Goal: Task Accomplishment & Management: Manage account settings

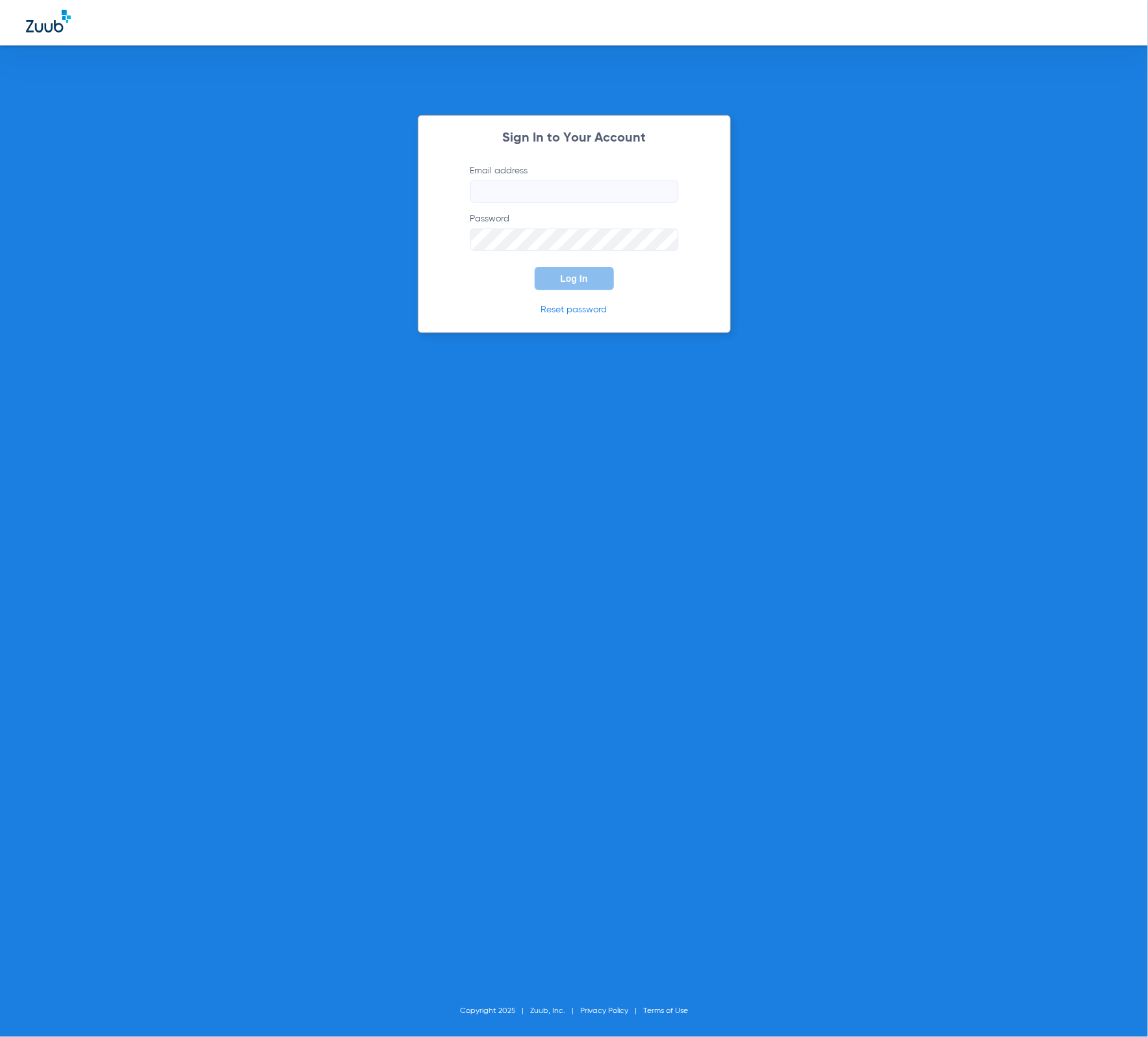
type input "[PERSON_NAME][EMAIL_ADDRESS][DOMAIN_NAME]"
click at [574, 275] on span "Log In" at bounding box center [574, 278] width 27 height 10
click at [561, 279] on span "Log In" at bounding box center [574, 278] width 27 height 10
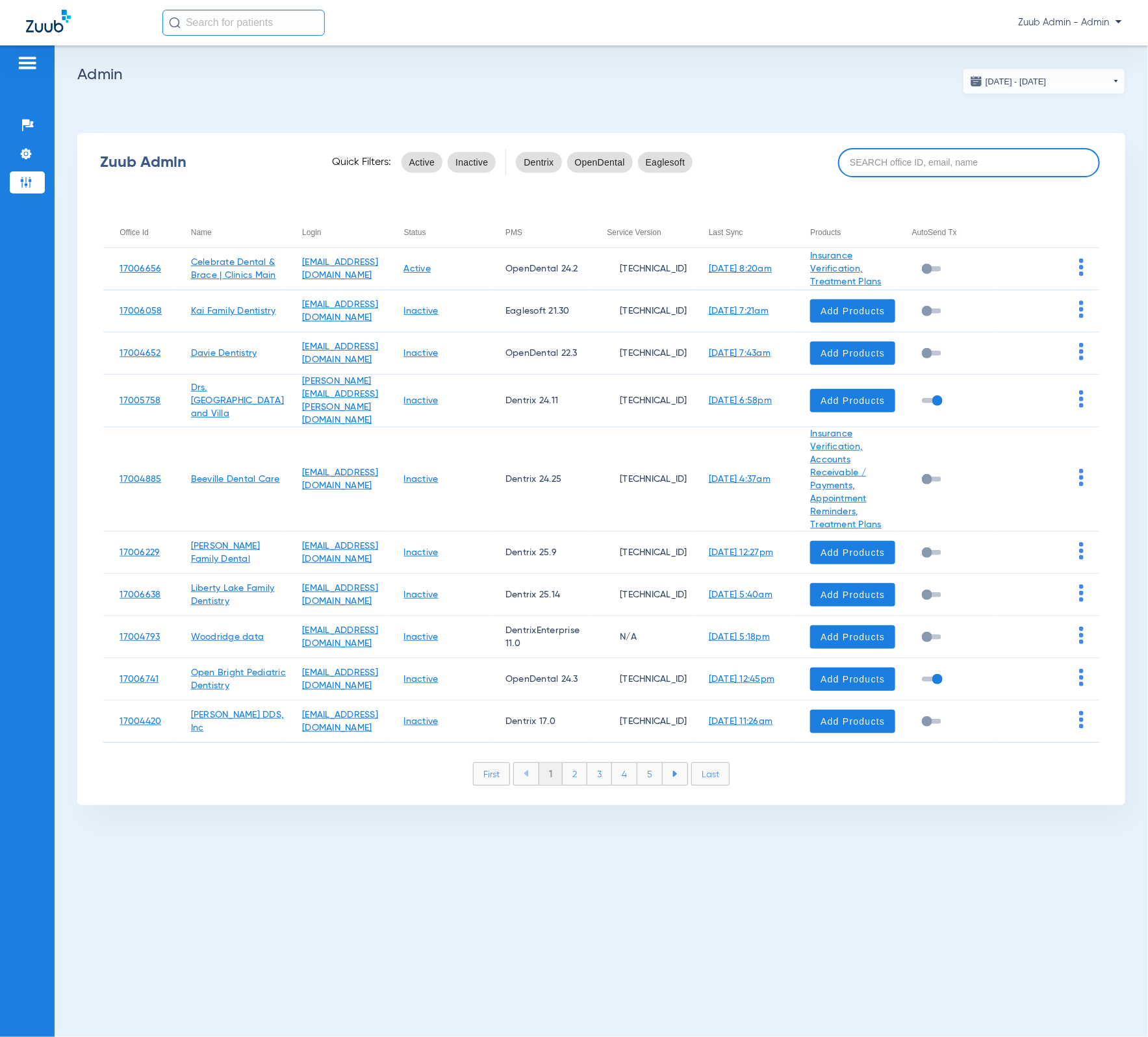
click at [892, 173] on input at bounding box center [969, 162] width 262 height 29
paste input "17006902"
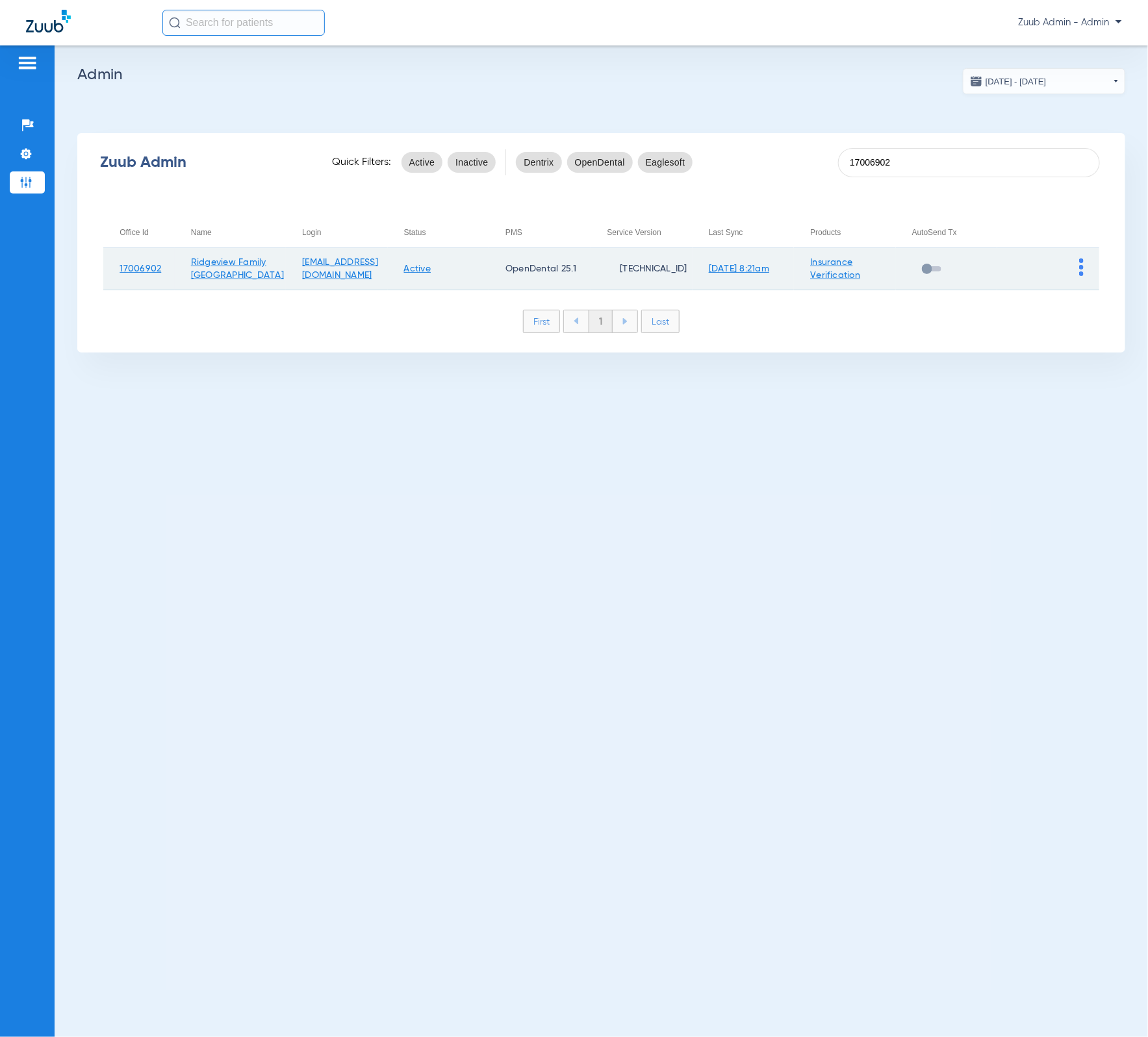
type input "17006902"
click at [1079, 271] on img at bounding box center [1081, 267] width 5 height 18
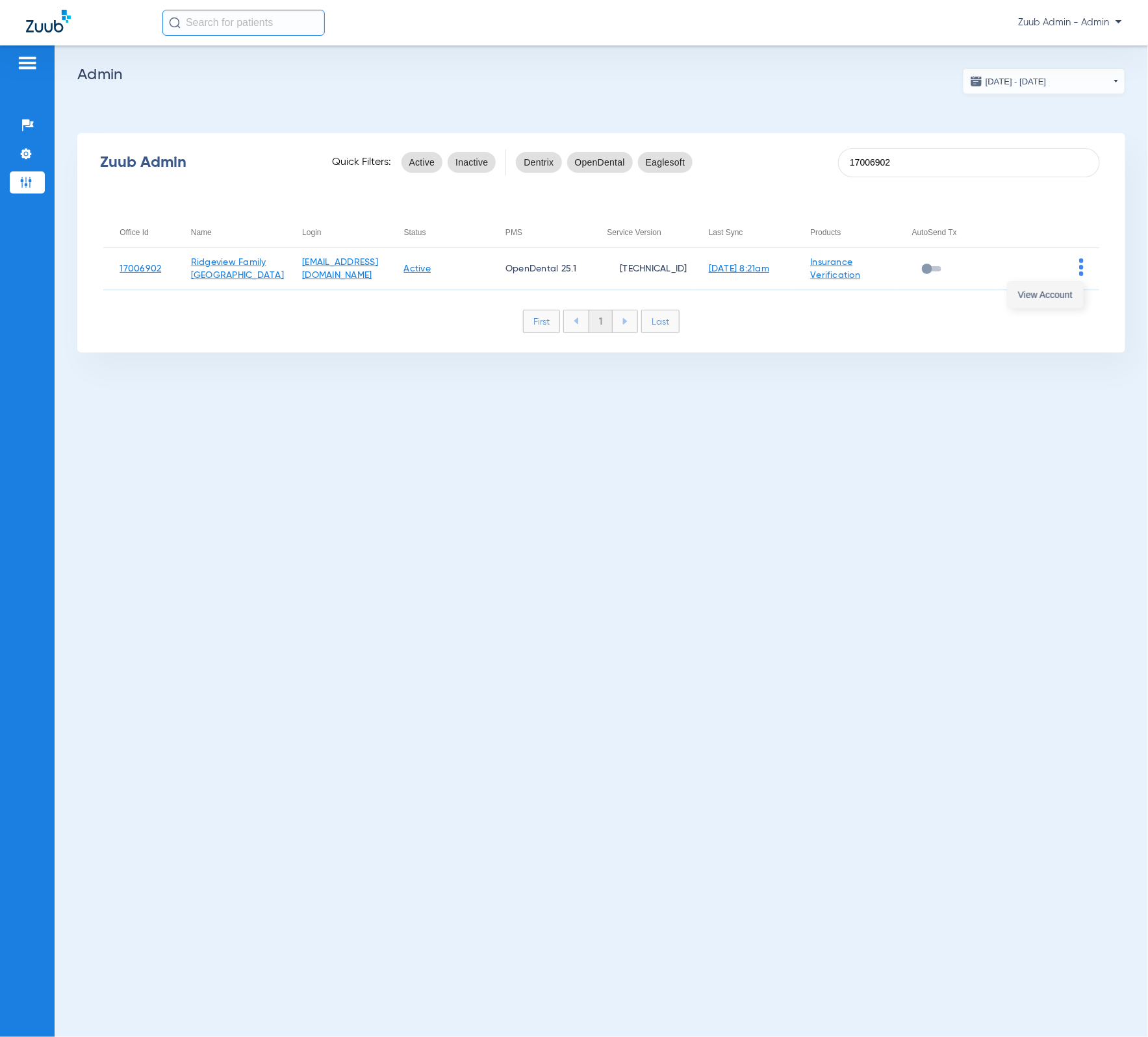
click at [1064, 293] on span "View Account" at bounding box center [1045, 294] width 54 height 9
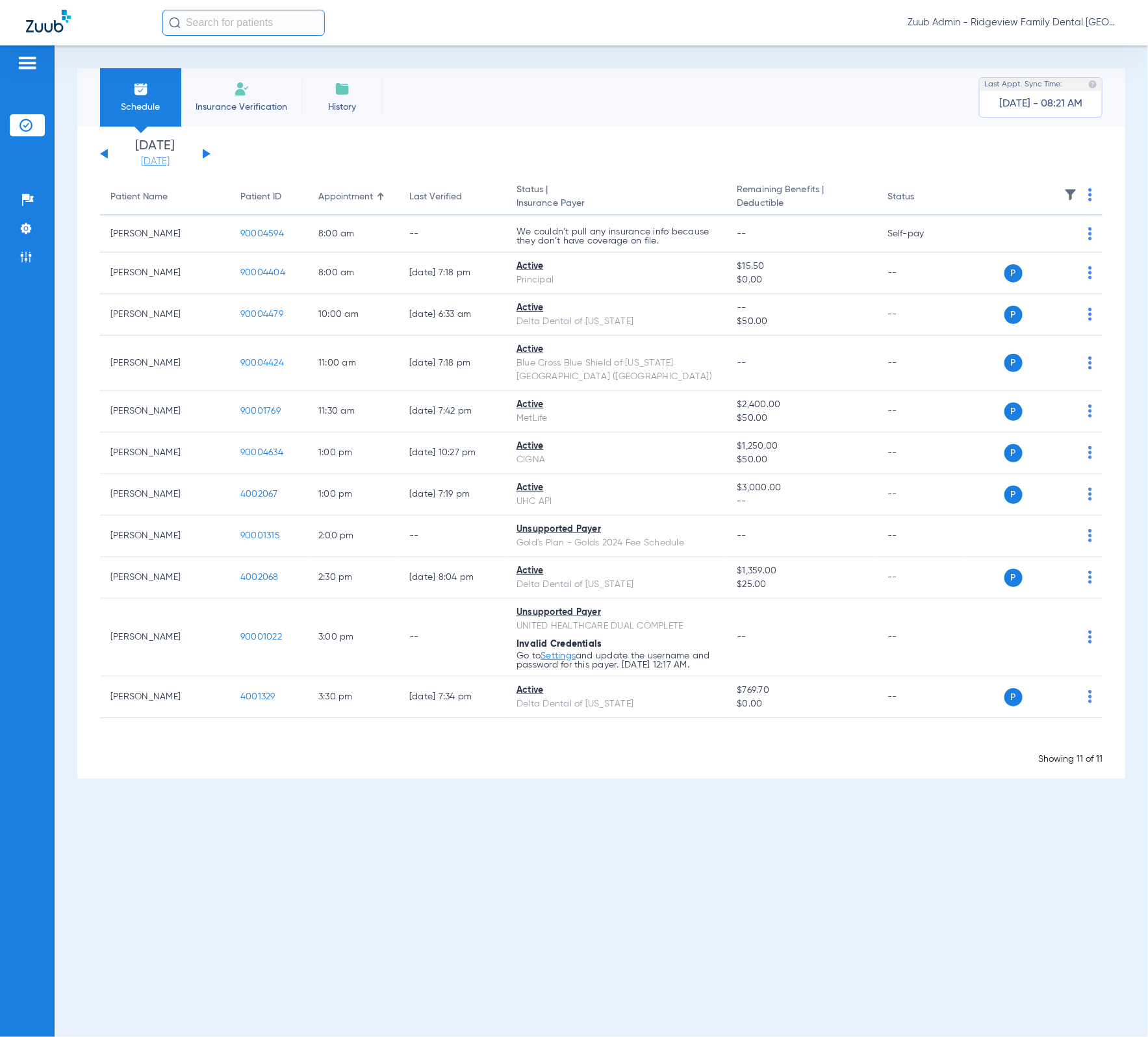
click at [176, 155] on link "[DATE]" at bounding box center [155, 161] width 78 height 13
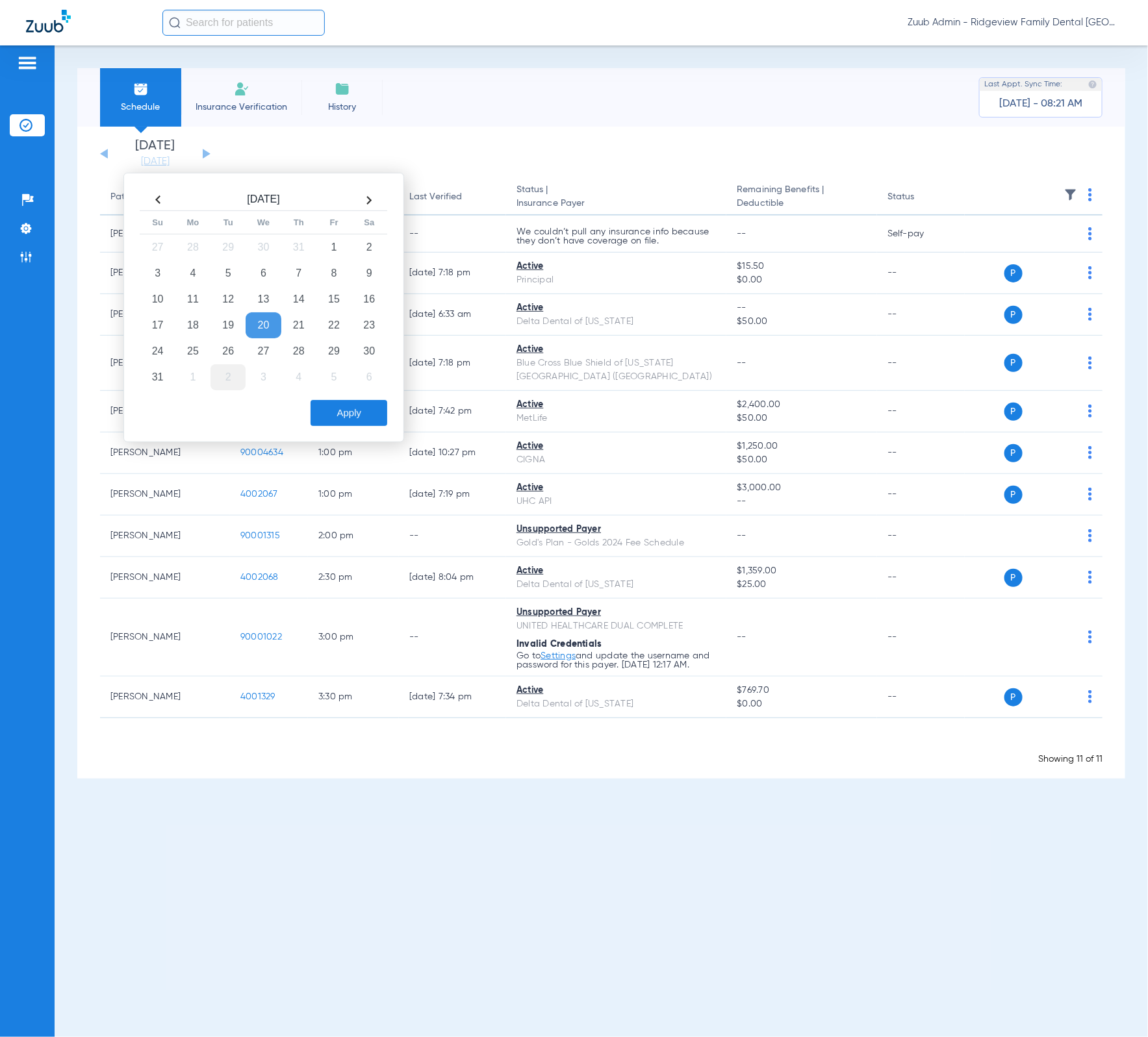
click at [228, 379] on td "2" at bounding box center [228, 377] width 35 height 26
click at [357, 413] on button "Apply" at bounding box center [349, 413] width 77 height 26
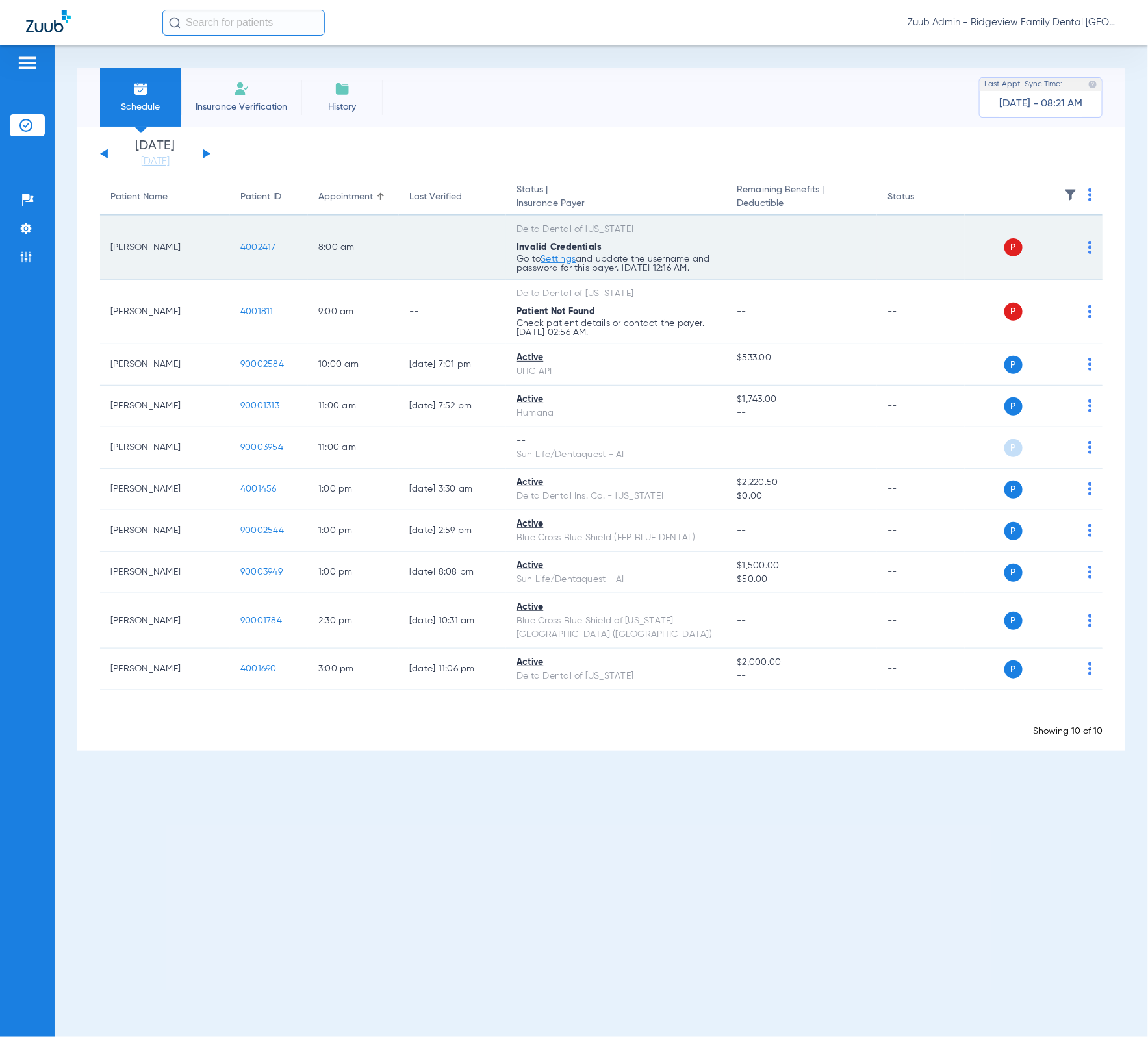
click at [266, 247] on span "4002417" at bounding box center [258, 247] width 36 height 9
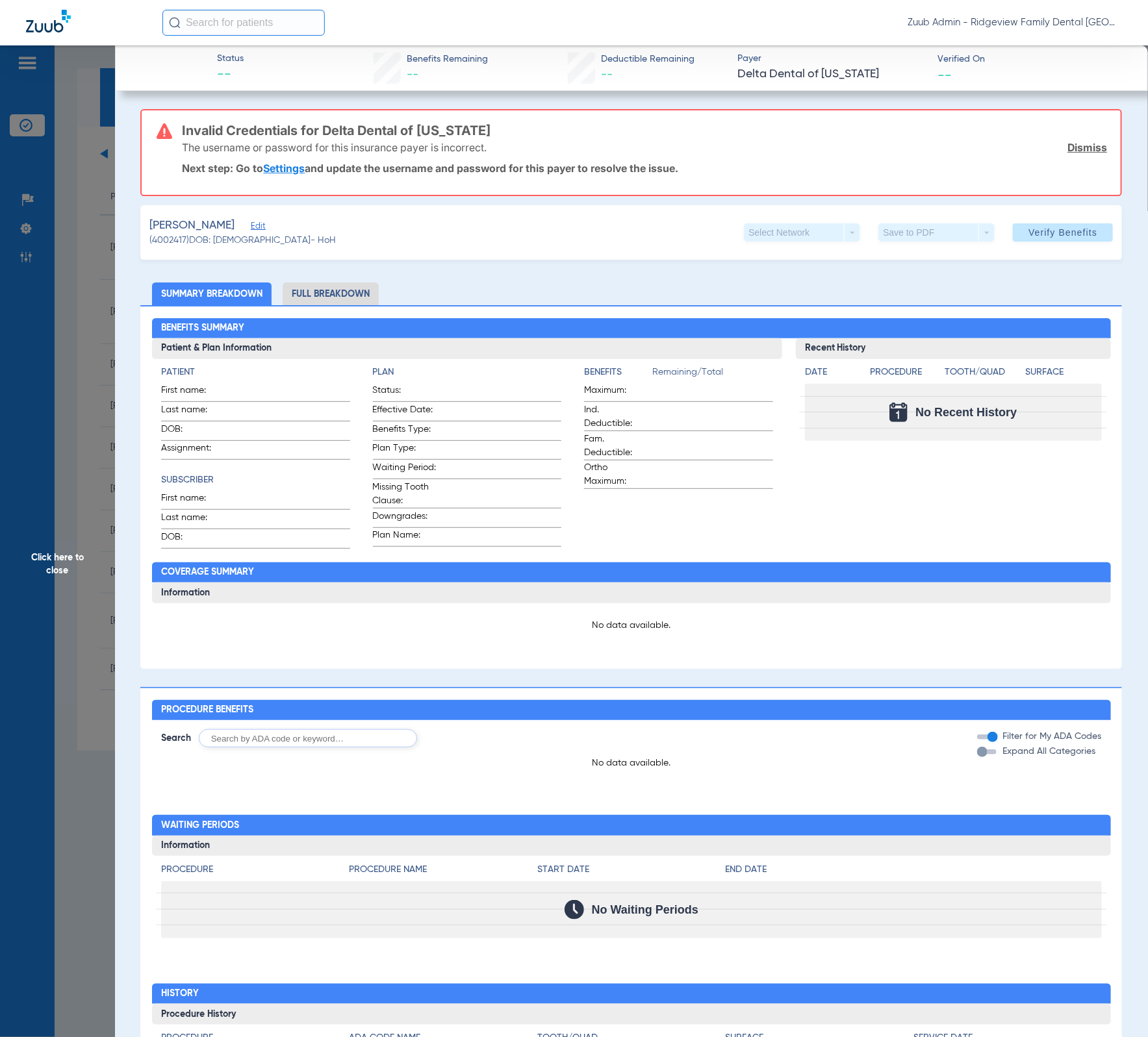
click at [101, 207] on span "Click here to close" at bounding box center [57, 564] width 115 height 1037
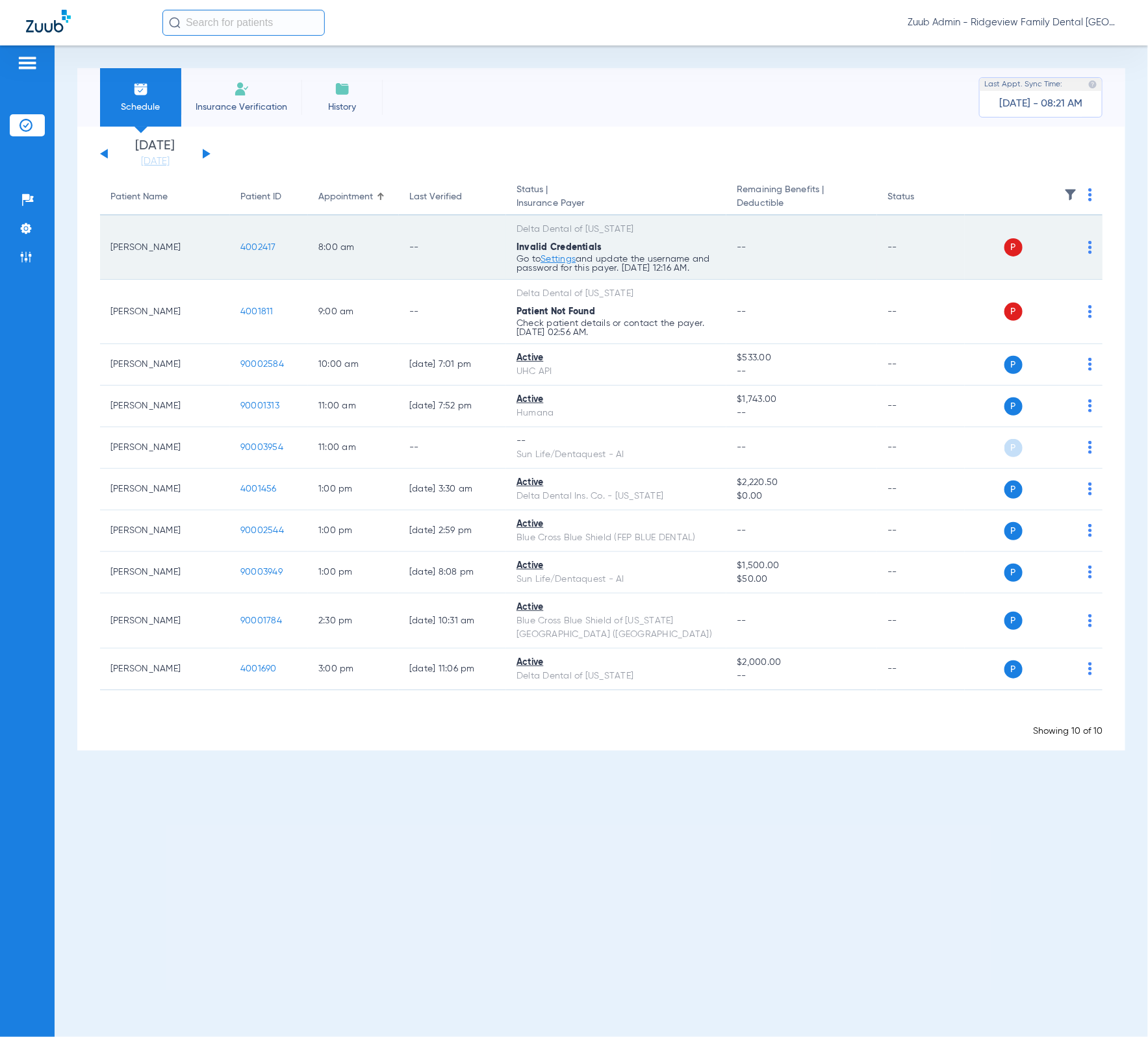
click at [1093, 247] on td "P S" at bounding box center [1033, 247] width 138 height 65
click at [1091, 247] on img at bounding box center [1090, 247] width 4 height 13
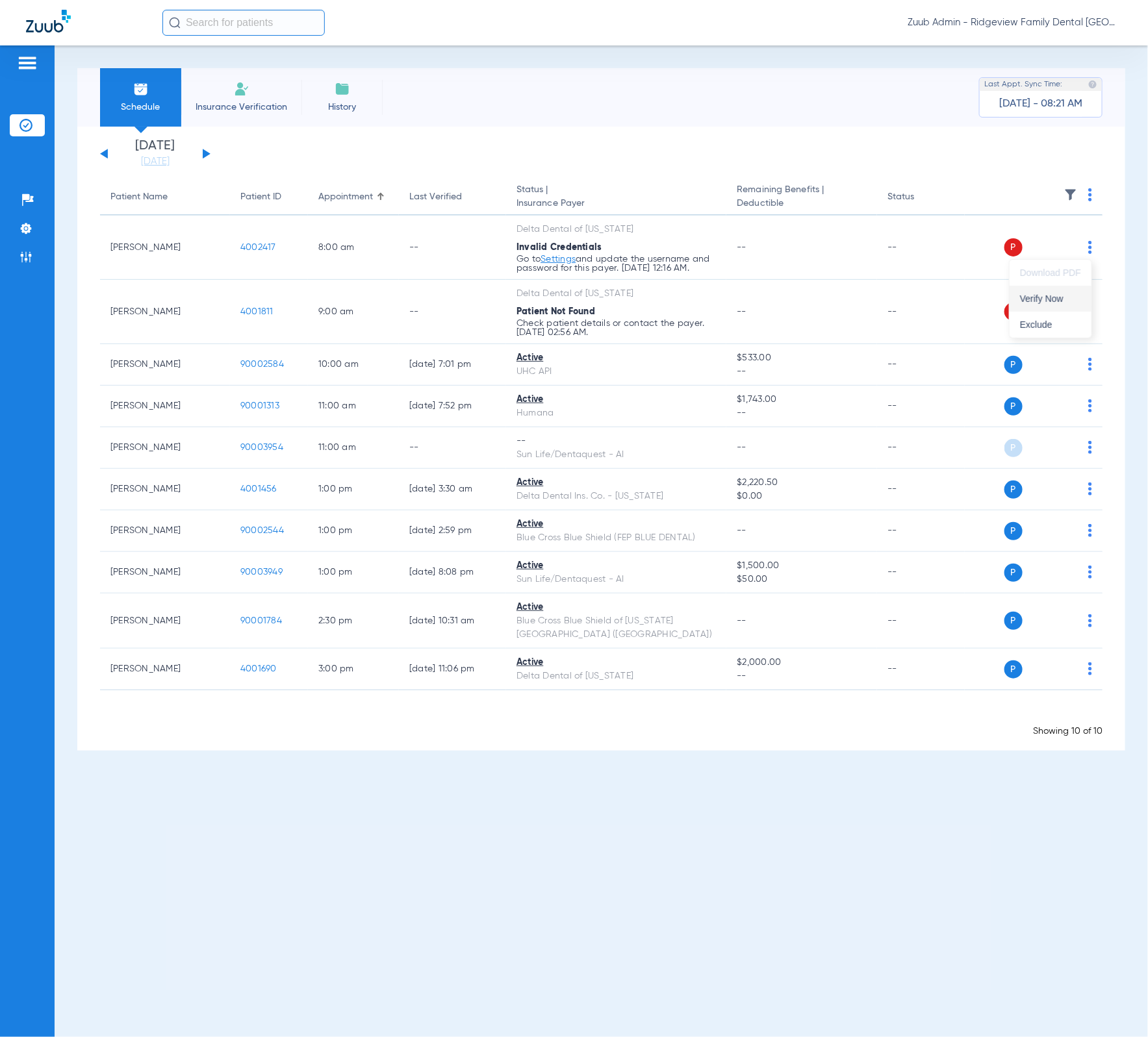
click at [1077, 294] on span "Verify Now" at bounding box center [1051, 298] width 61 height 9
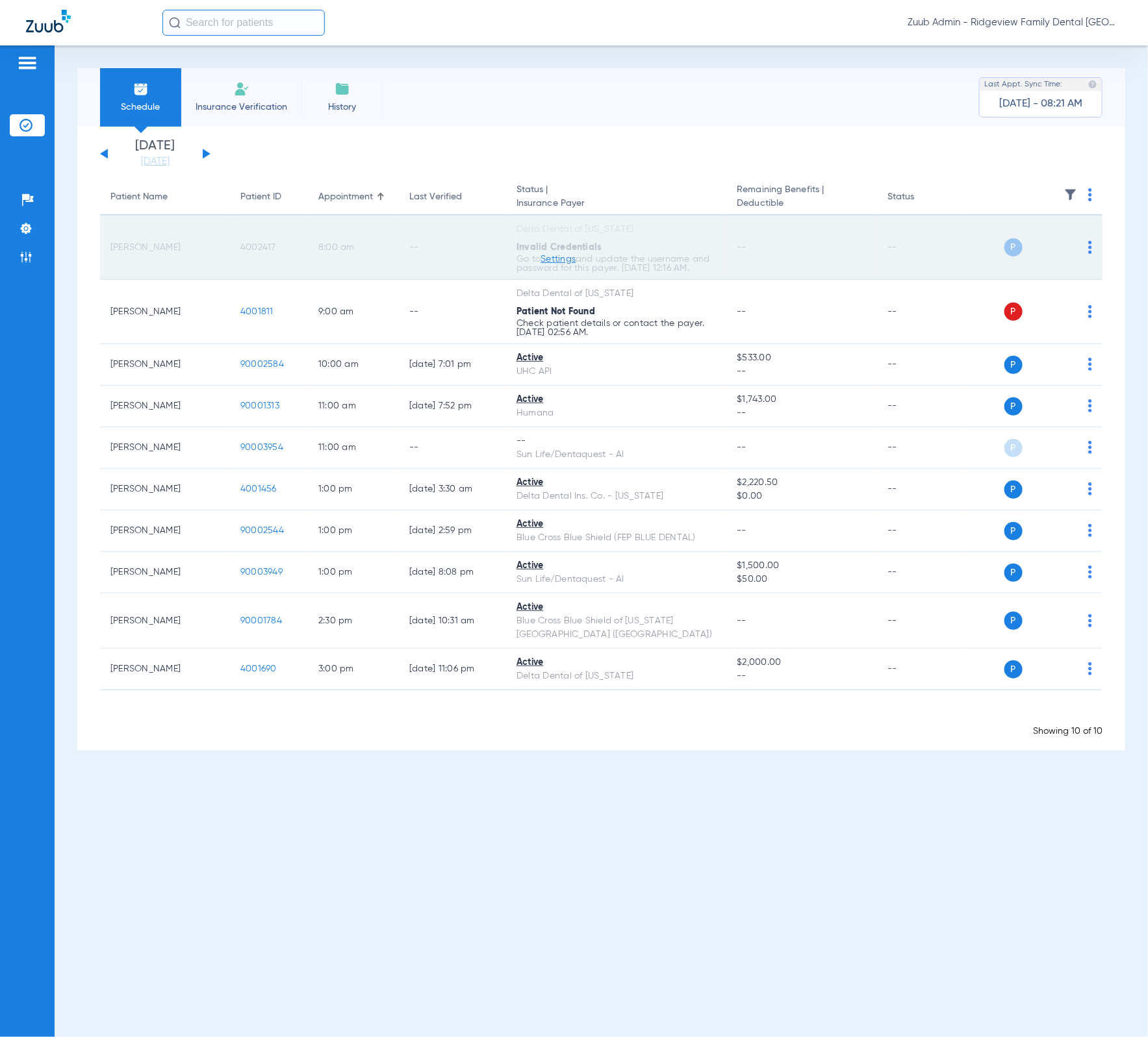
click at [1090, 249] on img at bounding box center [1090, 247] width 4 height 13
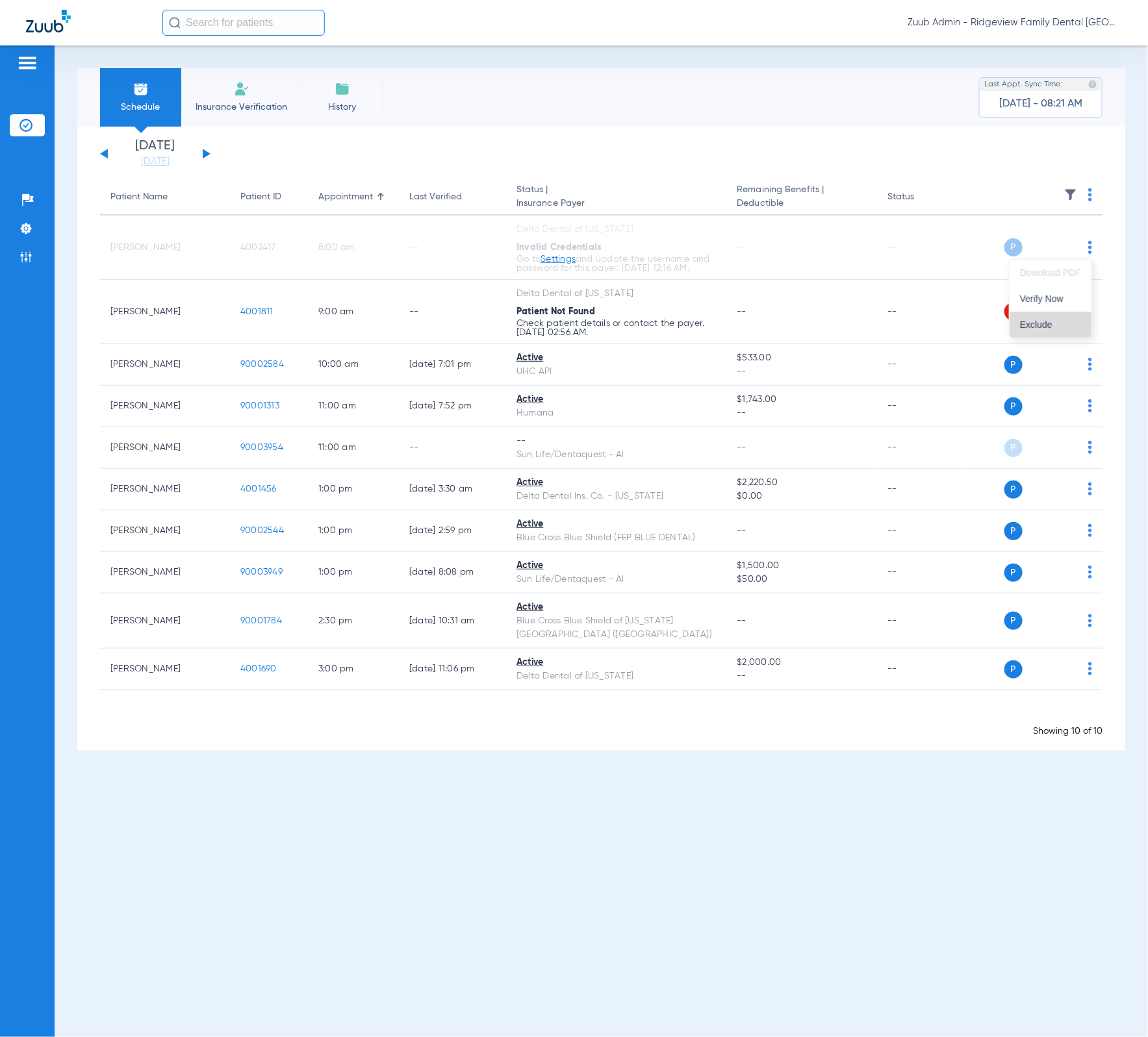
click at [1066, 330] on button "Exclude" at bounding box center [1050, 325] width 82 height 26
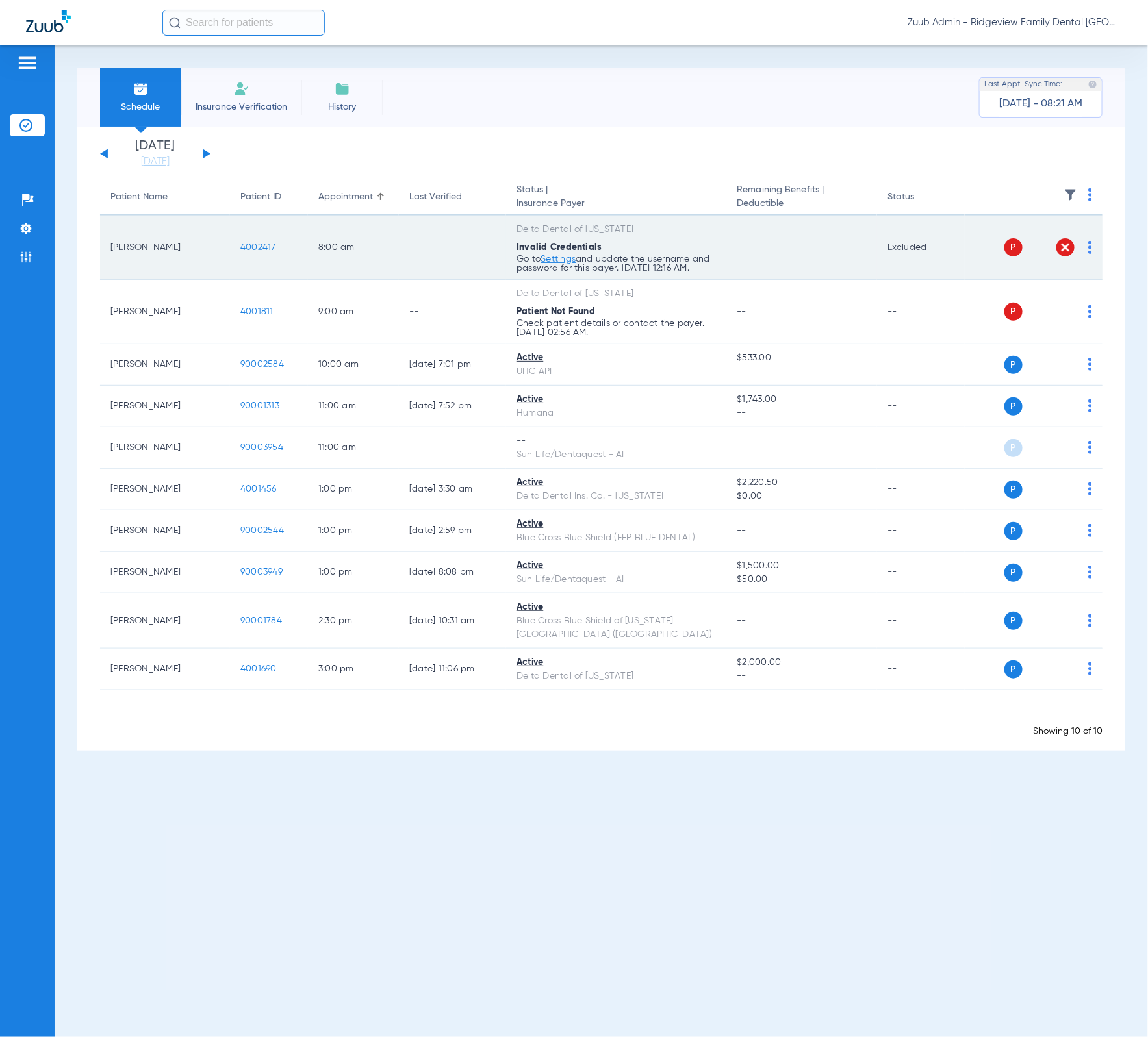
click at [1093, 242] on td "P S" at bounding box center [1033, 247] width 138 height 65
click at [1091, 242] on img at bounding box center [1090, 247] width 4 height 13
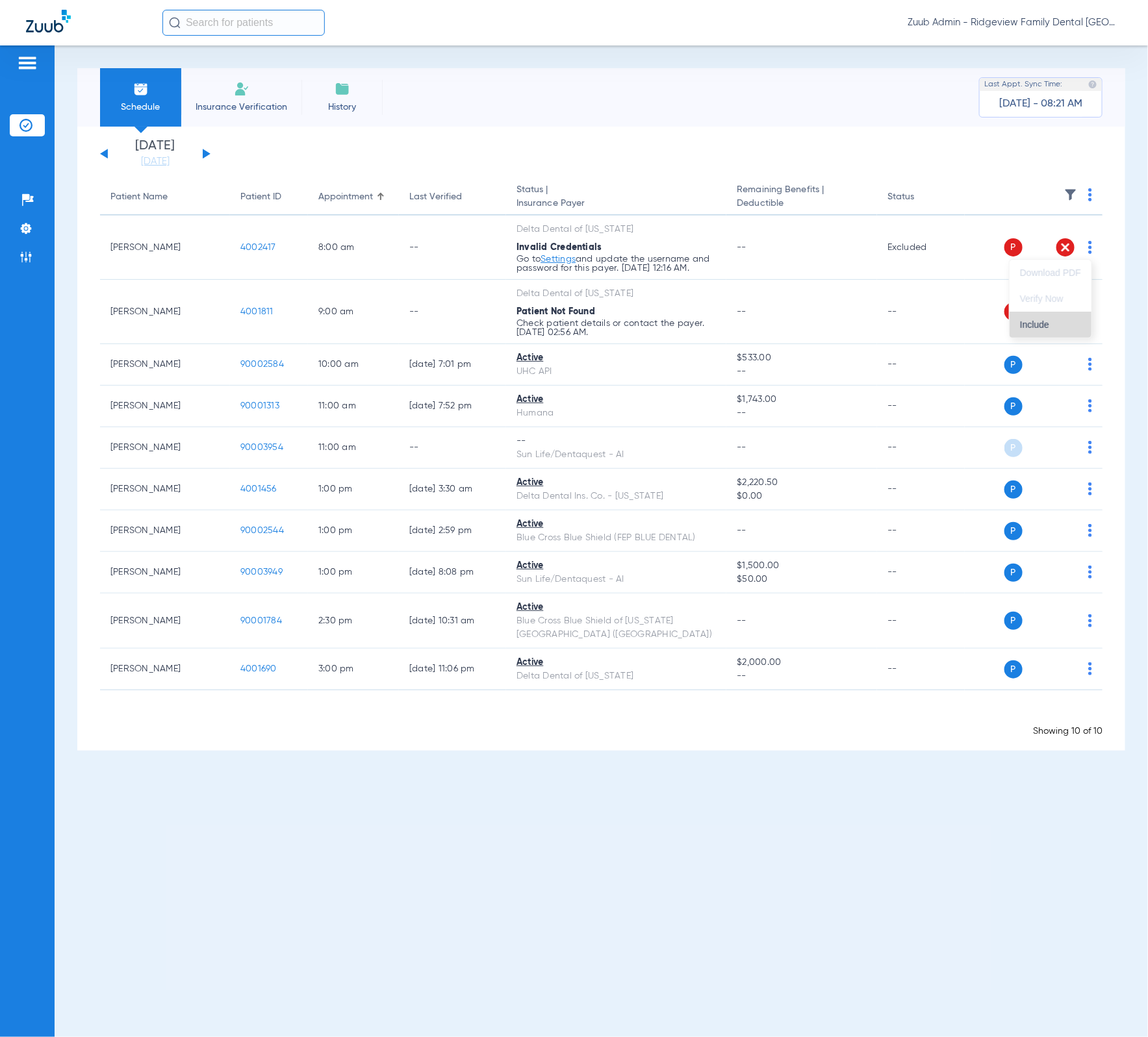
click at [1078, 320] on span "Include" at bounding box center [1051, 324] width 61 height 9
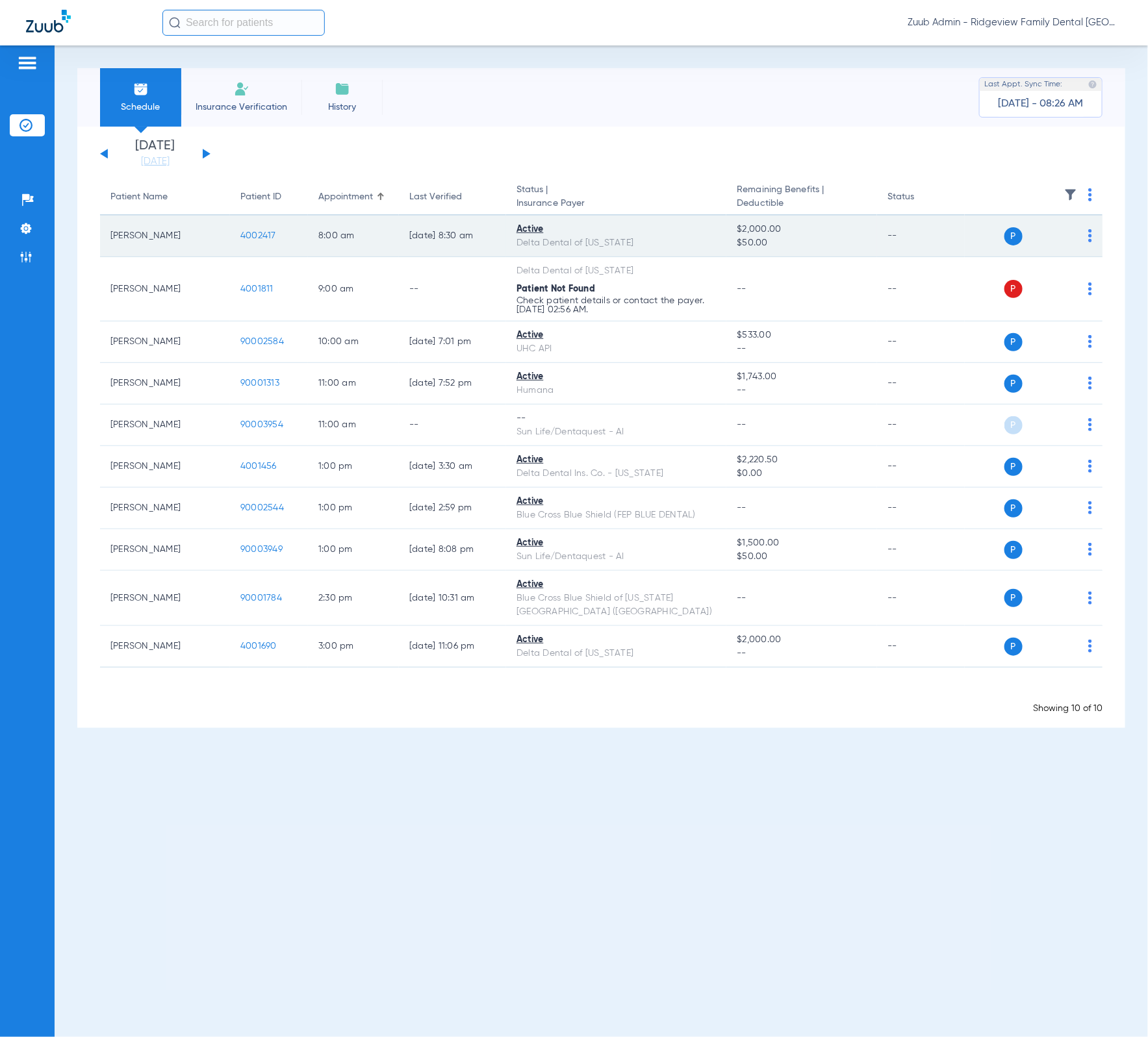
click at [1088, 238] on div "P S" at bounding box center [1028, 236] width 127 height 18
click at [1088, 238] on img at bounding box center [1090, 235] width 4 height 13
drag, startPoint x: 656, startPoint y: 232, endPoint x: 576, endPoint y: 223, distance: 80.5
click at [656, 232] on div at bounding box center [574, 518] width 1148 height 1037
click at [266, 234] on span "4002417" at bounding box center [258, 235] width 36 height 9
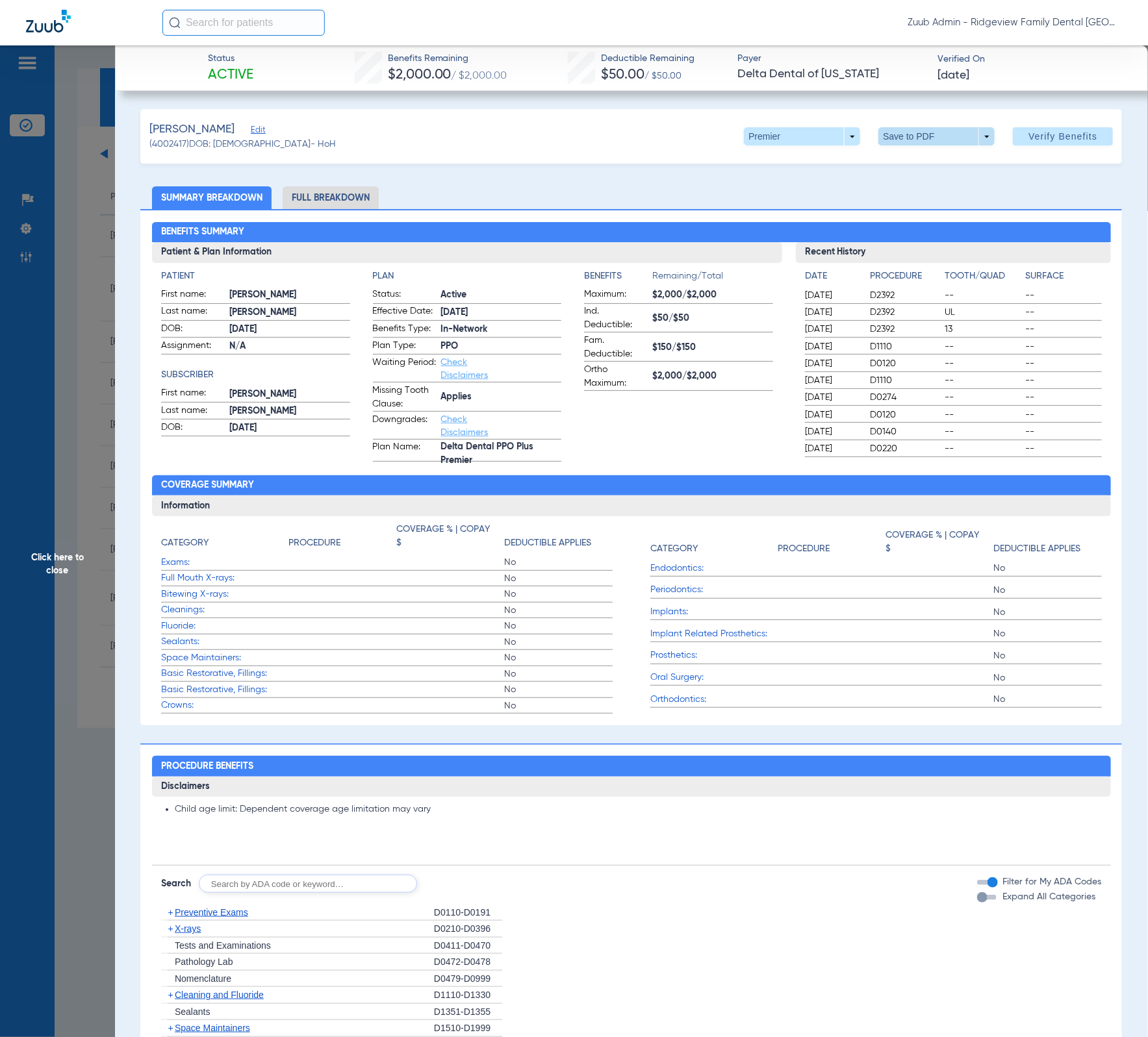
click at [921, 142] on span at bounding box center [937, 137] width 31 height 31
click at [918, 159] on span "Save to PDF" at bounding box center [930, 162] width 52 height 9
click at [58, 186] on span "Click here to close" at bounding box center [57, 564] width 115 height 1037
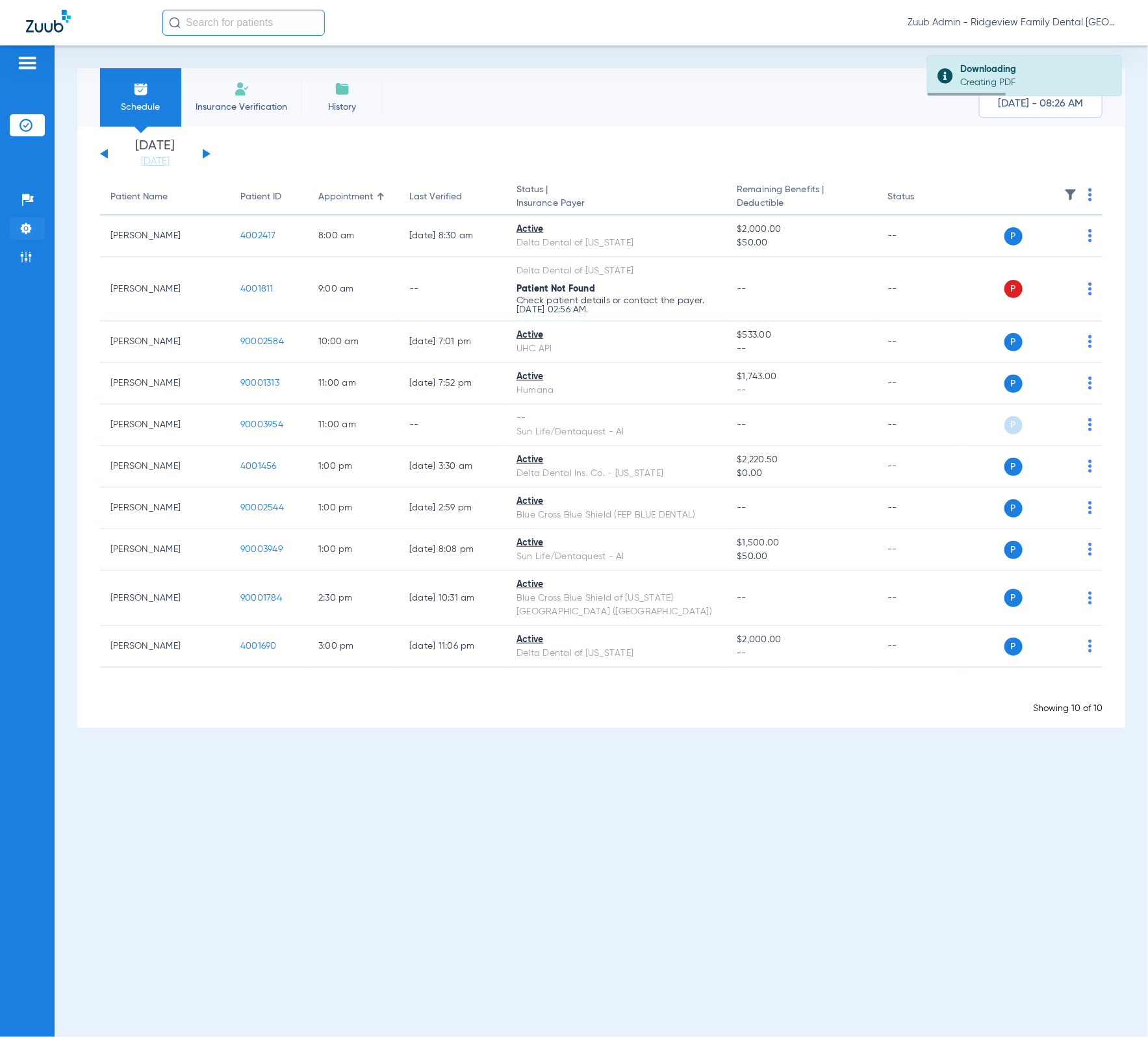
click at [44, 228] on li "Settings" at bounding box center [27, 228] width 35 height 22
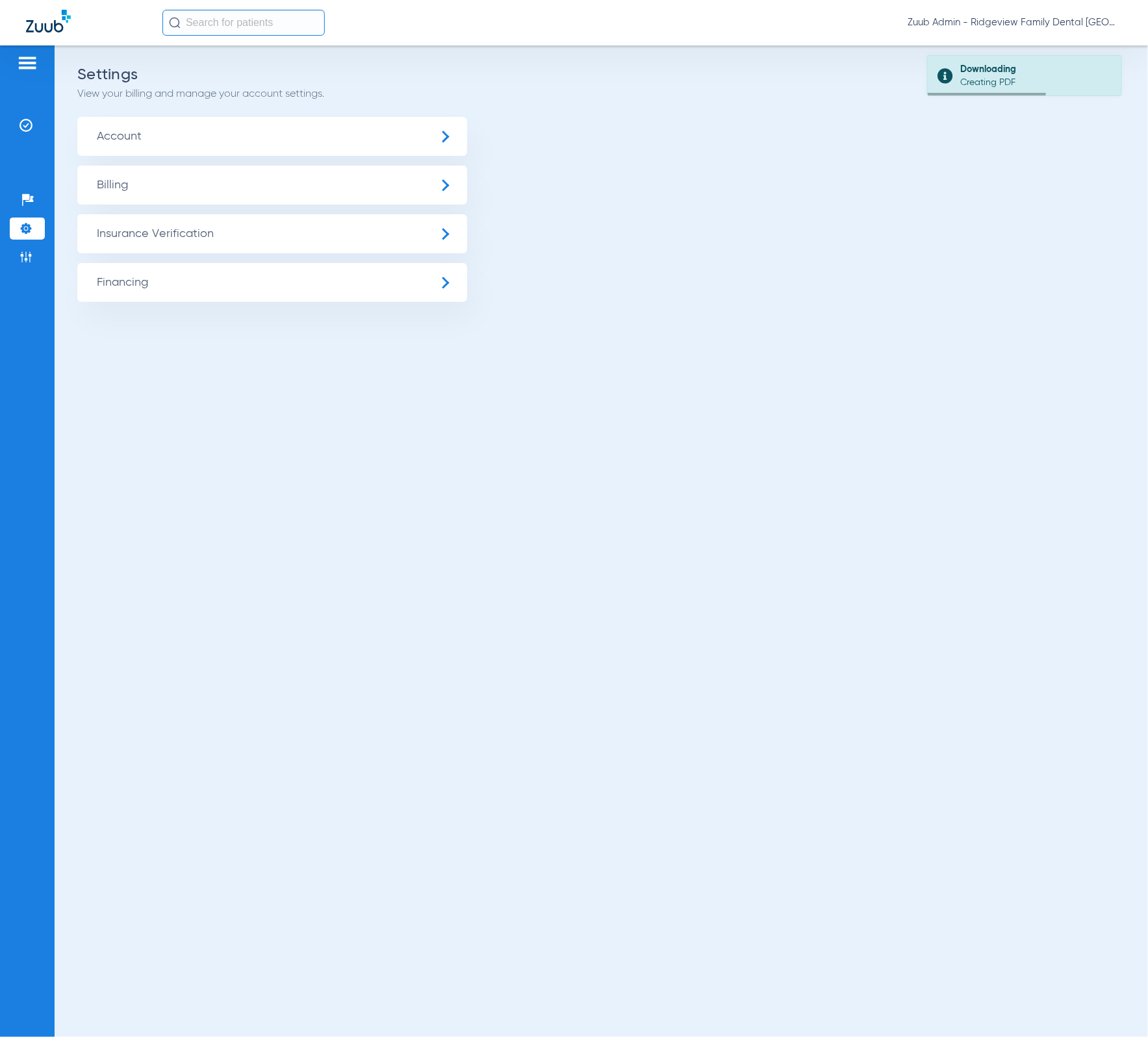
click at [135, 133] on span "Account" at bounding box center [272, 136] width 389 height 39
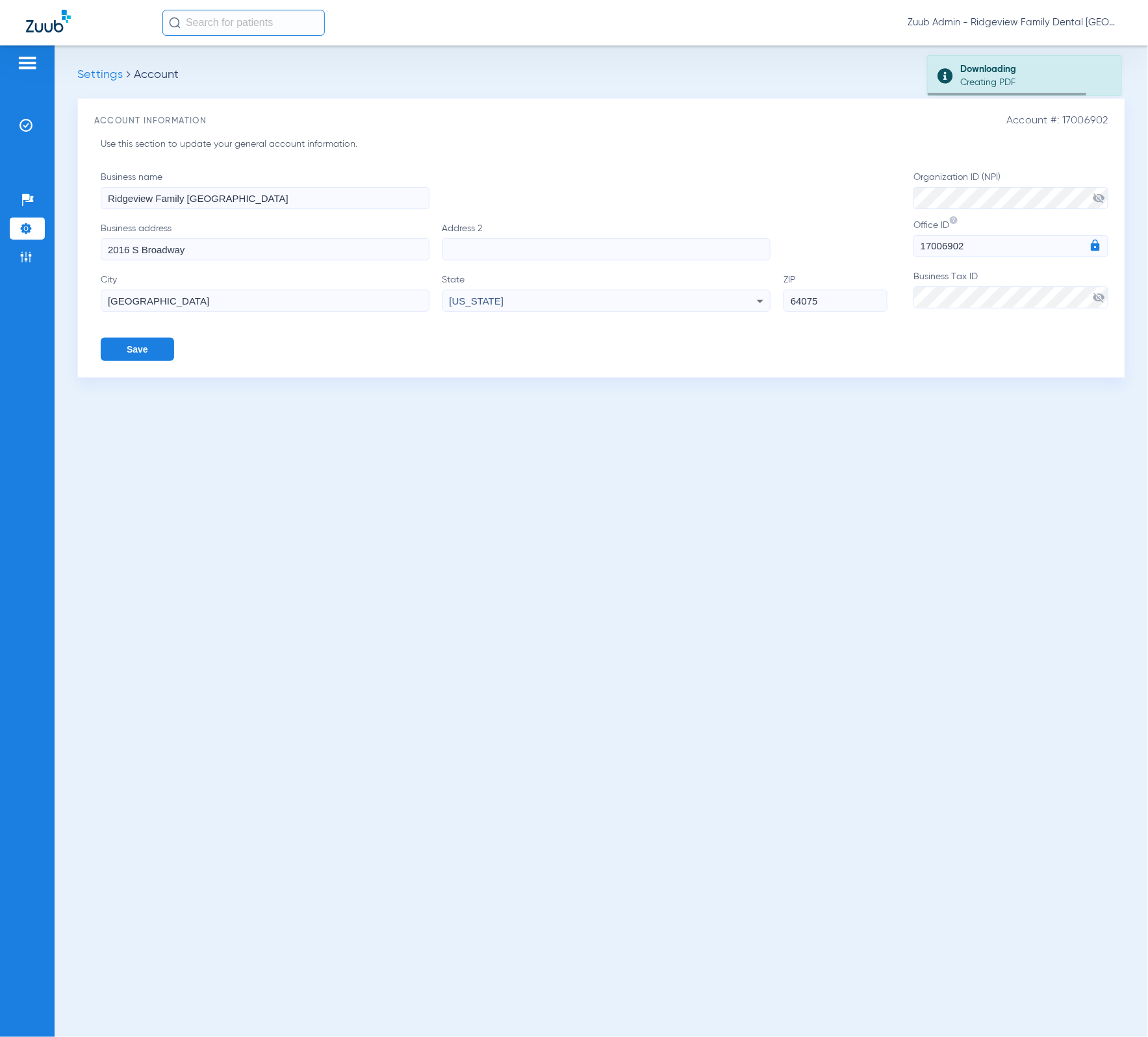
click at [40, 222] on li "Settings" at bounding box center [27, 228] width 35 height 22
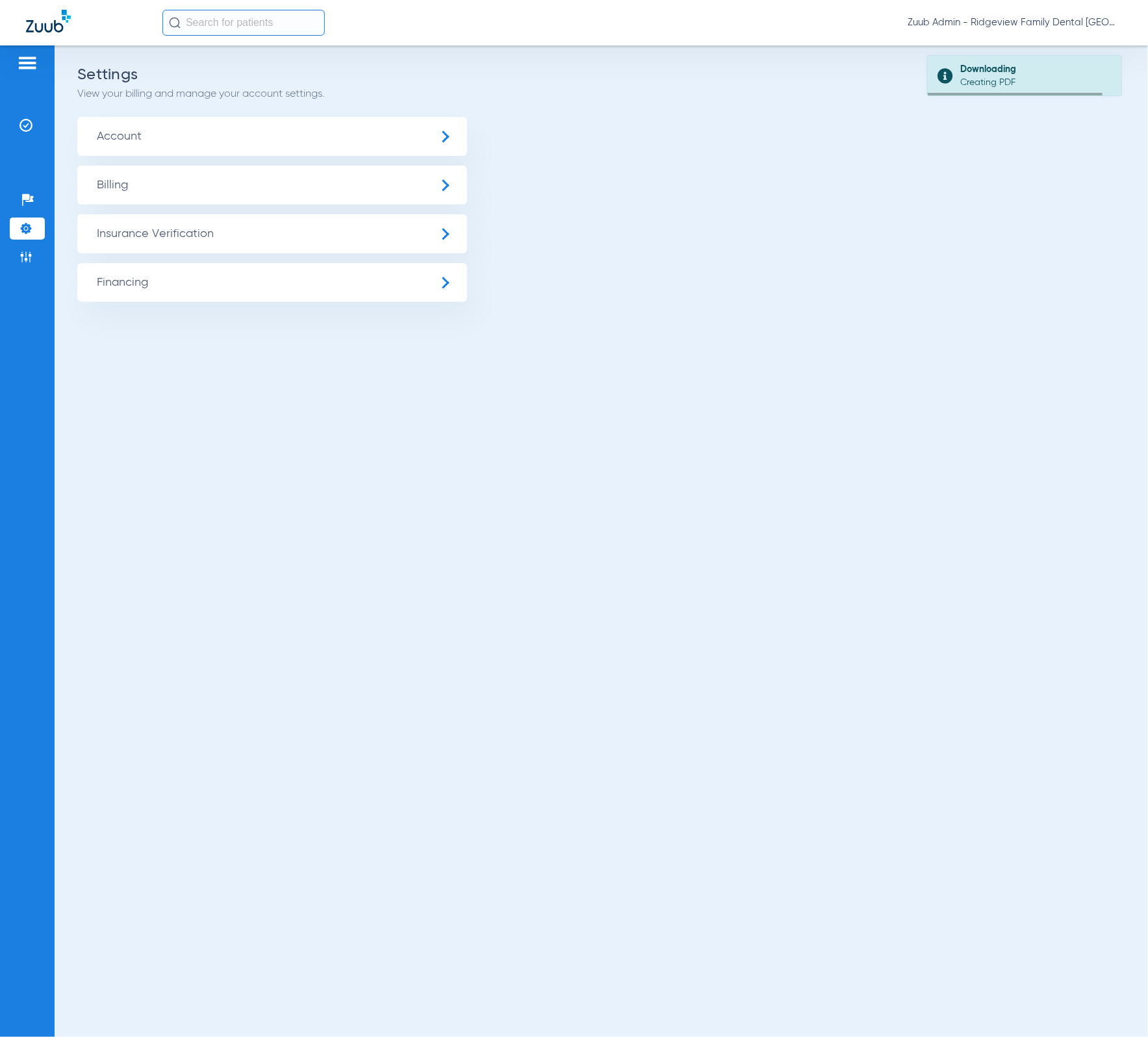
click at [126, 209] on ul "Account Billing Insurance Verification General Settings My Insurance Payers Ins…" at bounding box center [602, 209] width 1048 height 185
click at [128, 217] on span "Insurance Verification" at bounding box center [272, 233] width 389 height 39
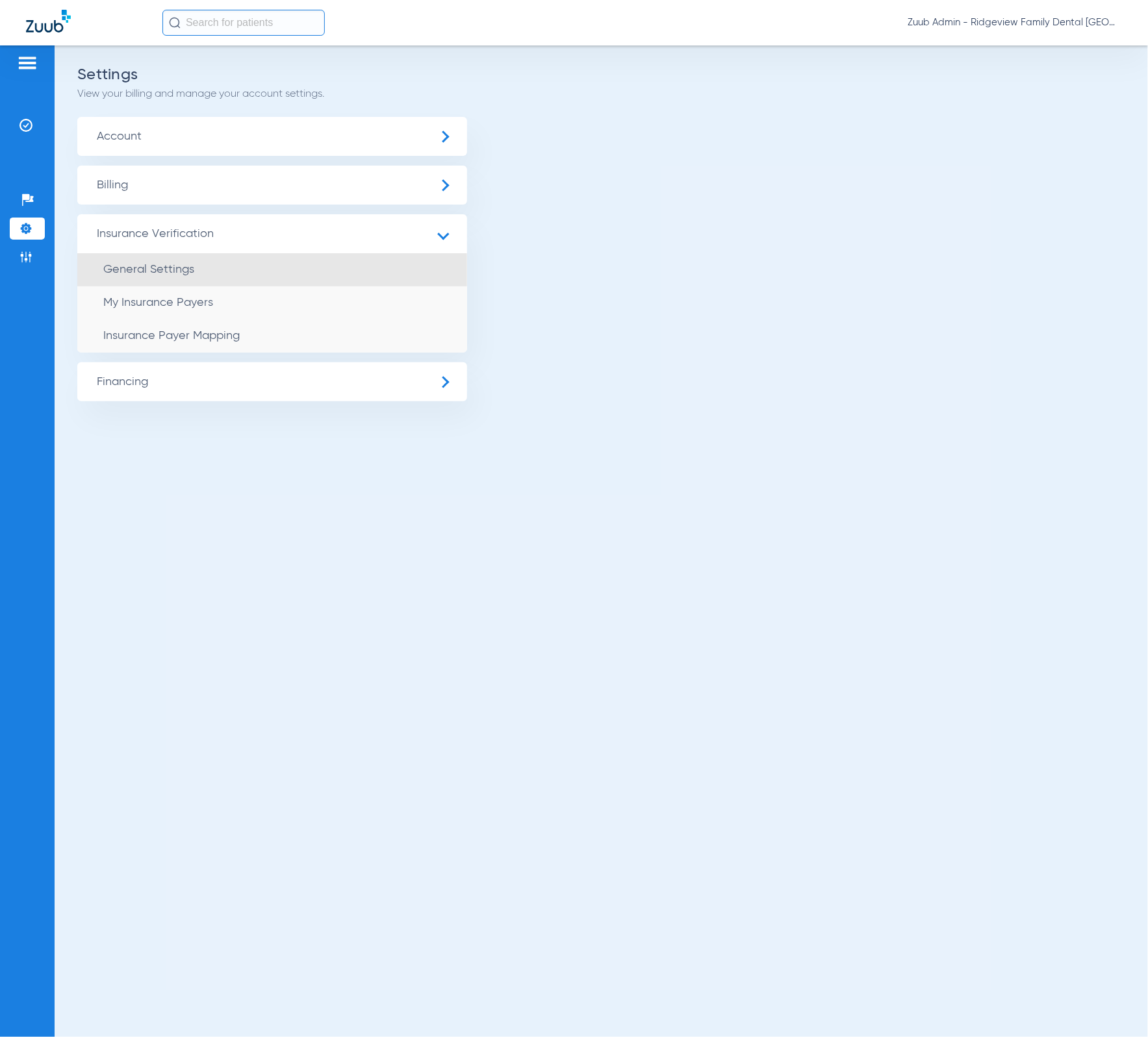
click at [160, 268] on span "General Settings" at bounding box center [149, 269] width 91 height 12
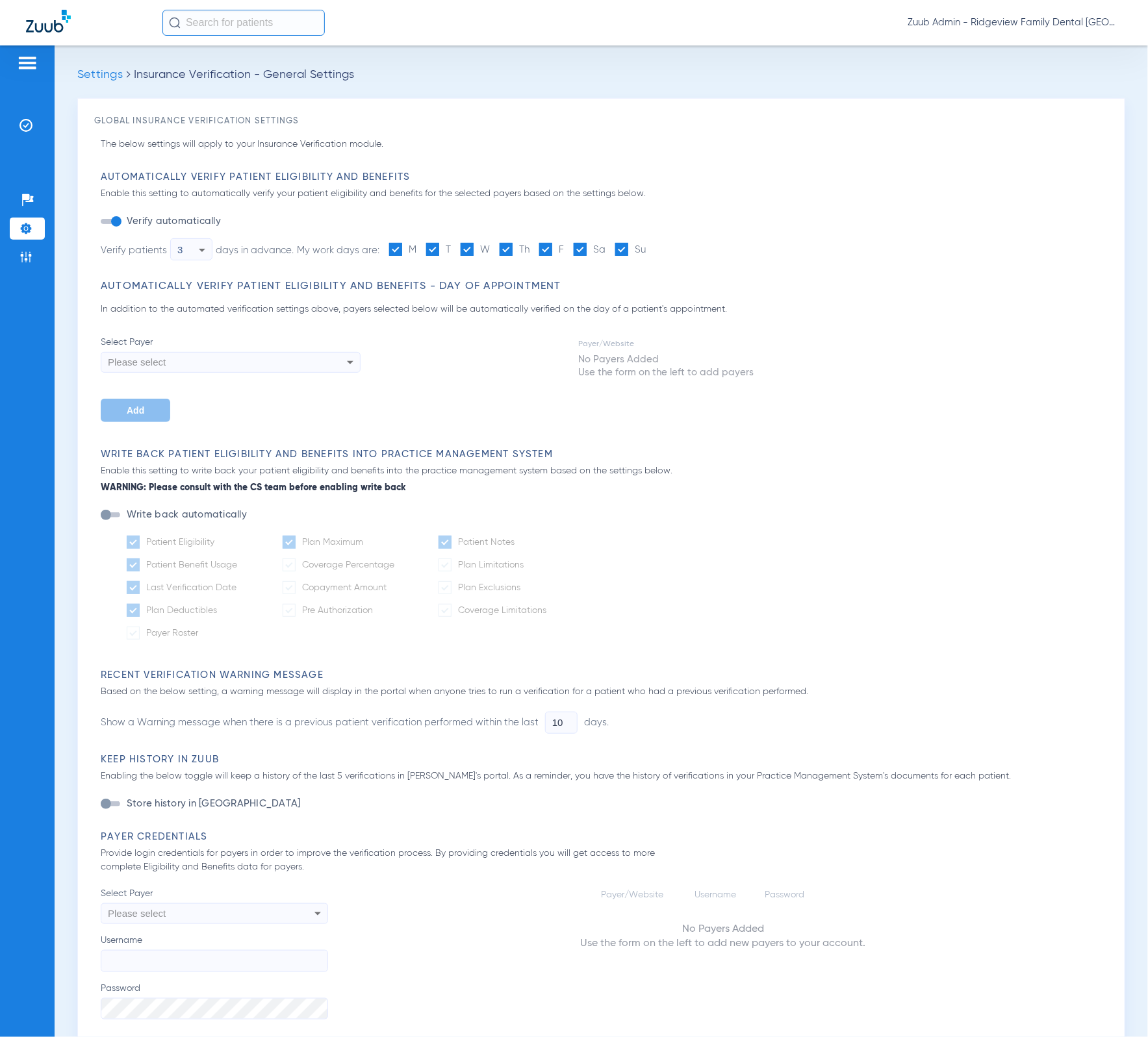
type input "1"
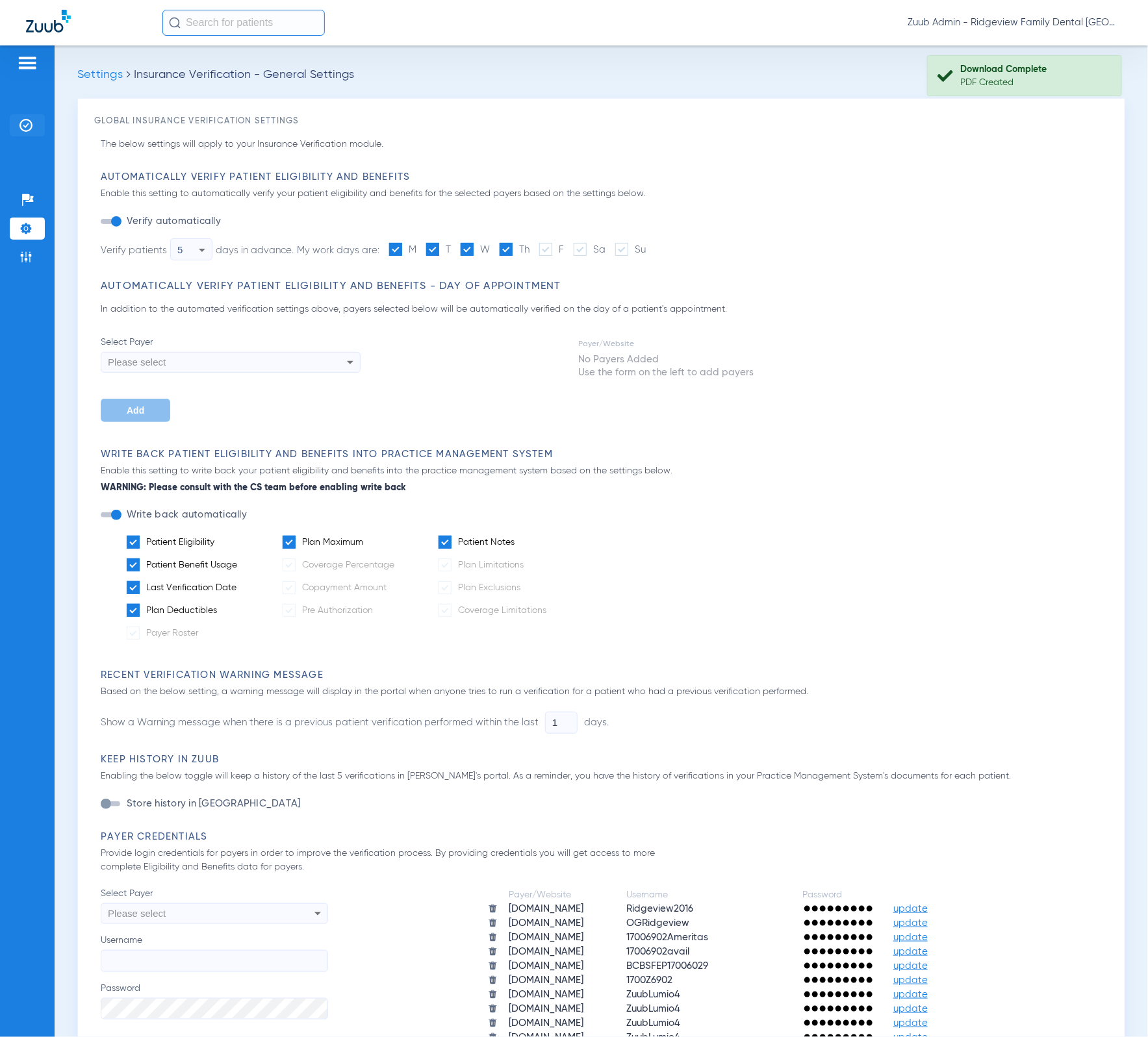
click at [27, 120] on img at bounding box center [26, 125] width 13 height 13
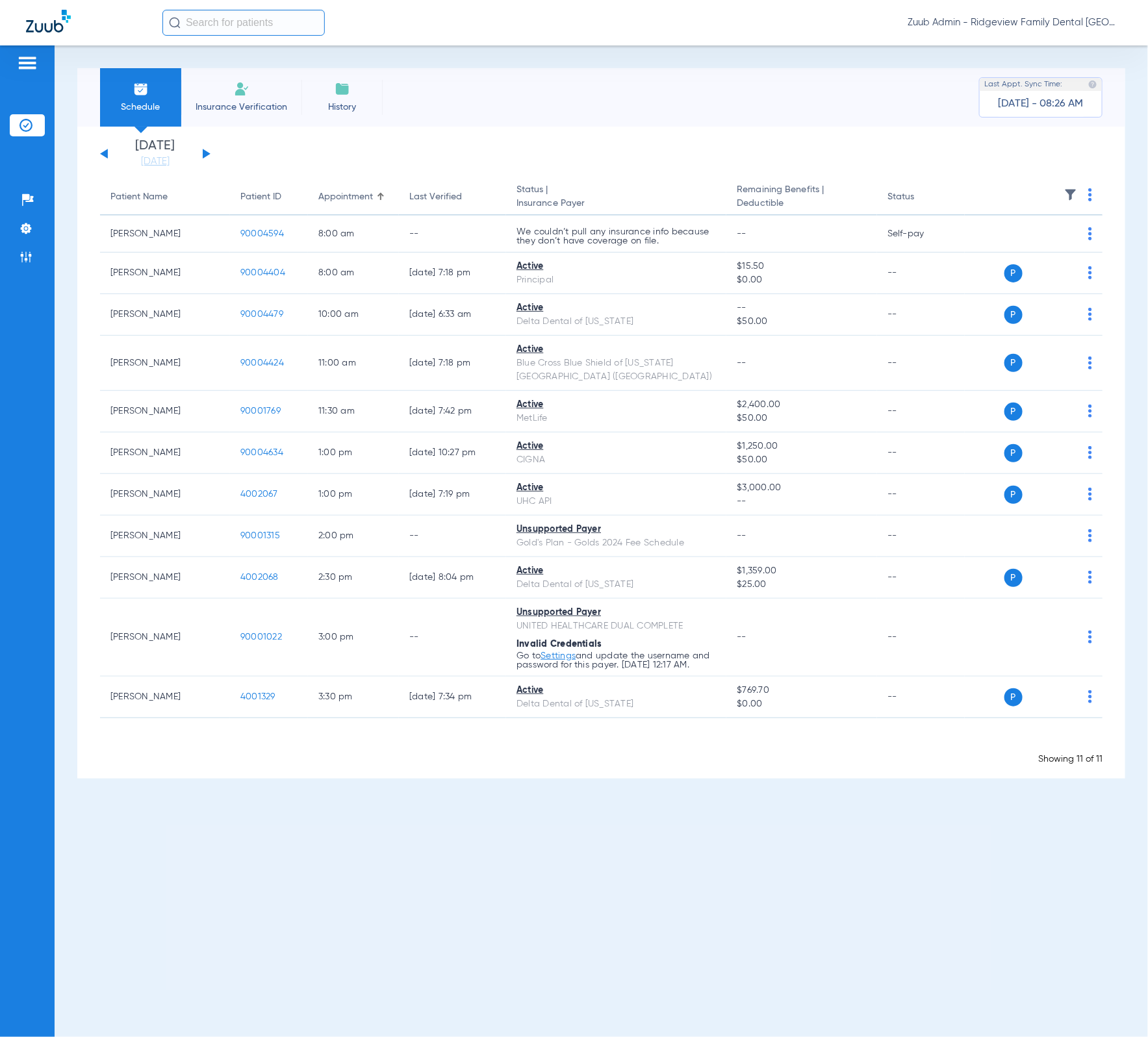
click at [162, 154] on li "Today 08-20-2025" at bounding box center [155, 154] width 78 height 29
click at [163, 158] on link "[DATE]" at bounding box center [155, 161] width 78 height 13
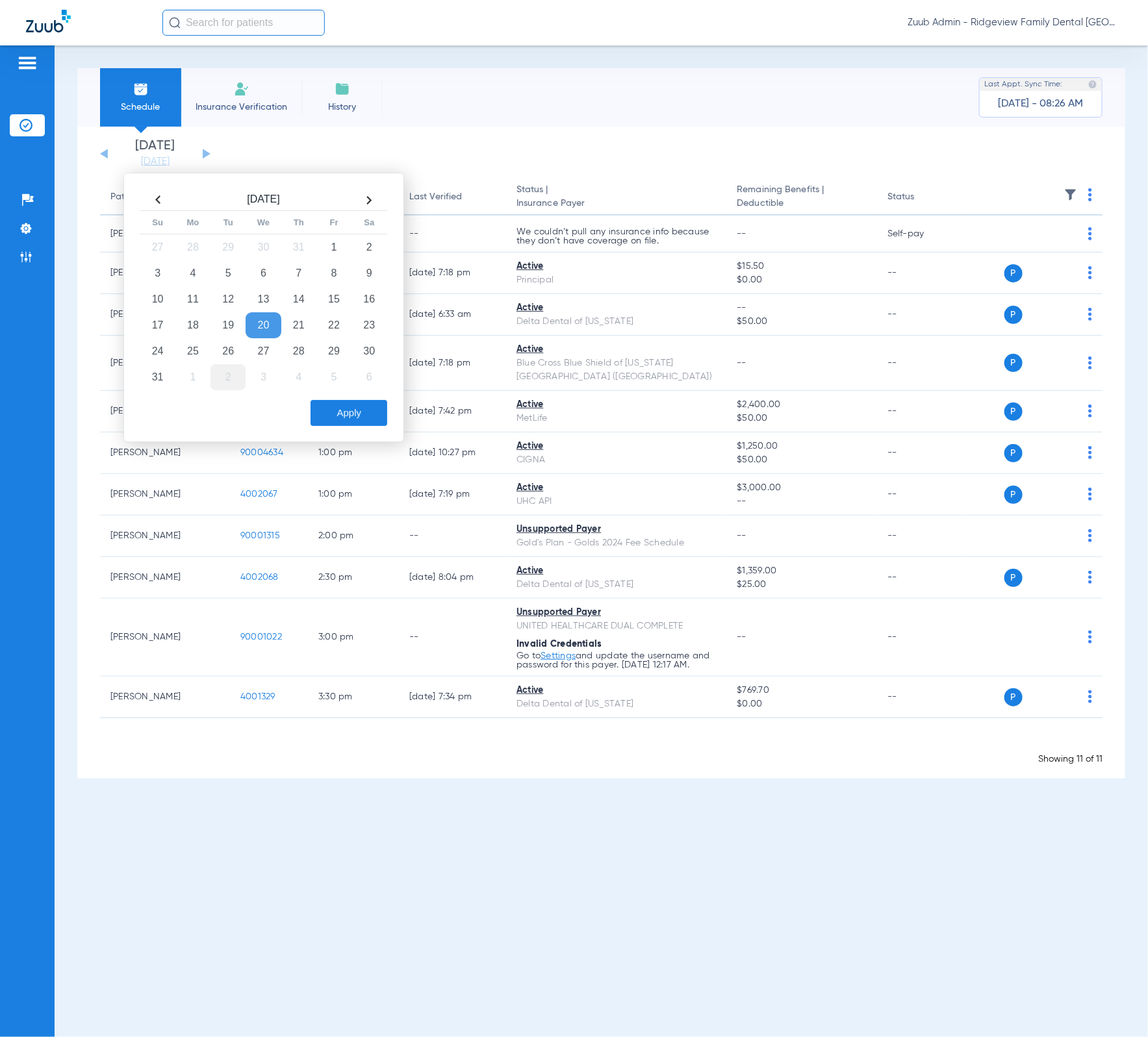
click at [239, 376] on td "2" at bounding box center [228, 377] width 35 height 26
click at [335, 407] on button "Apply" at bounding box center [349, 413] width 77 height 26
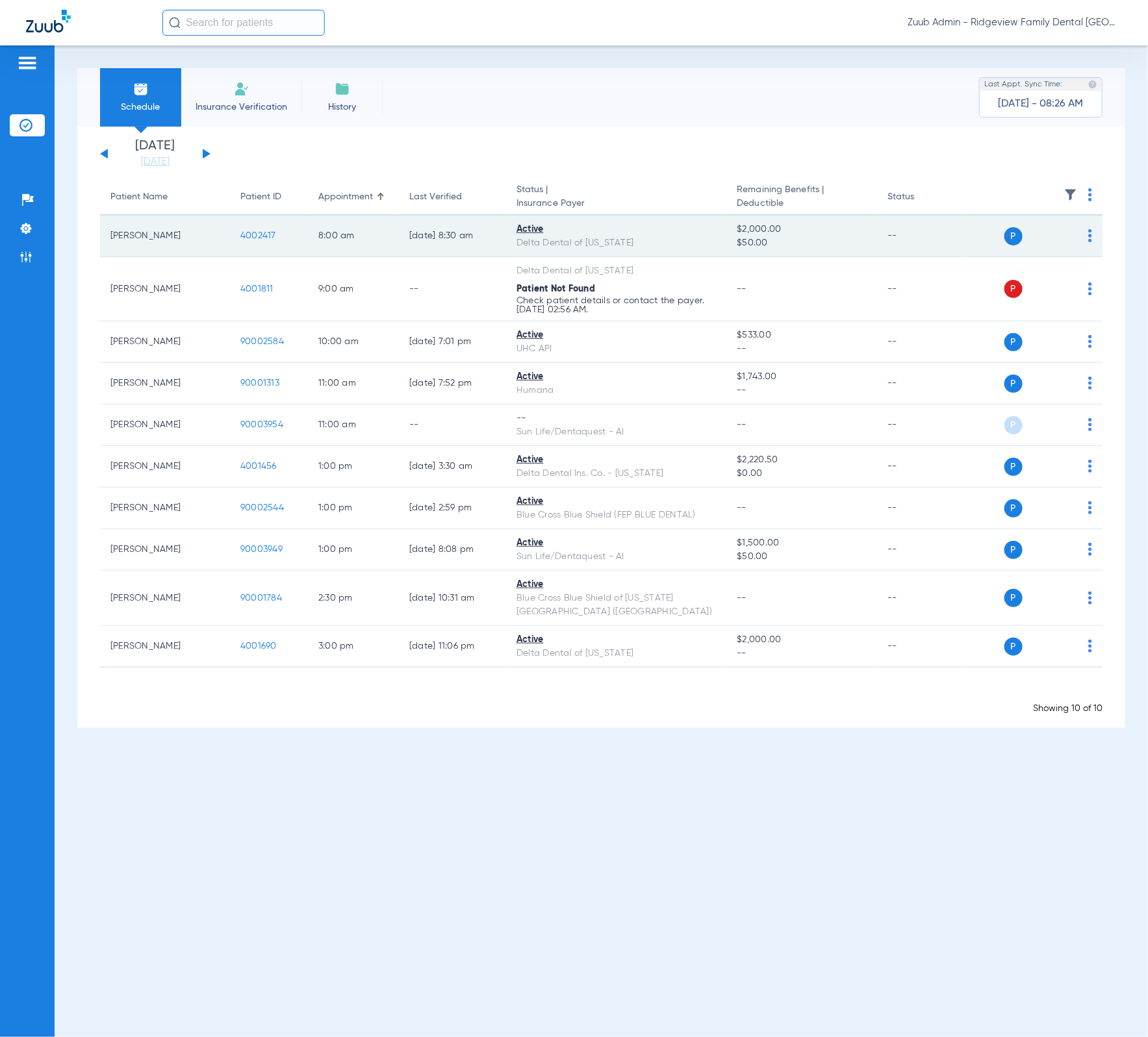
click at [254, 228] on td "4002417" at bounding box center [268, 236] width 78 height 41
click at [254, 235] on span "4002417" at bounding box center [258, 235] width 36 height 9
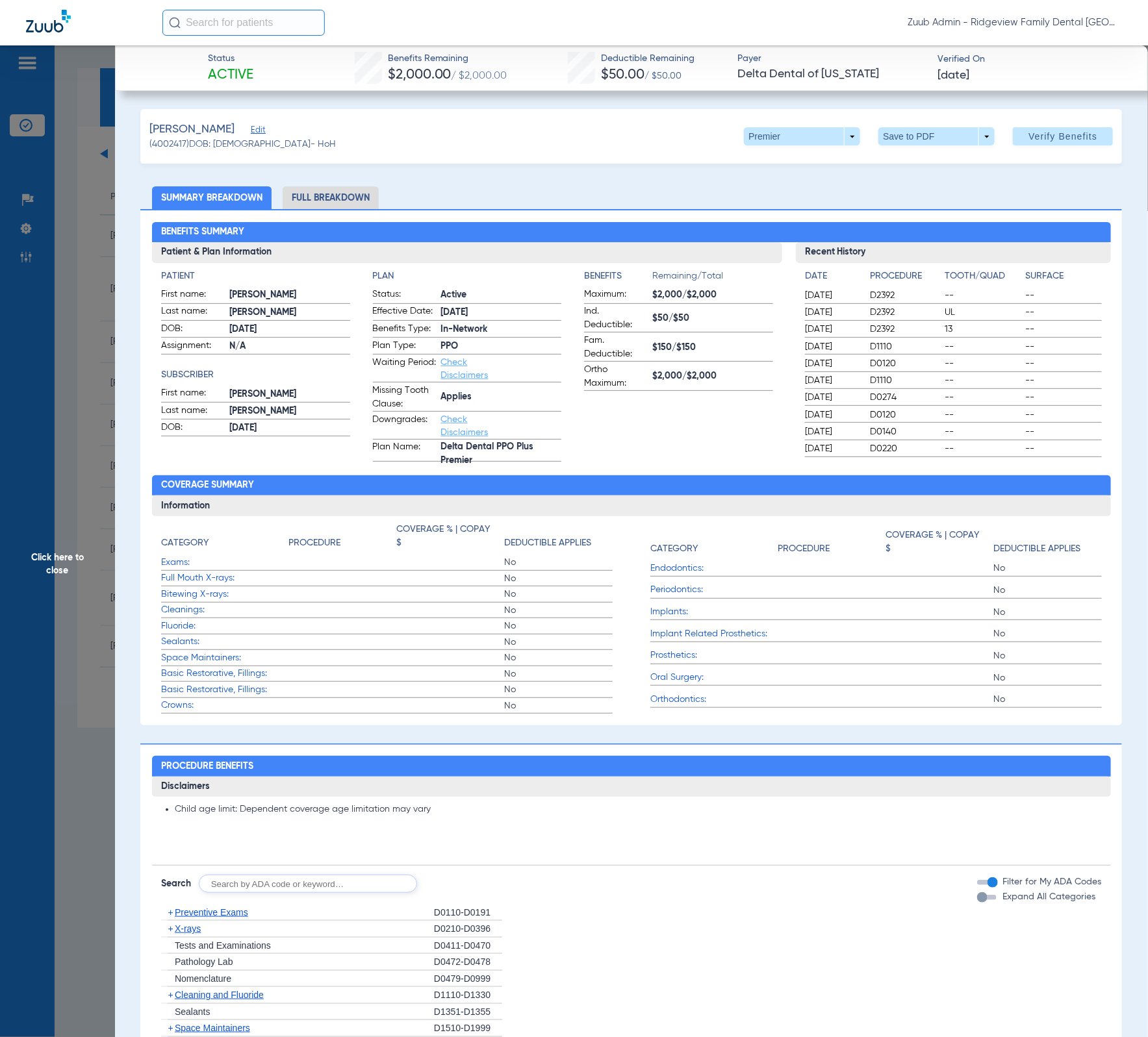
click at [356, 193] on li "Full Breakdown" at bounding box center [330, 197] width 96 height 22
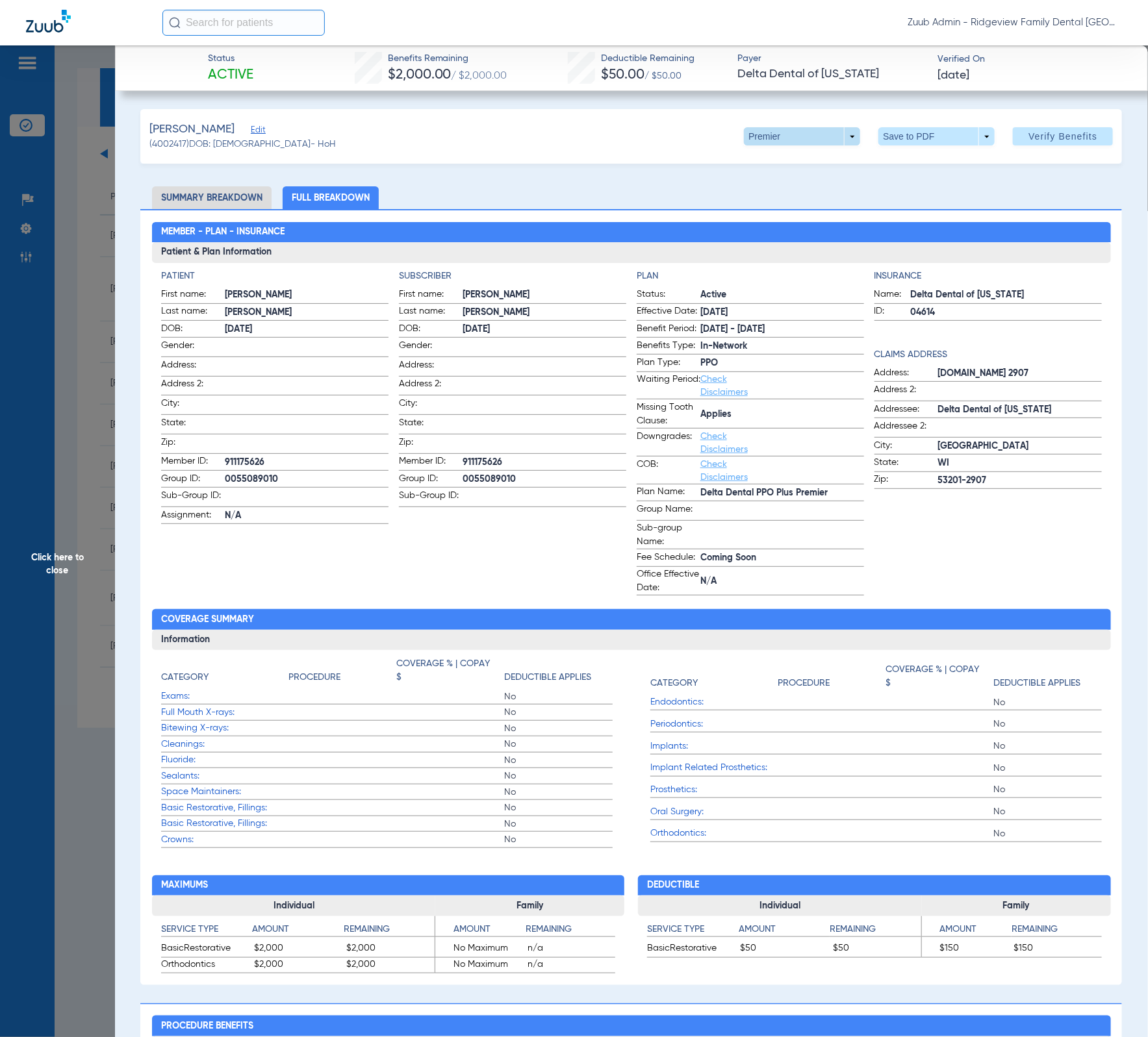
click at [799, 131] on span at bounding box center [802, 137] width 31 height 31
click at [794, 180] on button "Out of Network" at bounding box center [773, 188] width 81 height 26
click at [792, 137] on span at bounding box center [802, 137] width 31 height 31
click at [795, 169] on button "Premier" at bounding box center [773, 162] width 81 height 26
drag, startPoint x: 89, startPoint y: 243, endPoint x: 46, endPoint y: 258, distance: 45.5
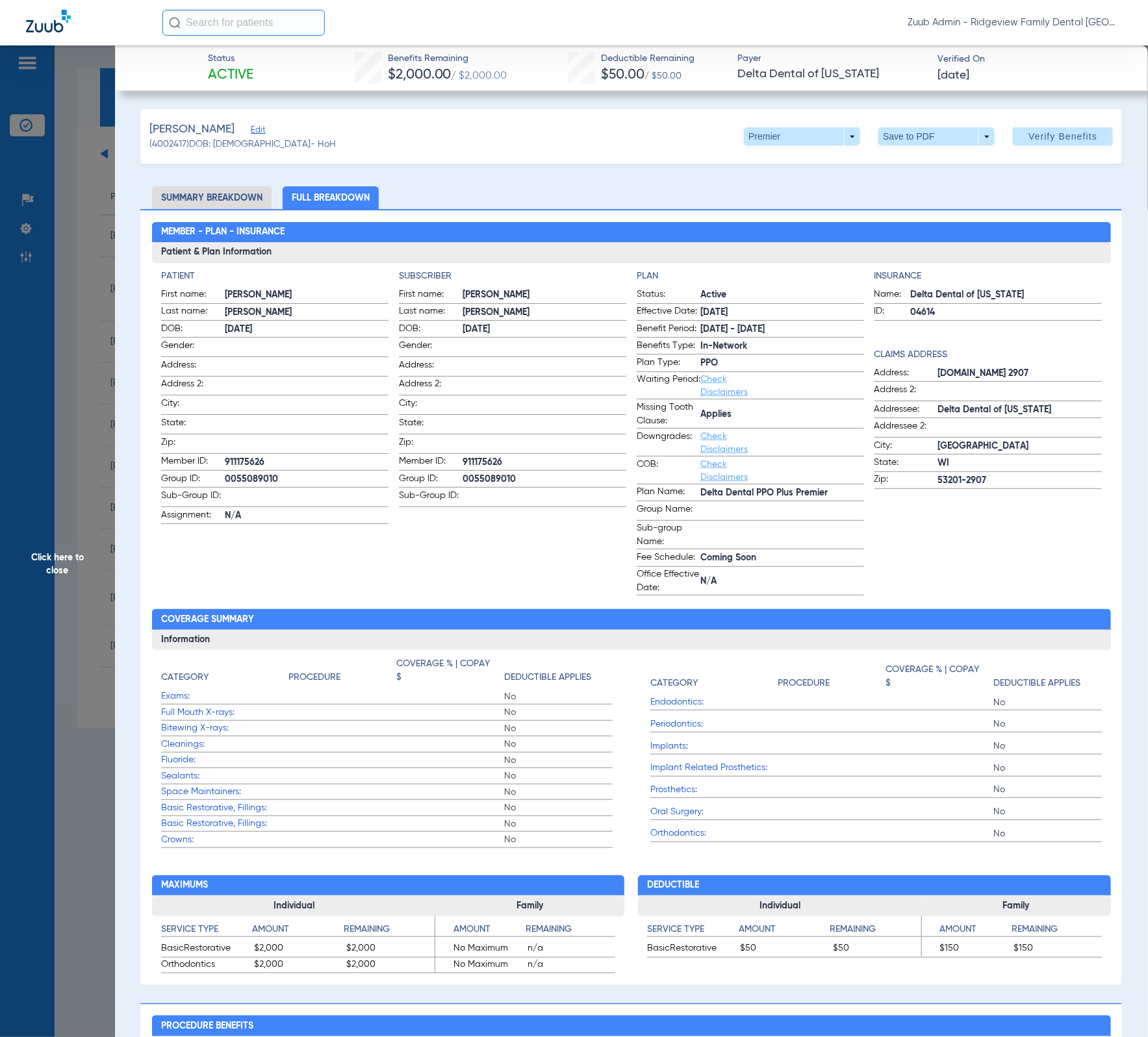
click at [89, 243] on span "Click here to close" at bounding box center [57, 564] width 115 height 1037
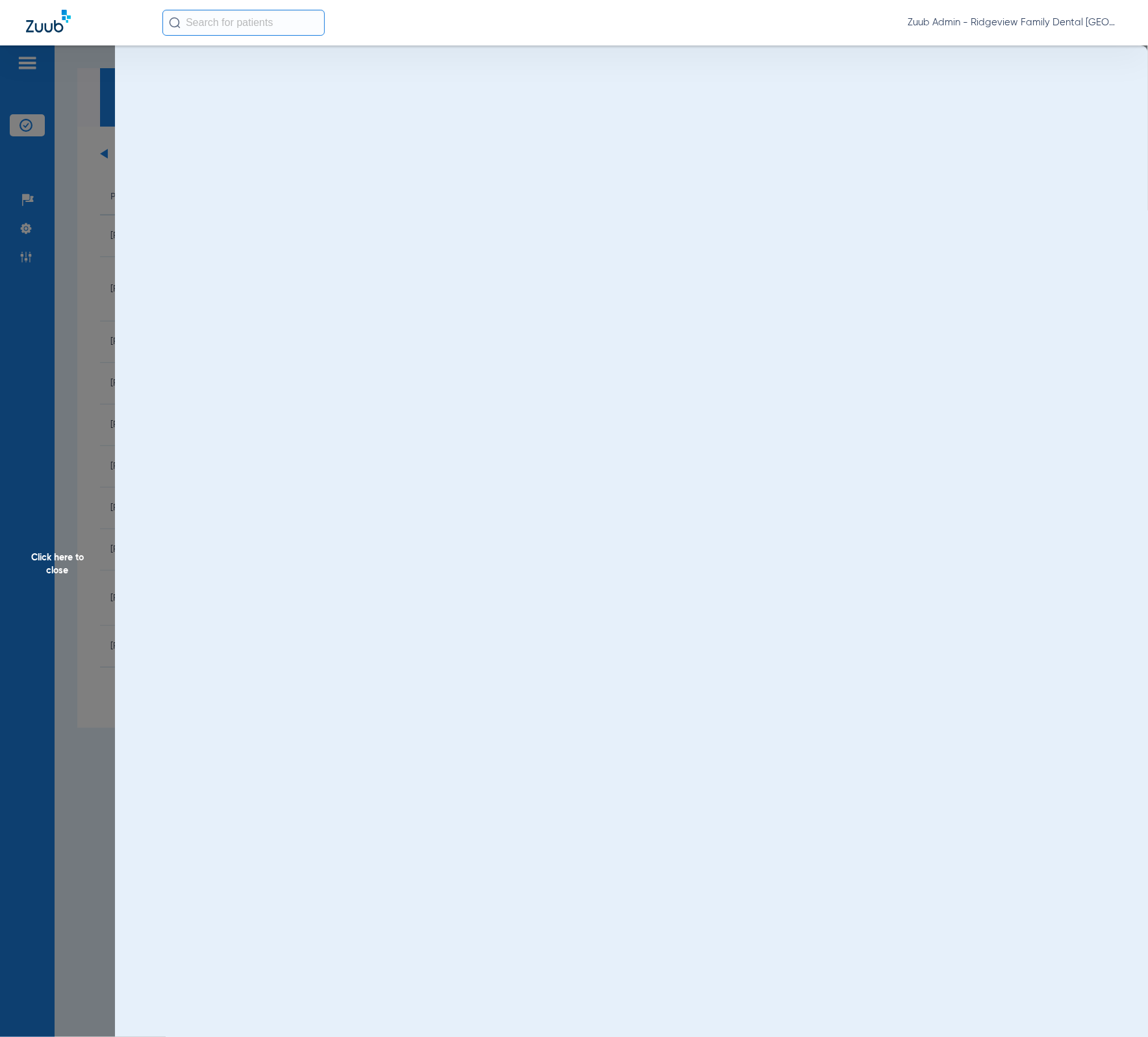
click at [27, 261] on img at bounding box center [26, 257] width 13 height 13
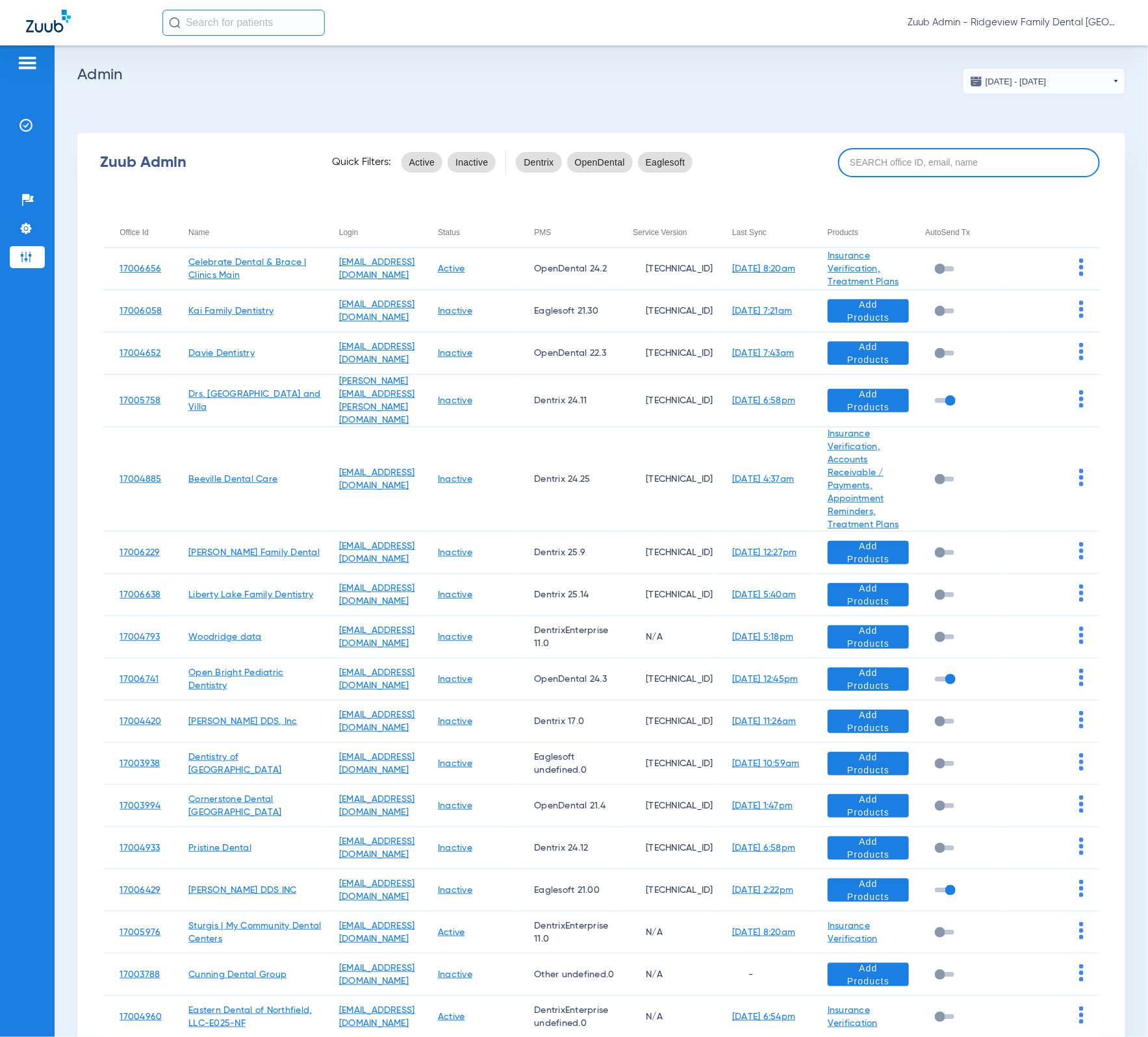
click at [921, 164] on input at bounding box center [969, 162] width 262 height 29
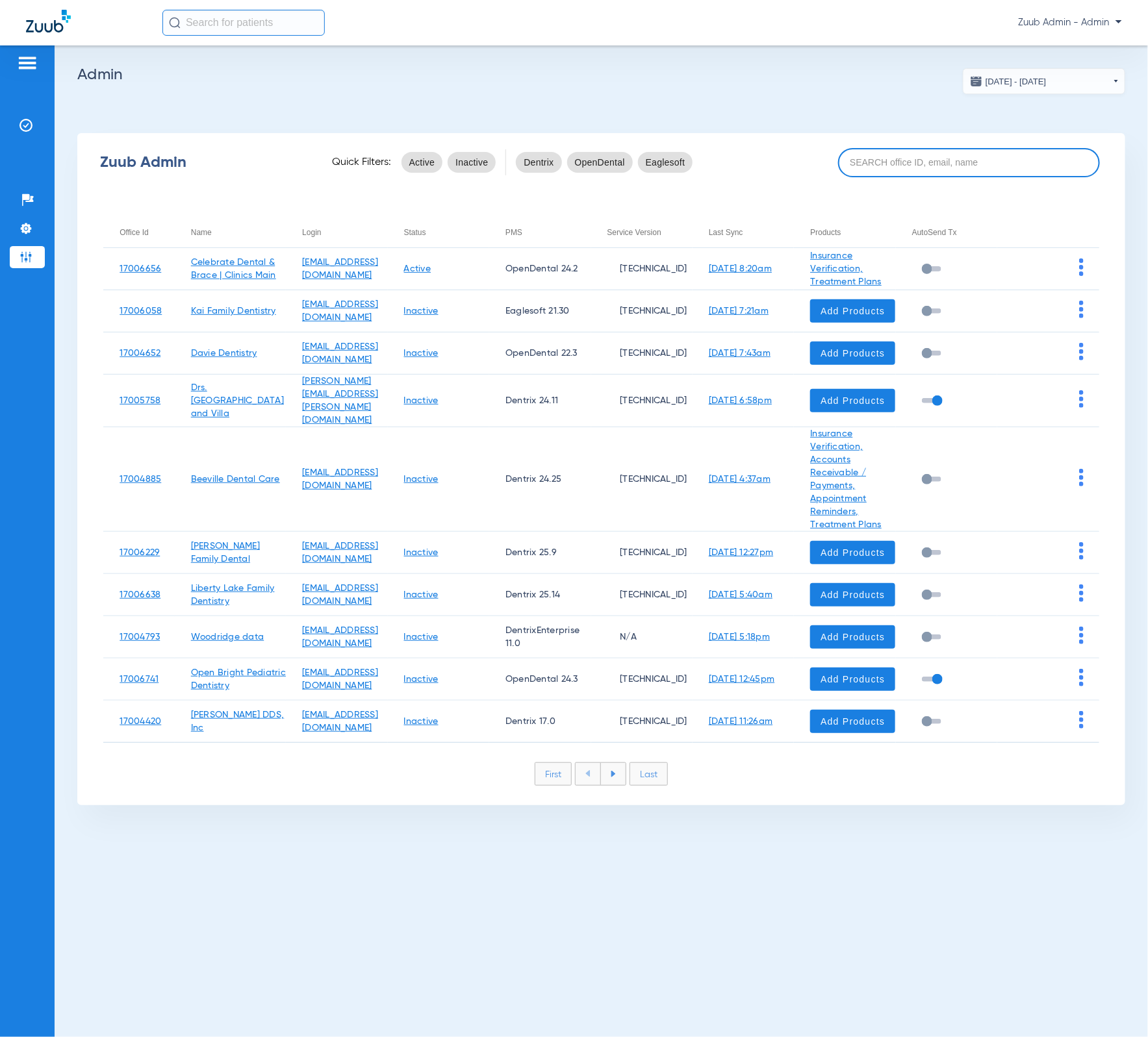
click at [921, 164] on input at bounding box center [969, 162] width 262 height 29
paste input "17007221"
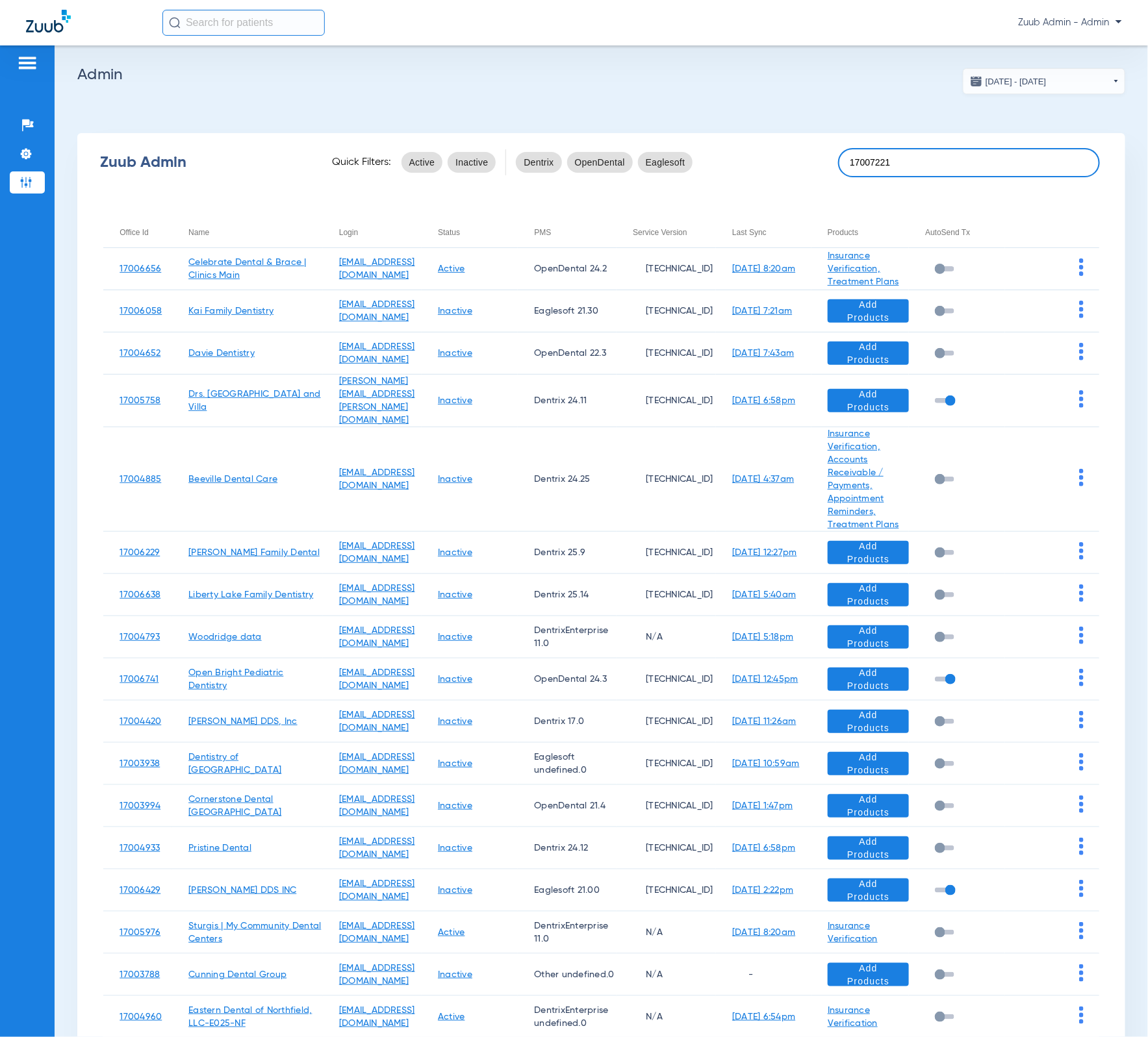
type input "17007221"
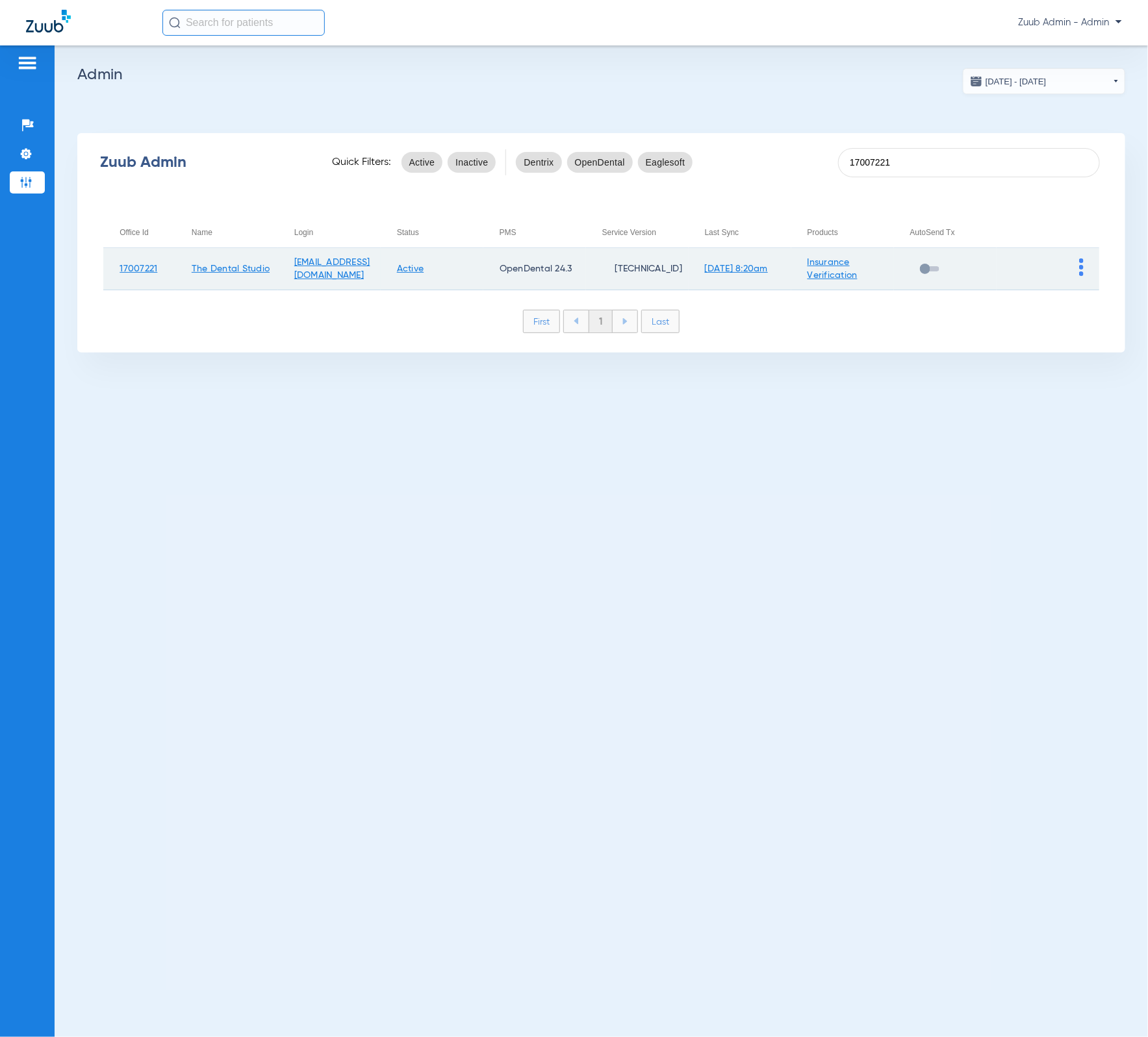
click at [1077, 260] on td at bounding box center [1047, 269] width 103 height 42
click at [1079, 268] on img at bounding box center [1081, 267] width 5 height 18
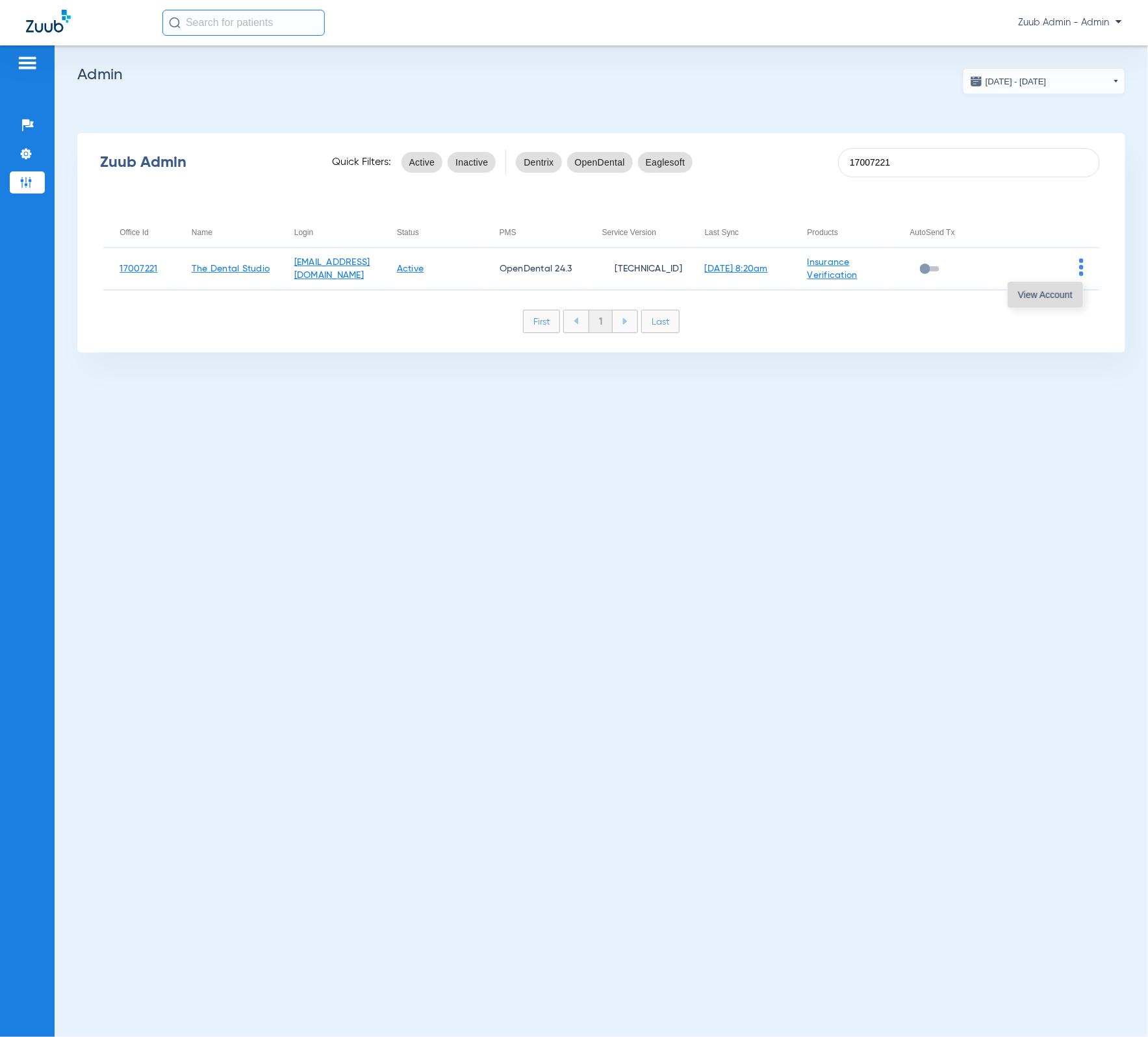
click at [1076, 289] on button "View Account" at bounding box center [1045, 295] width 75 height 26
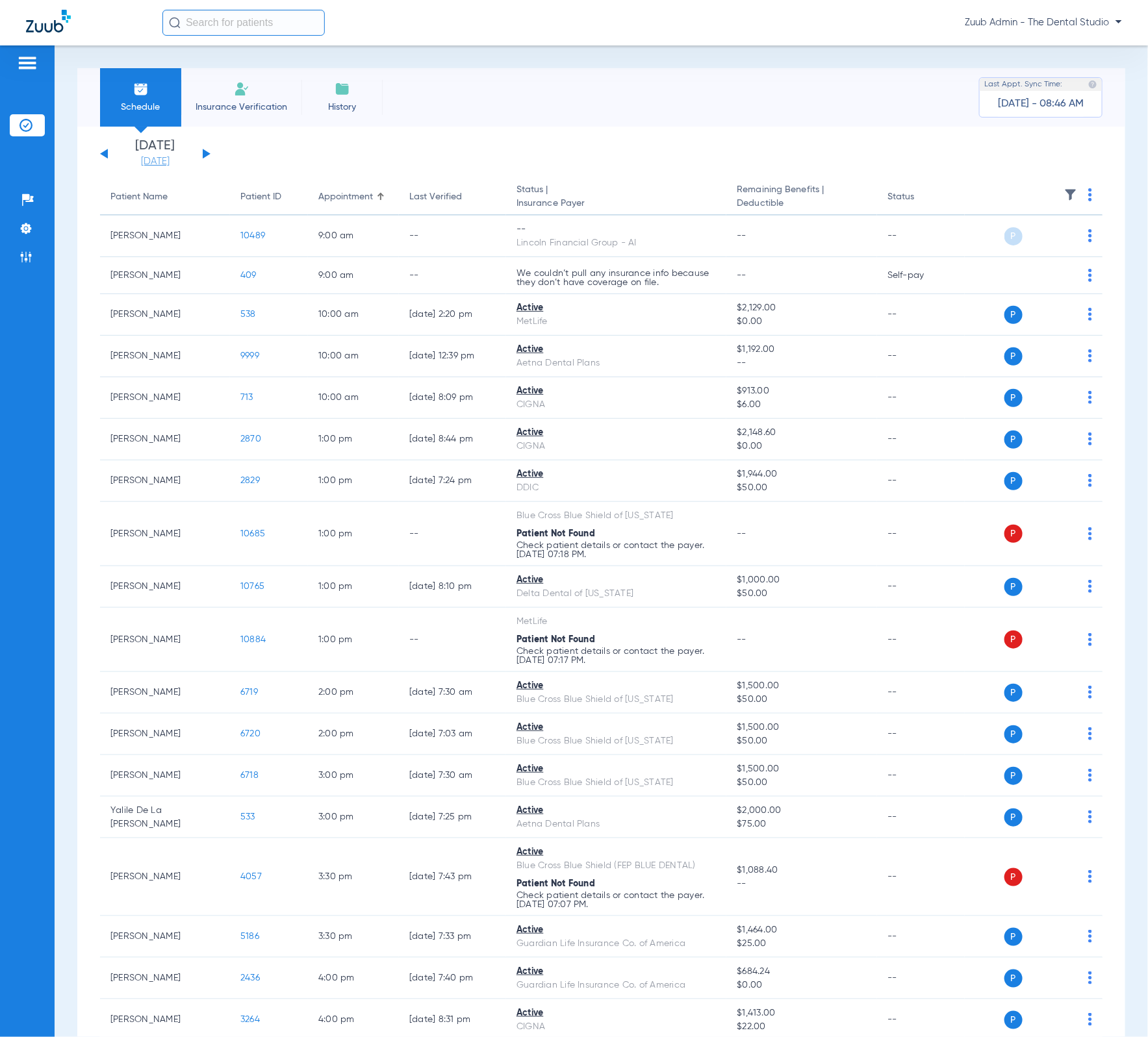
click at [179, 158] on link "08-20-2025" at bounding box center [155, 161] width 78 height 13
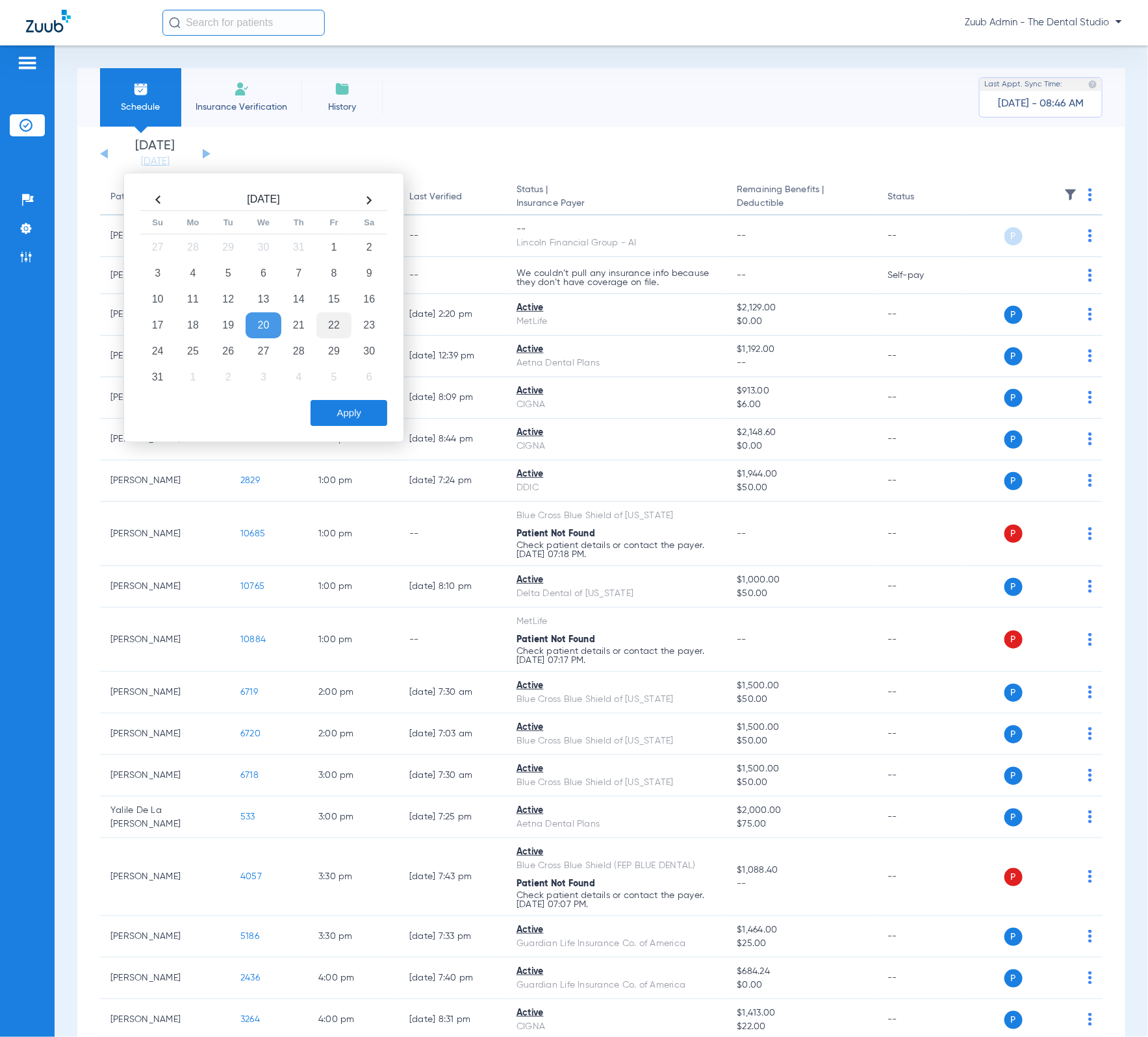
click at [345, 324] on td "22" at bounding box center [334, 326] width 35 height 26
click at [345, 428] on div "Aug 2025 Su Mo Tu We Th Fr Sa 27 28 29 30 31 1 2 3 4 5 6 7 8 9 10 11 12 13 14 1…" at bounding box center [264, 307] width 281 height 270
click at [345, 420] on button "Apply" at bounding box center [349, 413] width 77 height 26
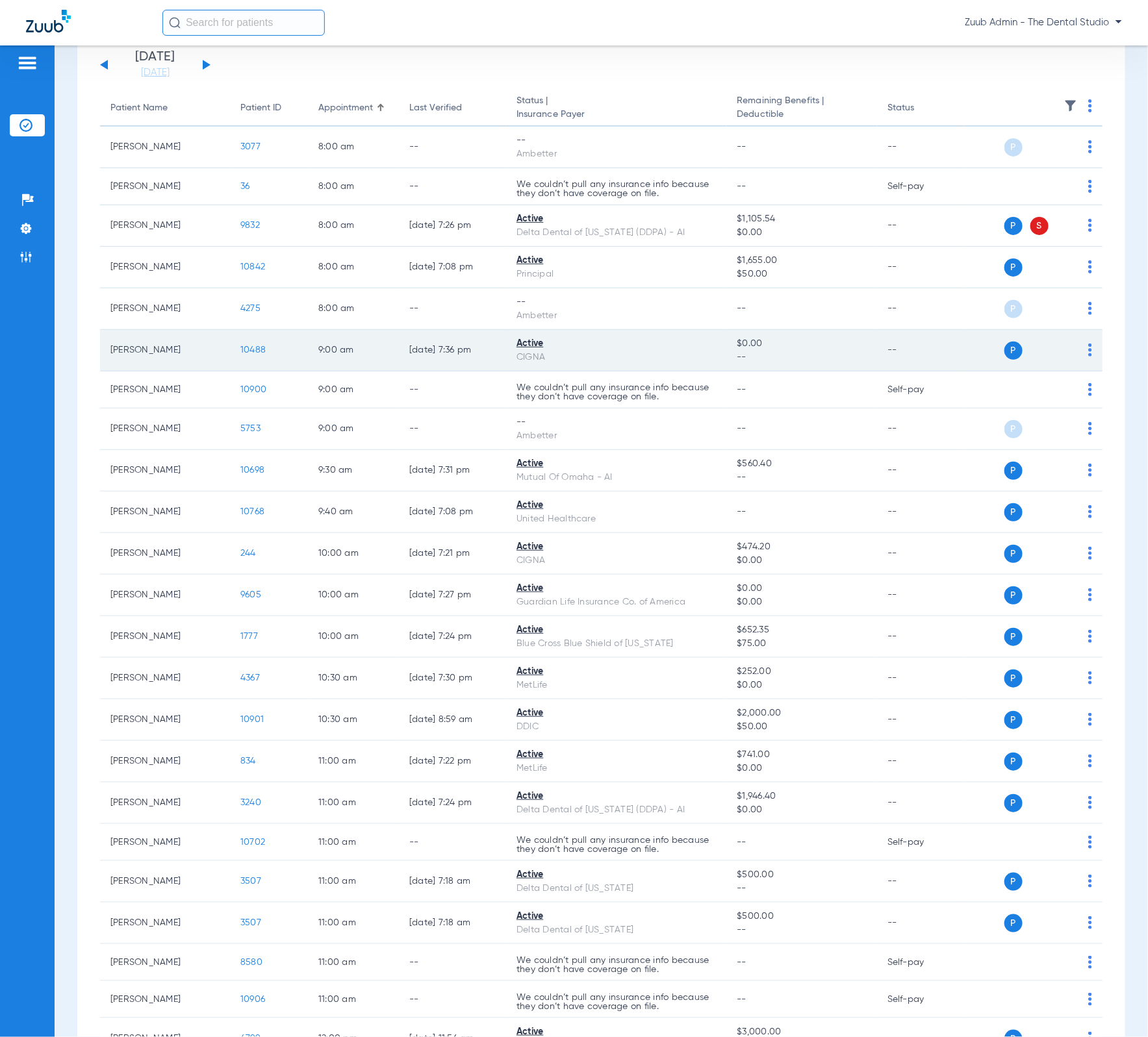
scroll to position [110, 0]
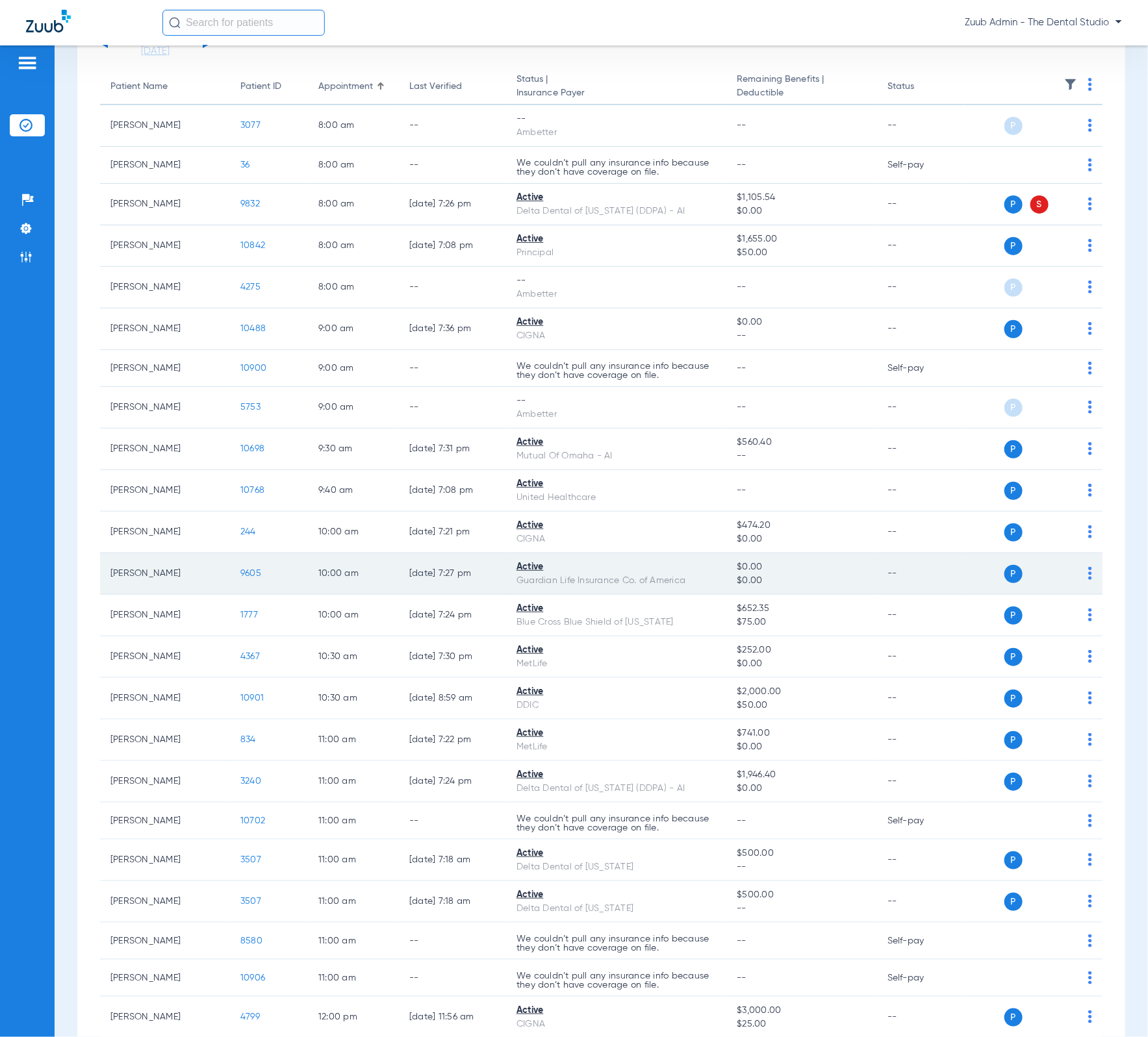
click at [257, 574] on span "9605" at bounding box center [251, 573] width 21 height 9
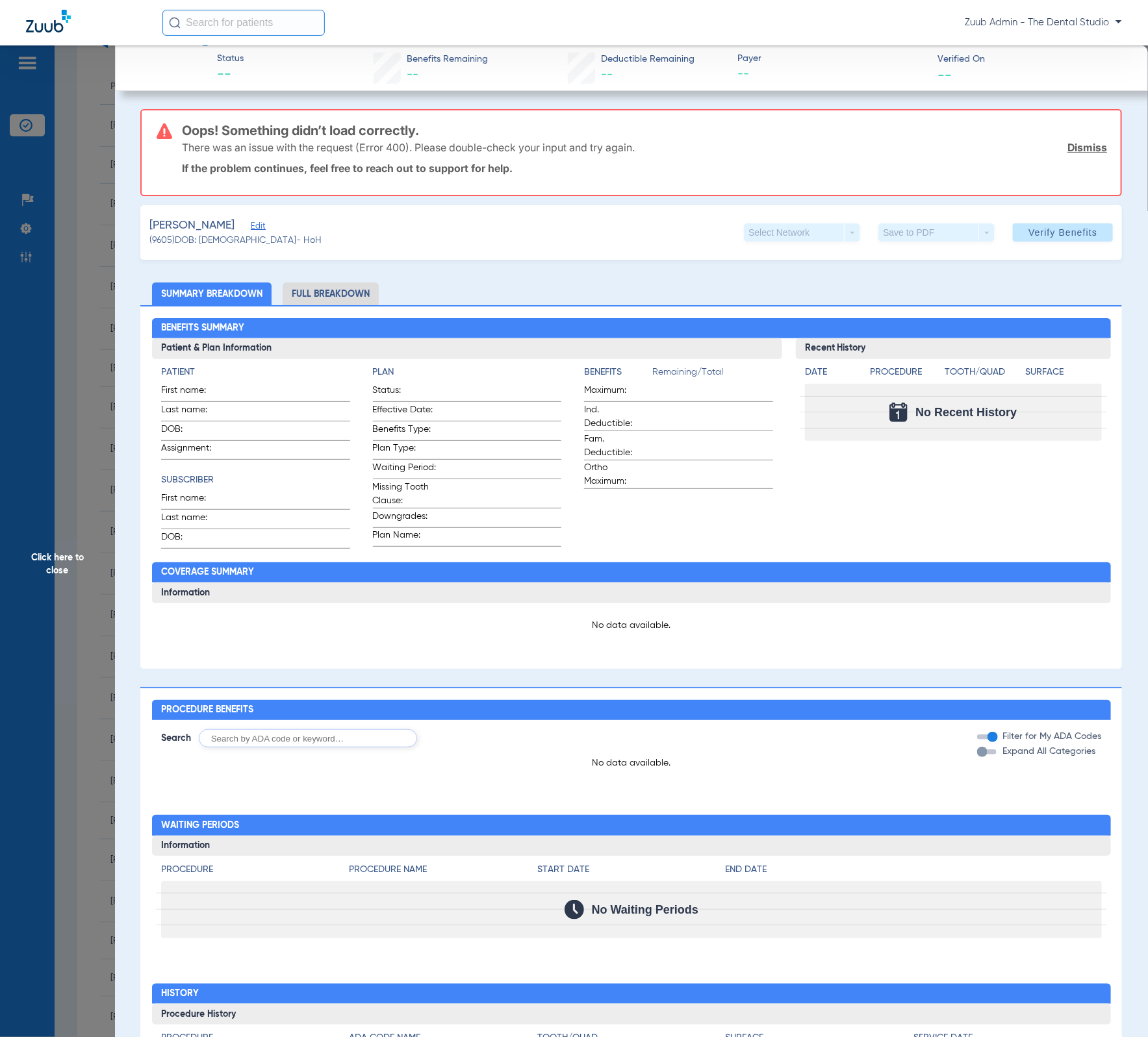
click at [1077, 152] on link "Dismiss" at bounding box center [1087, 147] width 39 height 13
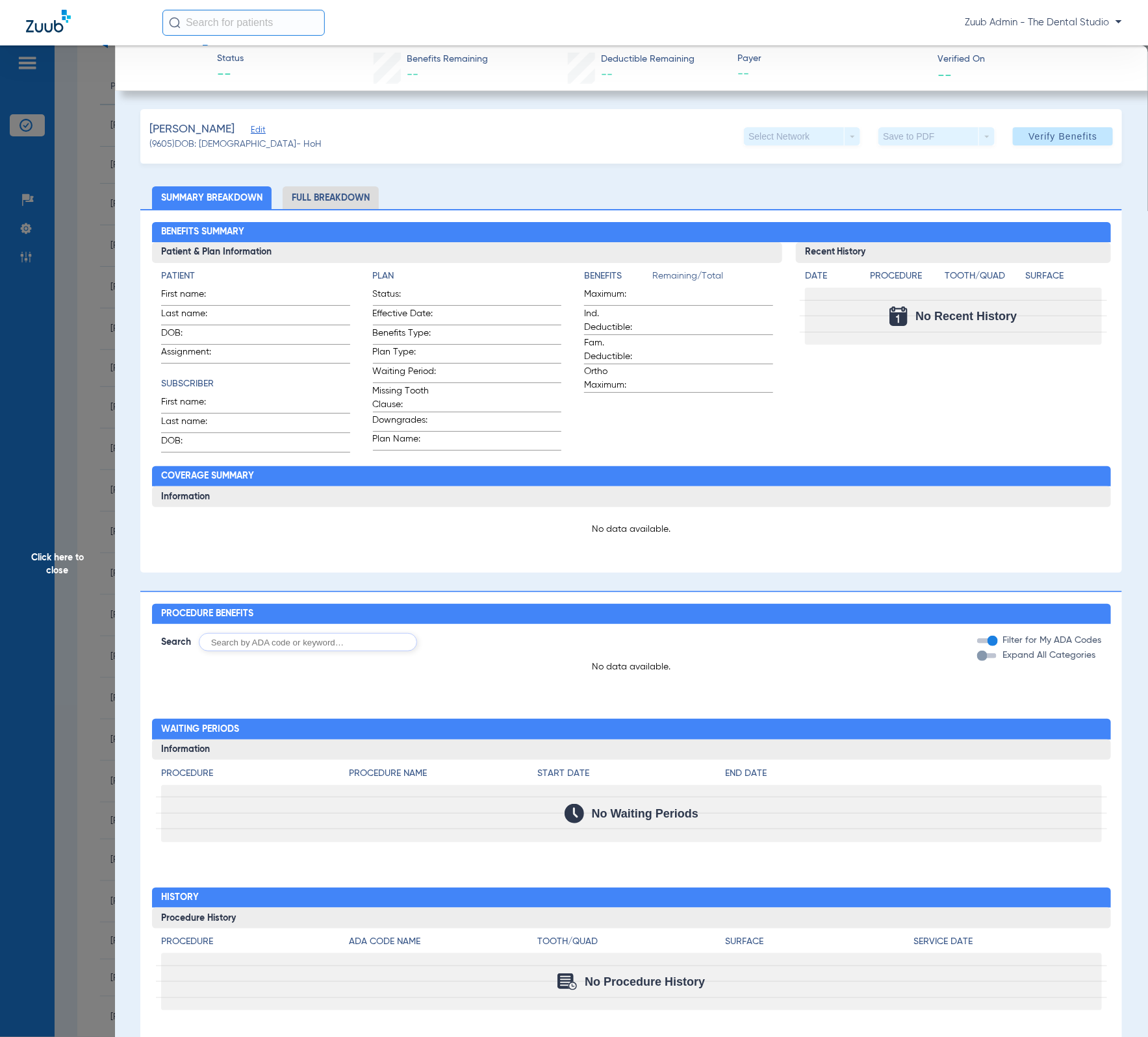
click at [81, 382] on span "Click here to close" at bounding box center [57, 564] width 115 height 1037
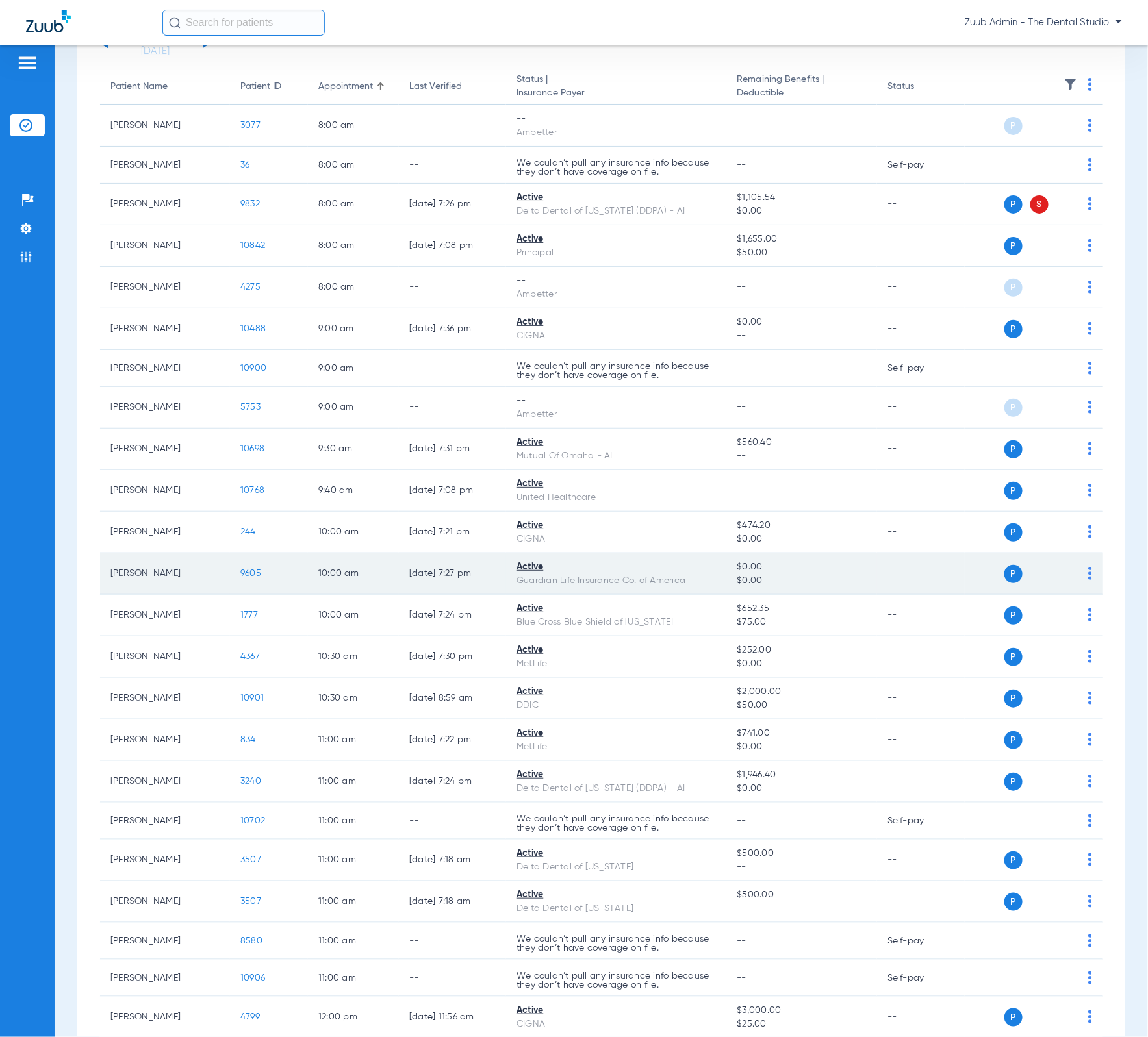
click at [246, 569] on span "9605" at bounding box center [251, 573] width 21 height 9
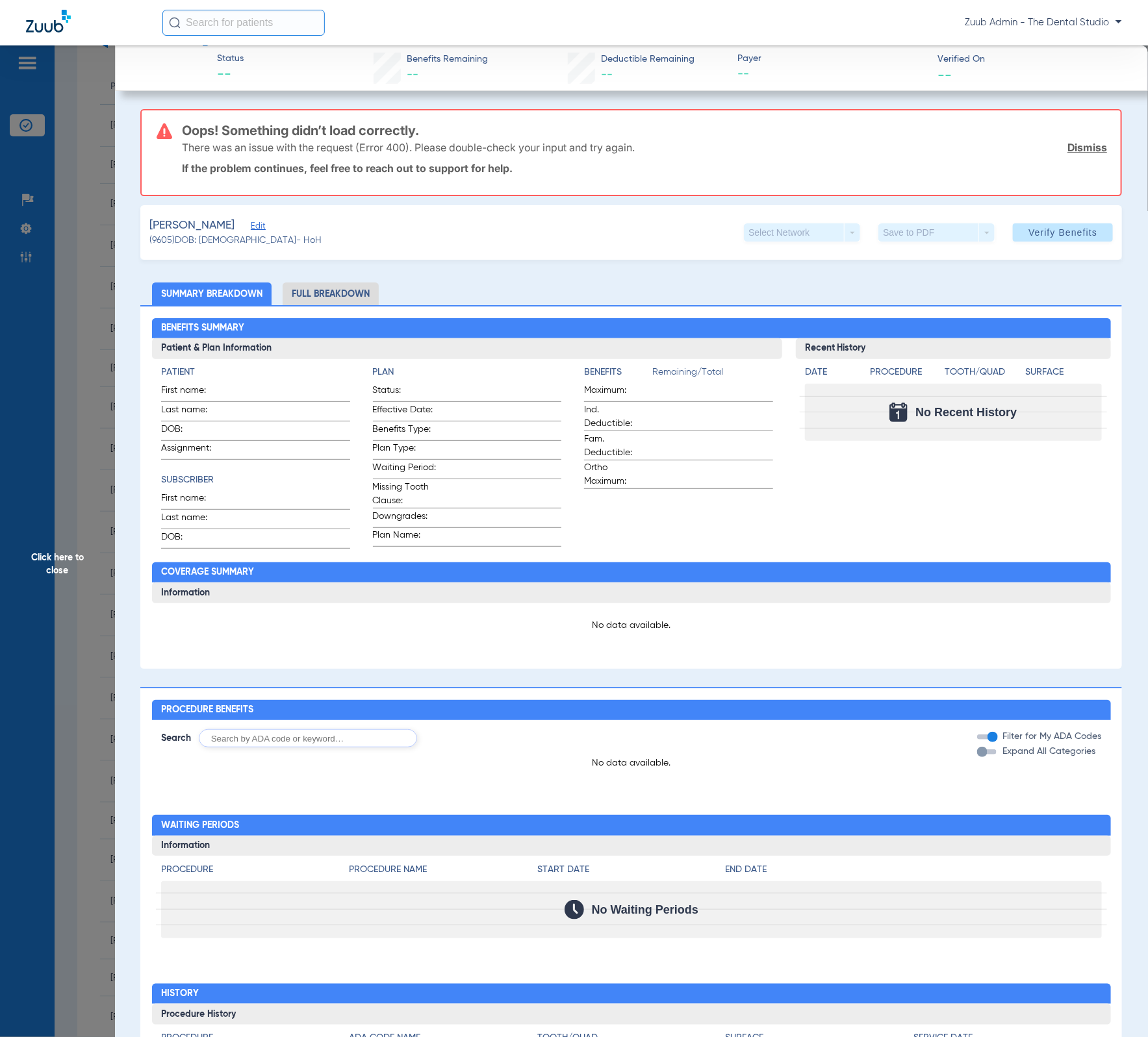
click at [107, 226] on span "Click here to close" at bounding box center [57, 564] width 115 height 1037
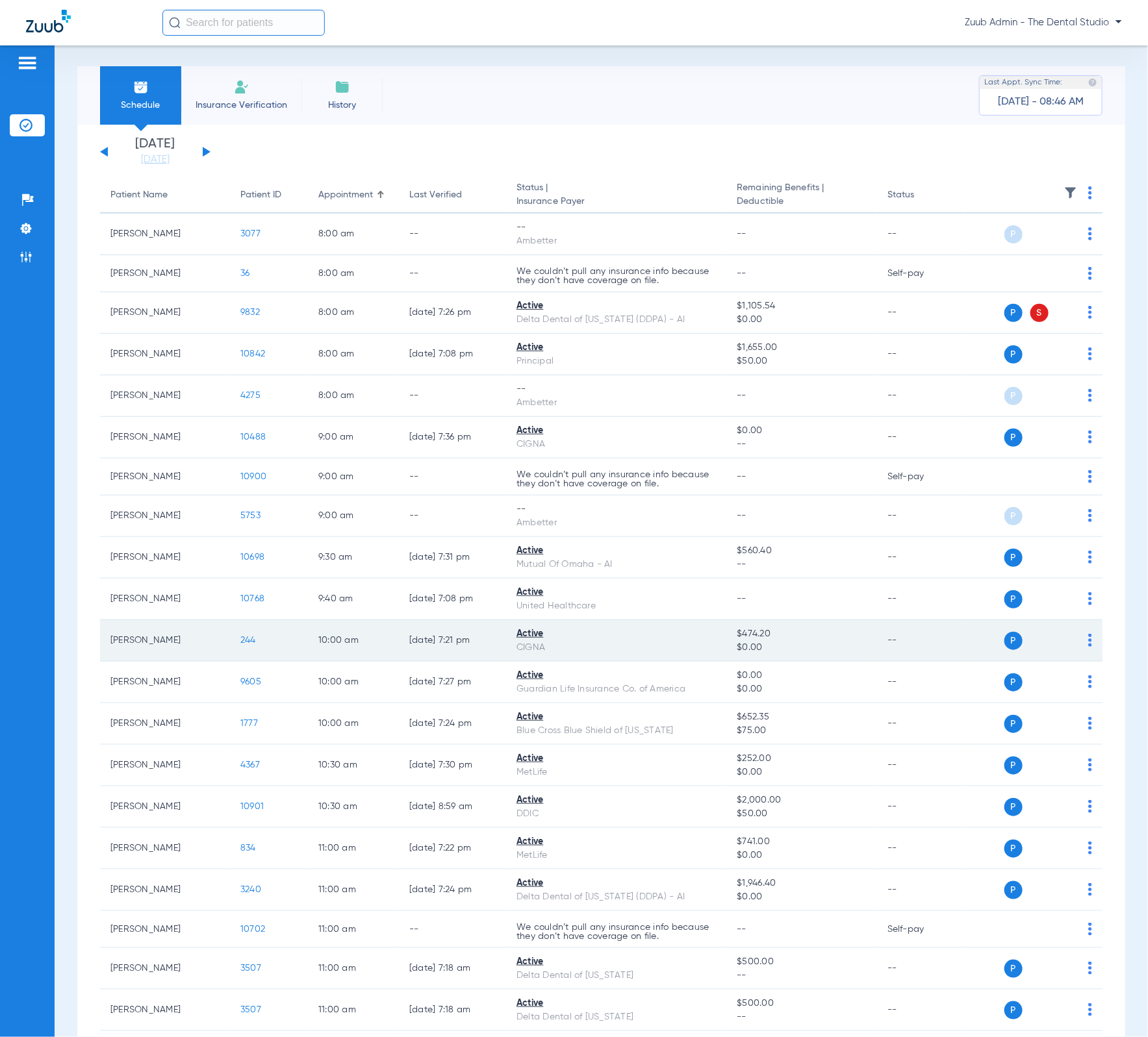
scroll to position [3, 0]
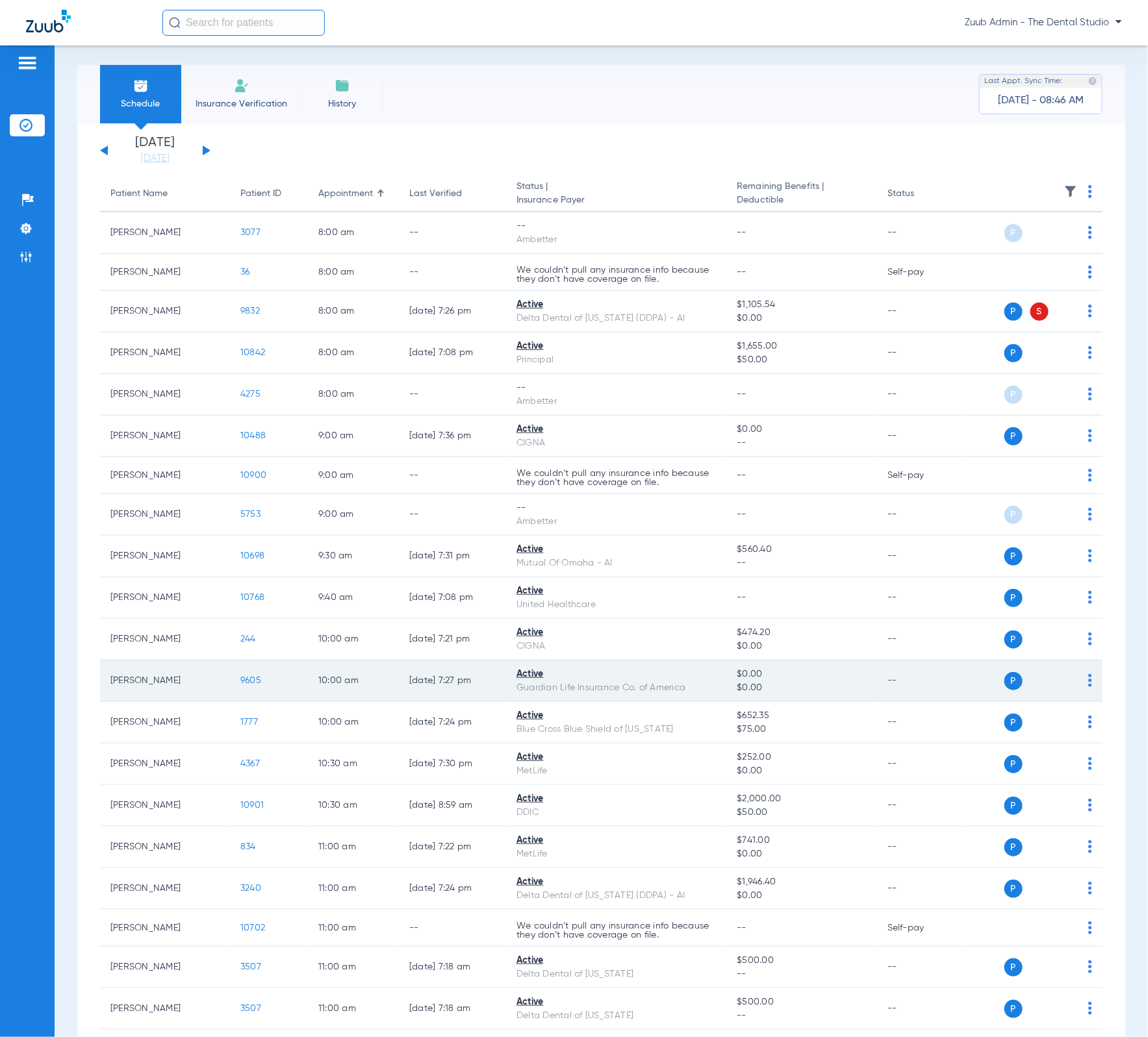
click at [243, 678] on span "9605" at bounding box center [251, 680] width 21 height 9
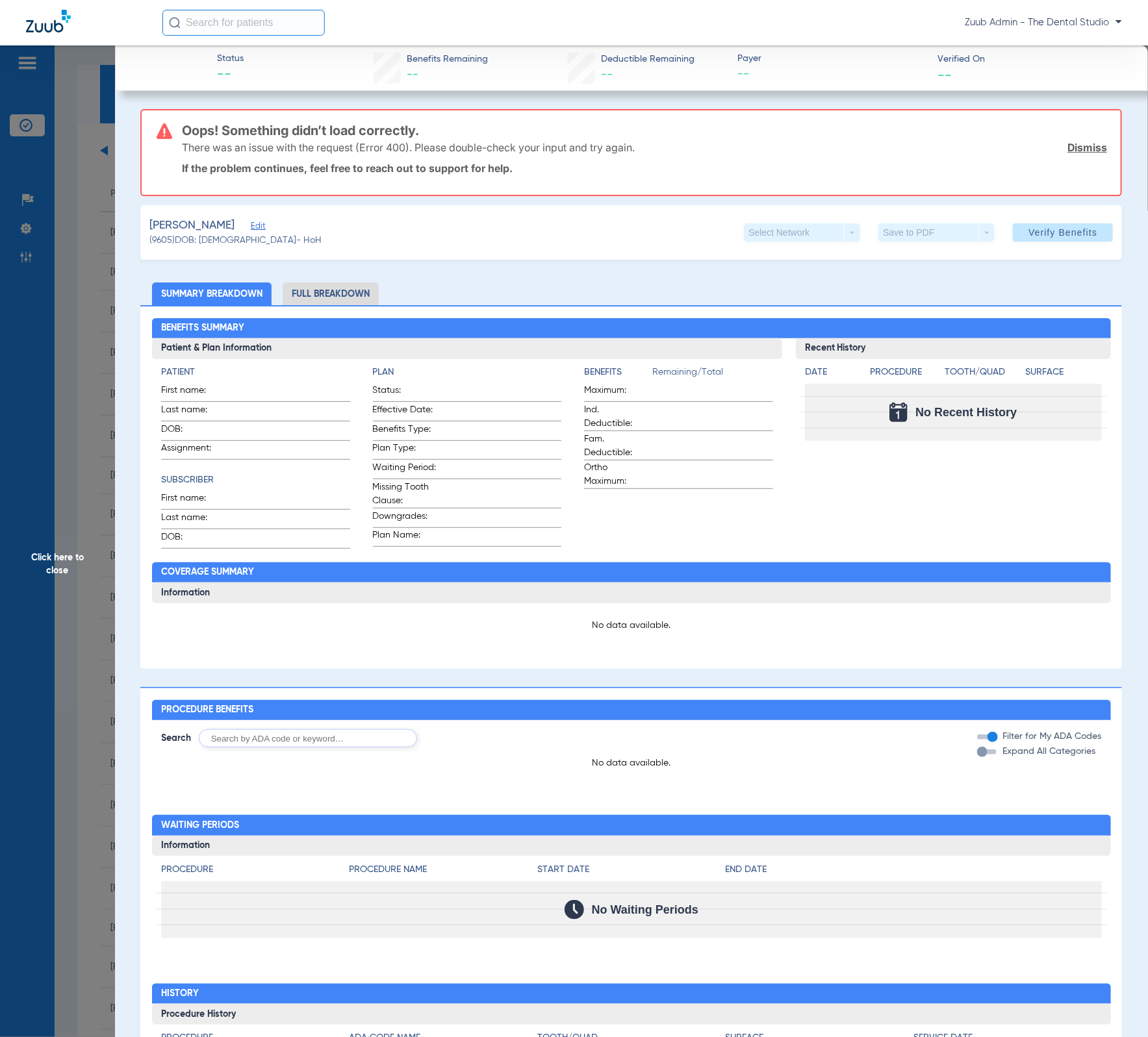
click at [68, 612] on span "Click here to close" at bounding box center [57, 564] width 115 height 1037
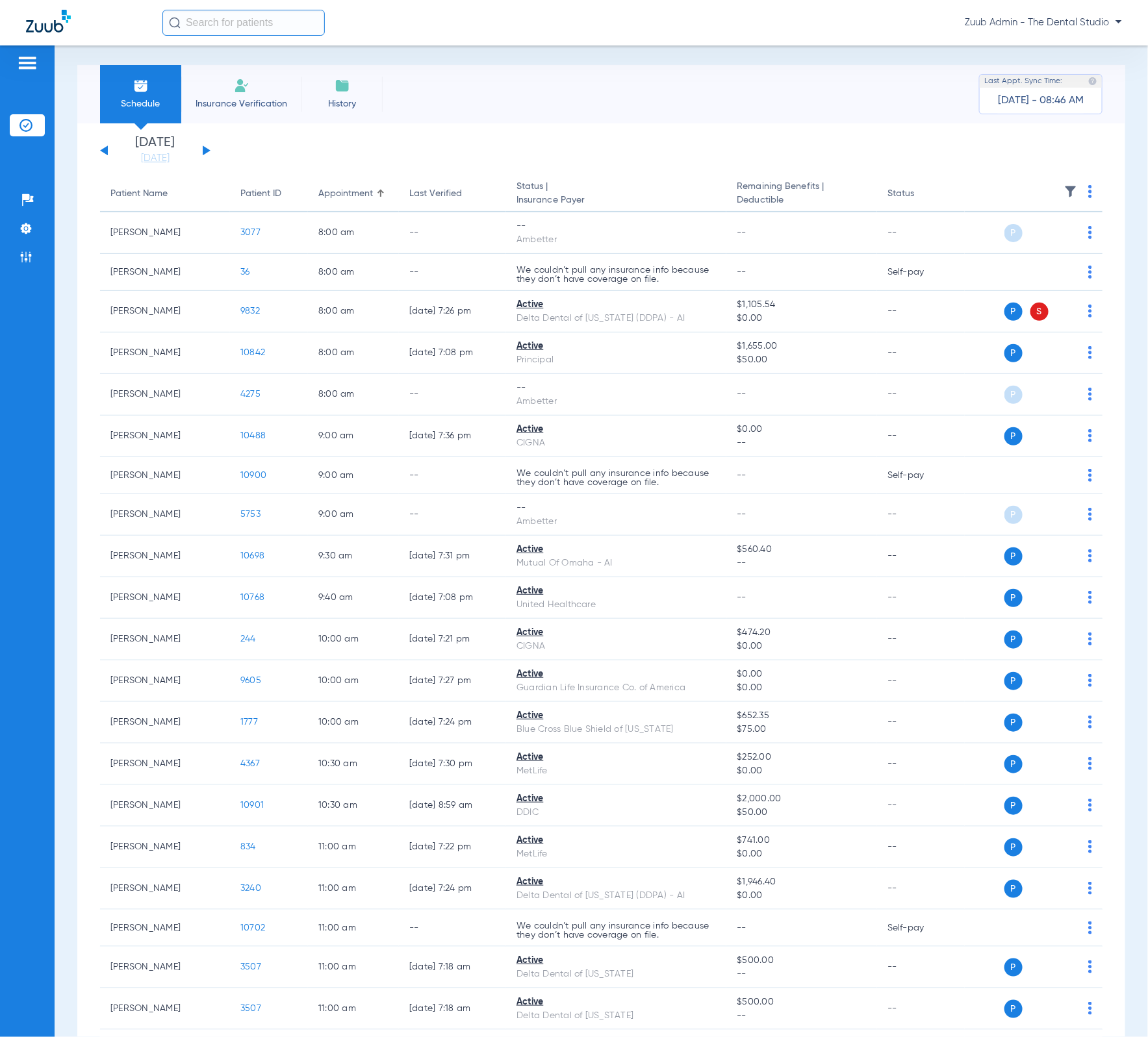
click at [264, 101] on span "Insurance Verification" at bounding box center [241, 103] width 101 height 13
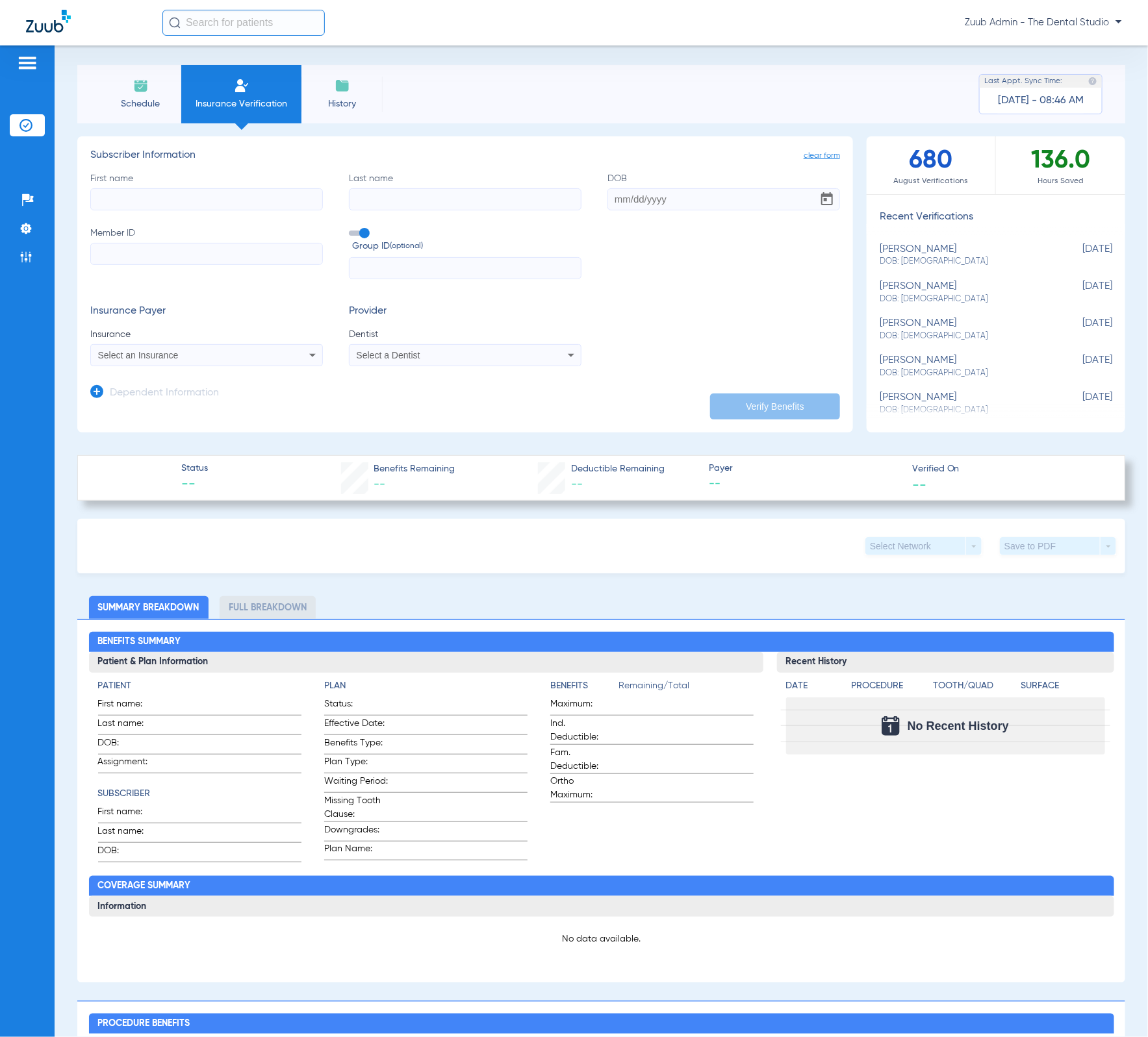
click at [349, 88] on img at bounding box center [342, 86] width 16 height 16
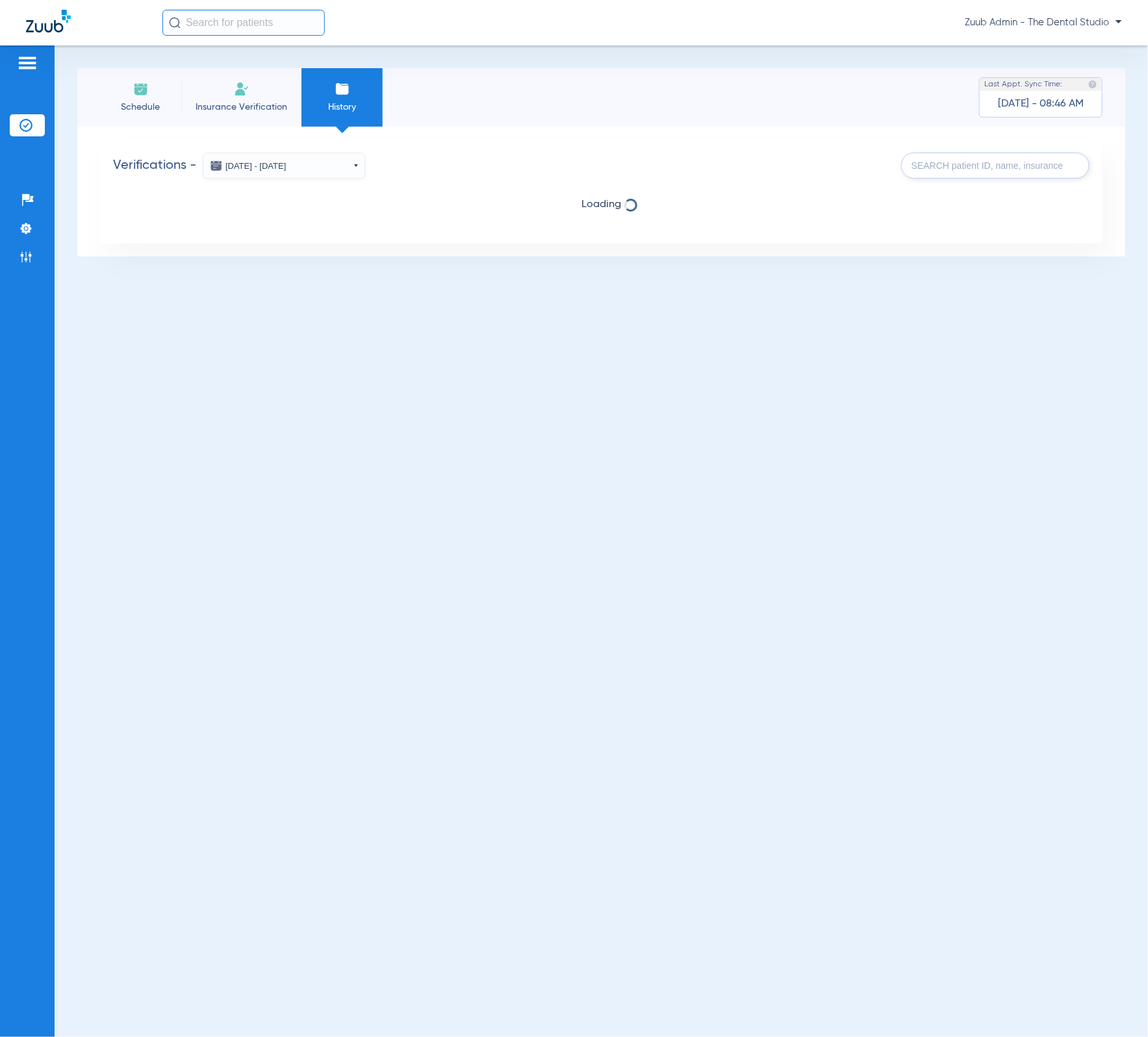
click at [152, 95] on li "Schedule" at bounding box center [140, 97] width 81 height 58
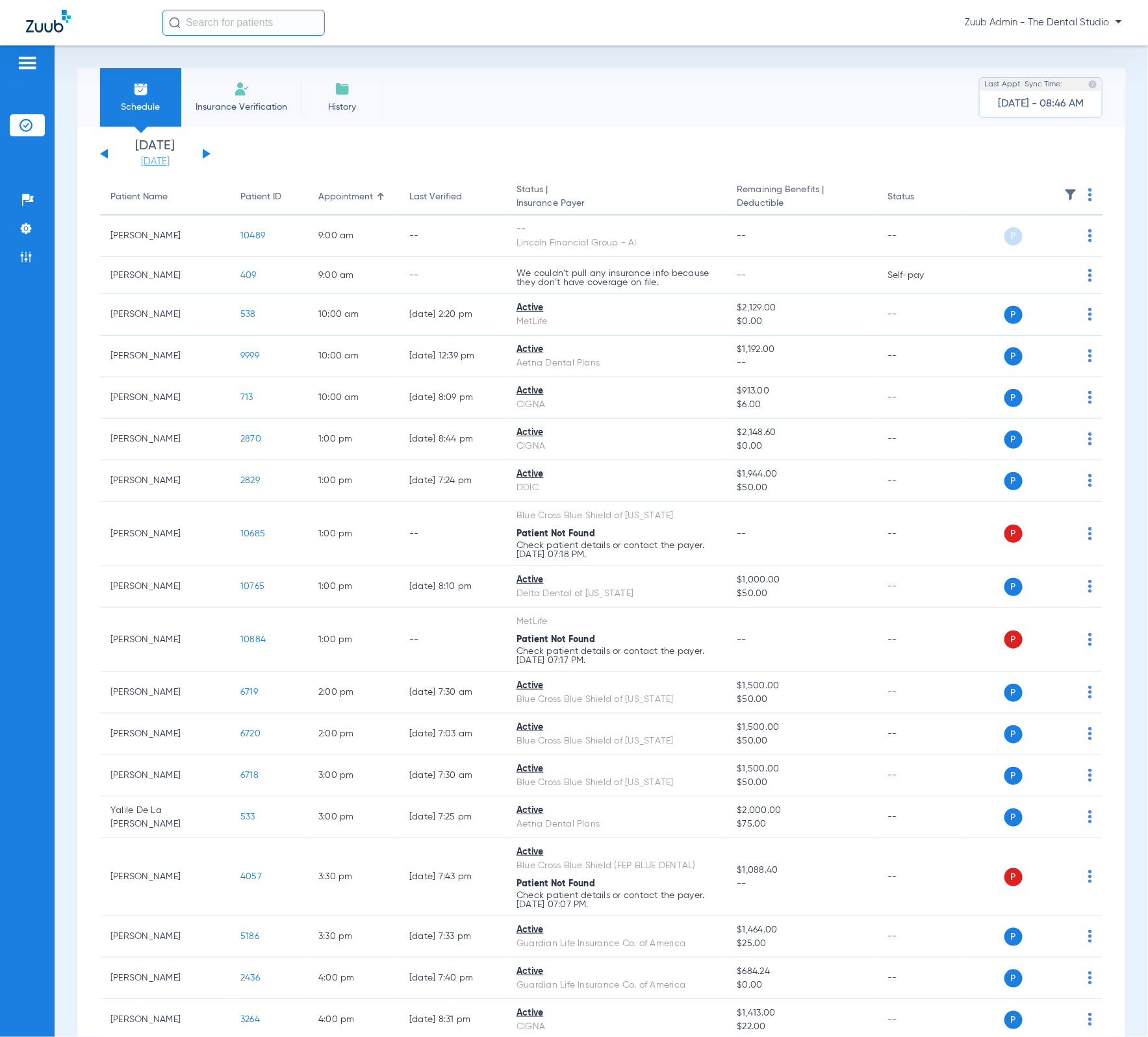
click at [162, 156] on link "[DATE]" at bounding box center [155, 161] width 78 height 13
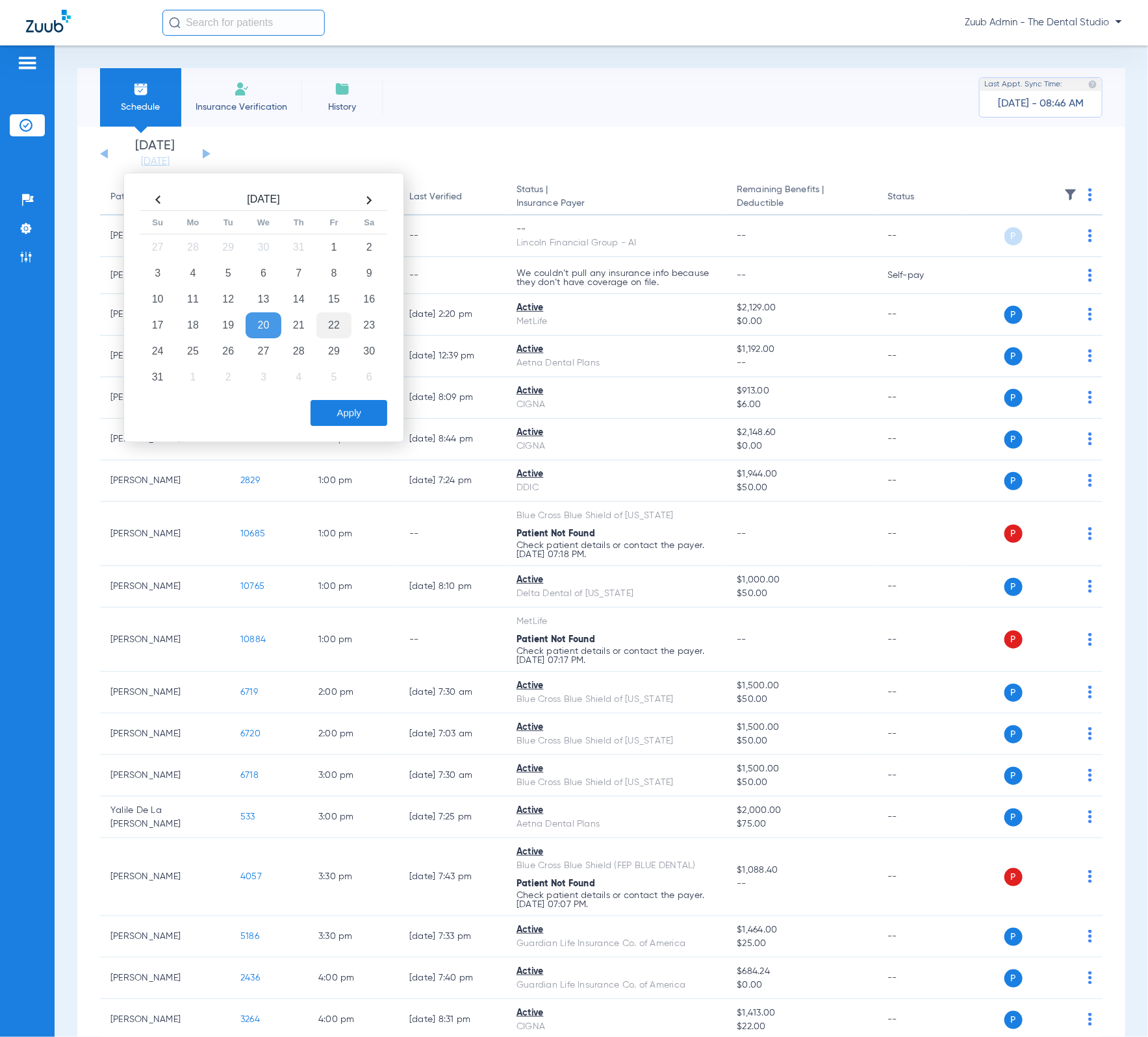
click at [322, 325] on td "22" at bounding box center [334, 326] width 35 height 26
click at [333, 406] on button "Apply" at bounding box center [349, 413] width 77 height 26
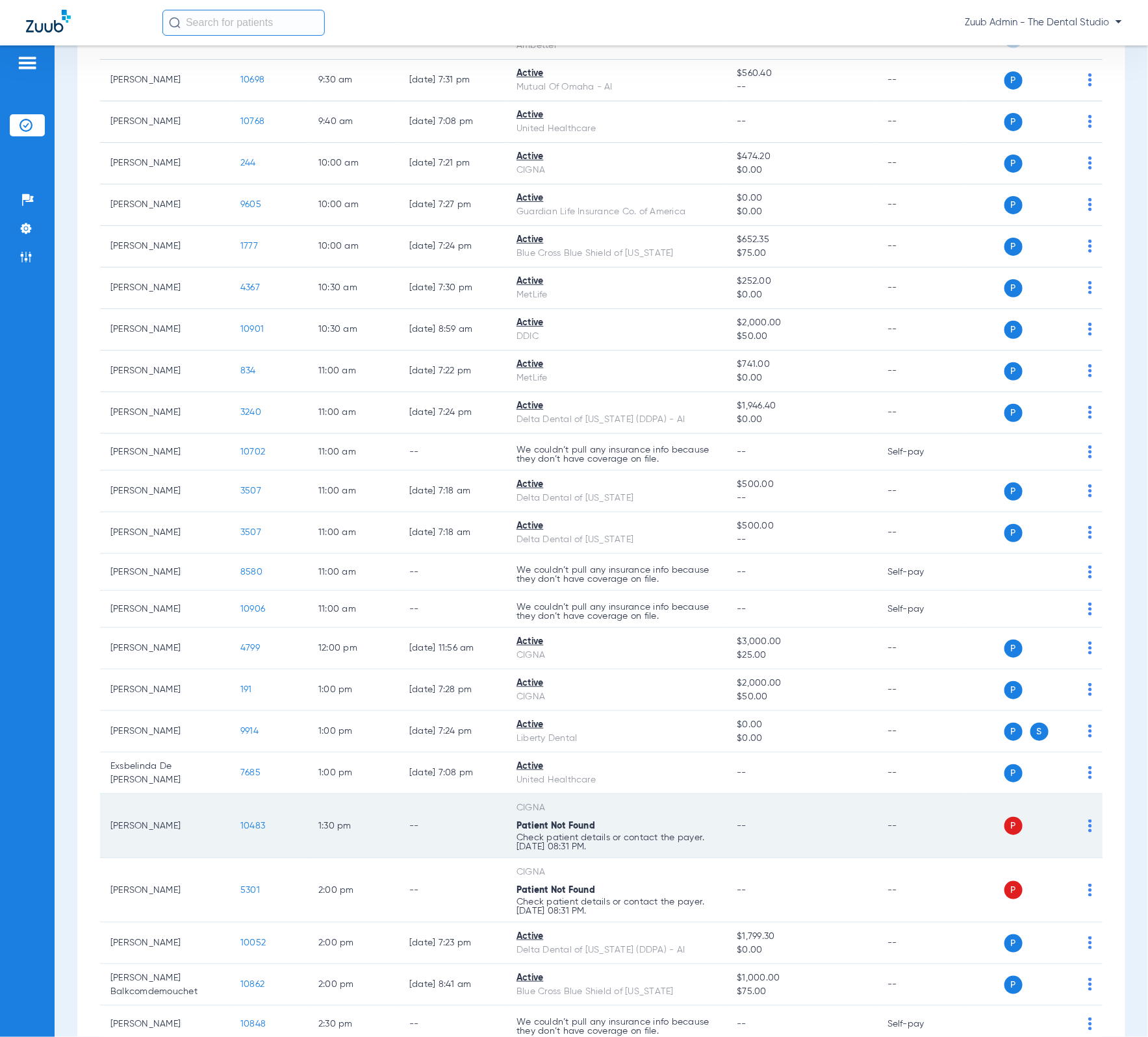
scroll to position [234, 0]
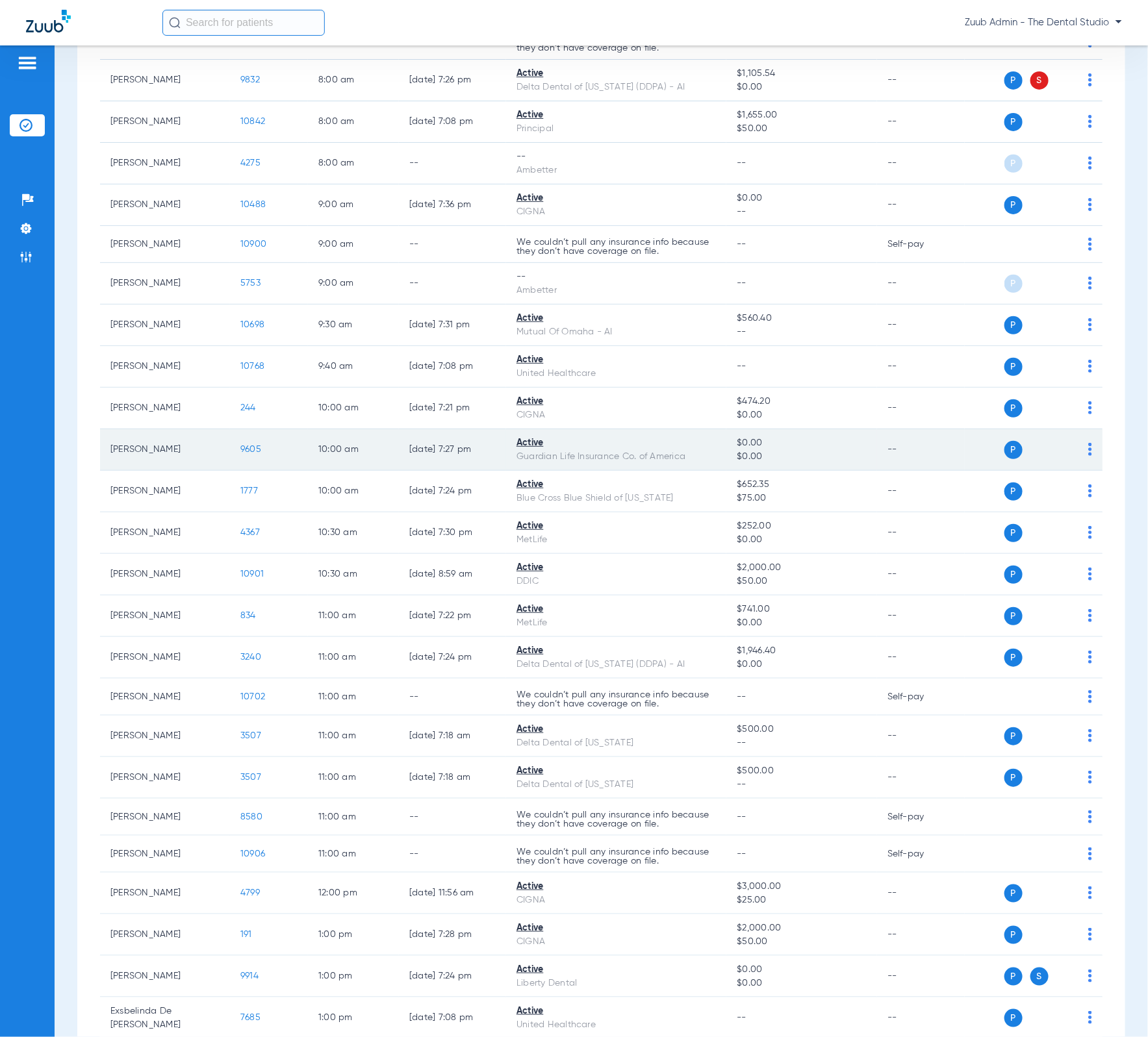
click at [253, 443] on td "9605" at bounding box center [268, 450] width 78 height 41
click at [254, 451] on span "9605" at bounding box center [251, 449] width 21 height 9
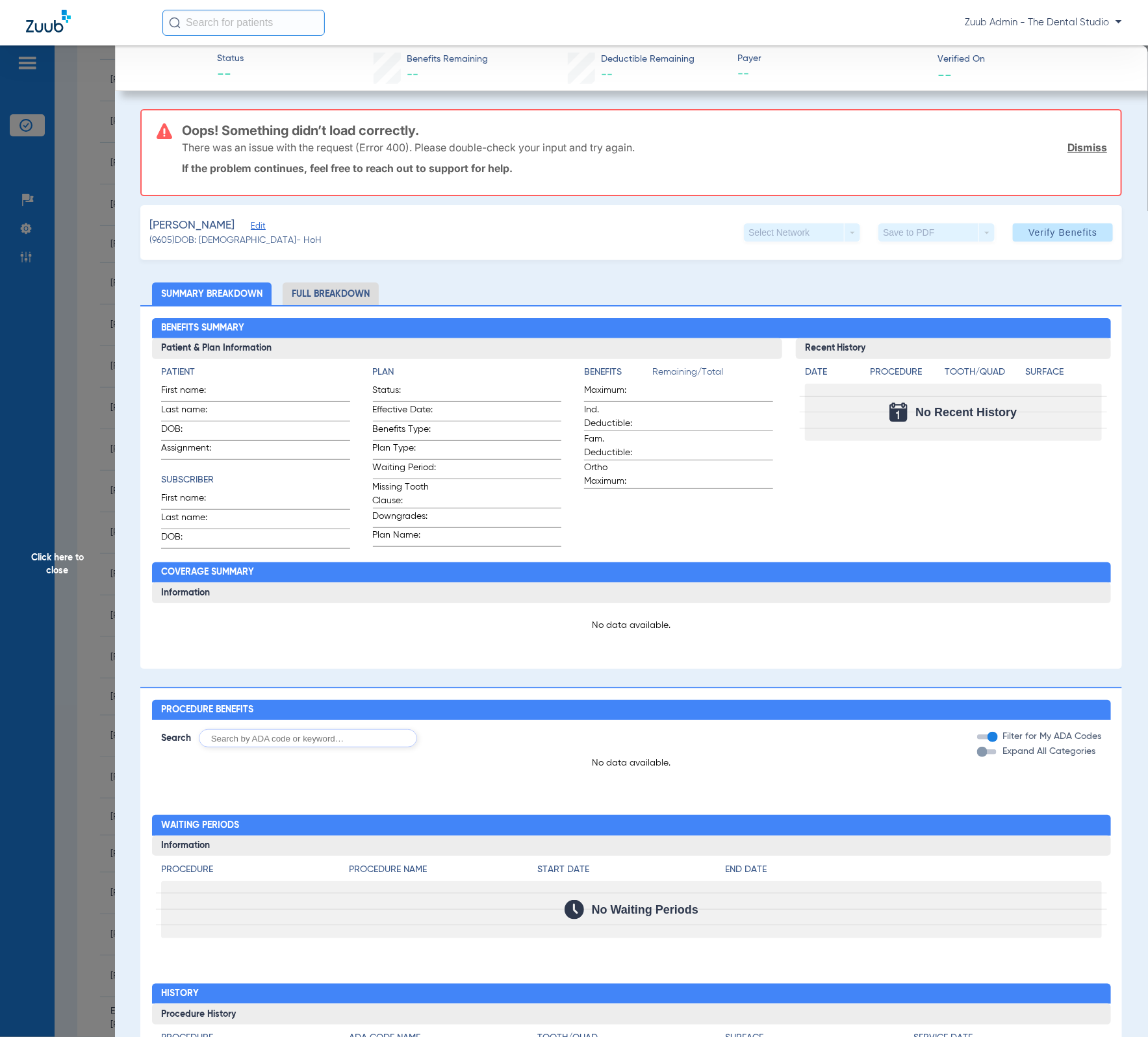
click at [368, 305] on div "Benefits Summary Patient & Plan Information Patient First name: Last name: DOB:…" at bounding box center [631, 487] width 981 height 364
click at [366, 298] on li "Full Breakdown" at bounding box center [330, 294] width 96 height 22
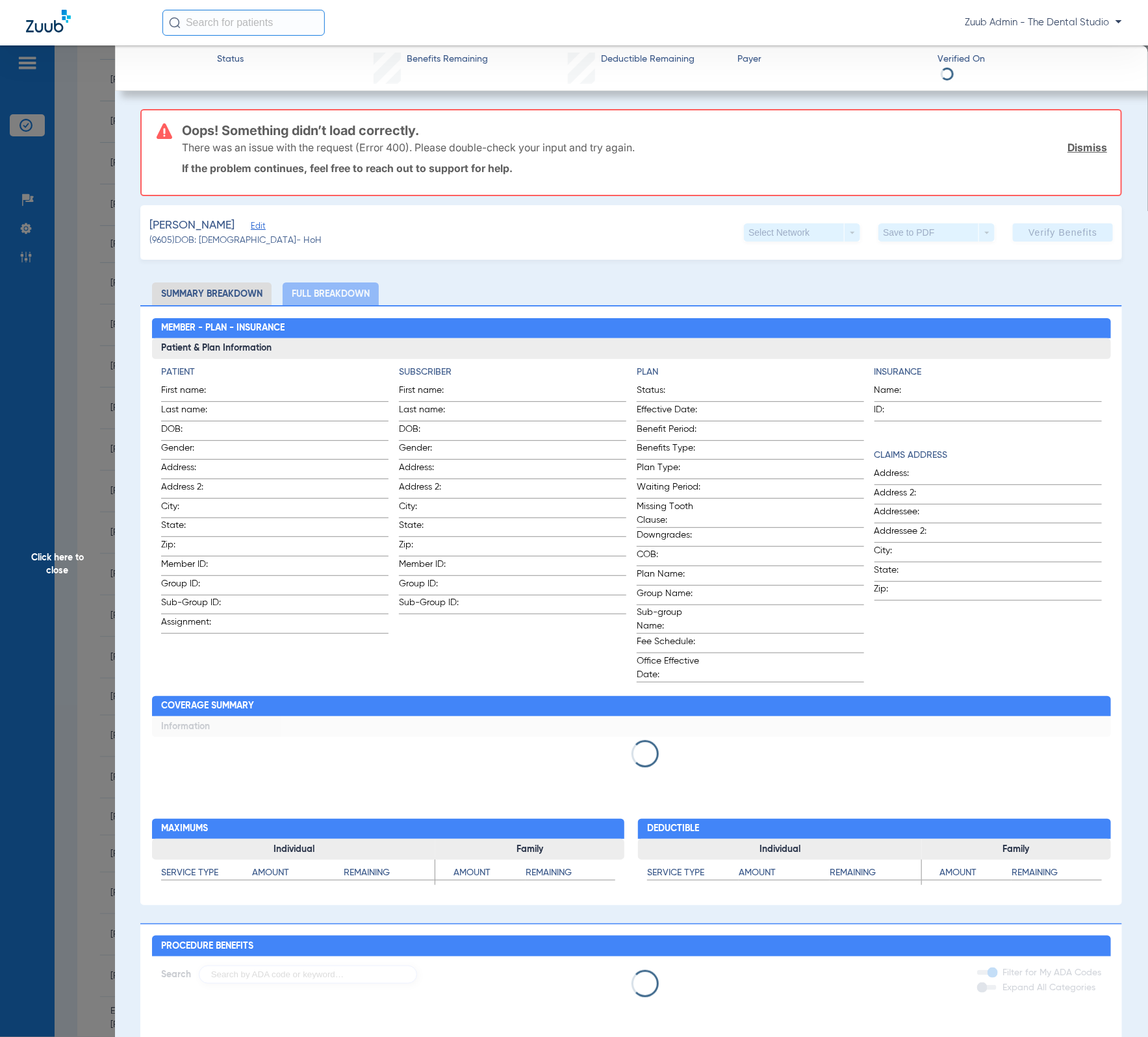
click at [108, 309] on span "Click here to close" at bounding box center [57, 564] width 115 height 1037
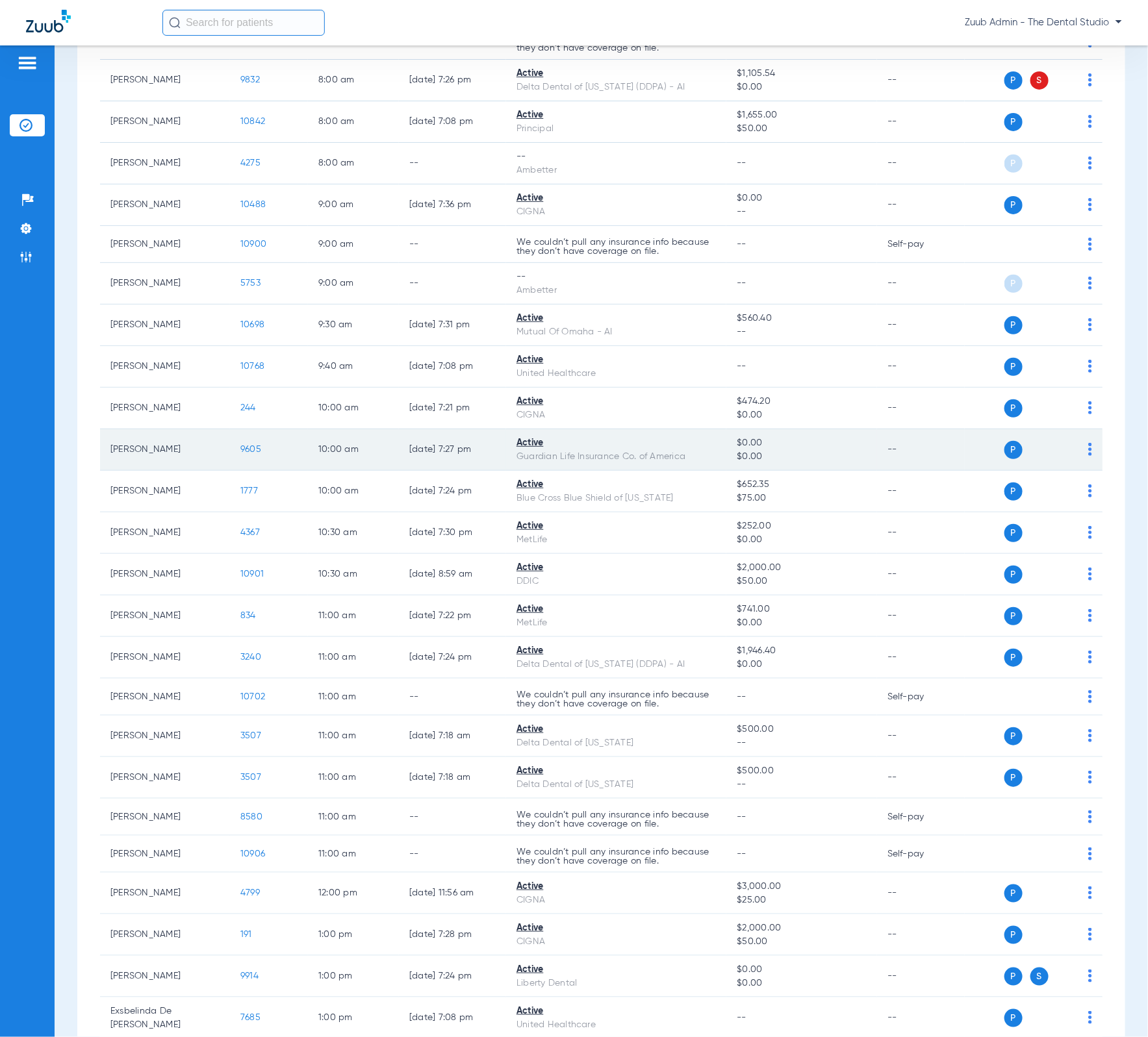
click at [1088, 451] on img at bounding box center [1090, 449] width 4 height 13
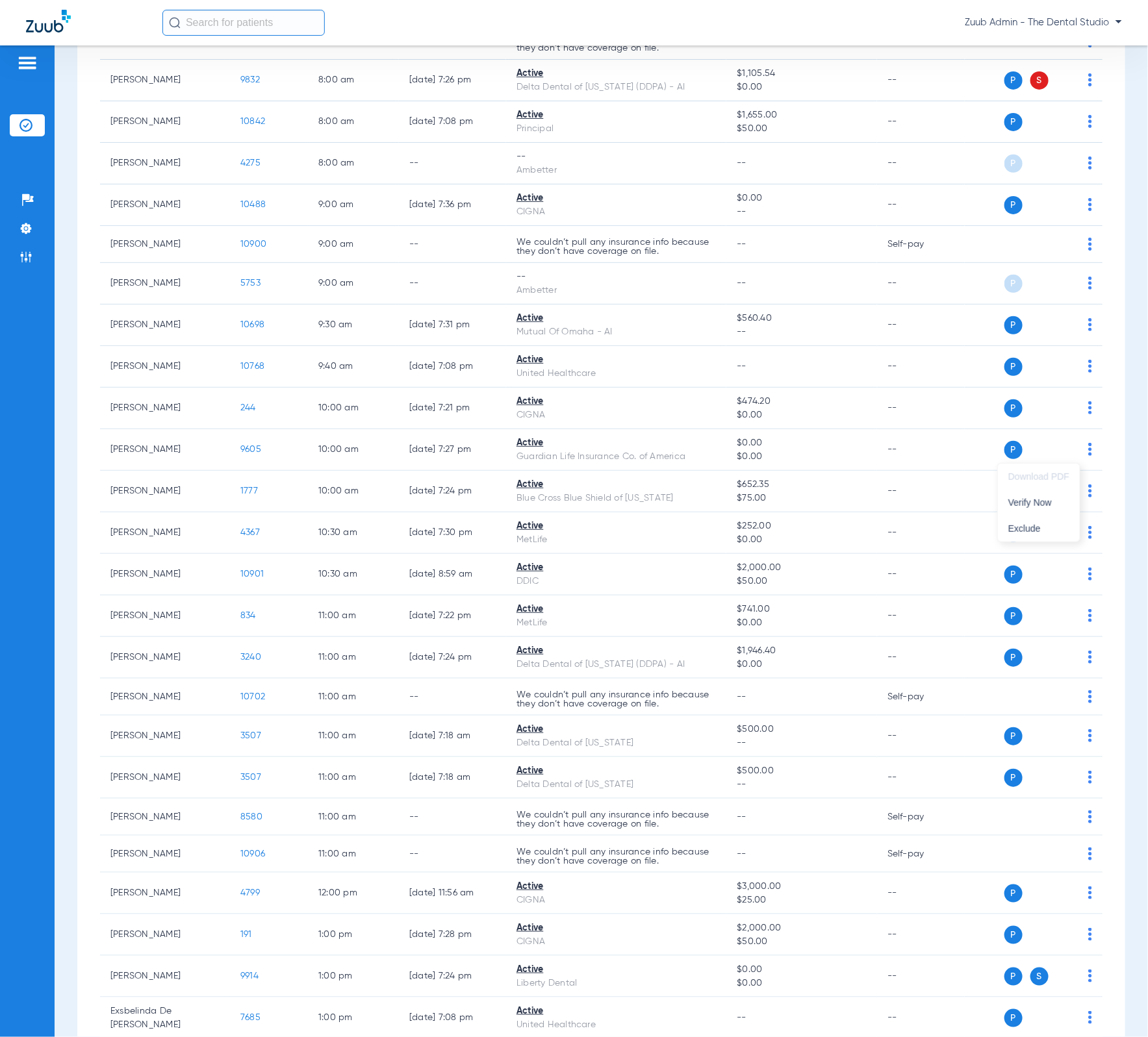
click at [177, 454] on div at bounding box center [574, 518] width 1148 height 1037
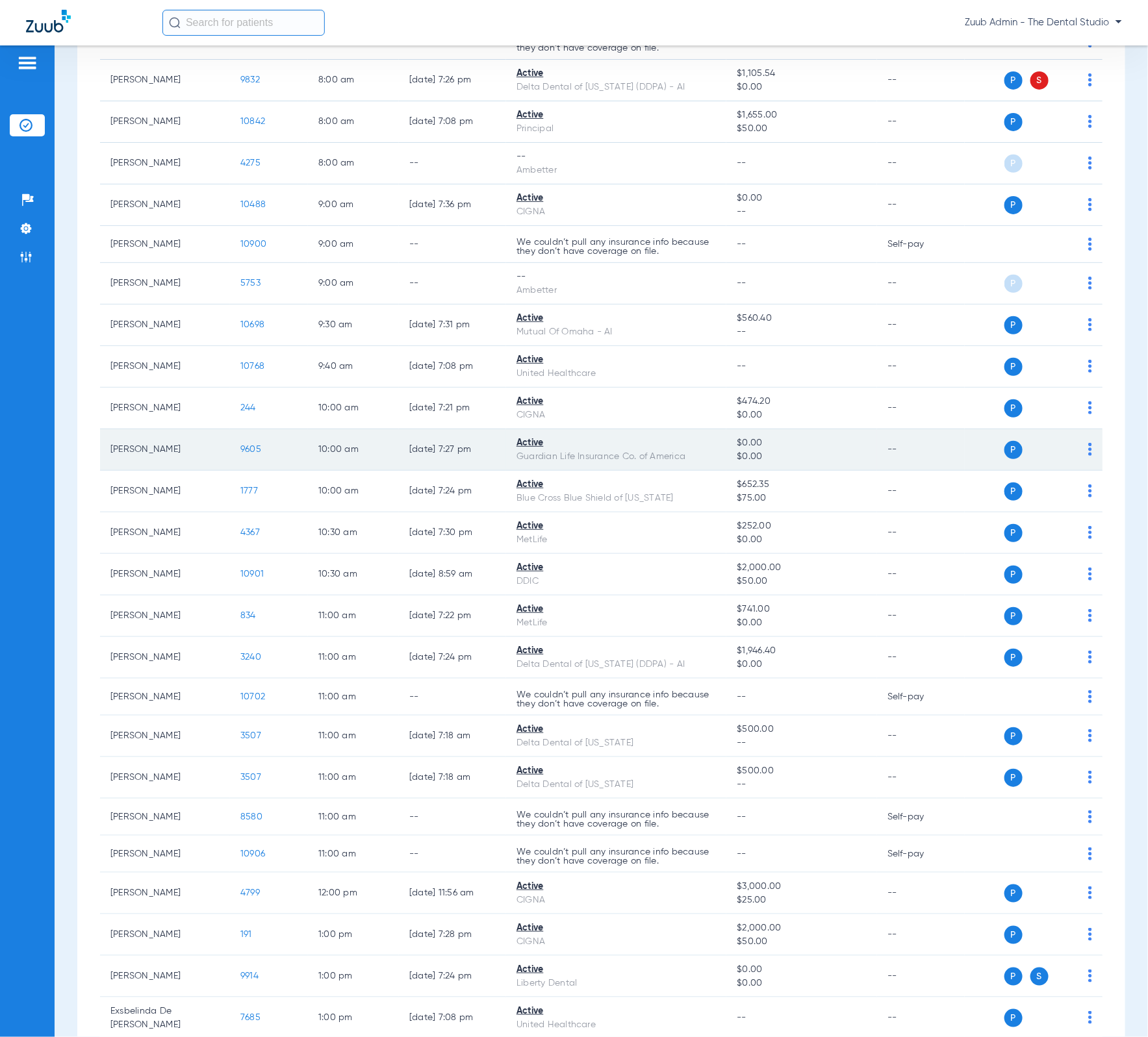
click at [1088, 453] on img at bounding box center [1090, 449] width 4 height 13
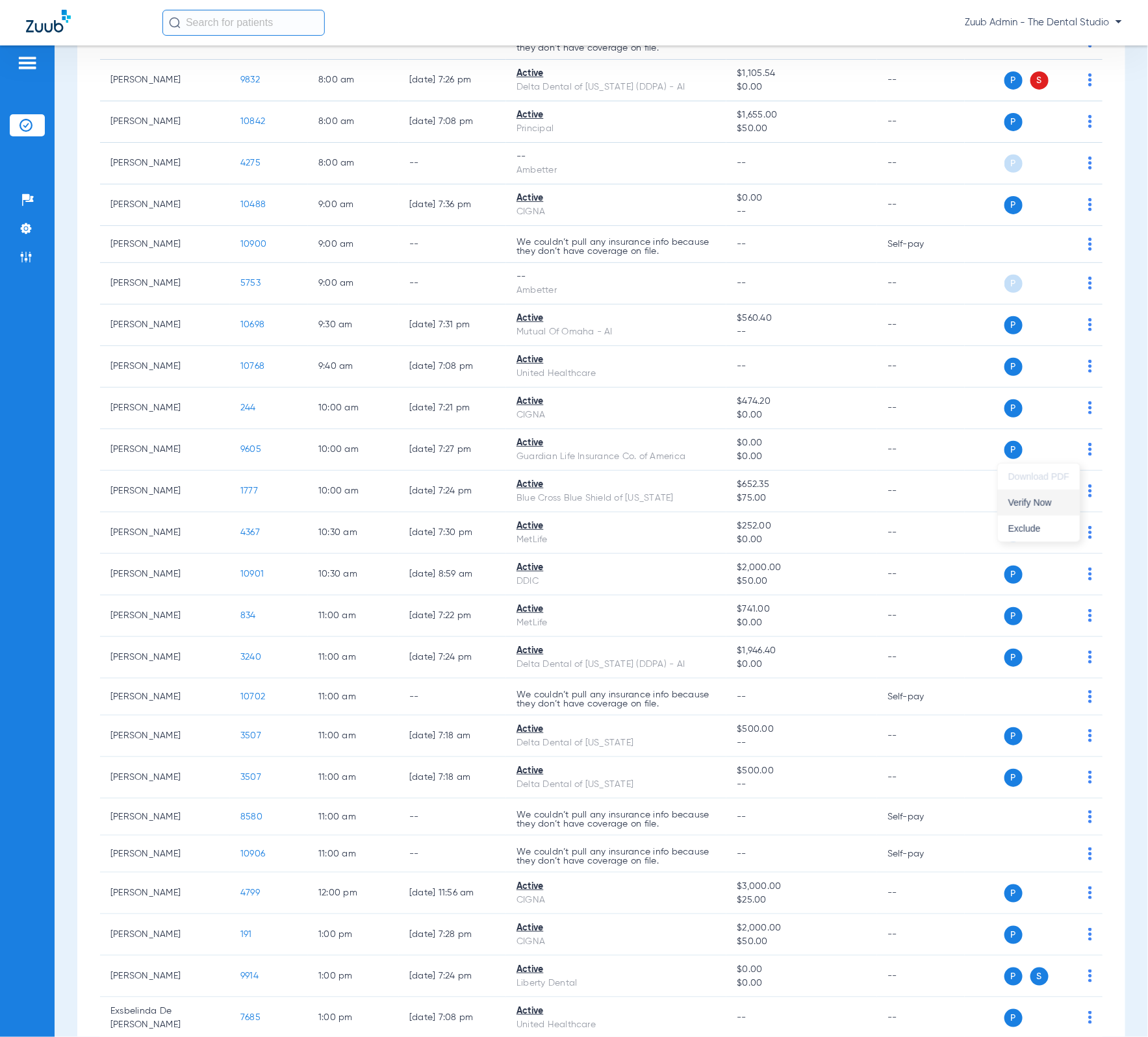
click at [1058, 506] on span "Verify Now" at bounding box center [1039, 502] width 61 height 9
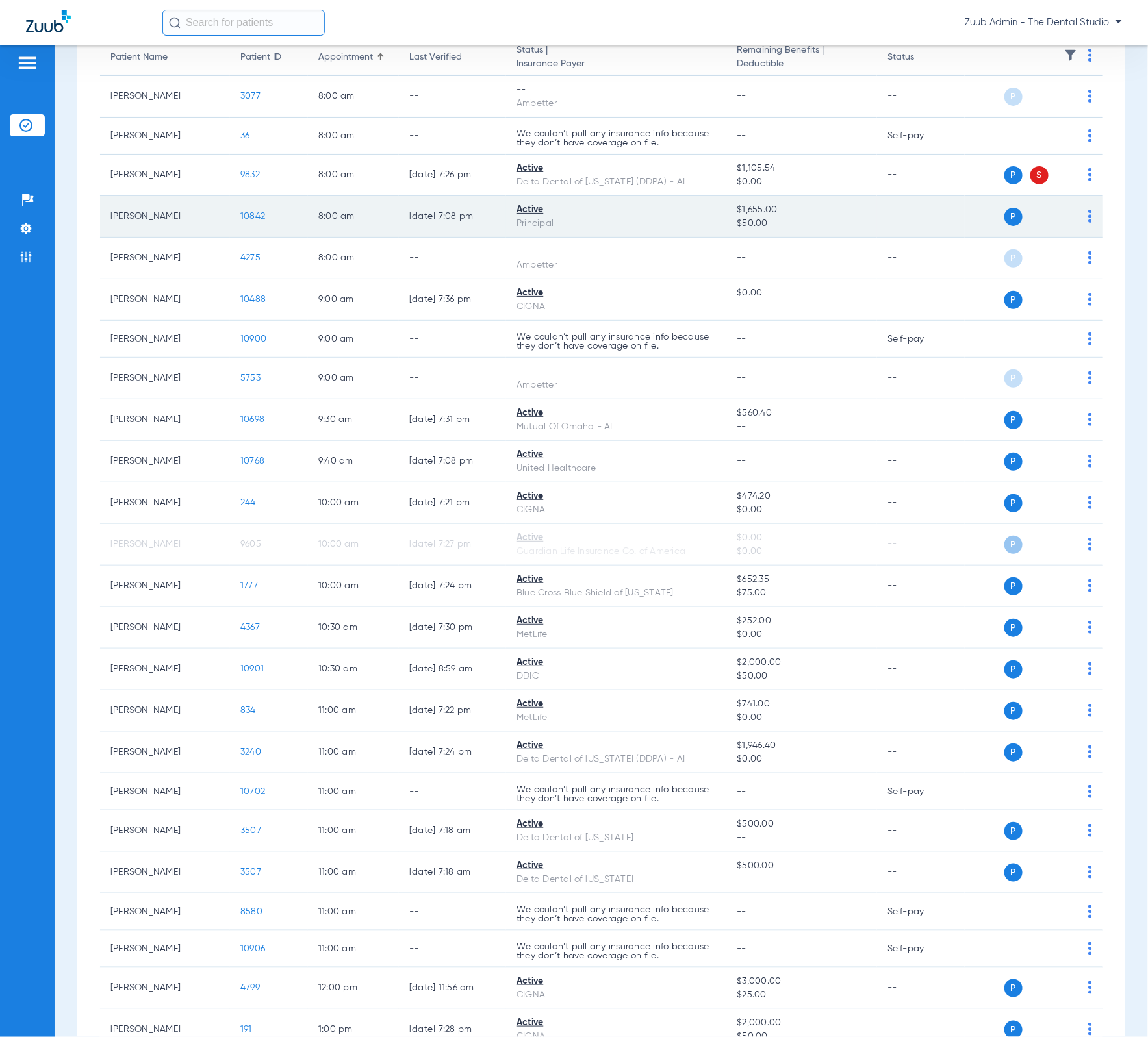
scroll to position [0, 0]
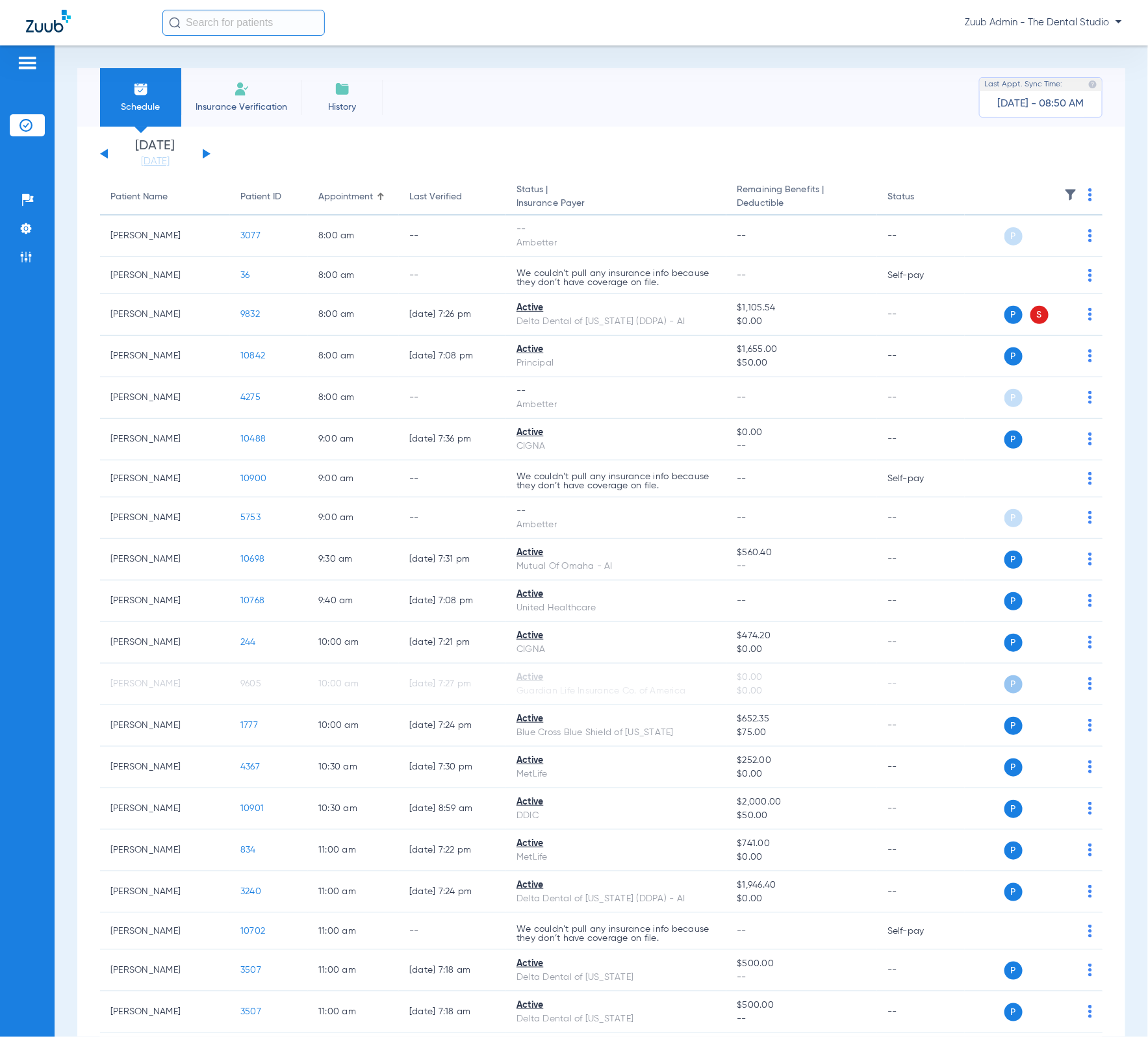
click at [1064, 198] on img at bounding box center [1071, 194] width 13 height 13
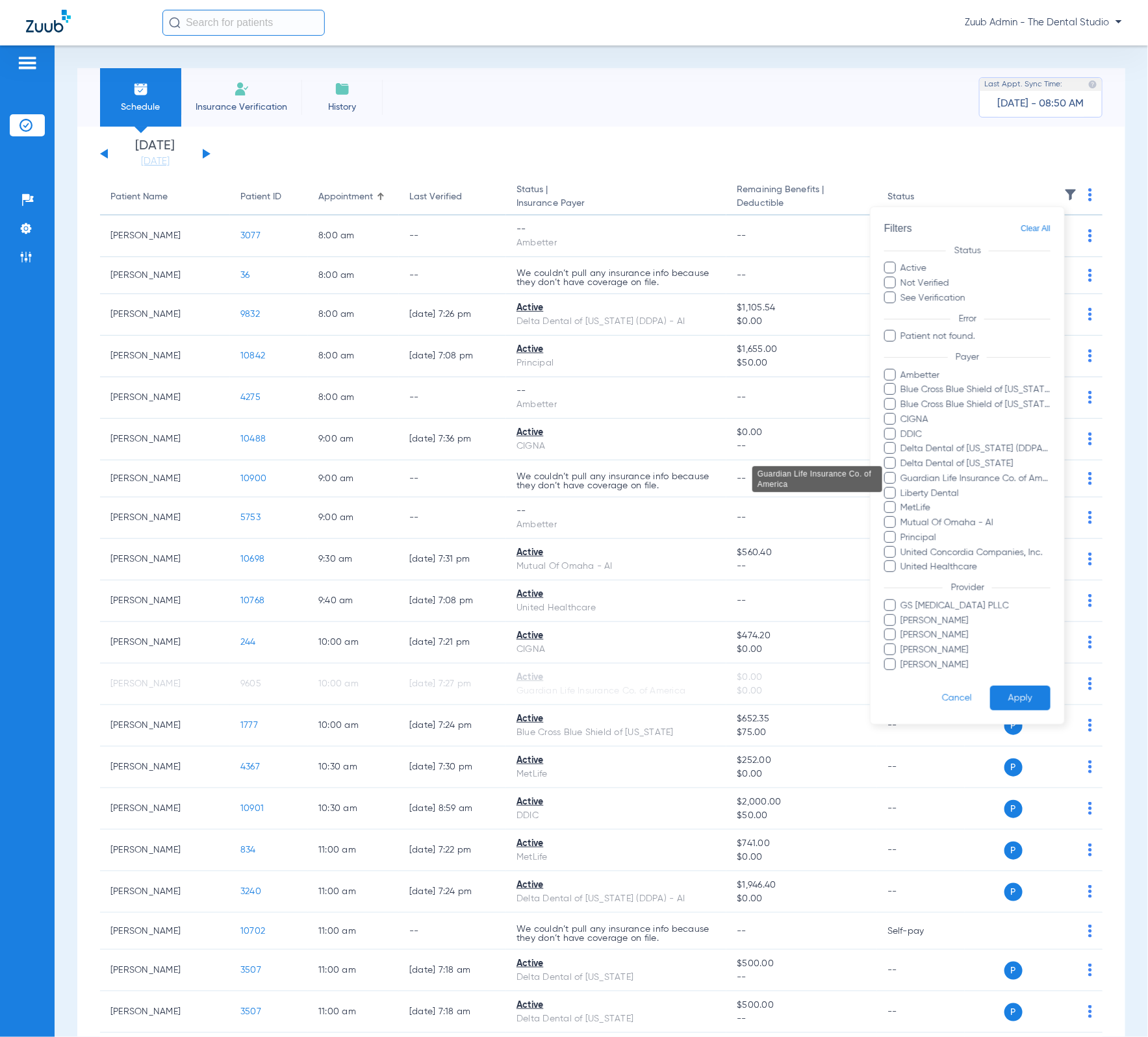
click at [971, 477] on span "Guardian Life Insurance Co. of America" at bounding box center [976, 479] width 151 height 14
click at [903, 488] on input "Guardian Life Insurance Co. of America" at bounding box center [903, 488] width 0 height 0
click at [1023, 707] on button "Apply" at bounding box center [1020, 698] width 60 height 25
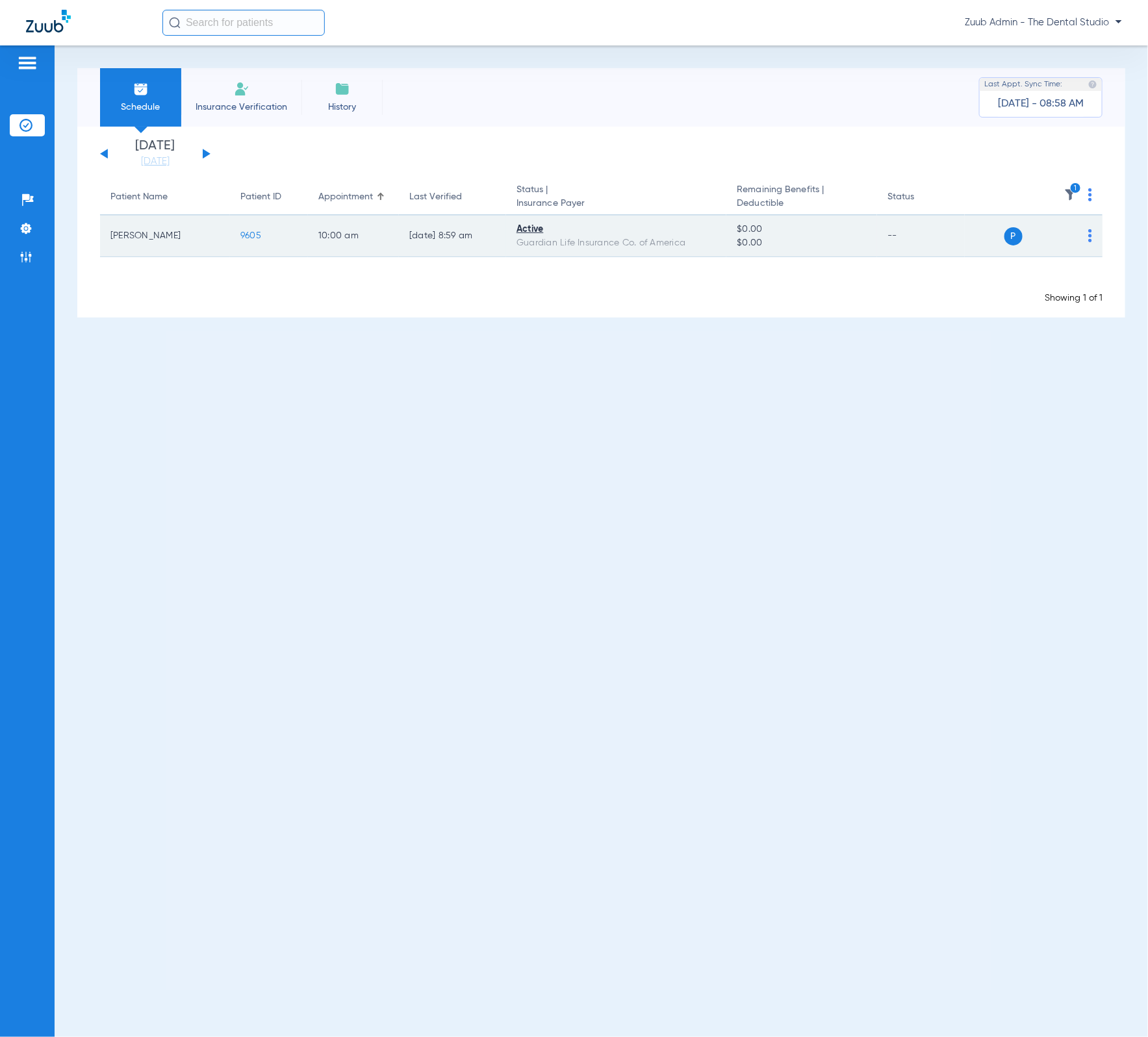
click at [253, 240] on span "9605" at bounding box center [251, 235] width 21 height 9
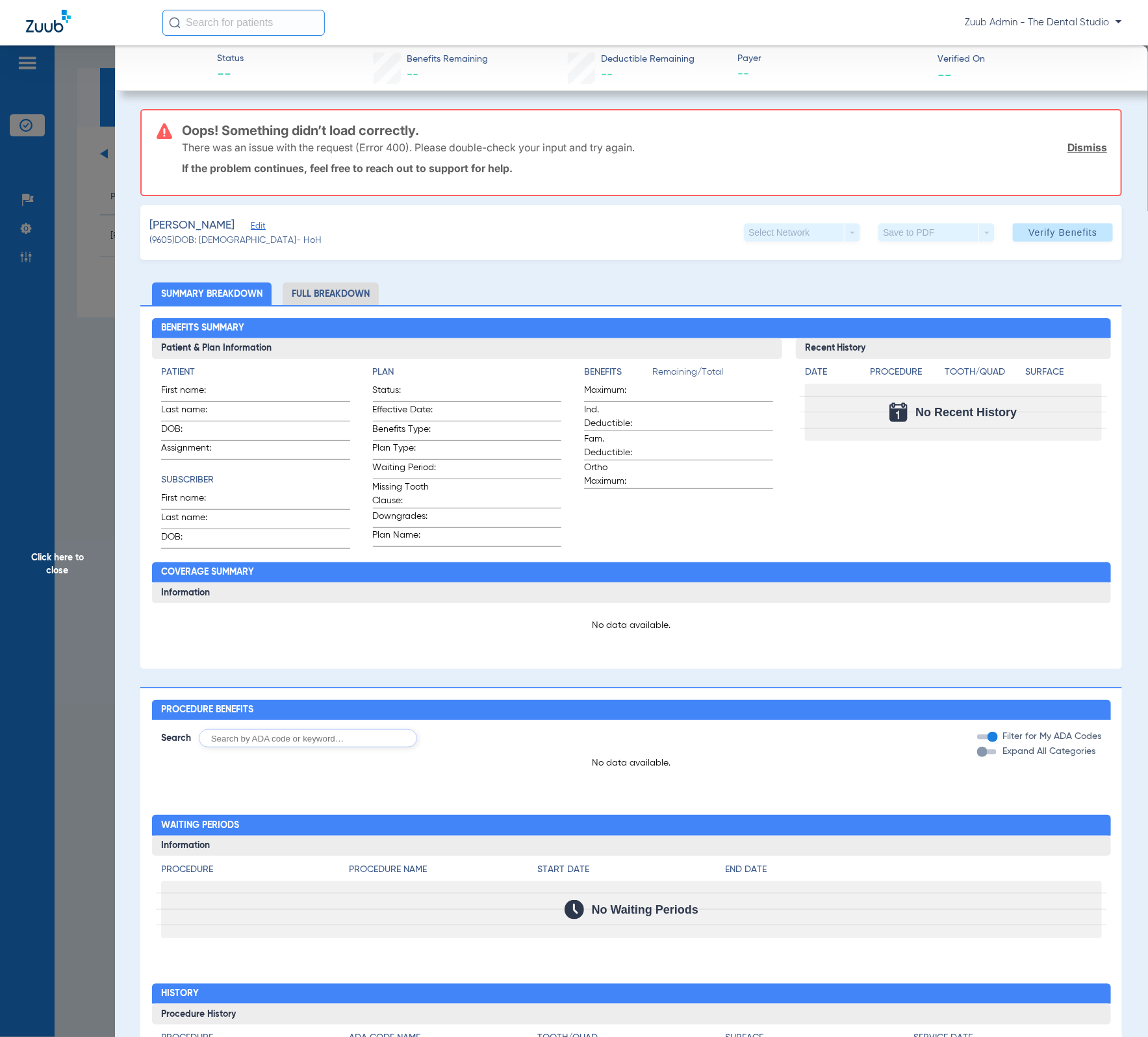
click at [69, 499] on span "Click here to close" at bounding box center [57, 564] width 115 height 1037
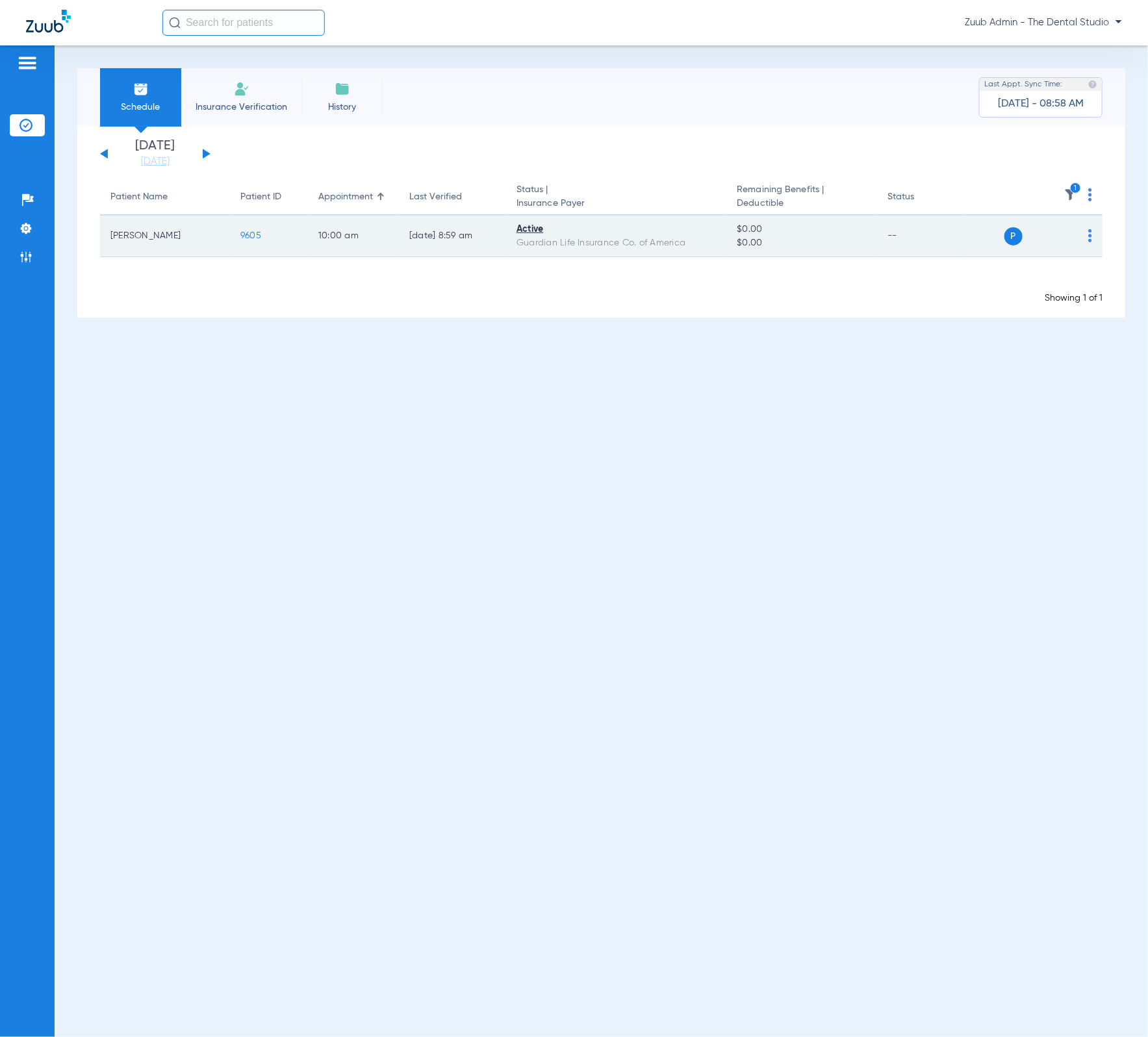
click at [247, 232] on span "9605" at bounding box center [251, 235] width 21 height 9
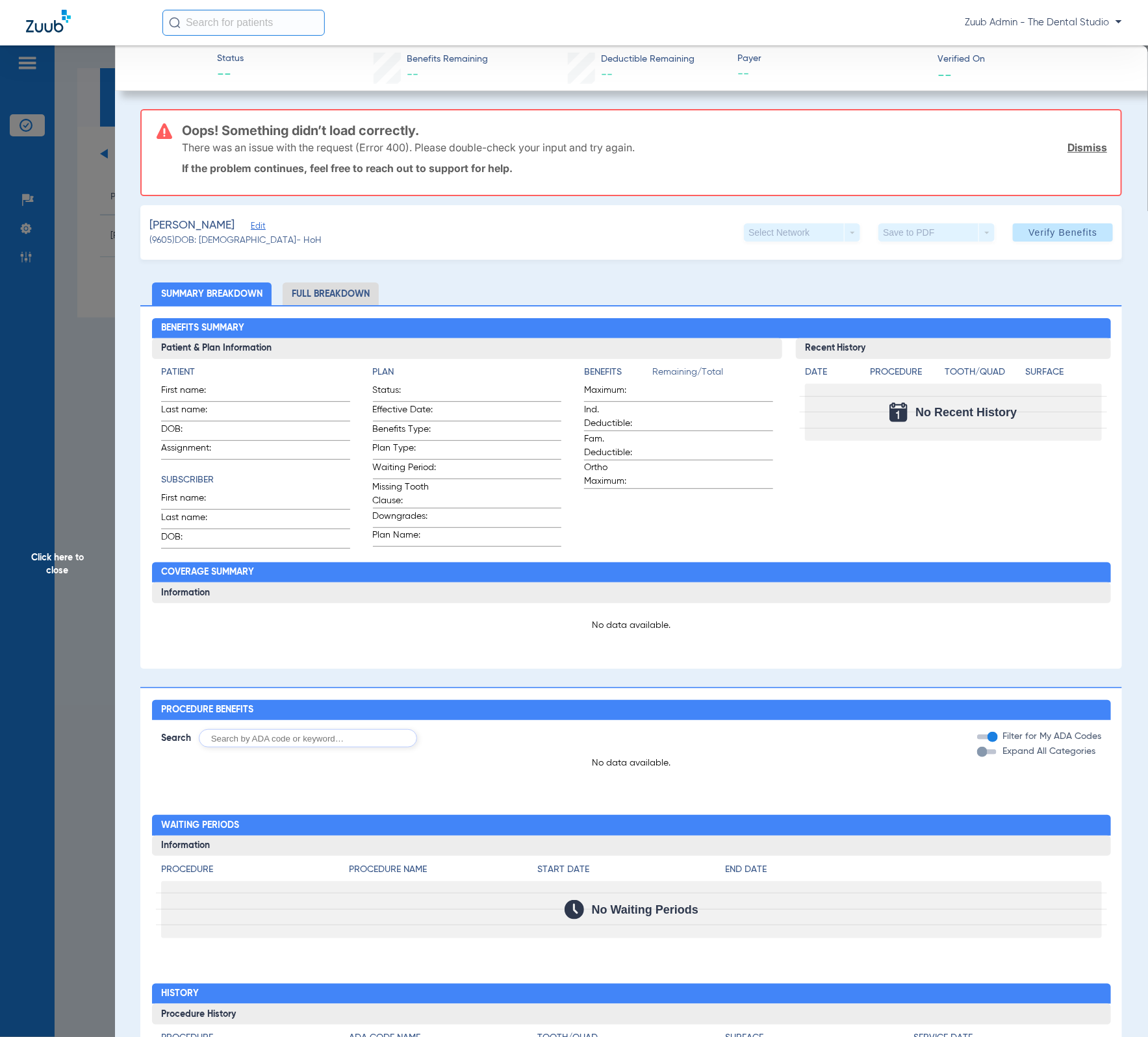
click at [339, 298] on li "Full Breakdown" at bounding box center [330, 294] width 96 height 22
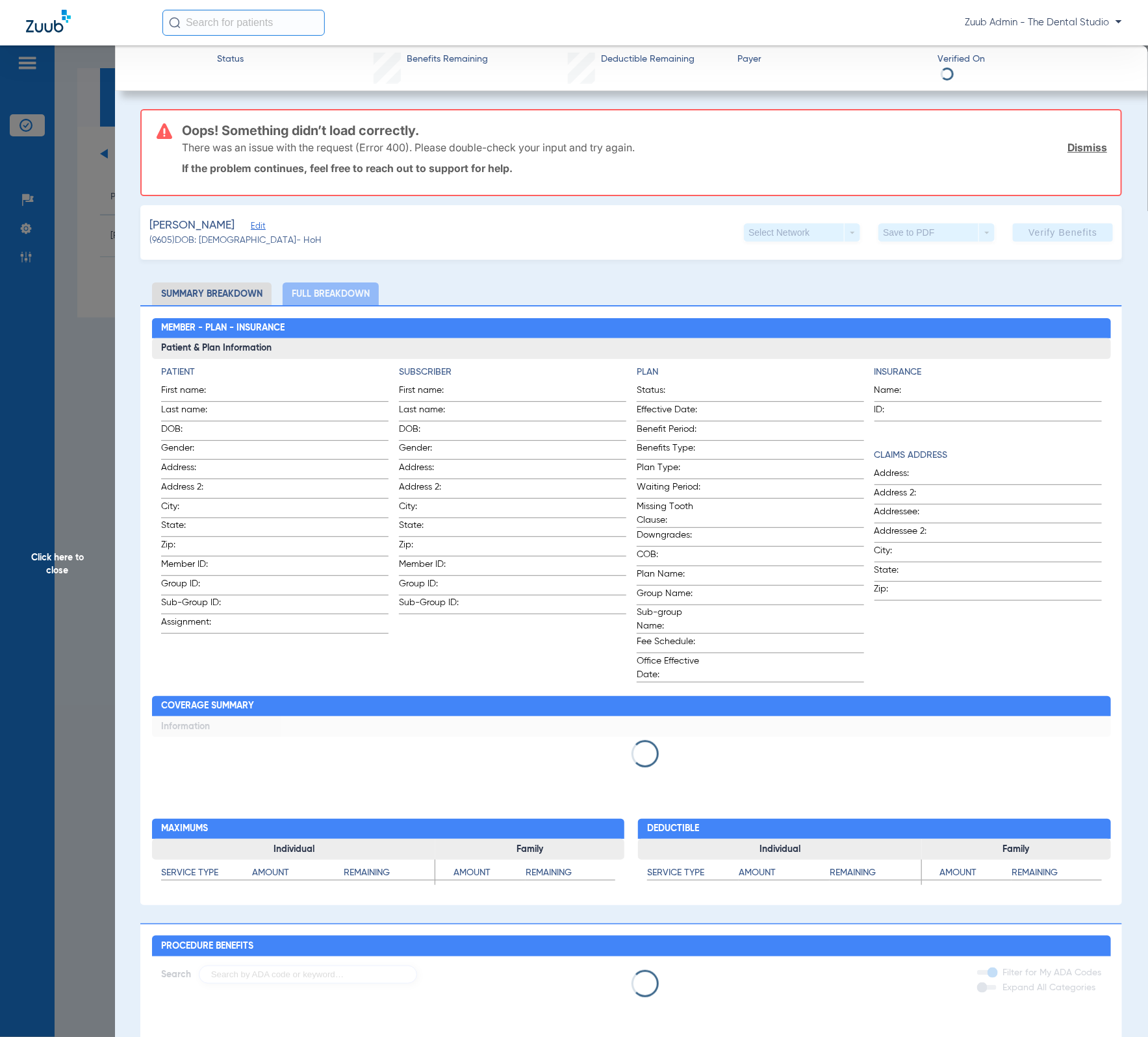
click at [97, 328] on span "Click here to close" at bounding box center [57, 564] width 115 height 1037
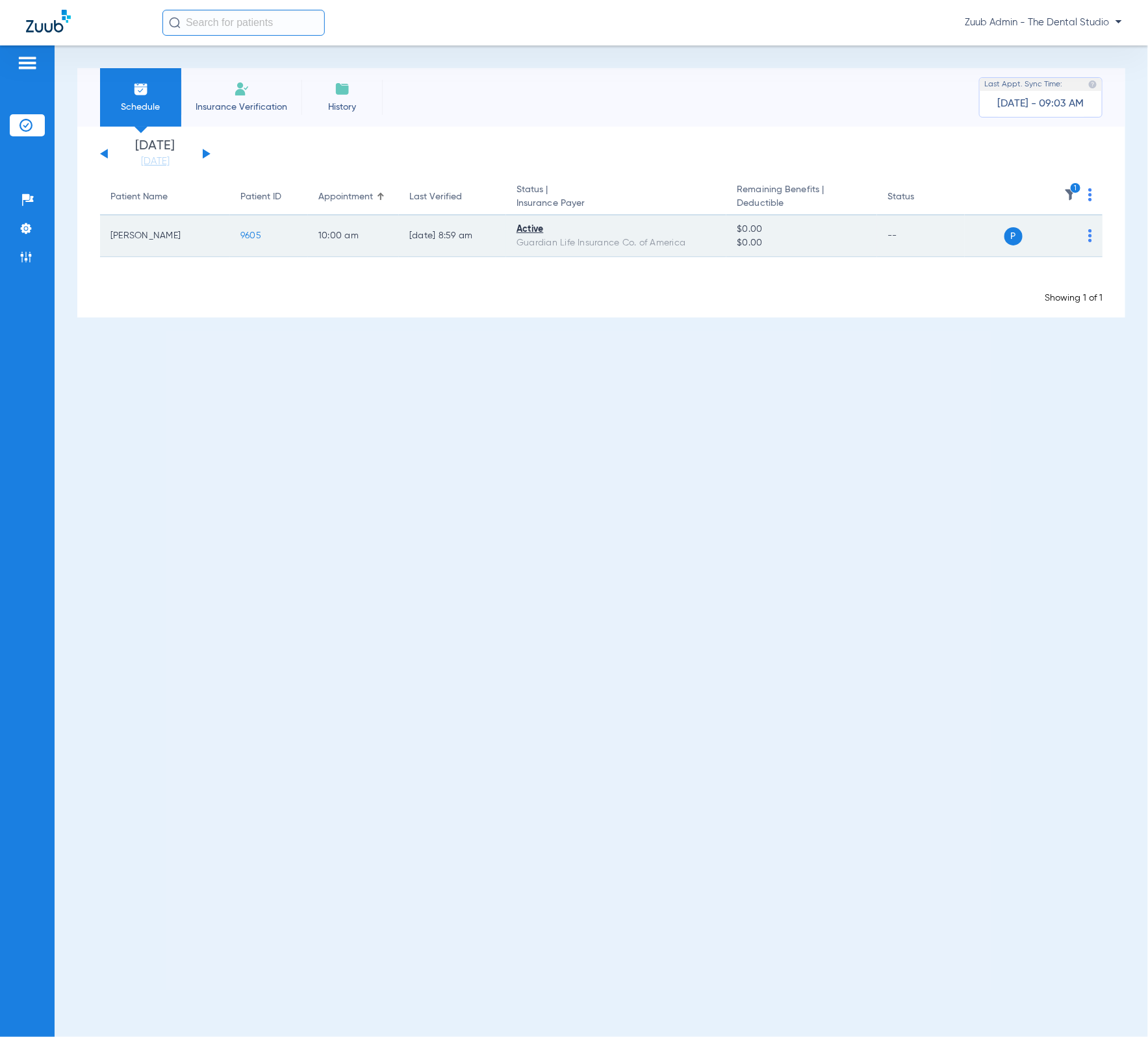
click at [257, 232] on span "9605" at bounding box center [251, 235] width 21 height 9
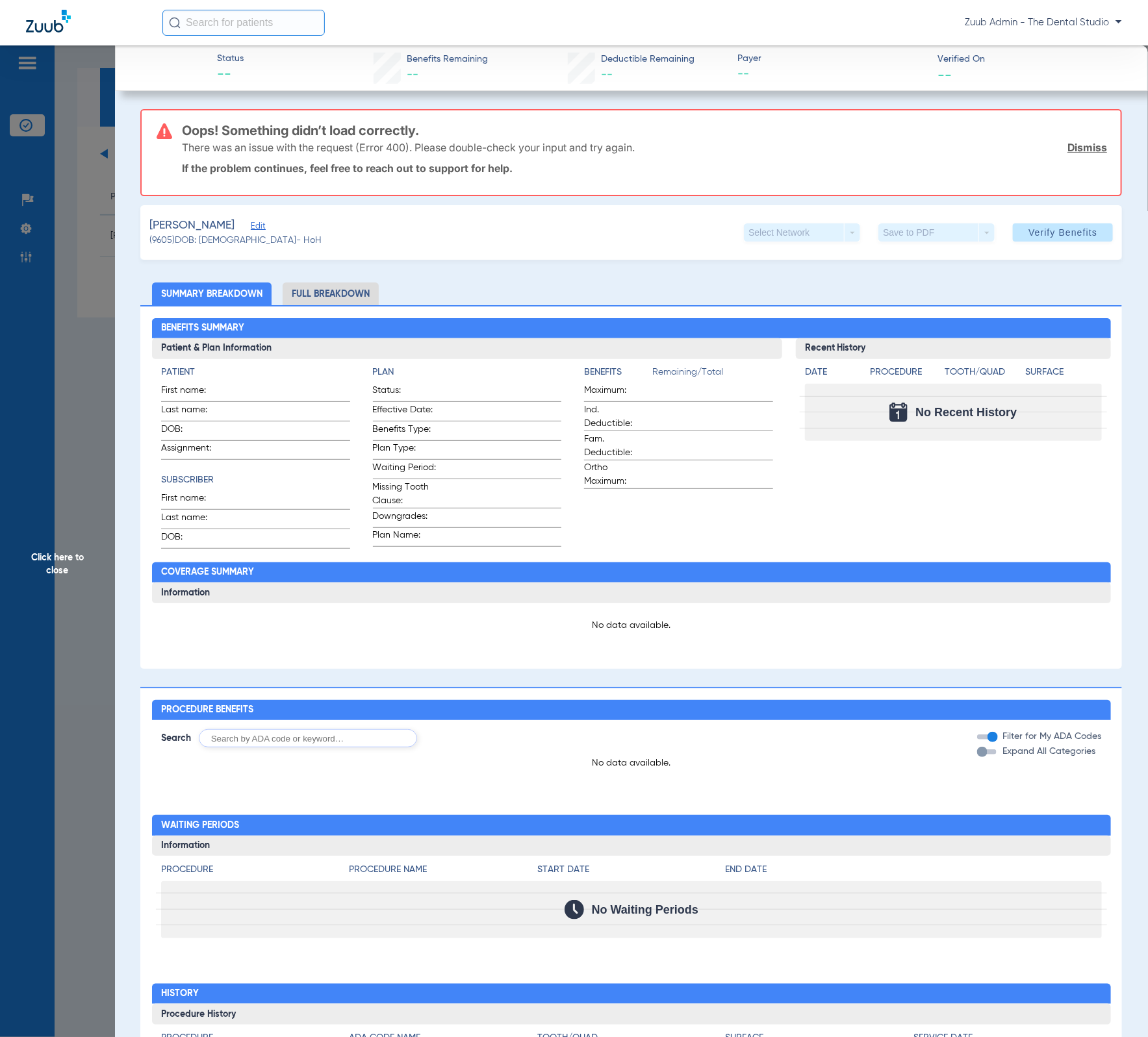
click at [56, 367] on span "Click here to close" at bounding box center [57, 564] width 115 height 1037
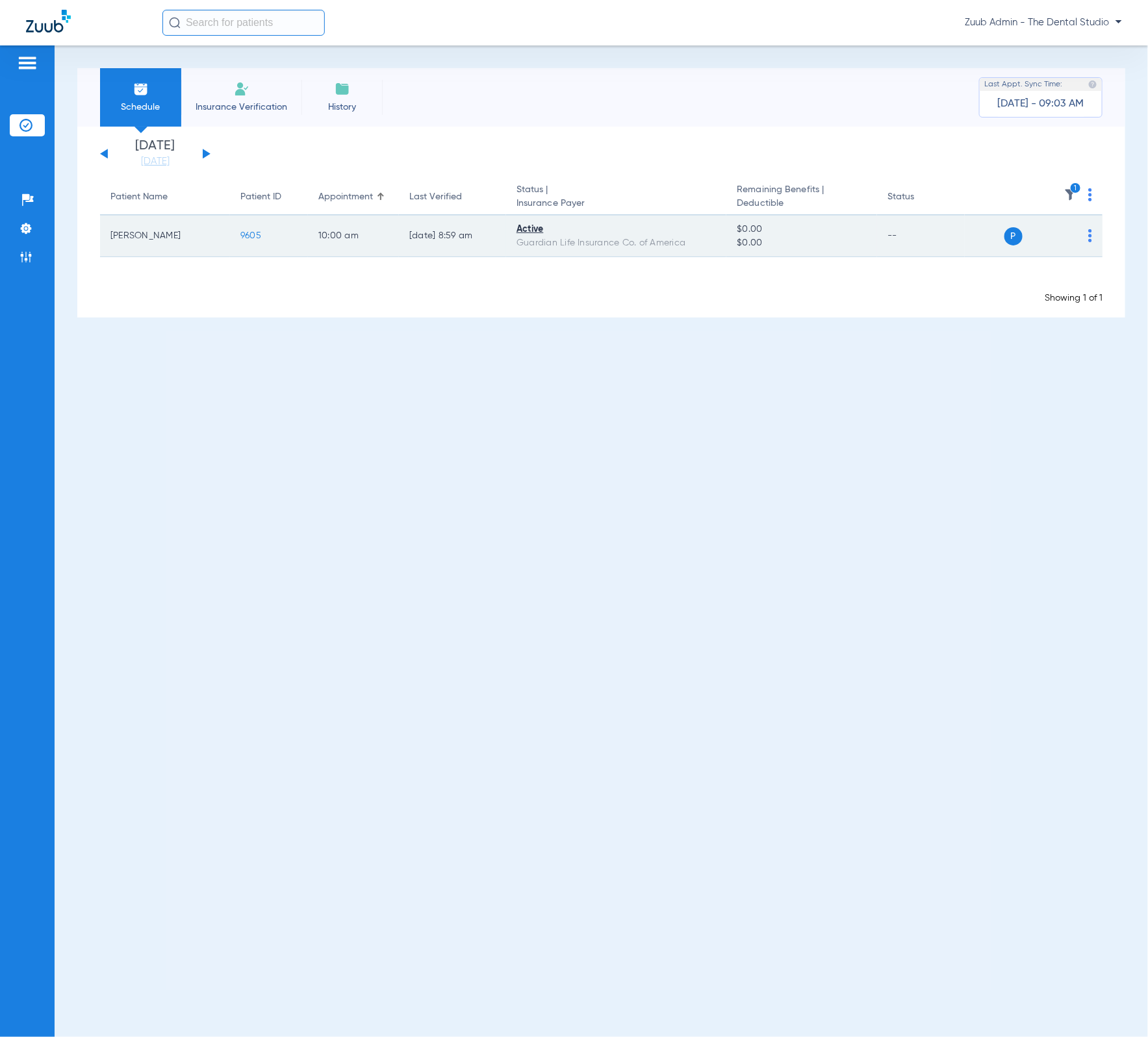
click at [248, 229] on td "9605" at bounding box center [268, 236] width 78 height 41
click at [252, 236] on span "9605" at bounding box center [251, 235] width 21 height 9
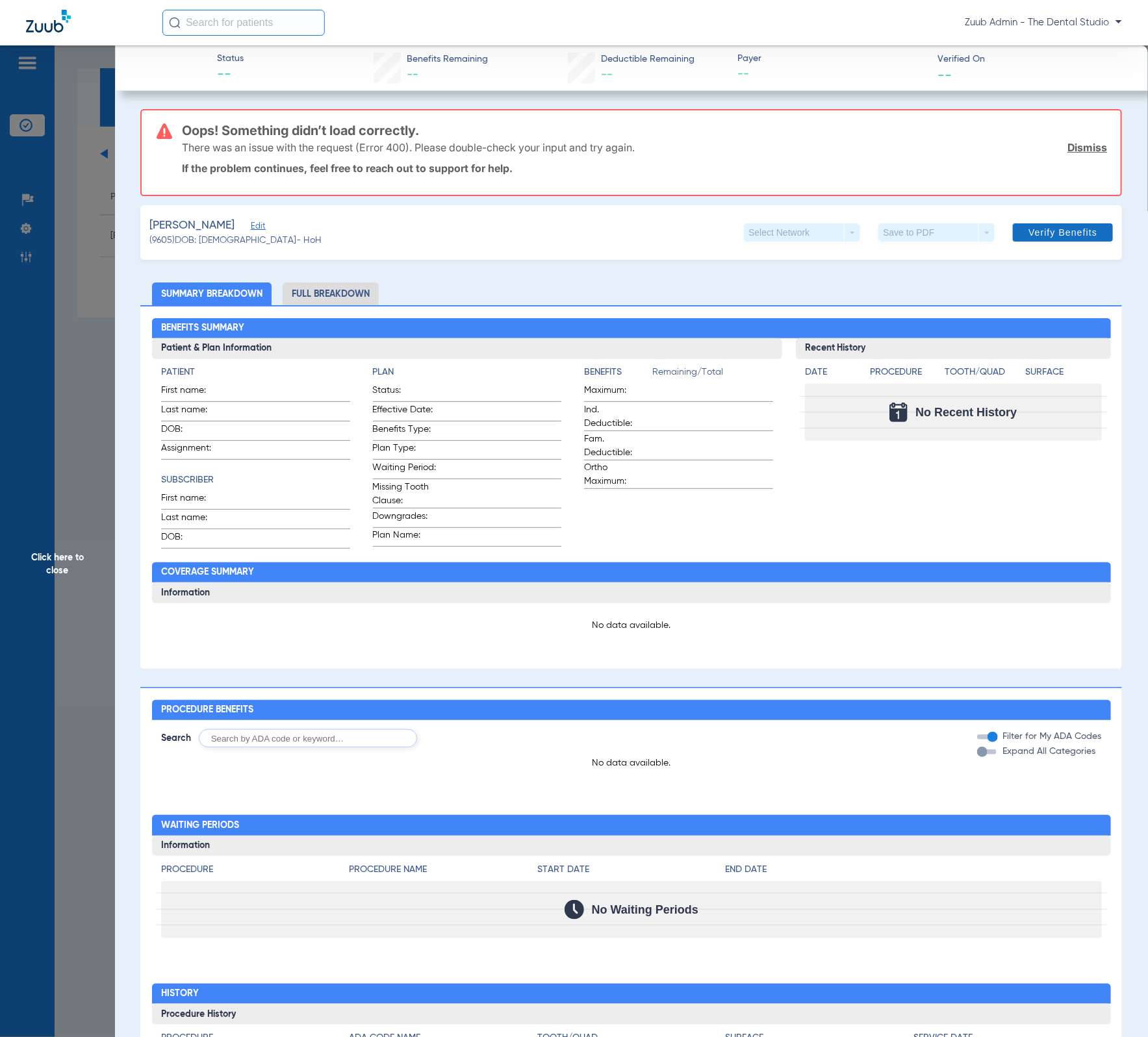
click at [1029, 242] on span at bounding box center [1062, 232] width 100 height 31
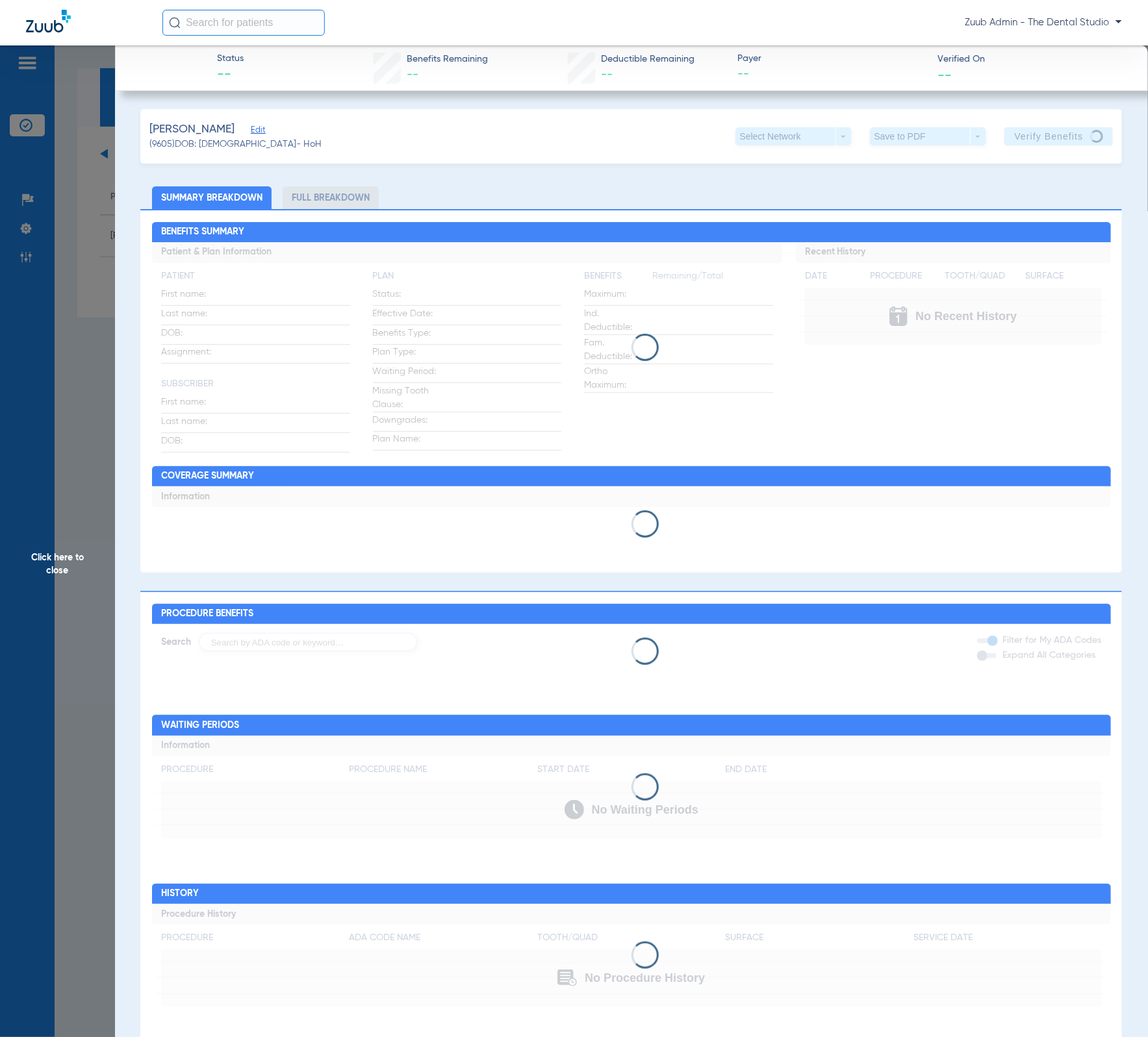
click at [251, 125] on span "Edit" at bounding box center [256, 131] width 12 height 12
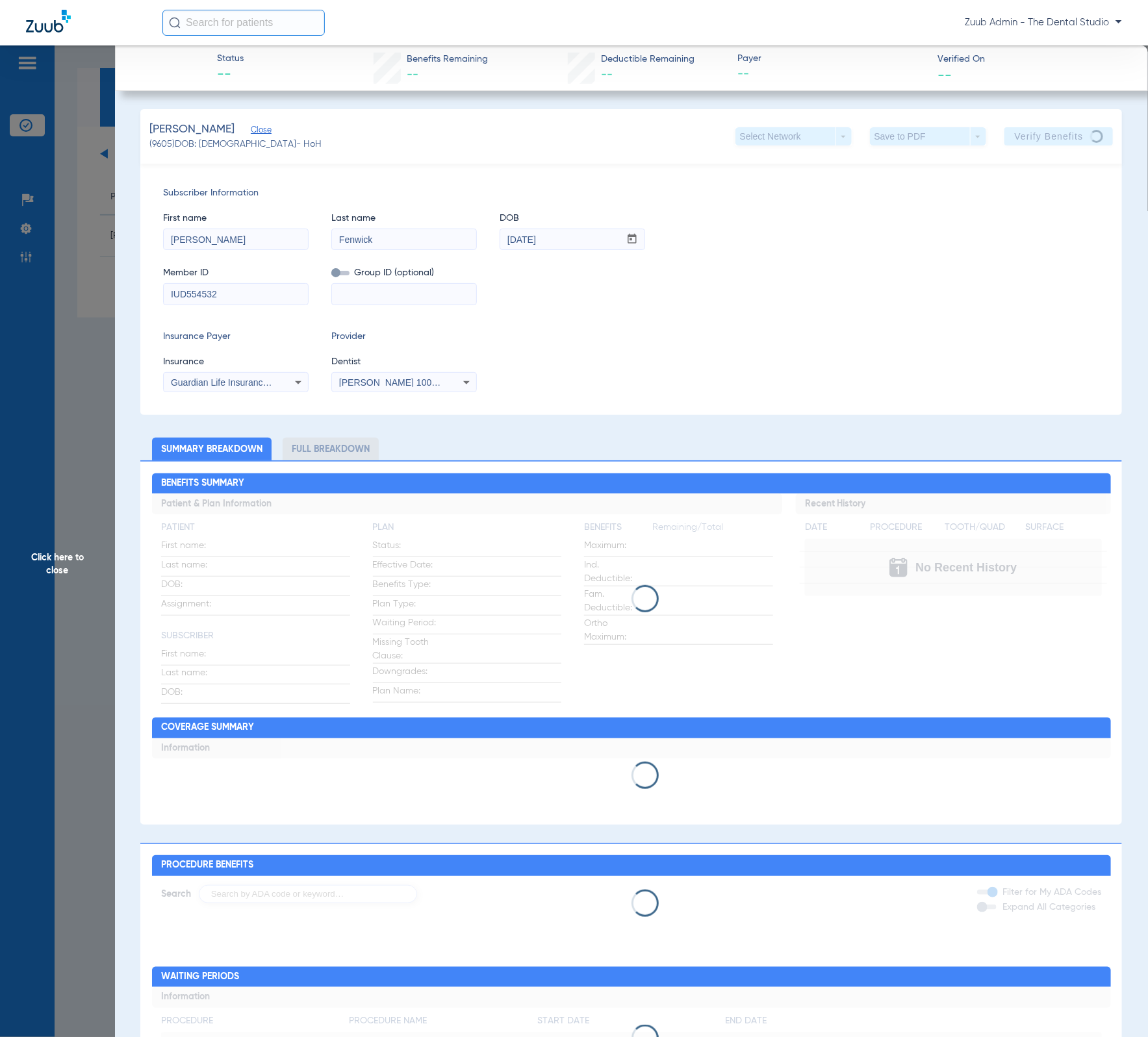
click at [398, 239] on input "Fenwick" at bounding box center [404, 239] width 144 height 21
click at [286, 294] on input "IUD554532" at bounding box center [236, 294] width 144 height 21
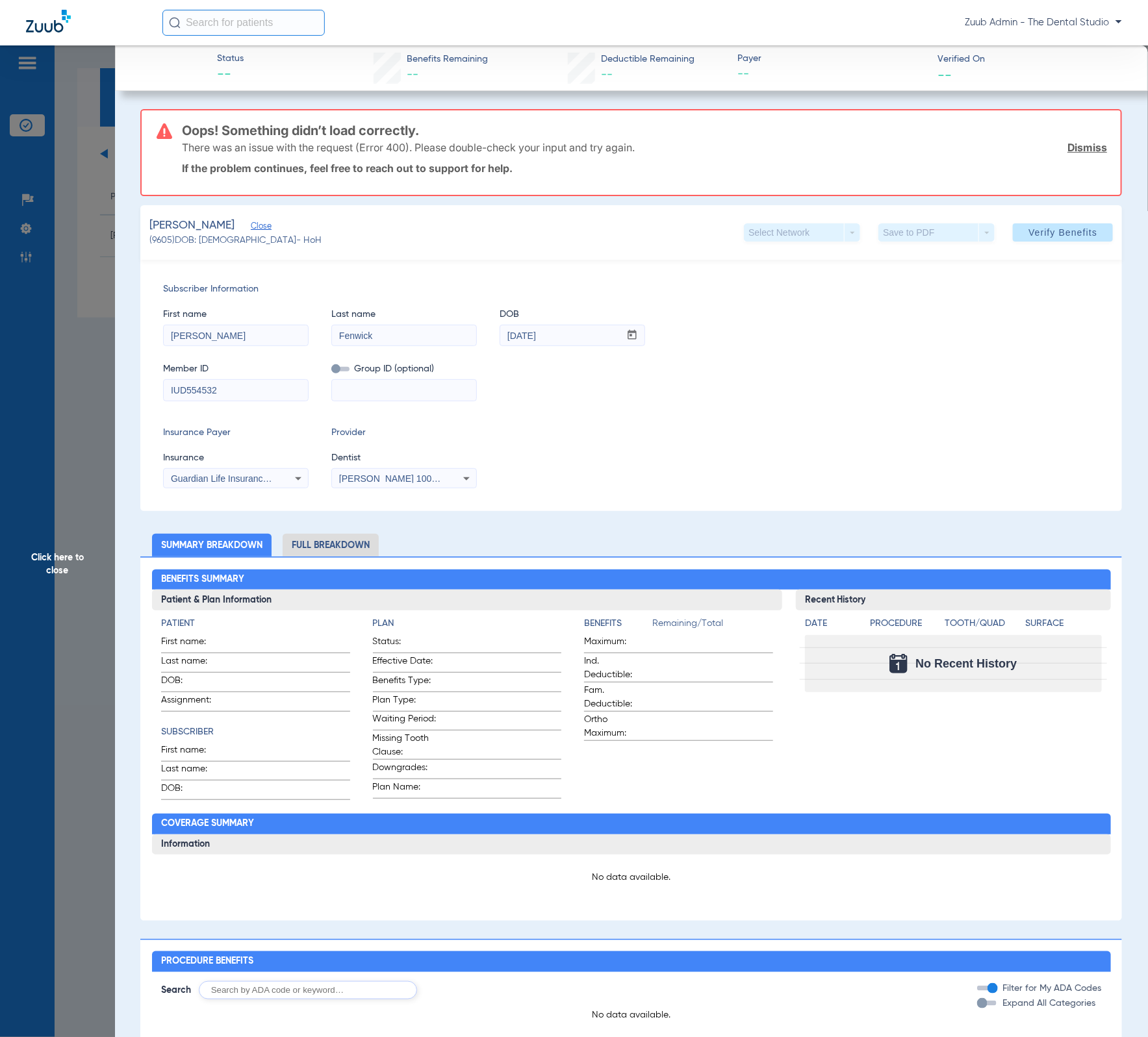
click at [118, 52] on div "Status -- Benefits Remaining -- Deductible Remaining -- Payer -- Verified On --" at bounding box center [631, 68] width 1033 height 46
drag, startPoint x: 165, startPoint y: 123, endPoint x: 332, endPoint y: 389, distance: 314.1
click at [341, 414] on app-member-insurance-verification-view "Status -- Benefits Remaining -- Deductible Remaining -- Payer -- Verified On --…" at bounding box center [631, 746] width 1033 height 1402
click at [169, 235] on span "(9605) DOB: 12/04/1978 - HoH" at bounding box center [235, 241] width 172 height 14
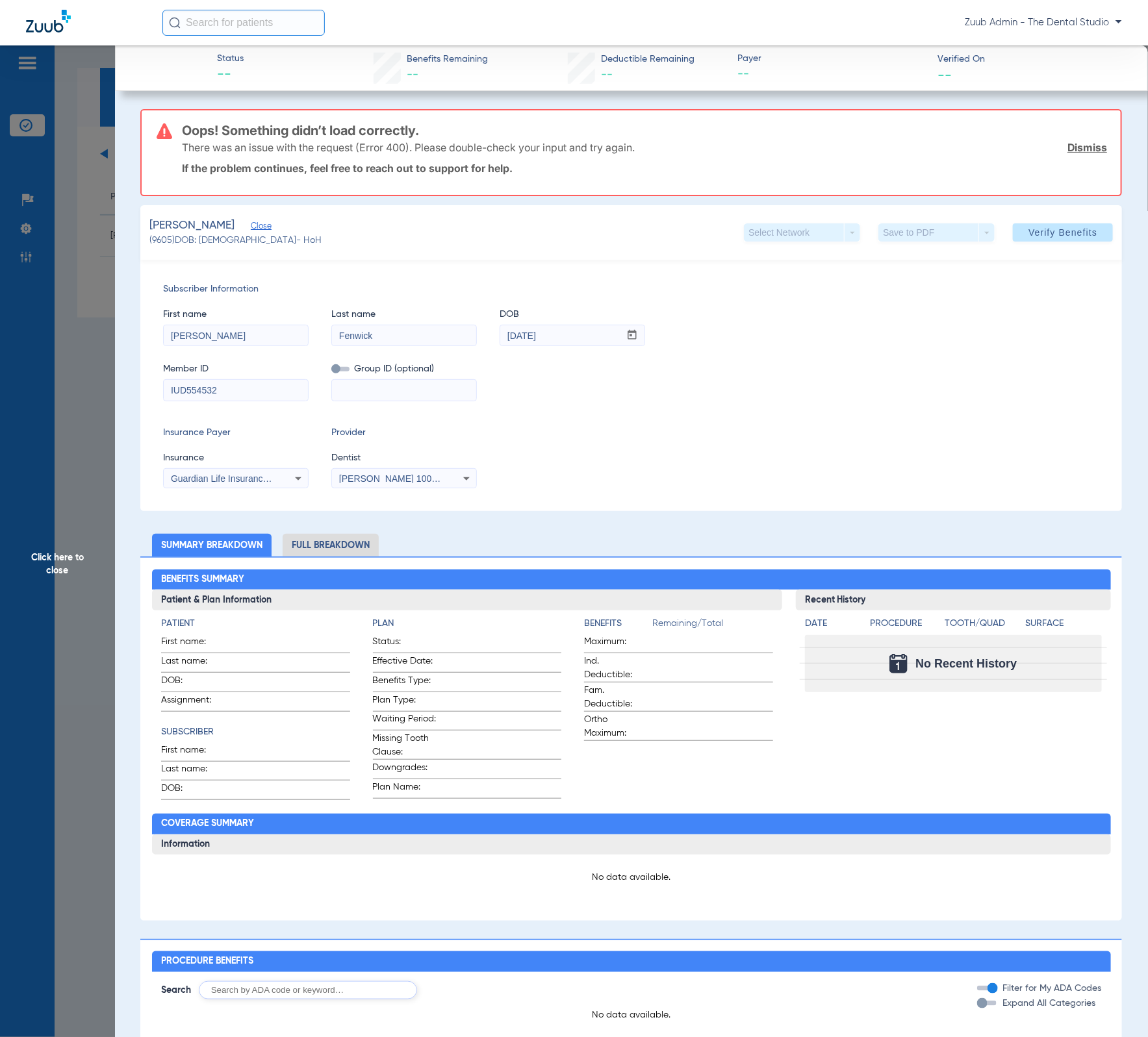
copy span "9605"
click at [106, 95] on span "Click here to close" at bounding box center [57, 564] width 115 height 1037
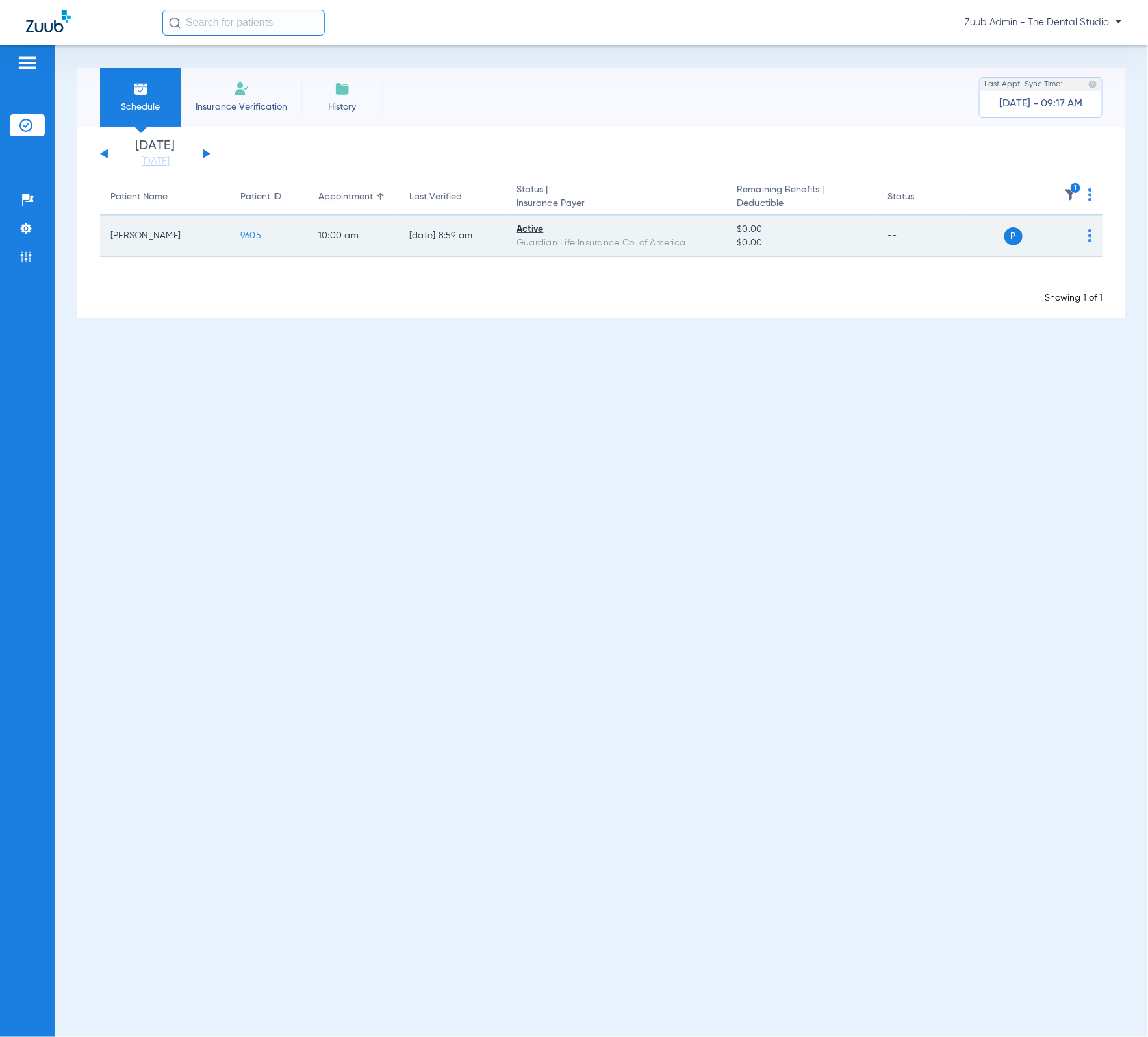
click at [243, 226] on td "9605" at bounding box center [268, 236] width 78 height 41
click at [247, 231] on span "9605" at bounding box center [251, 235] width 21 height 9
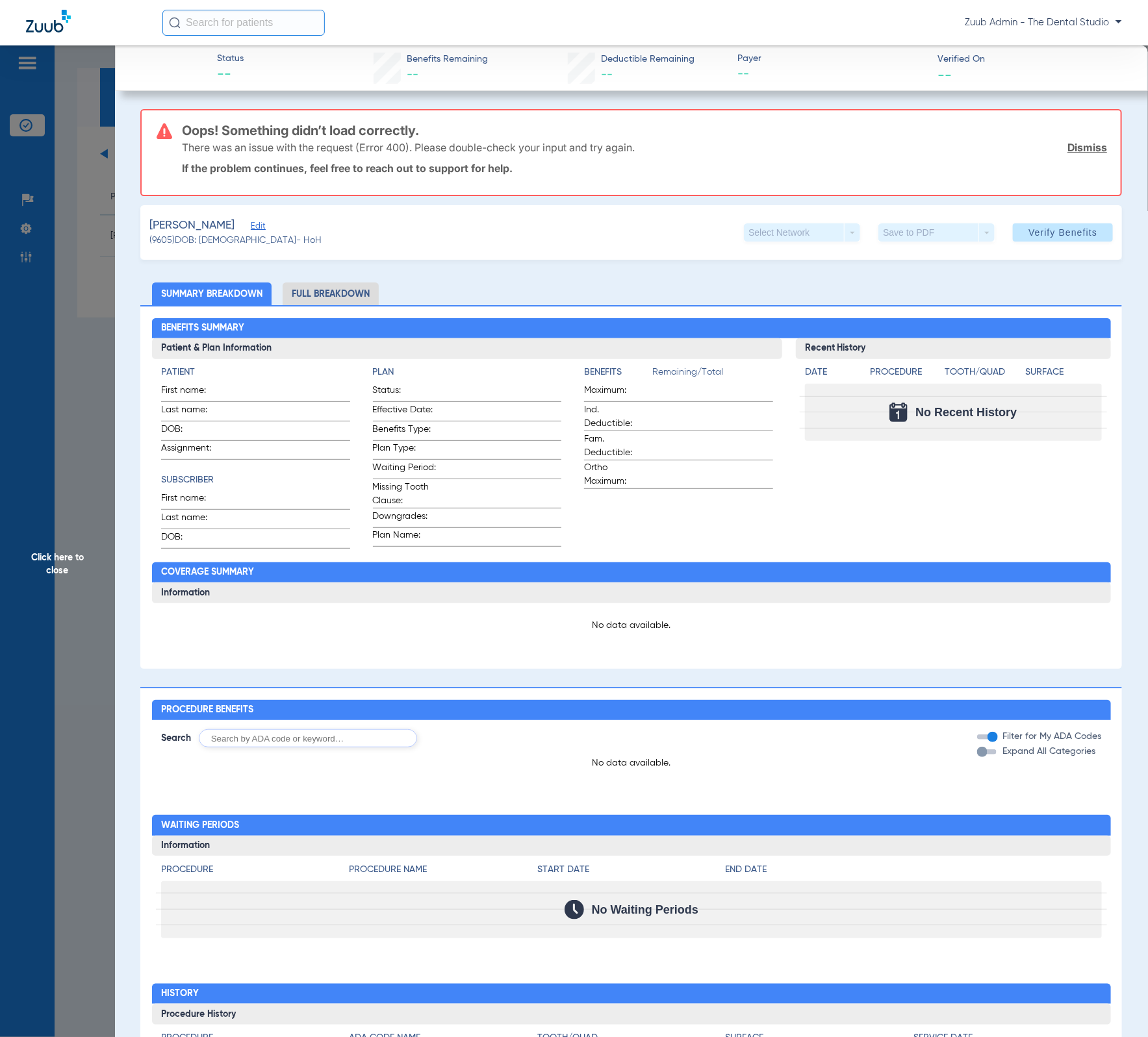
click at [98, 258] on span "Click here to close" at bounding box center [57, 564] width 115 height 1037
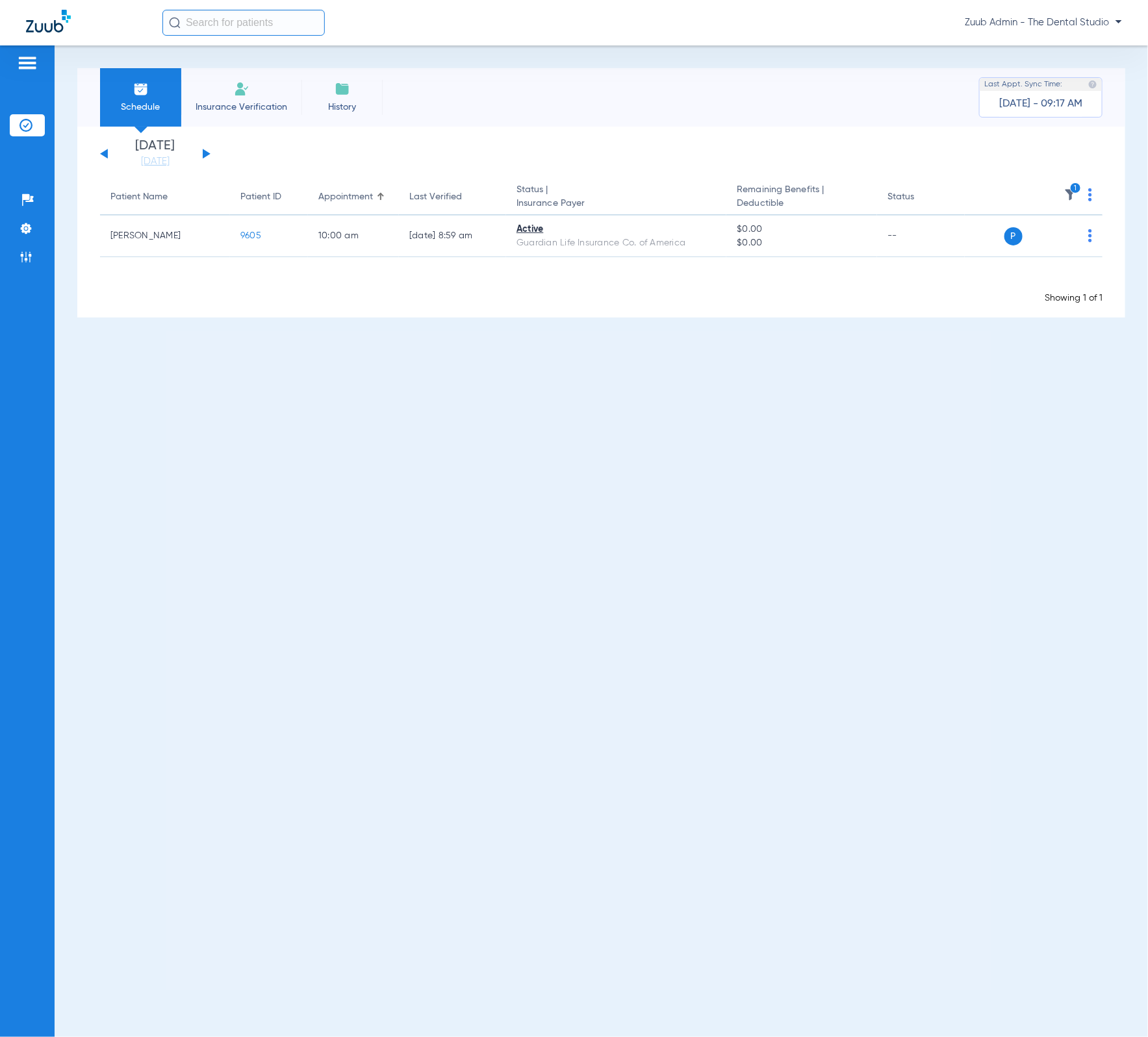
click at [1072, 196] on img at bounding box center [1071, 194] width 13 height 13
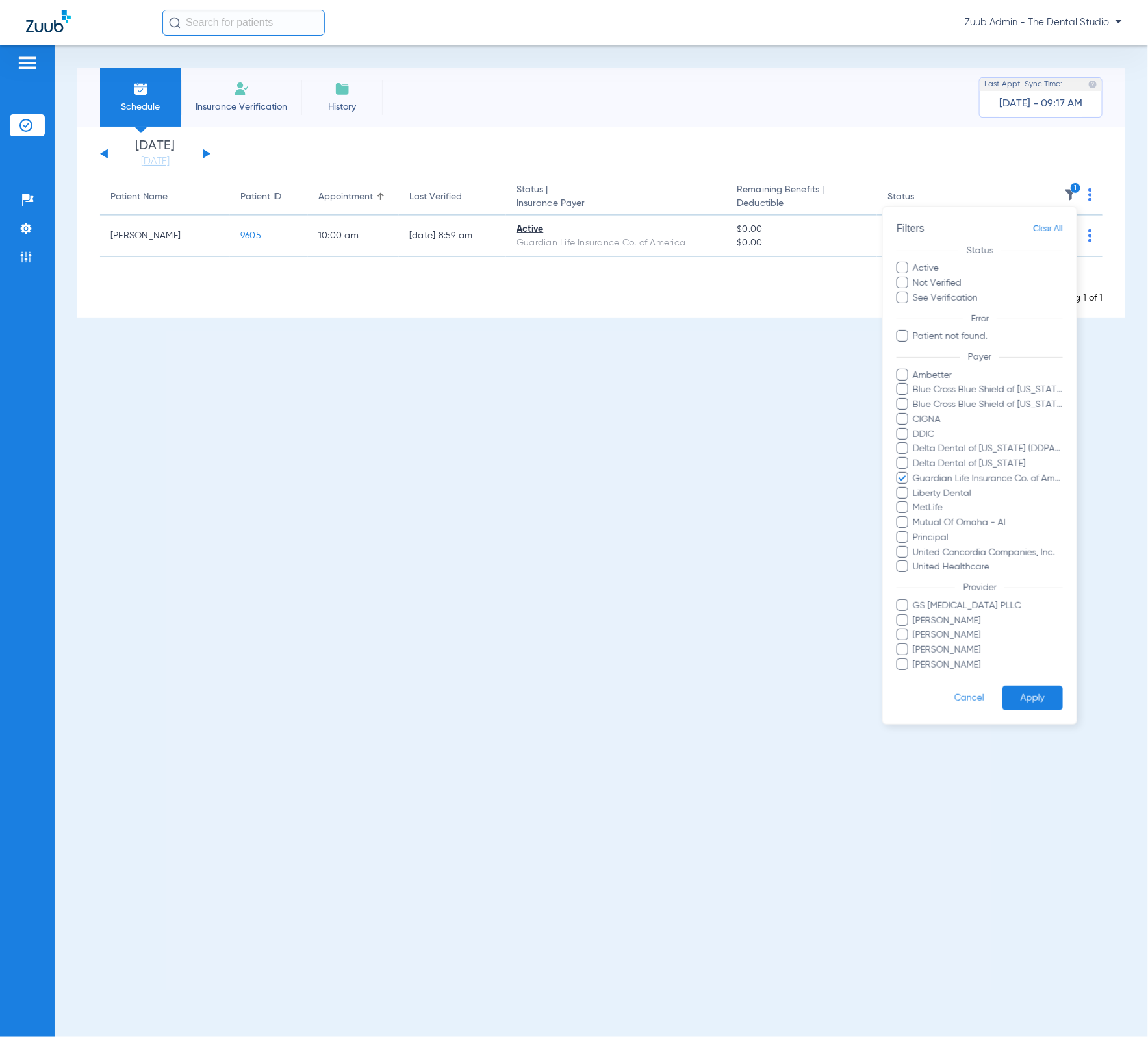
click at [1049, 228] on span "Clear All" at bounding box center [1048, 229] width 30 height 16
click at [1037, 688] on button "Apply" at bounding box center [1032, 698] width 60 height 25
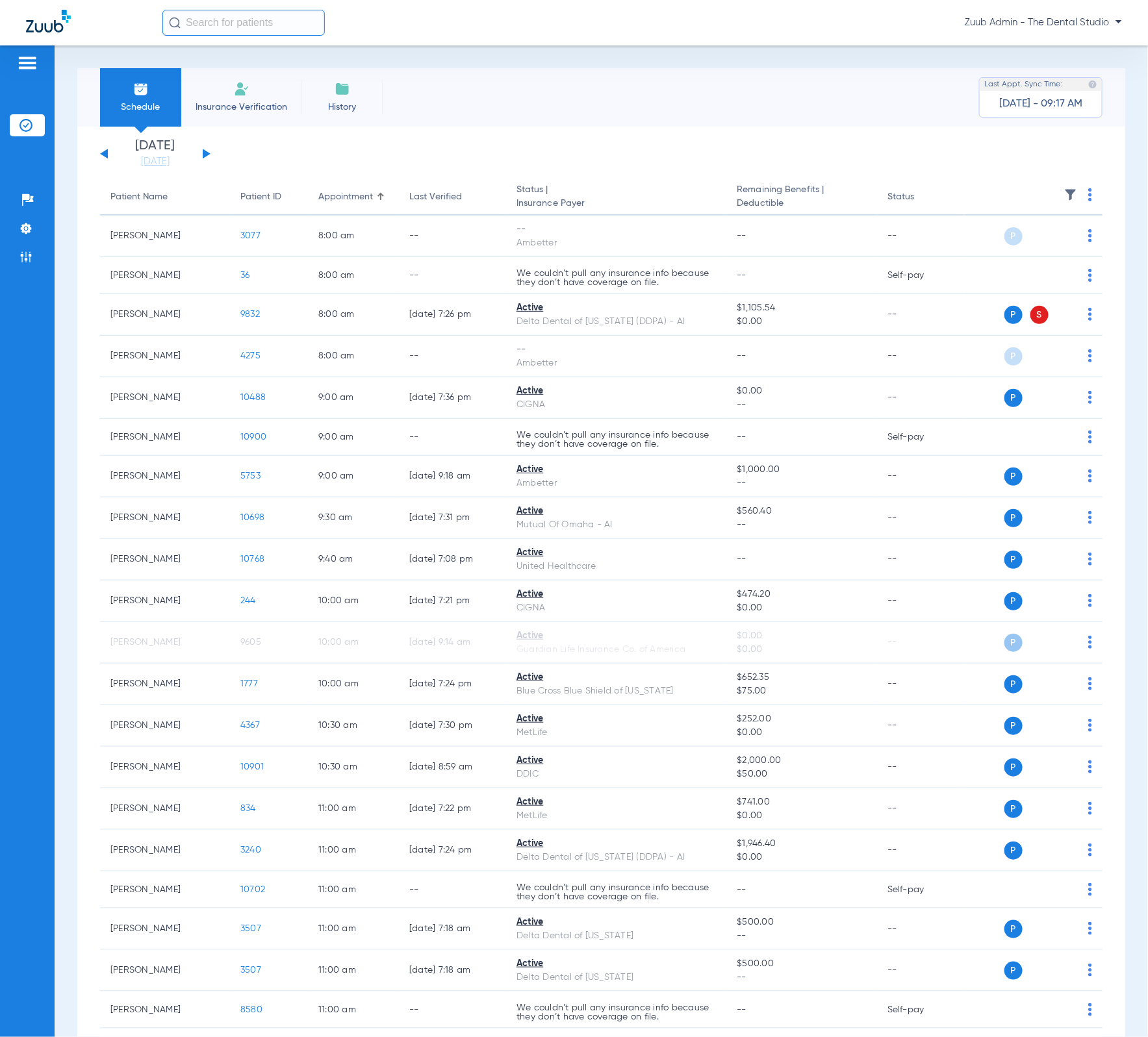
click at [1064, 191] on img at bounding box center [1071, 194] width 13 height 13
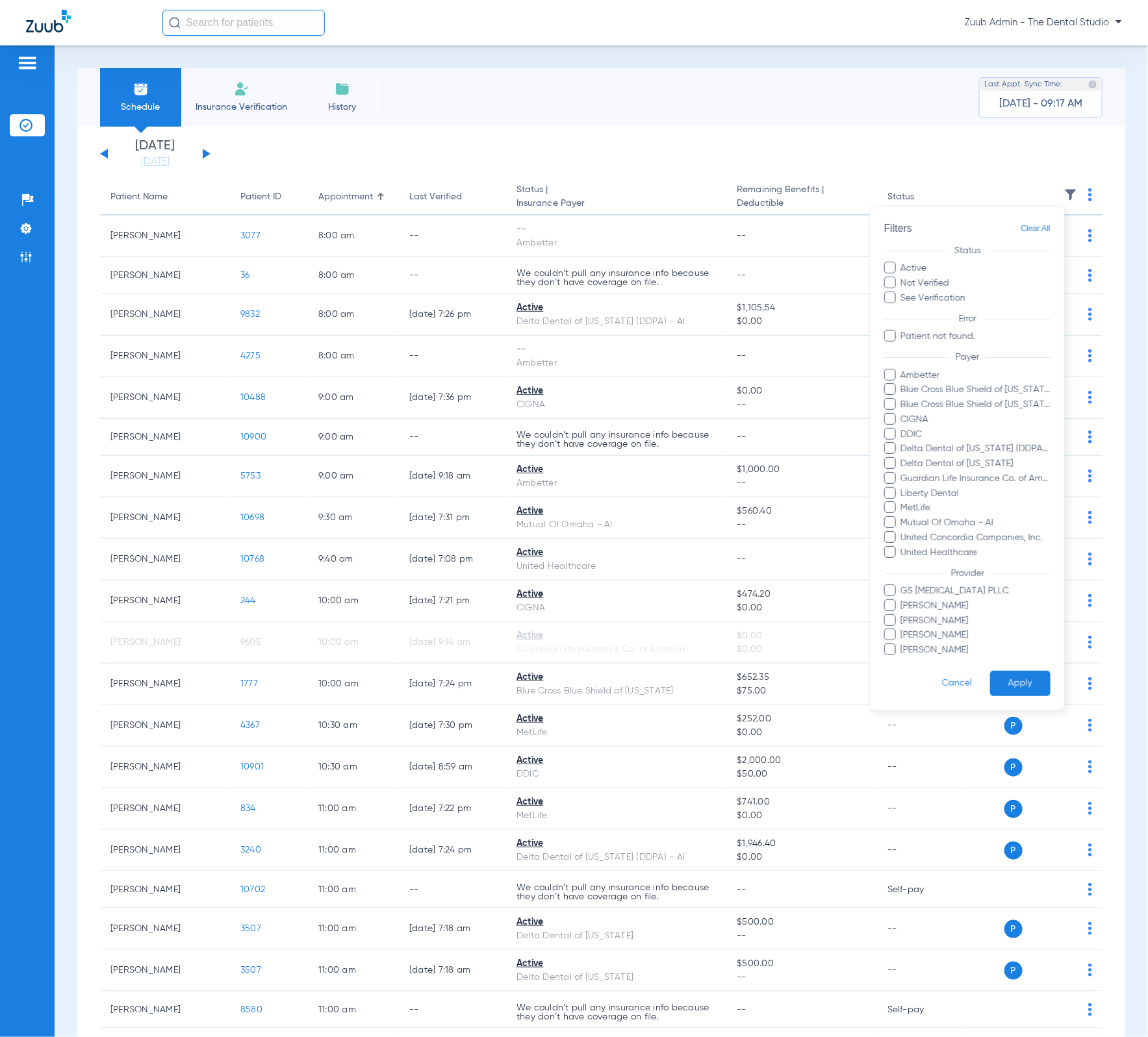
click at [936, 286] on label "Not Verified" at bounding box center [967, 283] width 167 height 14
click at [952, 279] on input "Not Verified" at bounding box center [952, 279] width 0 height 0
click at [1019, 680] on button "Apply" at bounding box center [1020, 683] width 60 height 25
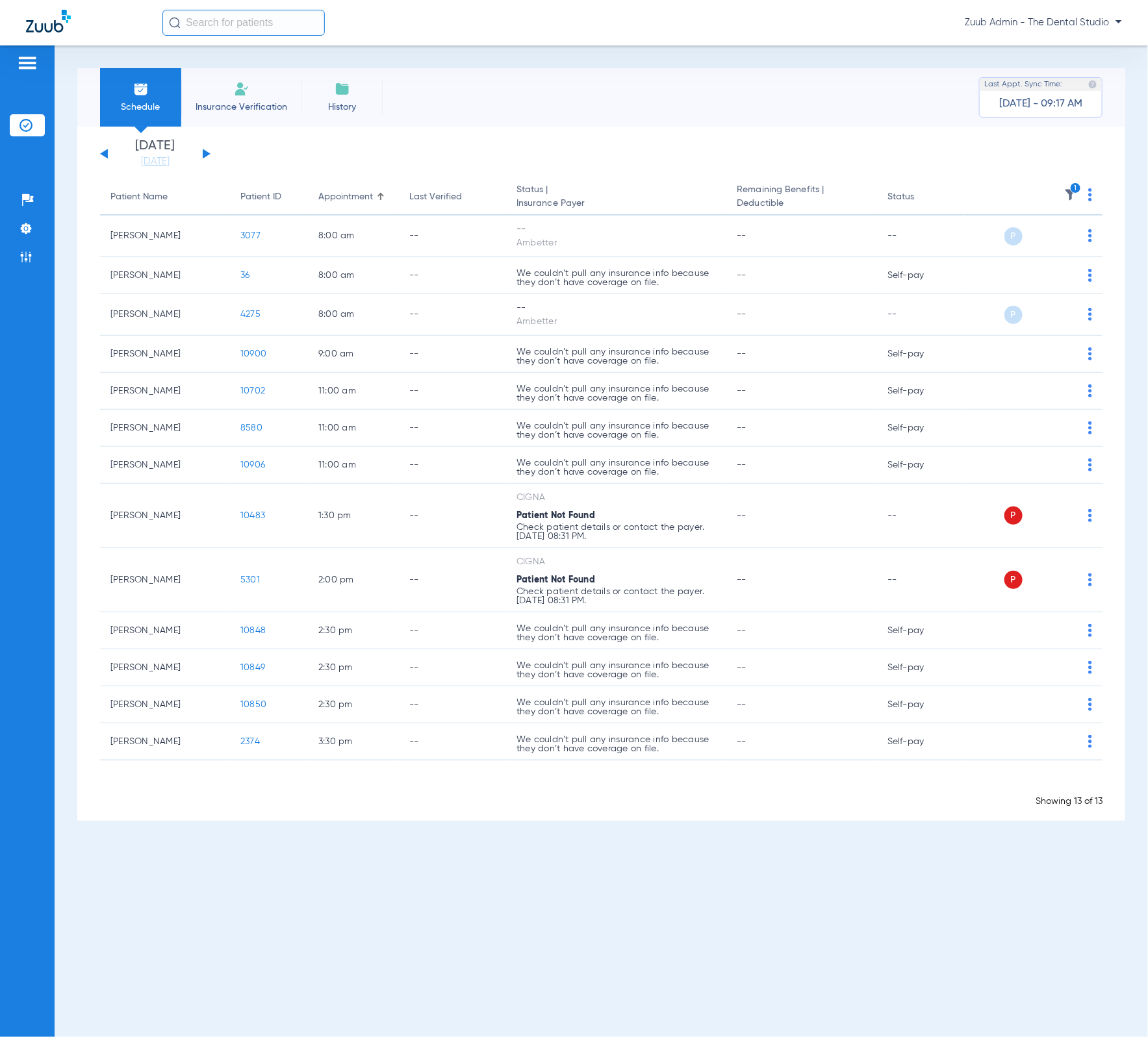
click at [1088, 198] on img at bounding box center [1090, 194] width 4 height 13
click at [1072, 243] on span "Verify All" at bounding box center [1043, 246] width 78 height 9
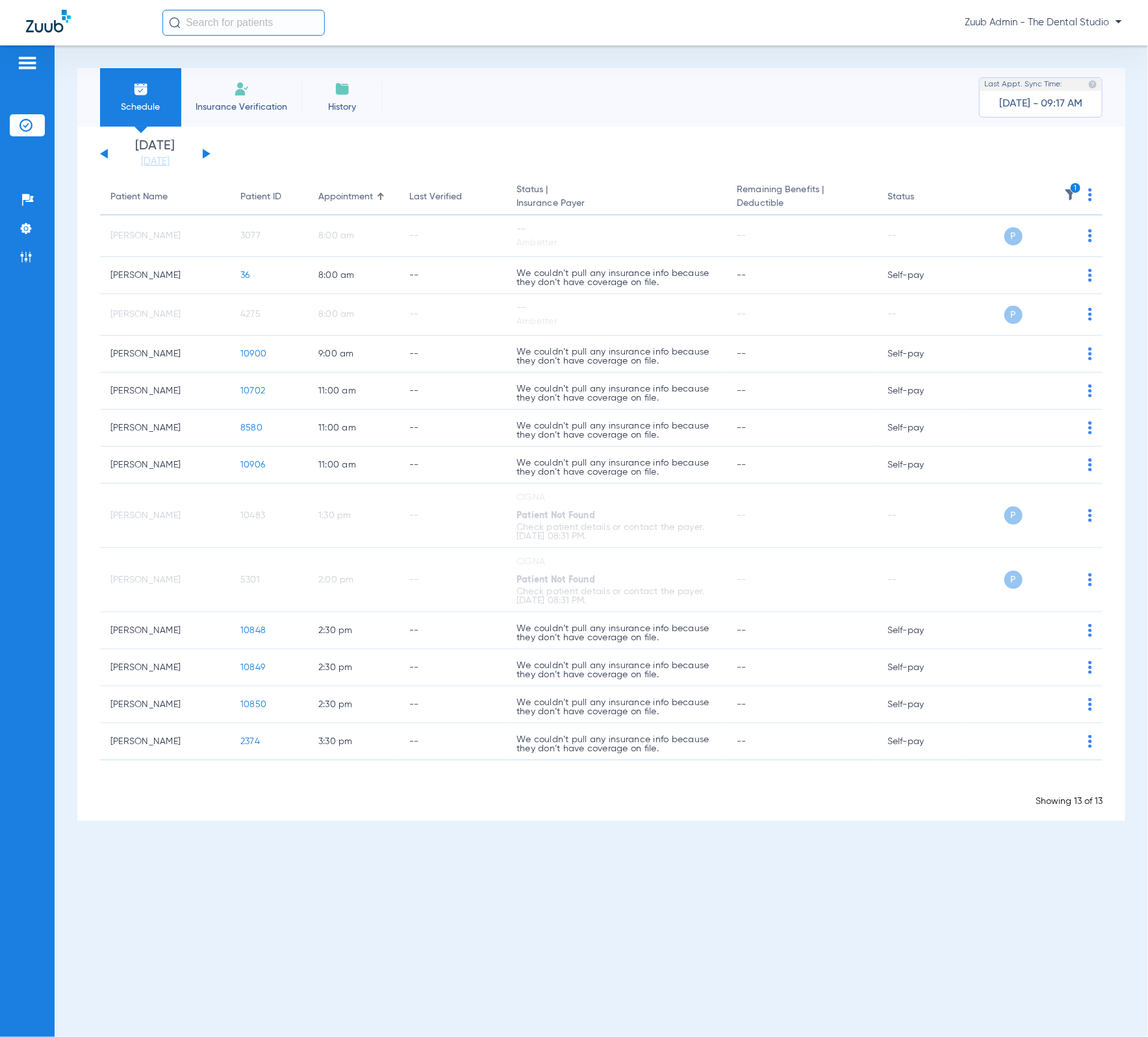
click at [1065, 197] on img at bounding box center [1071, 194] width 13 height 13
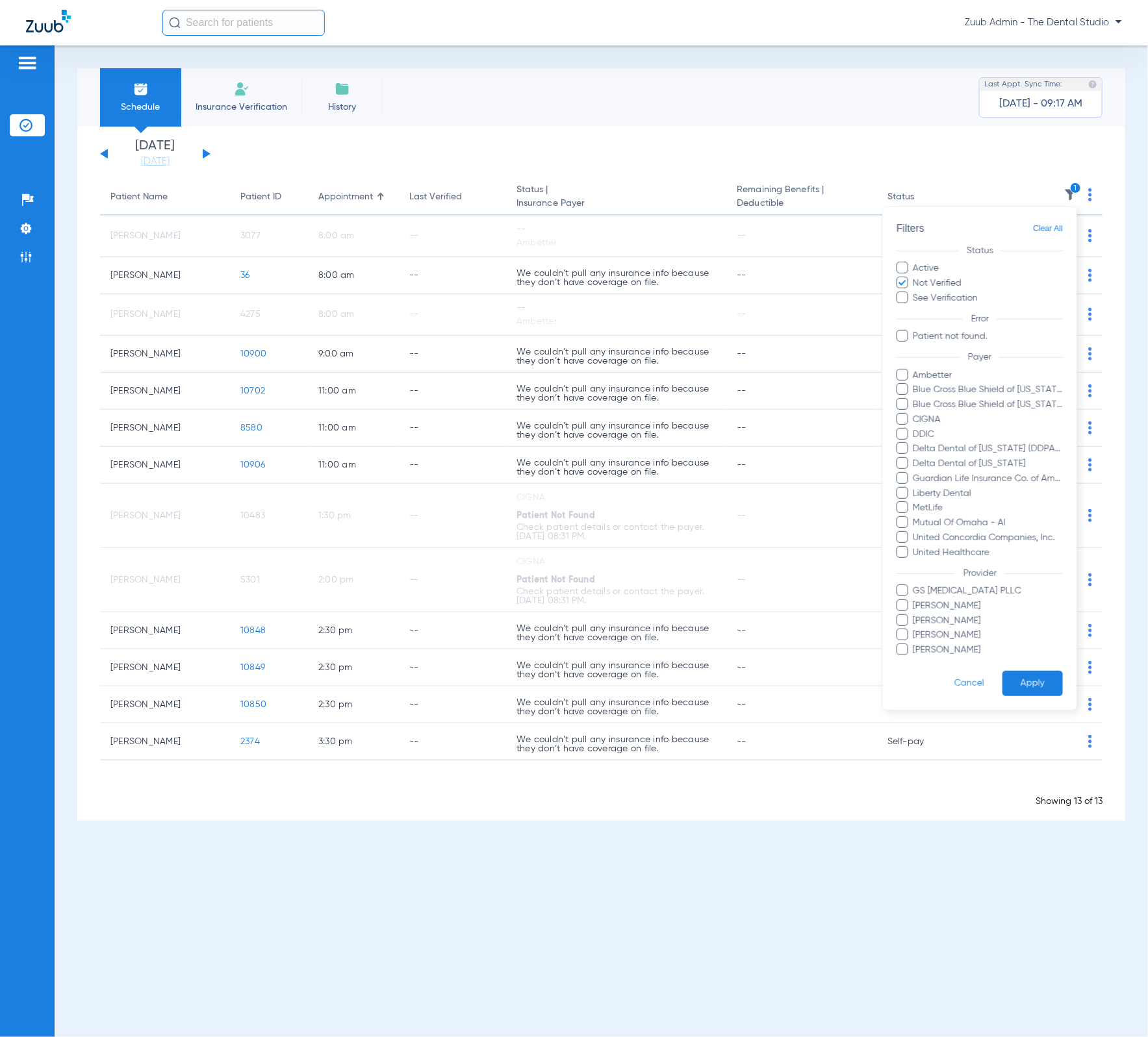
click at [1061, 226] on span "Clear All" at bounding box center [1048, 229] width 30 height 16
click at [1038, 684] on button "Apply" at bounding box center [1032, 683] width 60 height 25
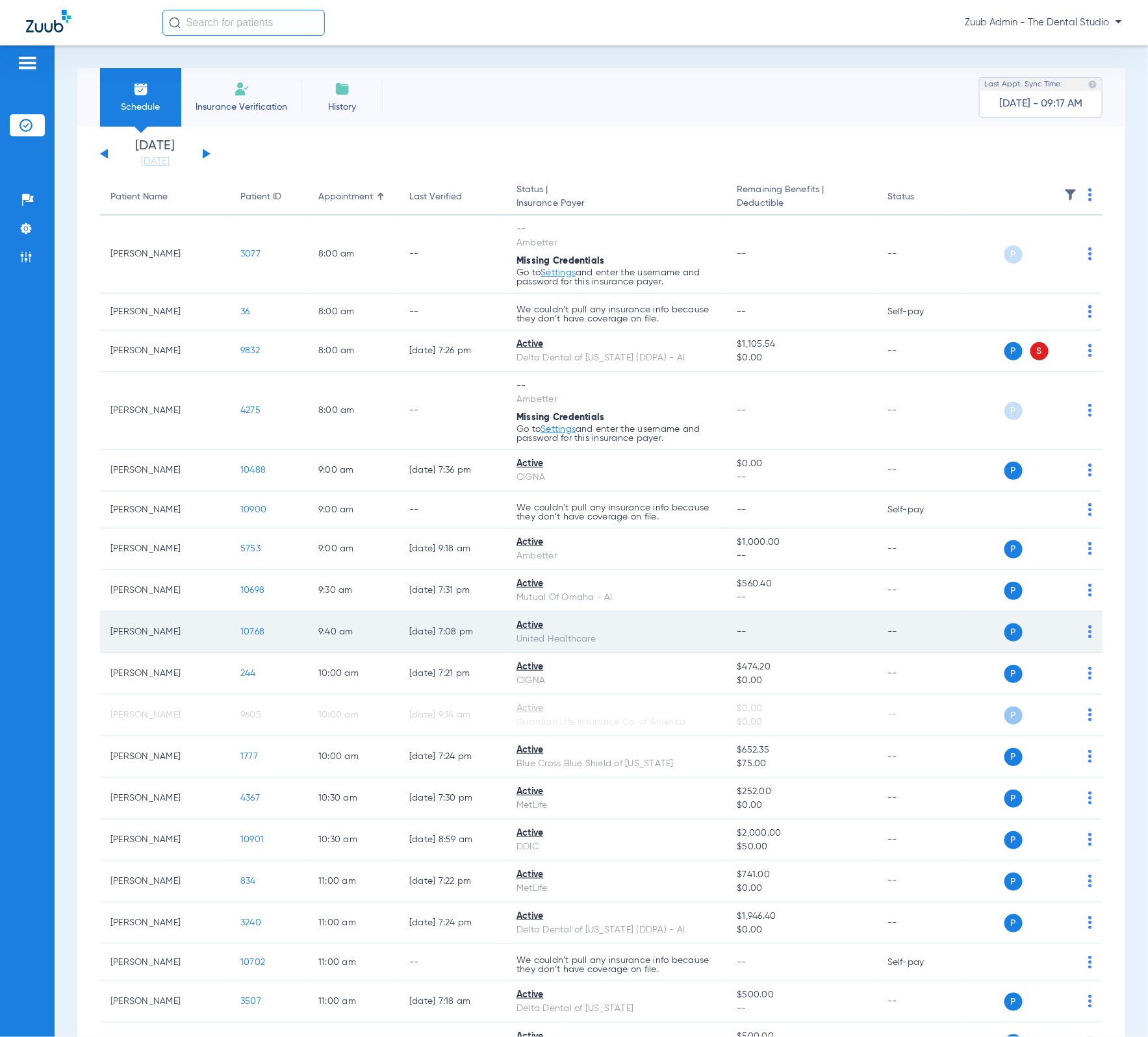
scroll to position [3, 0]
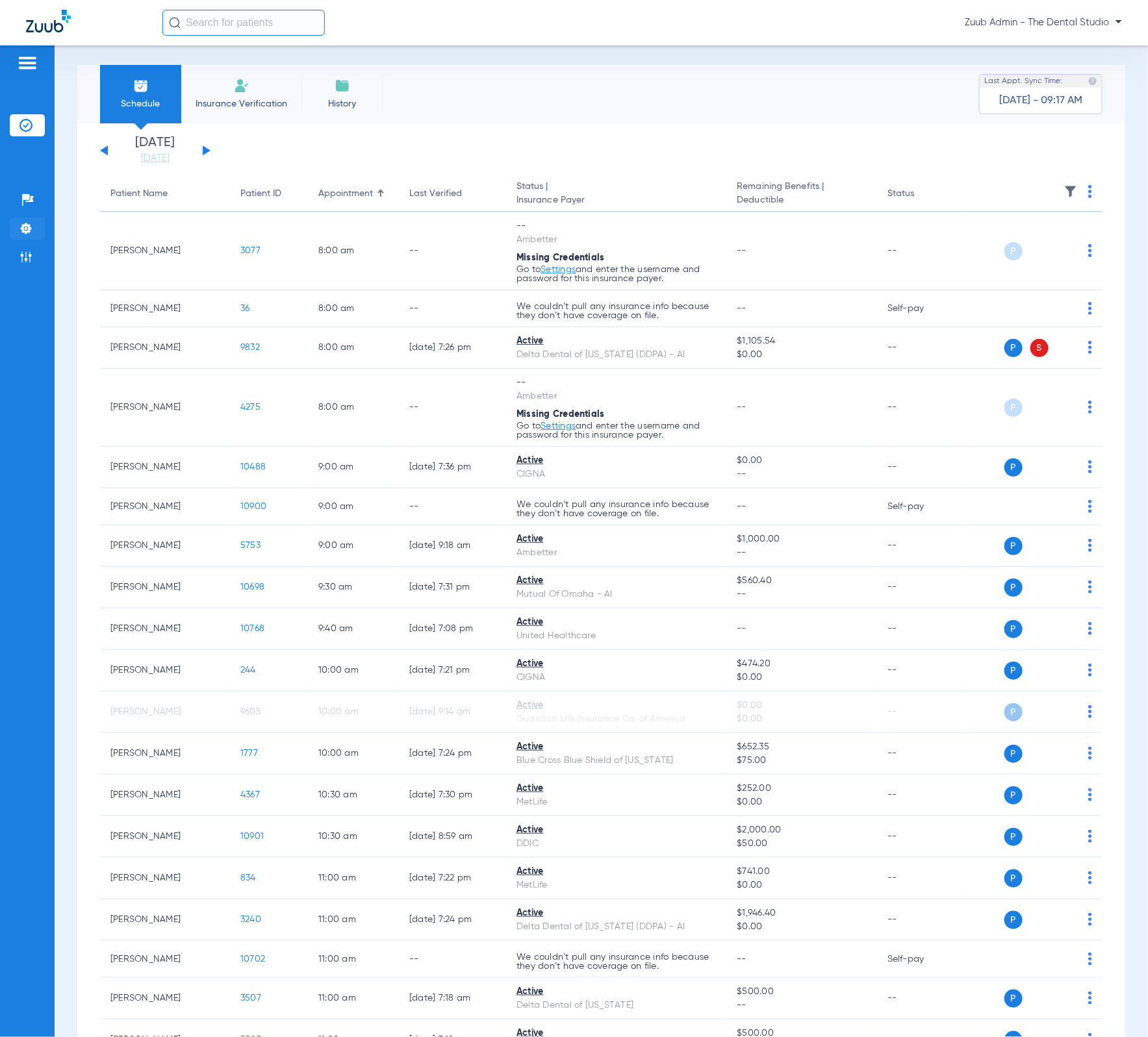
drag, startPoint x: 15, startPoint y: 250, endPoint x: 16, endPoint y: 235, distance: 15.0
click at [15, 250] on li "Admin" at bounding box center [27, 257] width 35 height 22
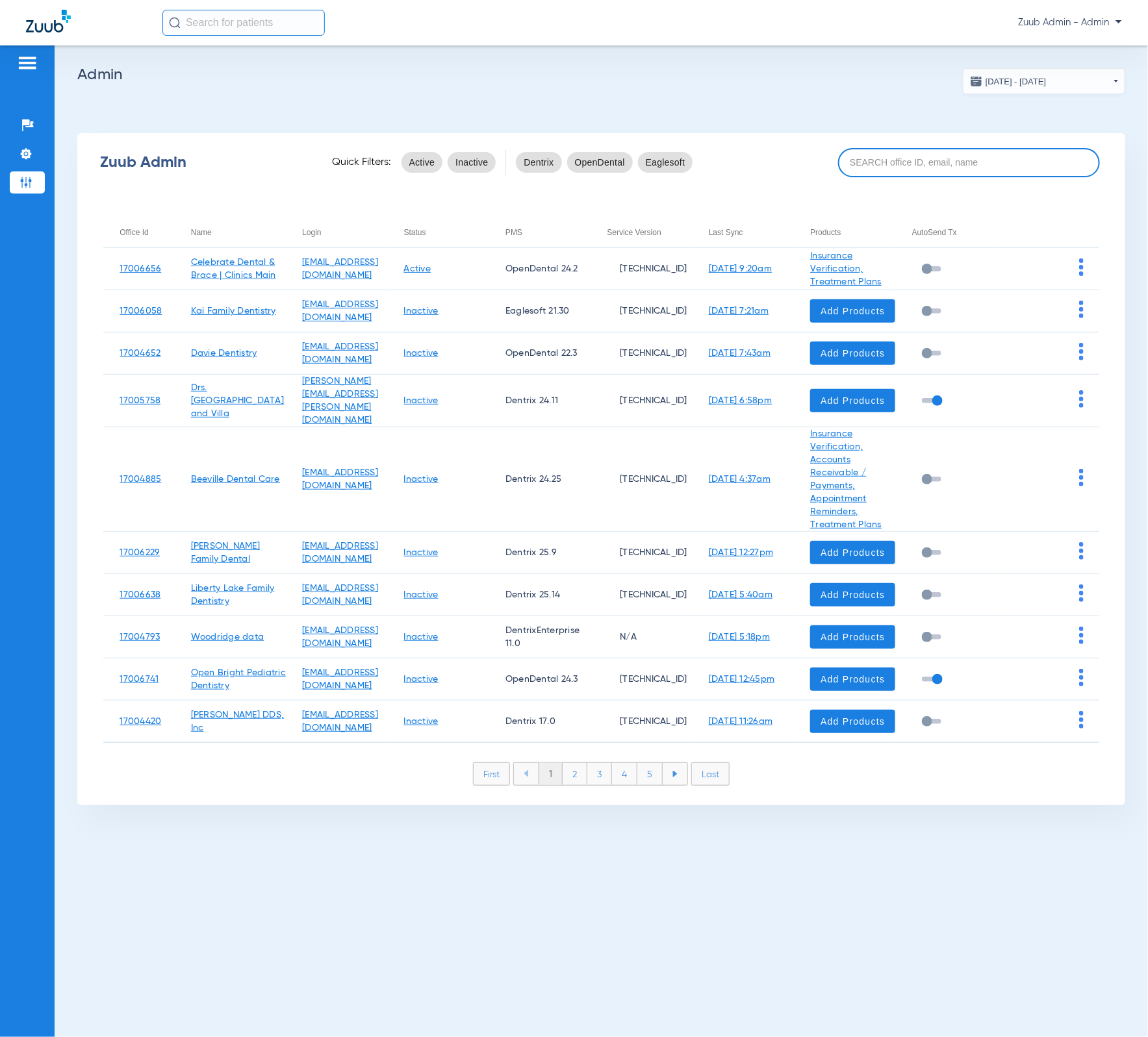
paste input "17007221"
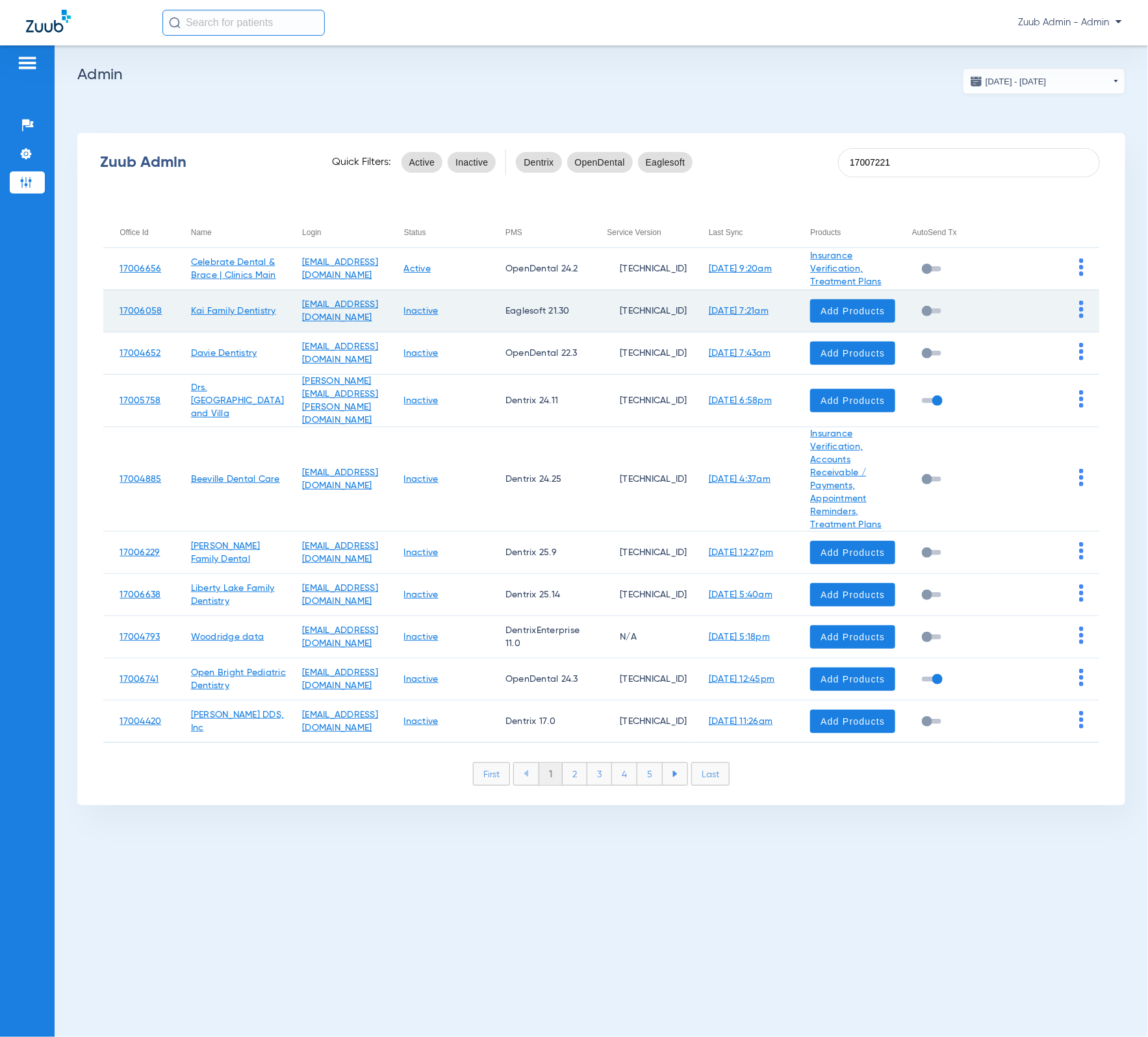
type input "17007221"
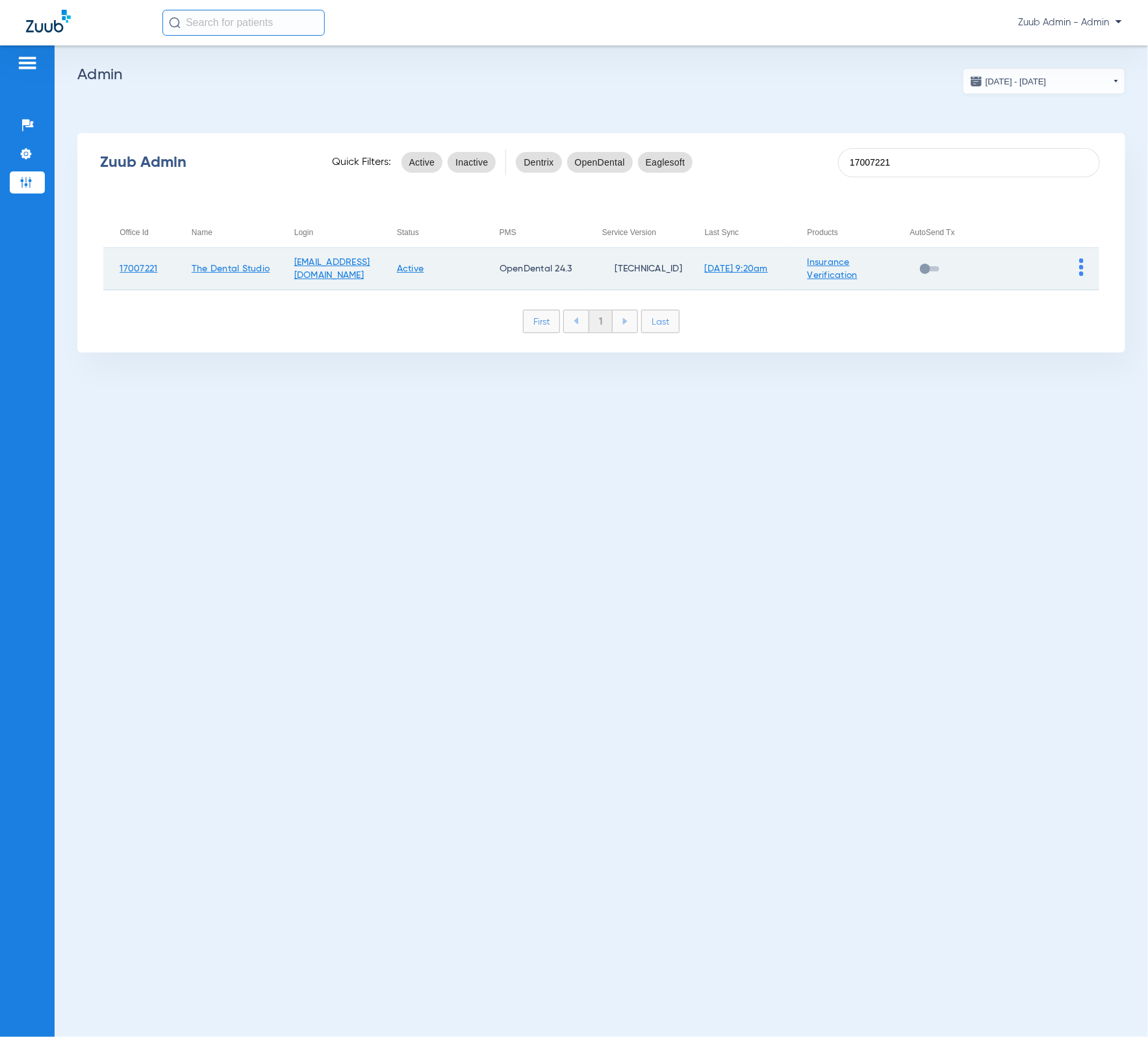
click at [1075, 257] on td at bounding box center [1047, 269] width 103 height 42
click at [1079, 262] on img at bounding box center [1081, 267] width 5 height 18
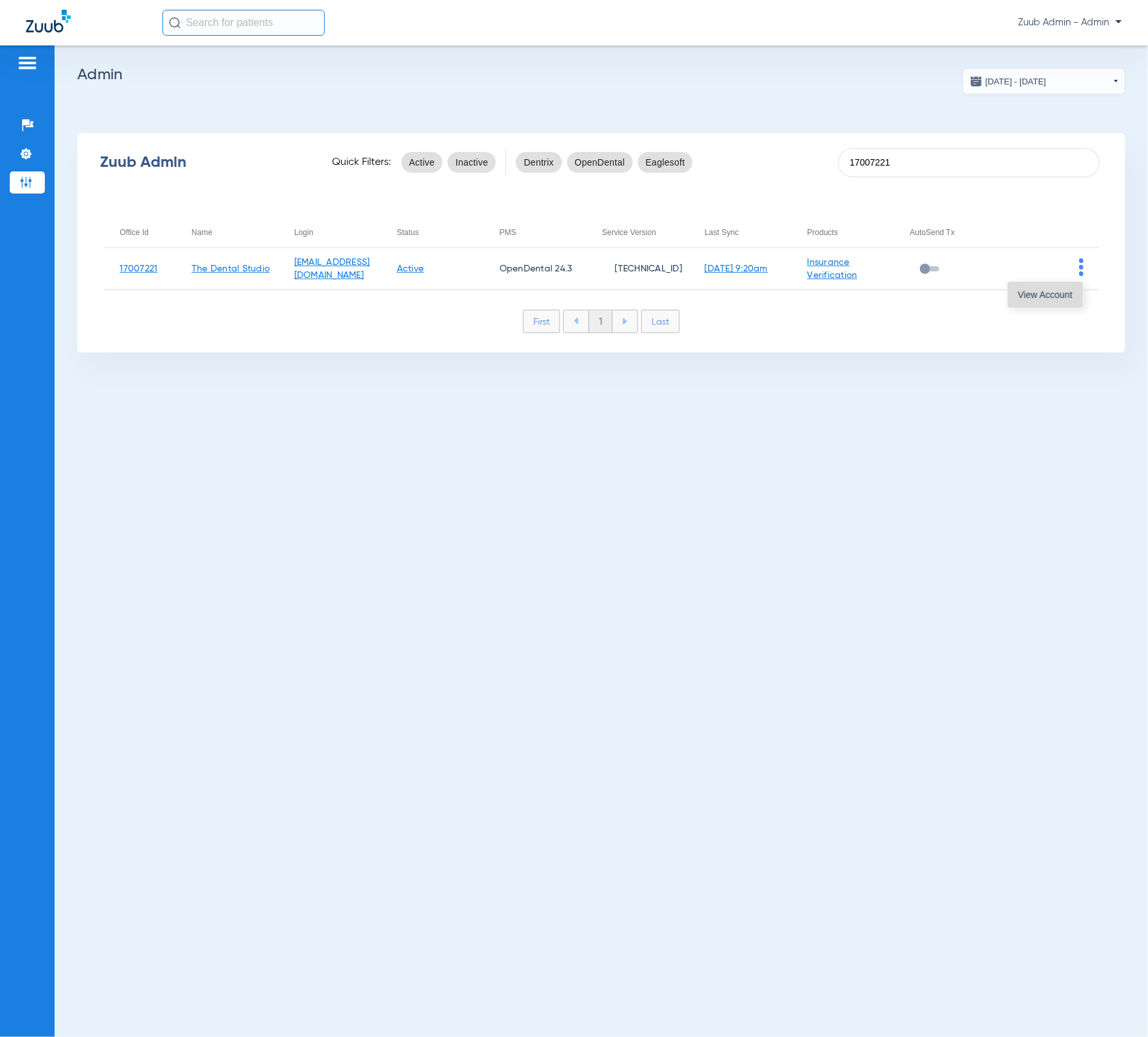
click at [1074, 285] on button "View Account" at bounding box center [1045, 295] width 75 height 26
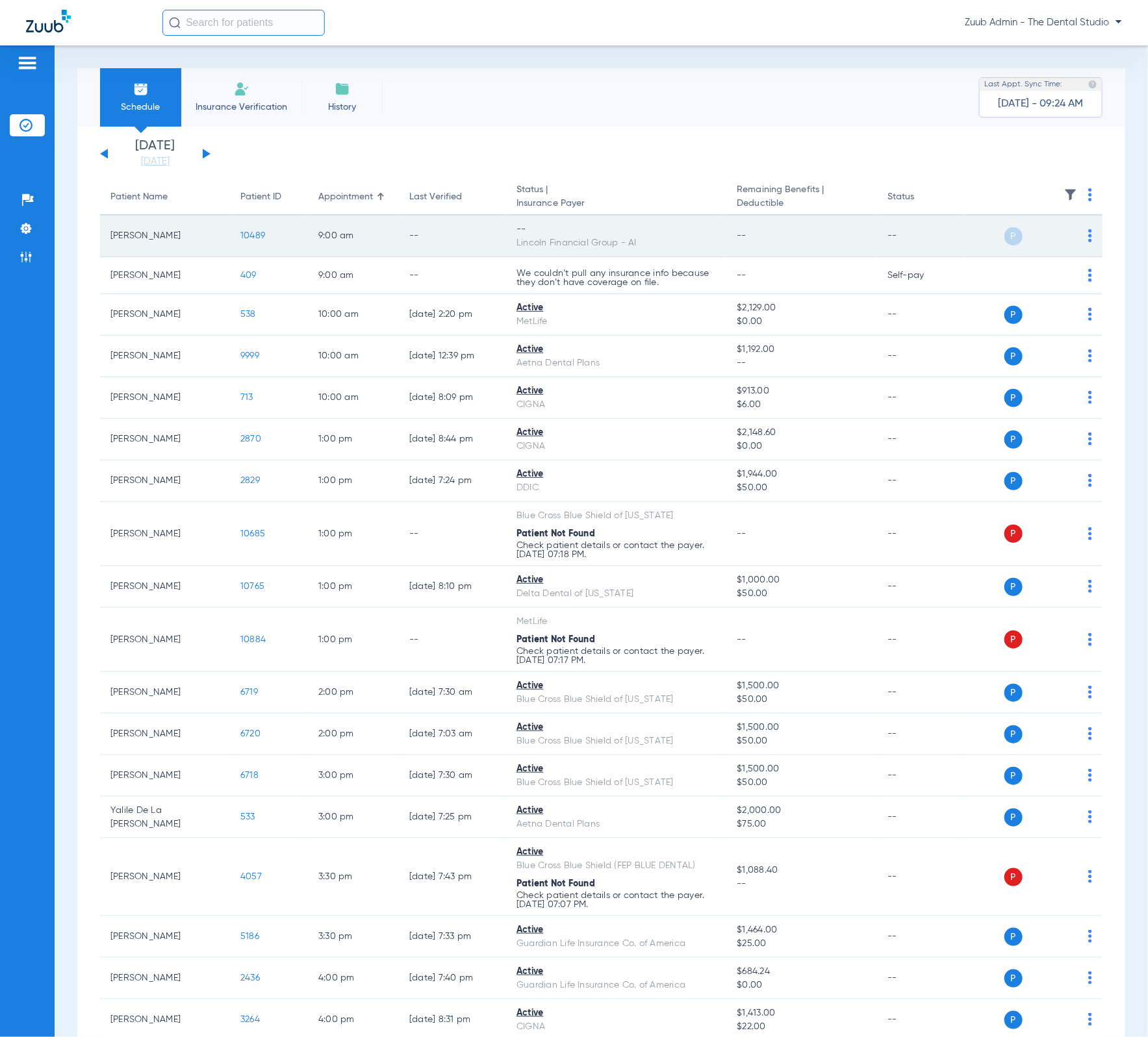
click at [1088, 237] on img at bounding box center [1090, 235] width 4 height 13
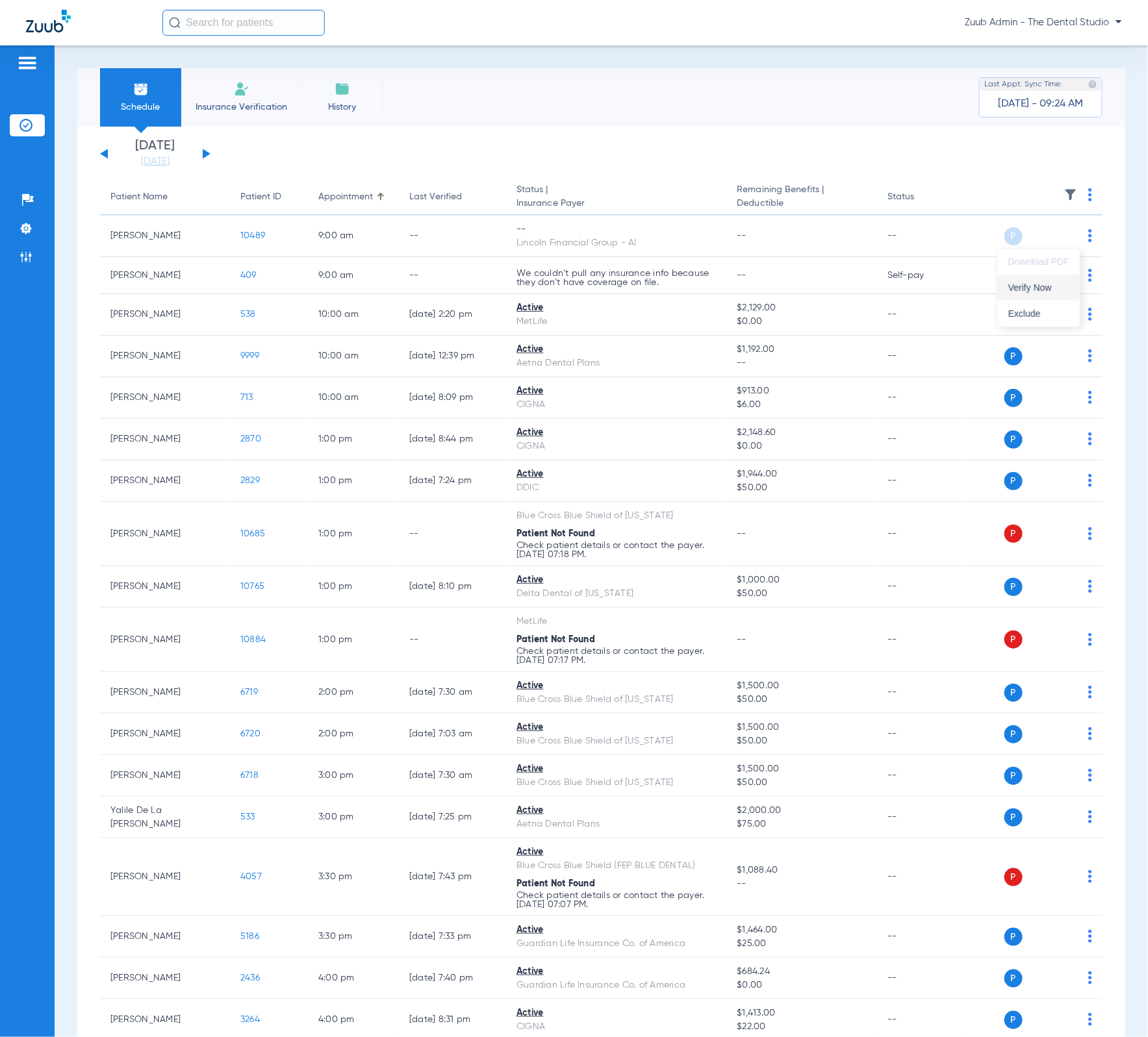
click at [1063, 279] on button "Verify Now" at bounding box center [1039, 287] width 82 height 26
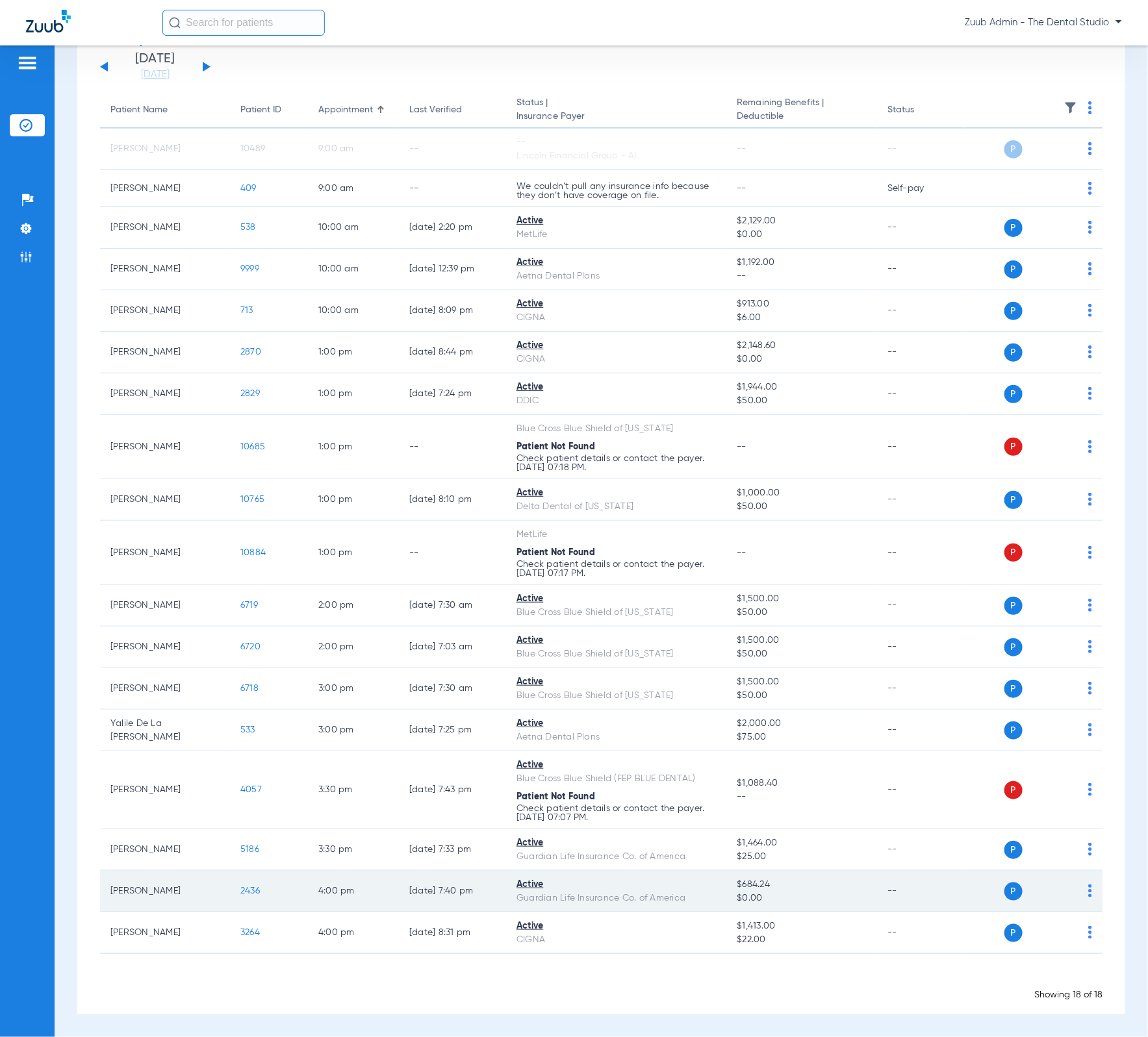
scroll to position [89, 0]
click at [239, 889] on td "2436" at bounding box center [268, 892] width 78 height 41
click at [243, 889] on span "2436" at bounding box center [250, 891] width 20 height 9
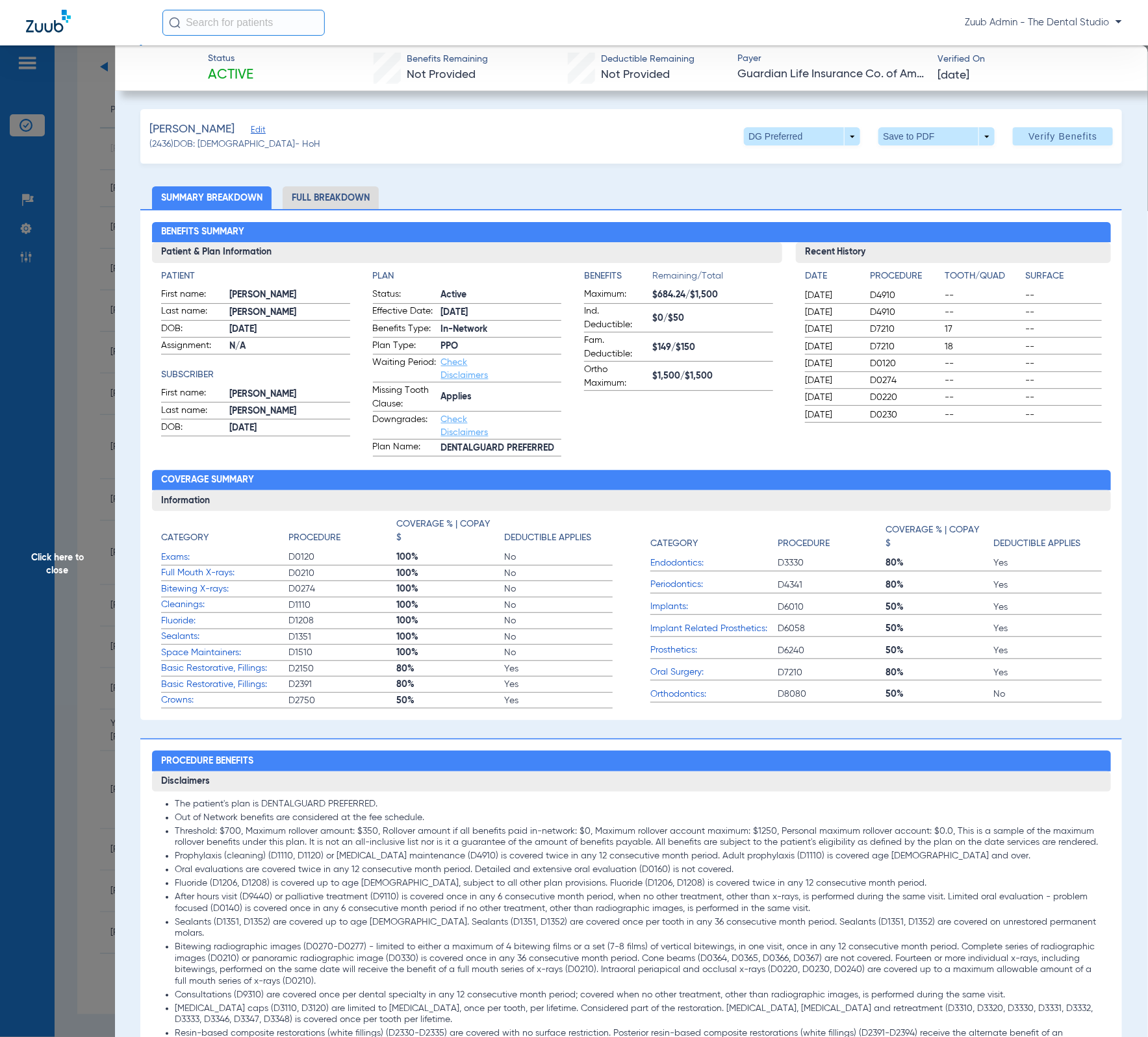
click at [80, 563] on span "Click here to close" at bounding box center [57, 564] width 115 height 1037
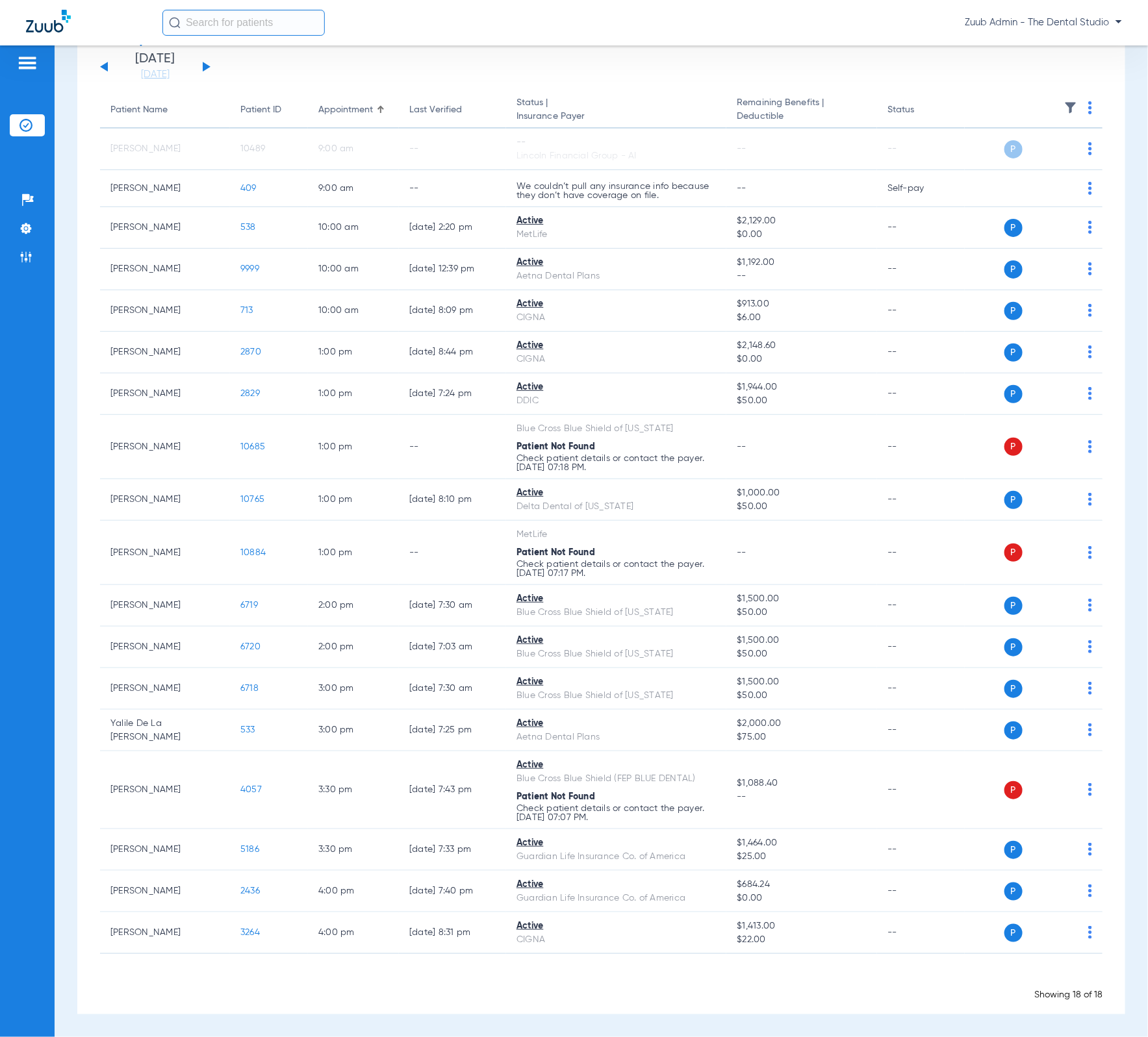
click at [206, 63] on button at bounding box center [206, 67] width 7 height 10
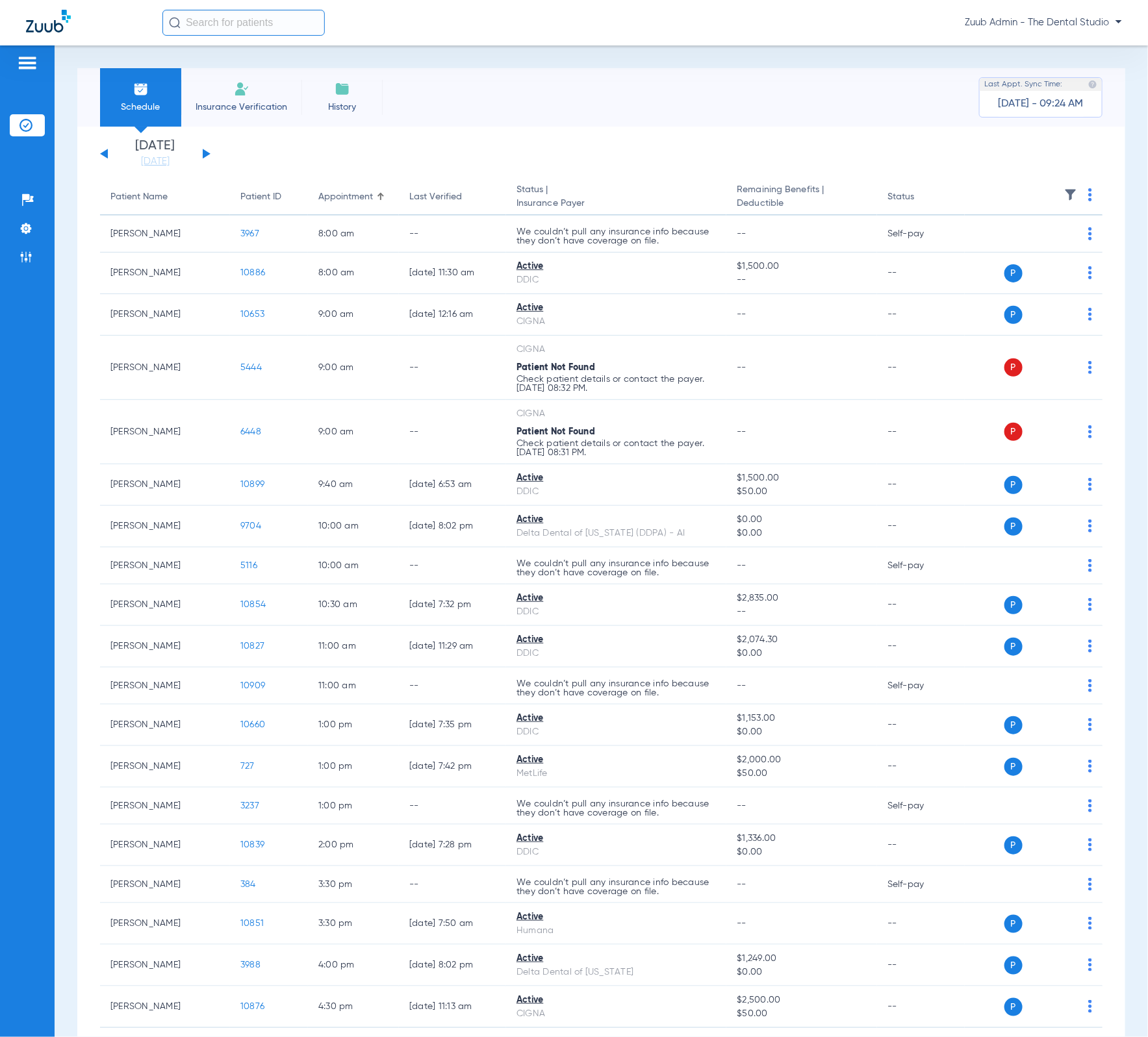
click at [205, 153] on button at bounding box center [206, 154] width 7 height 10
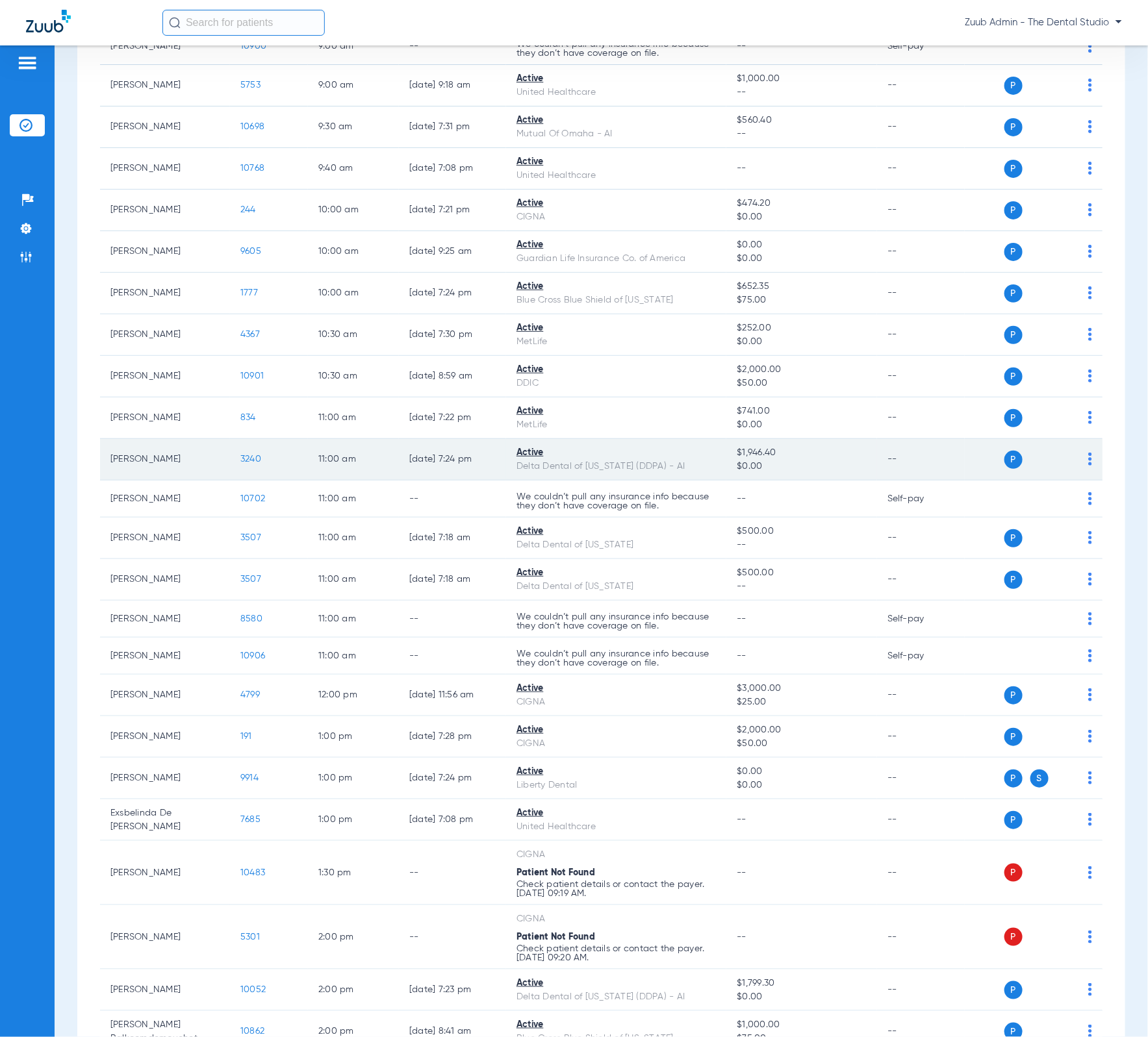
scroll to position [383, 0]
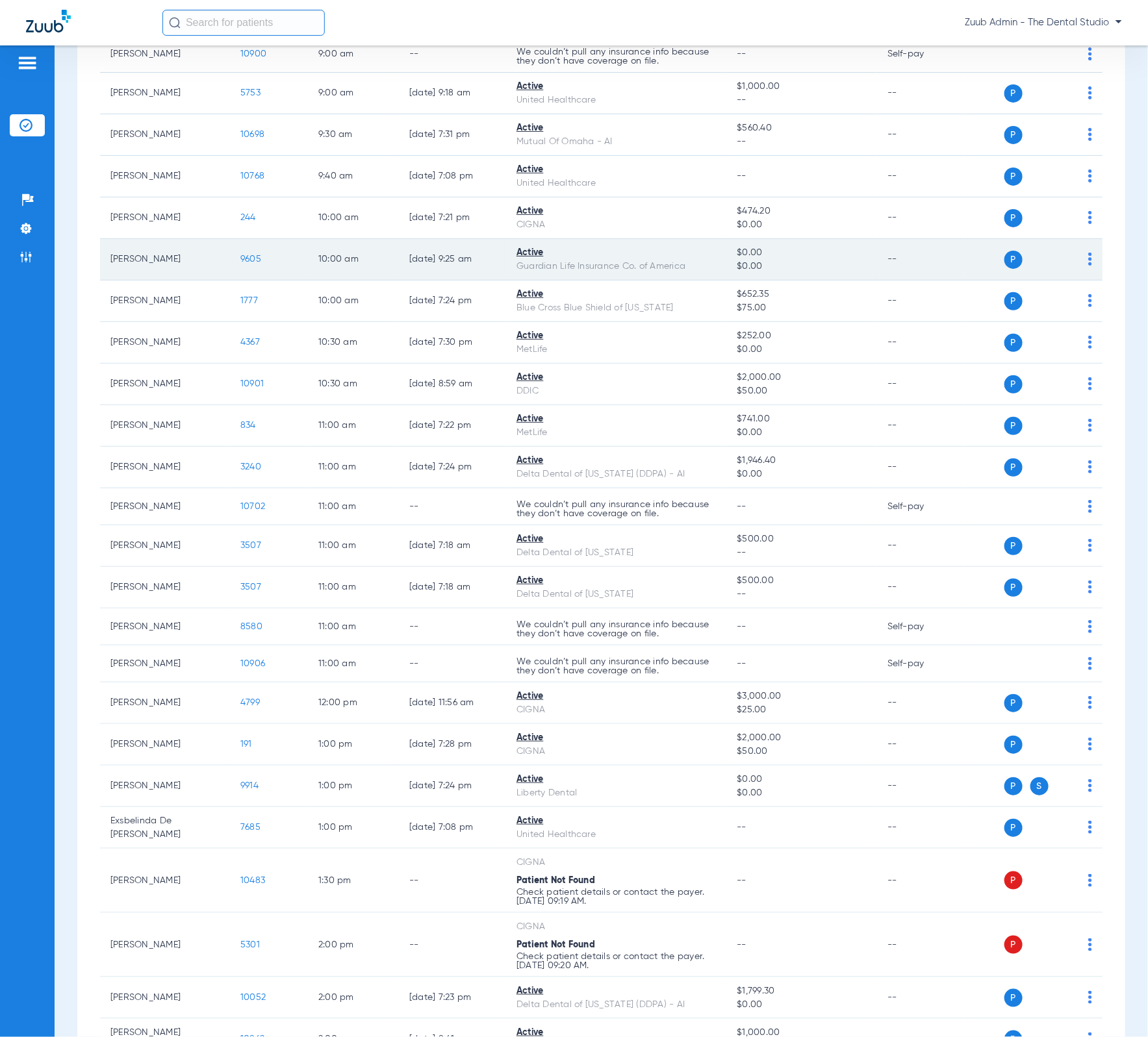
click at [254, 261] on span "9605" at bounding box center [251, 259] width 21 height 9
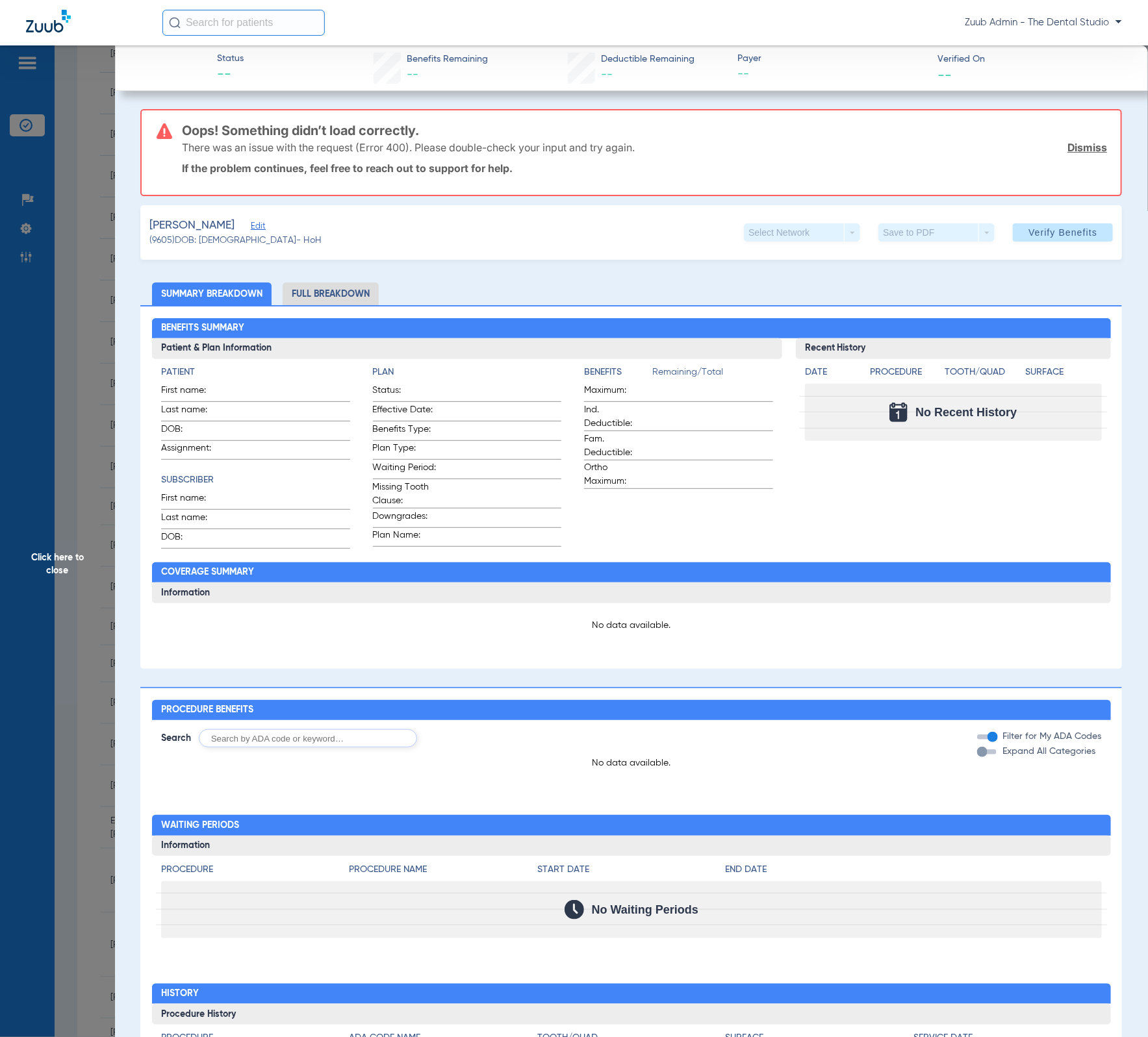
click at [102, 396] on span "Click here to close" at bounding box center [57, 564] width 115 height 1037
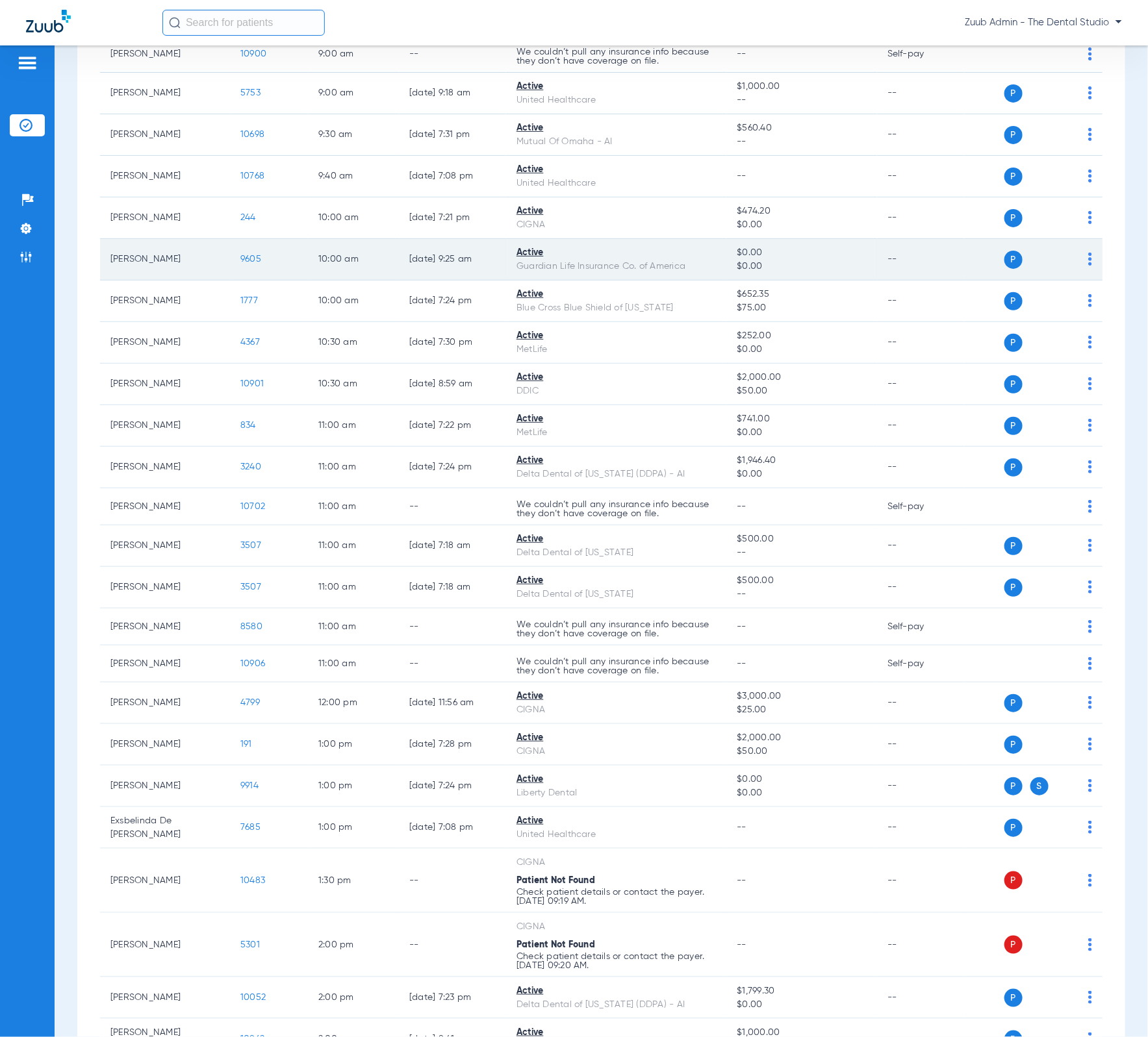
click at [249, 261] on span "9605" at bounding box center [251, 259] width 21 height 9
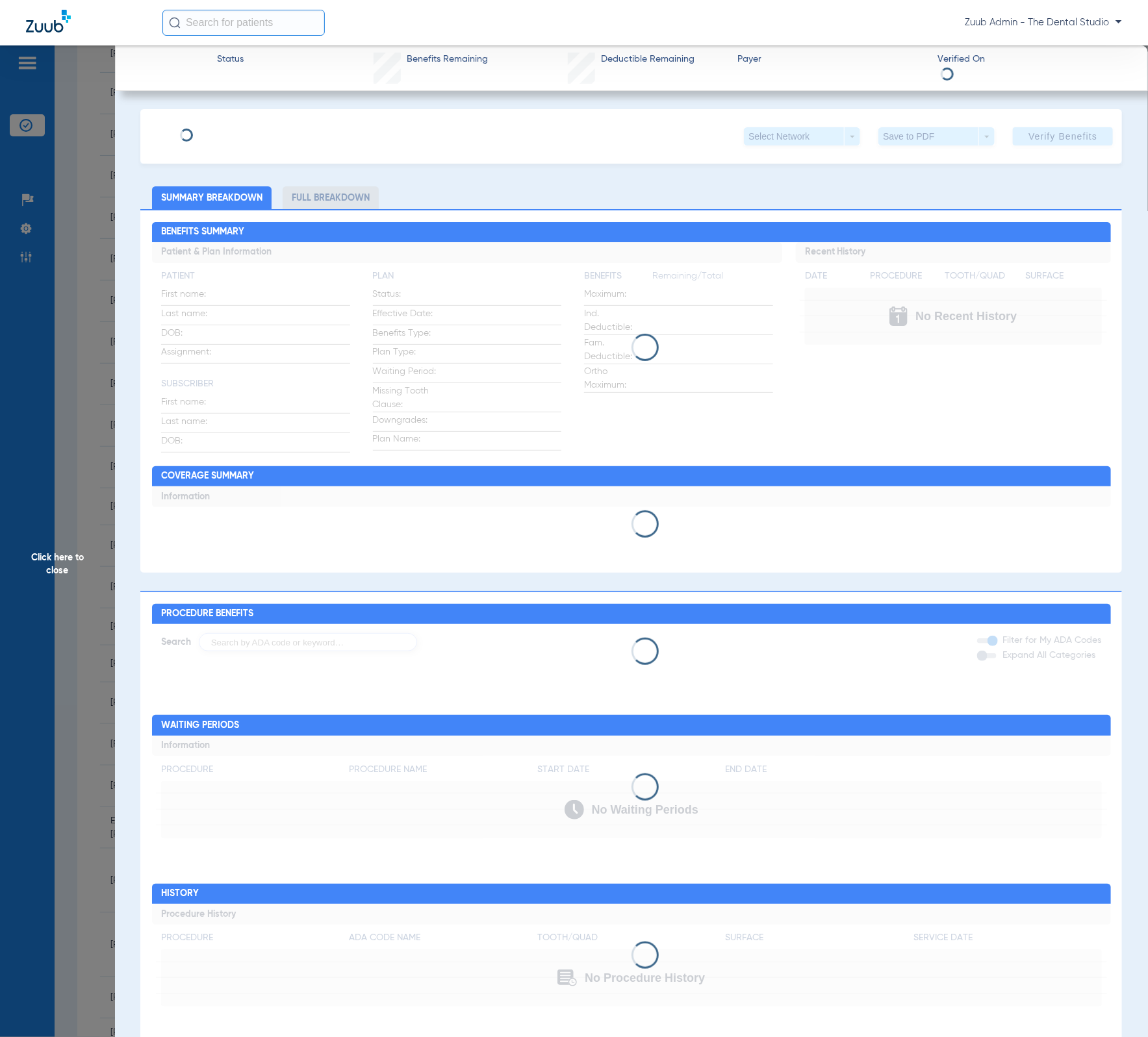
type input "Nina"
type input "Fenwick"
type input "12/04/1978"
type input "IUD554532"
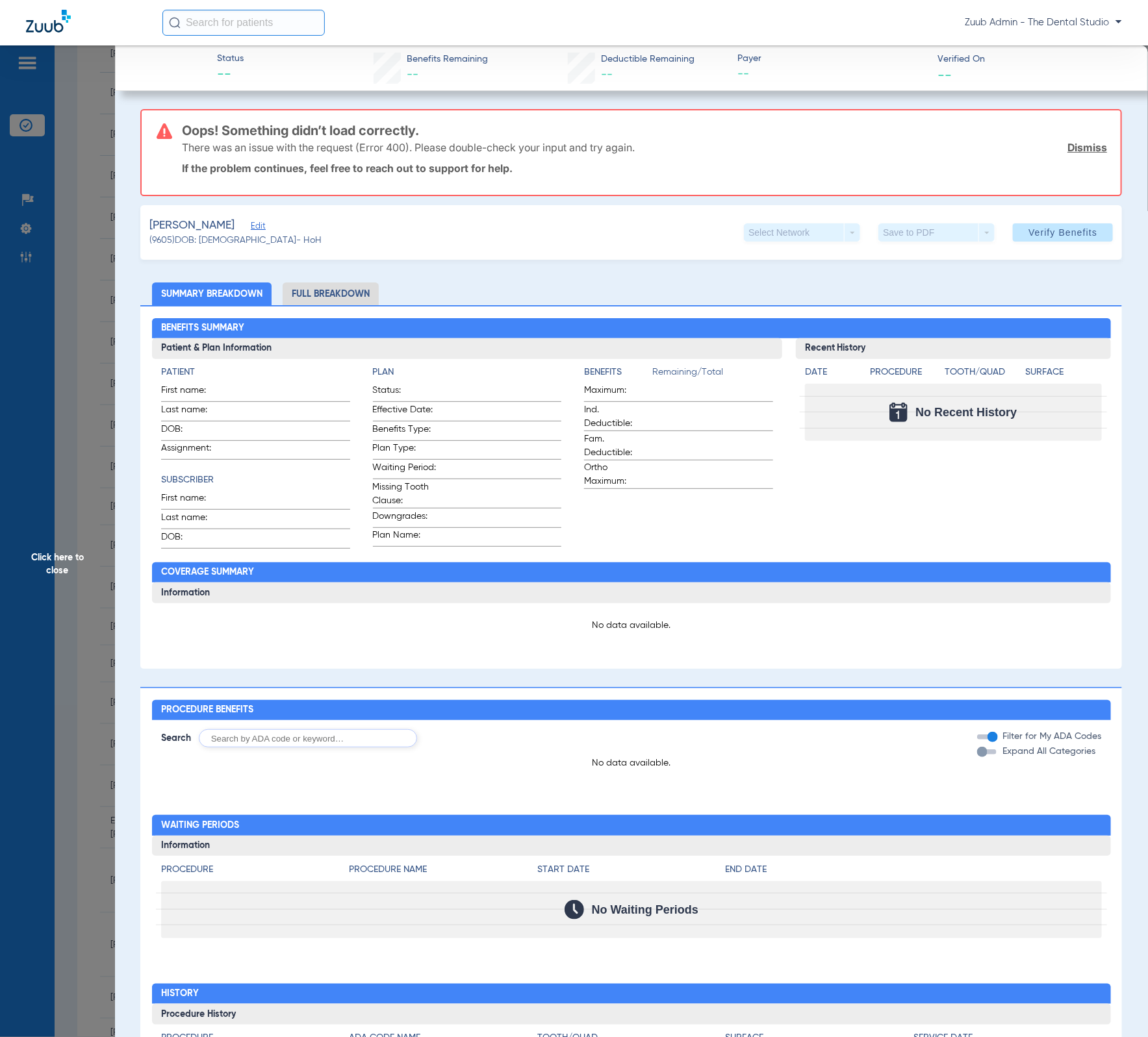
click at [251, 227] on span "Edit" at bounding box center [256, 228] width 12 height 12
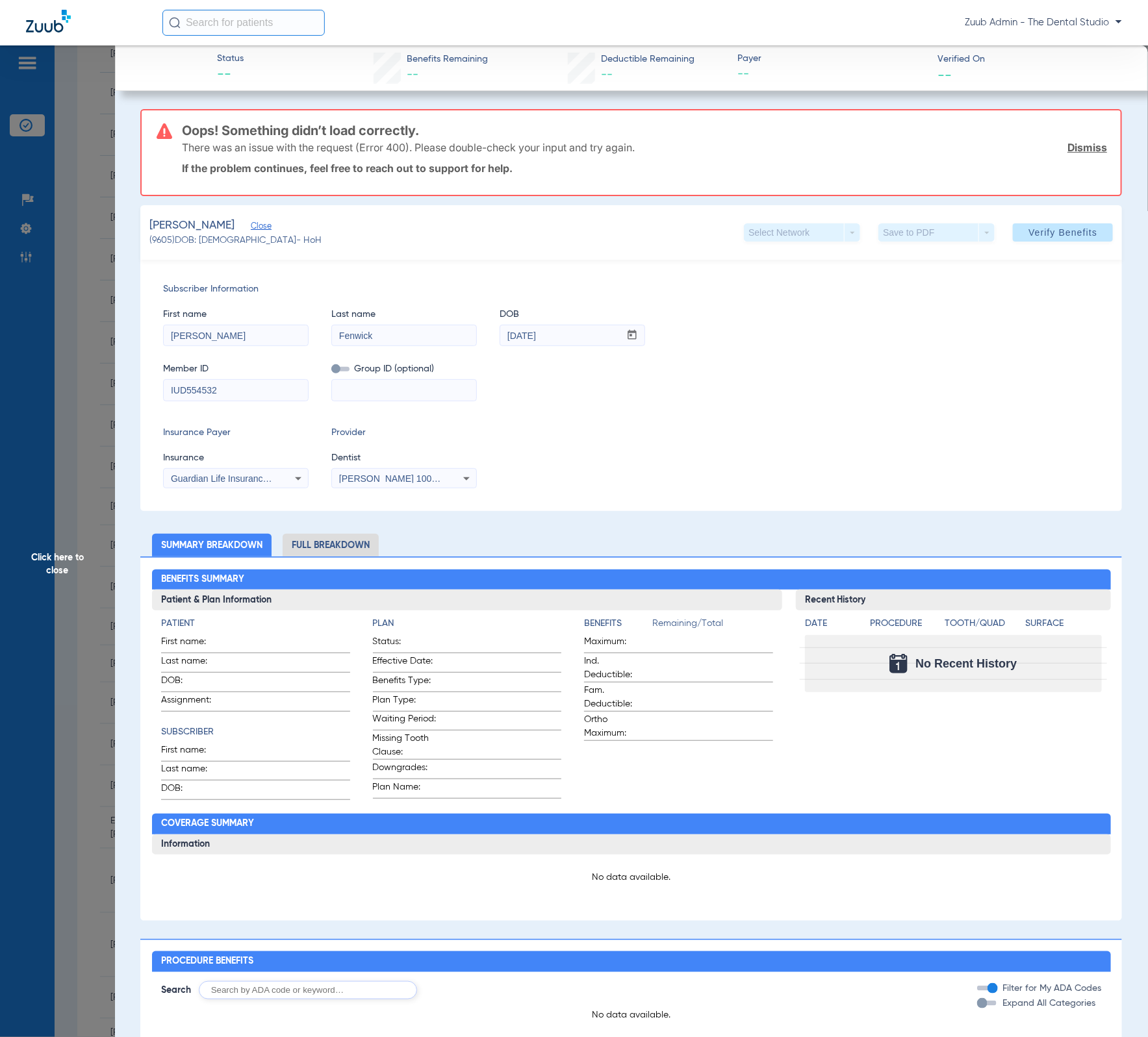
drag, startPoint x: 314, startPoint y: 332, endPoint x: 255, endPoint y: 332, distance: 59.0
click at [255, 332] on div "First name Nina Last name Fenwick DOB mm / dd / yyyy 12/04/1978" at bounding box center [631, 321] width 936 height 50
click at [257, 334] on input "[PERSON_NAME]" at bounding box center [236, 336] width 144 height 21
click at [444, 331] on input "Fenwick" at bounding box center [404, 336] width 144 height 21
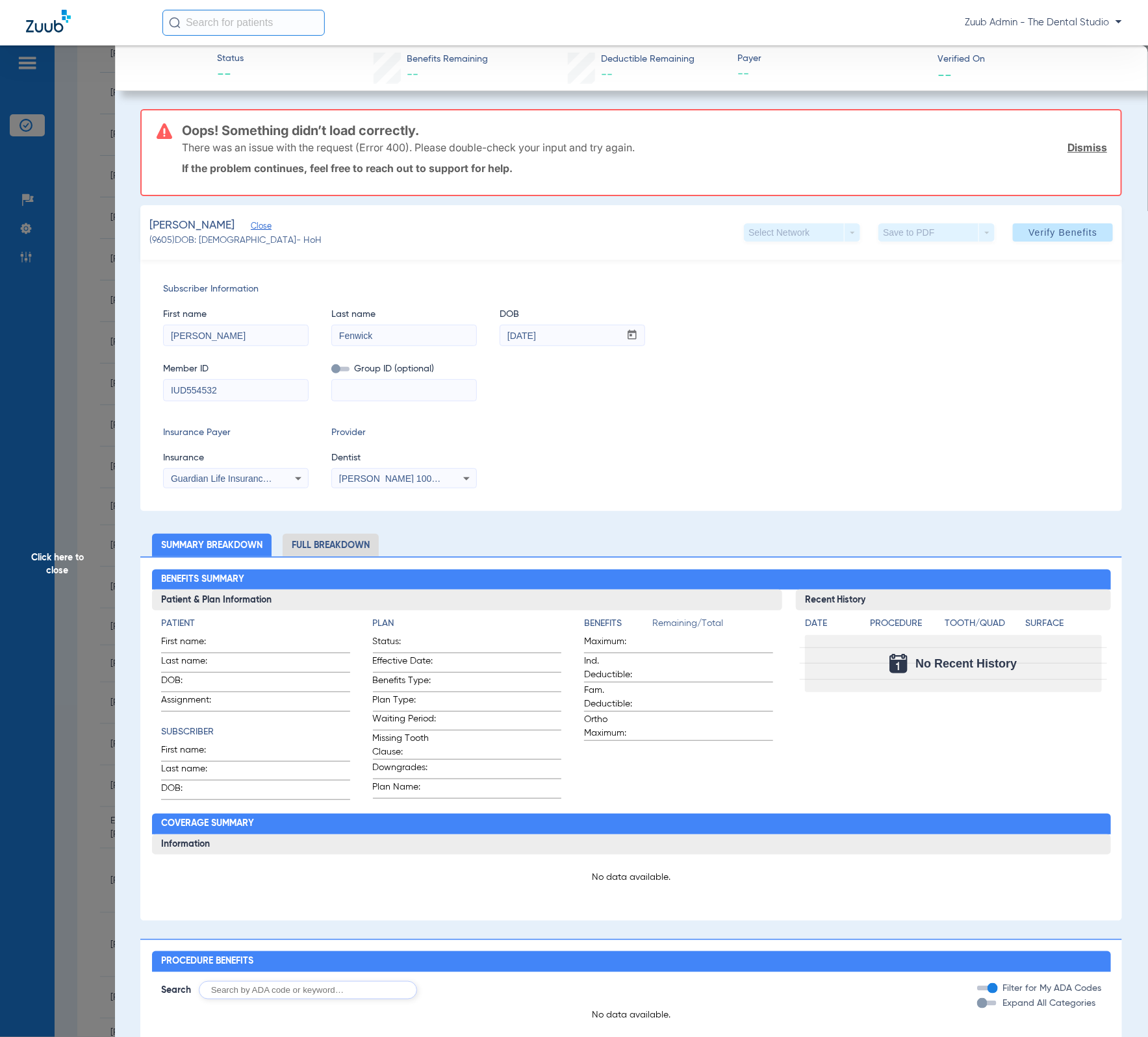
click at [444, 331] on input "Fenwick" at bounding box center [404, 336] width 144 height 21
click at [256, 376] on mat-form-field "IUD554532" at bounding box center [236, 388] width 145 height 25
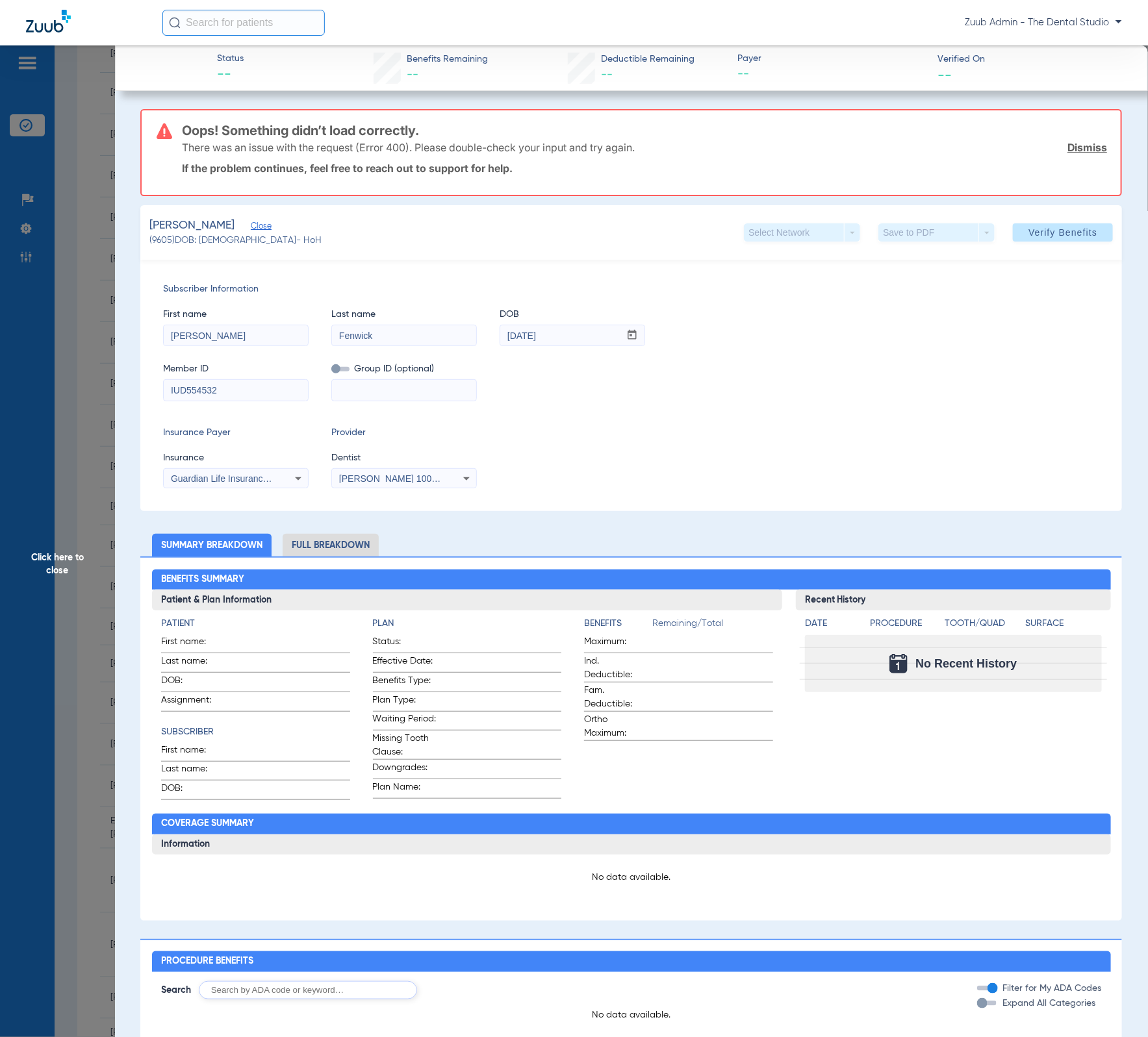
click at [79, 212] on span "Click here to close" at bounding box center [57, 564] width 115 height 1037
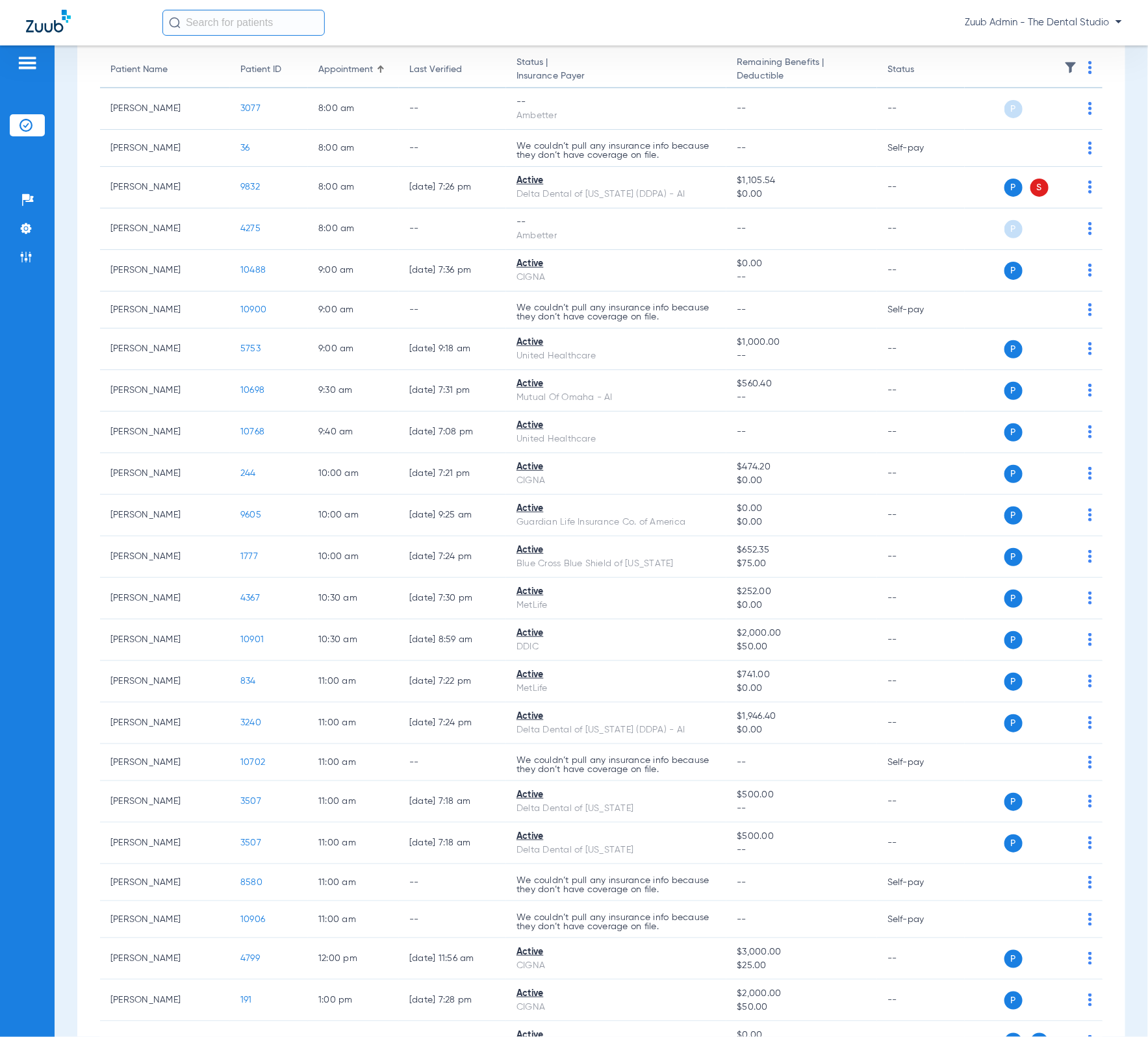
scroll to position [0, 0]
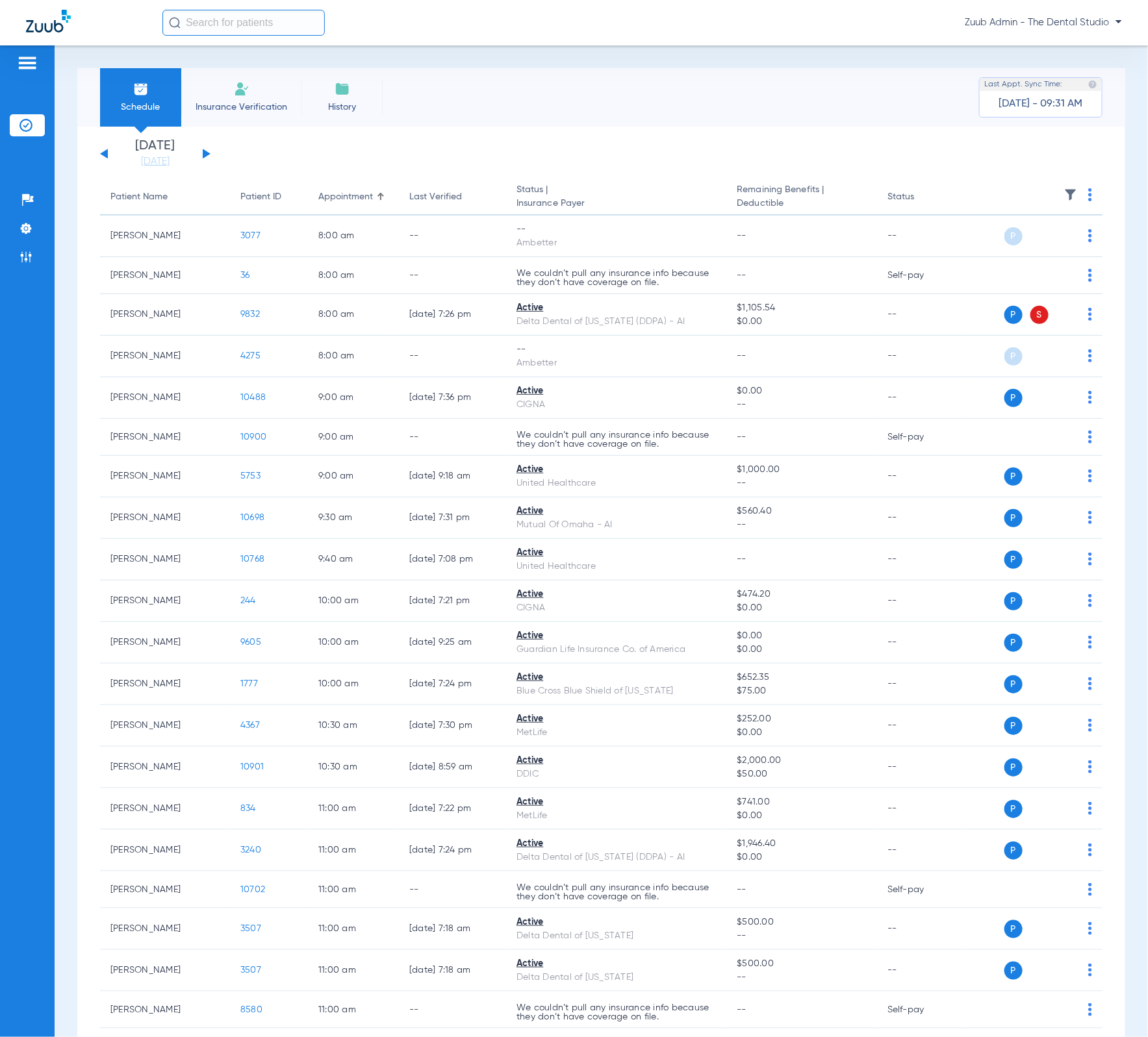
click at [261, 99] on li "Insurance Verification" at bounding box center [241, 97] width 120 height 58
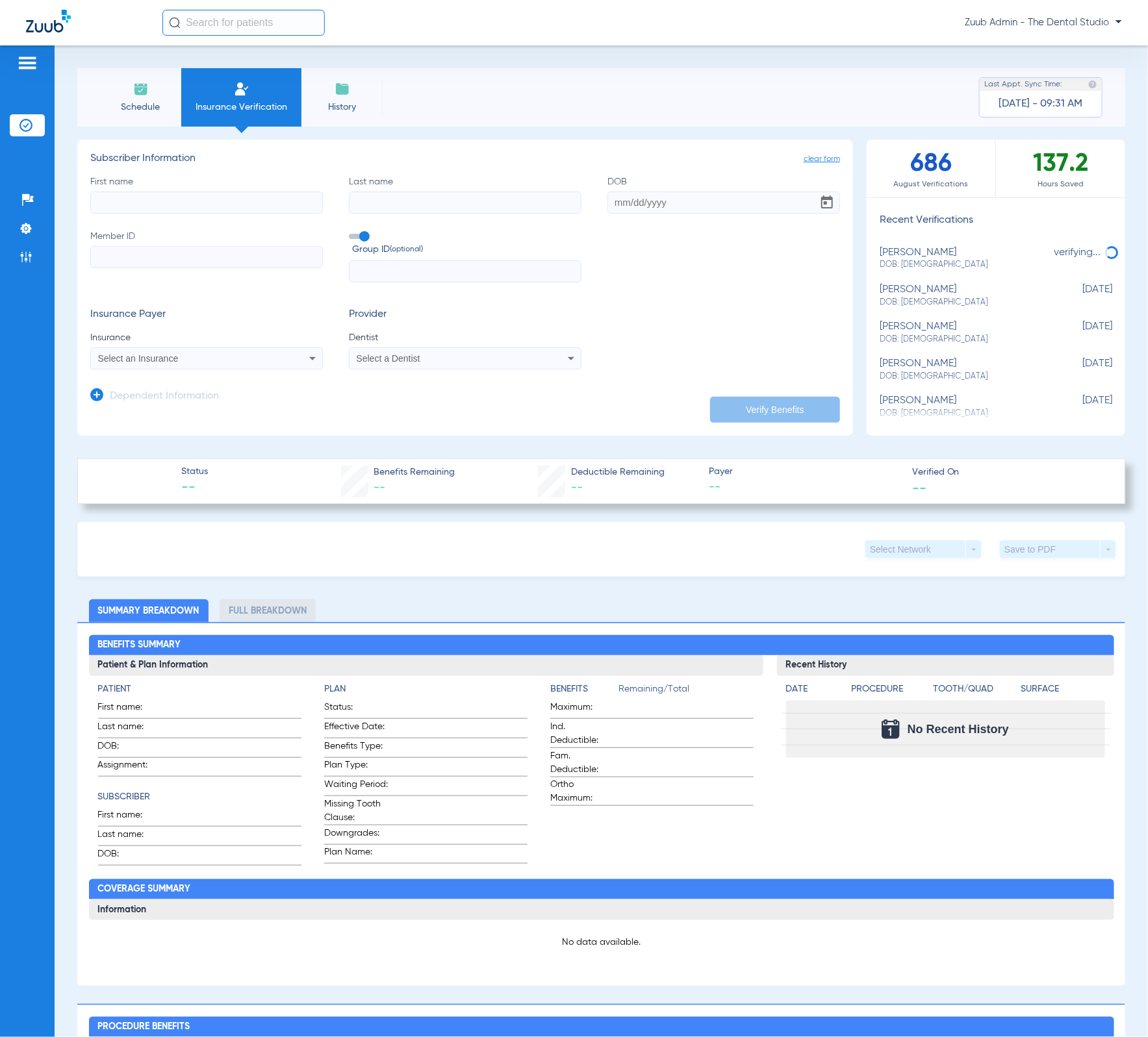
click at [274, 210] on input "First name" at bounding box center [207, 203] width 232 height 22
type input "[PERSON_NAME]"
type input "Fenwick"
type input "[DATE]"
click at [215, 260] on input "Member ID" at bounding box center [207, 257] width 232 height 22
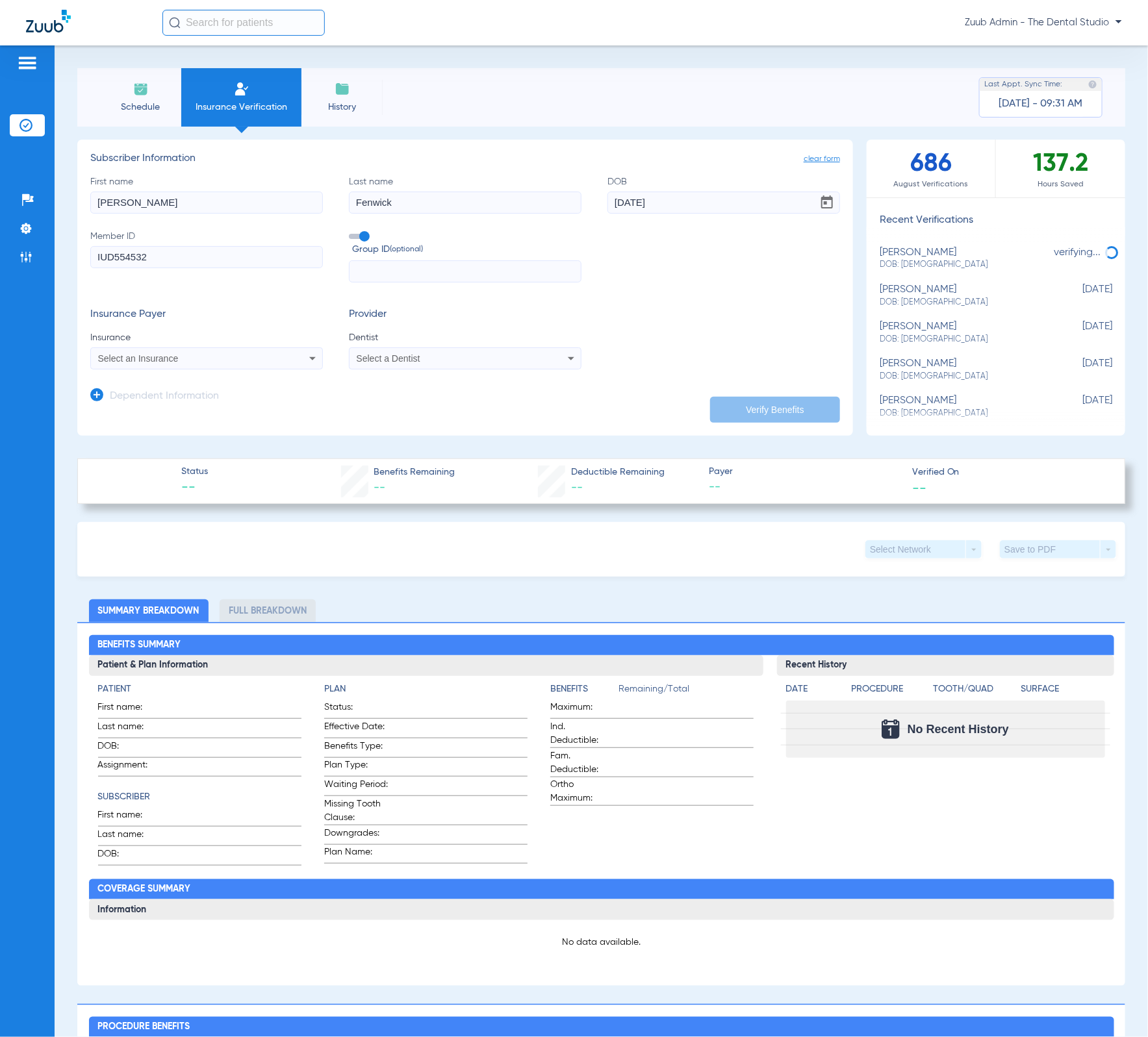
type input "IUD554532"
click at [221, 359] on div "Select an Insurance" at bounding box center [185, 358] width 174 height 9
type input "gua"
click at [220, 419] on span "Guardian Life Insurance Co. Of America" at bounding box center [181, 424] width 161 height 10
click at [452, 349] on mat-select "Select a Dentist" at bounding box center [465, 358] width 232 height 22
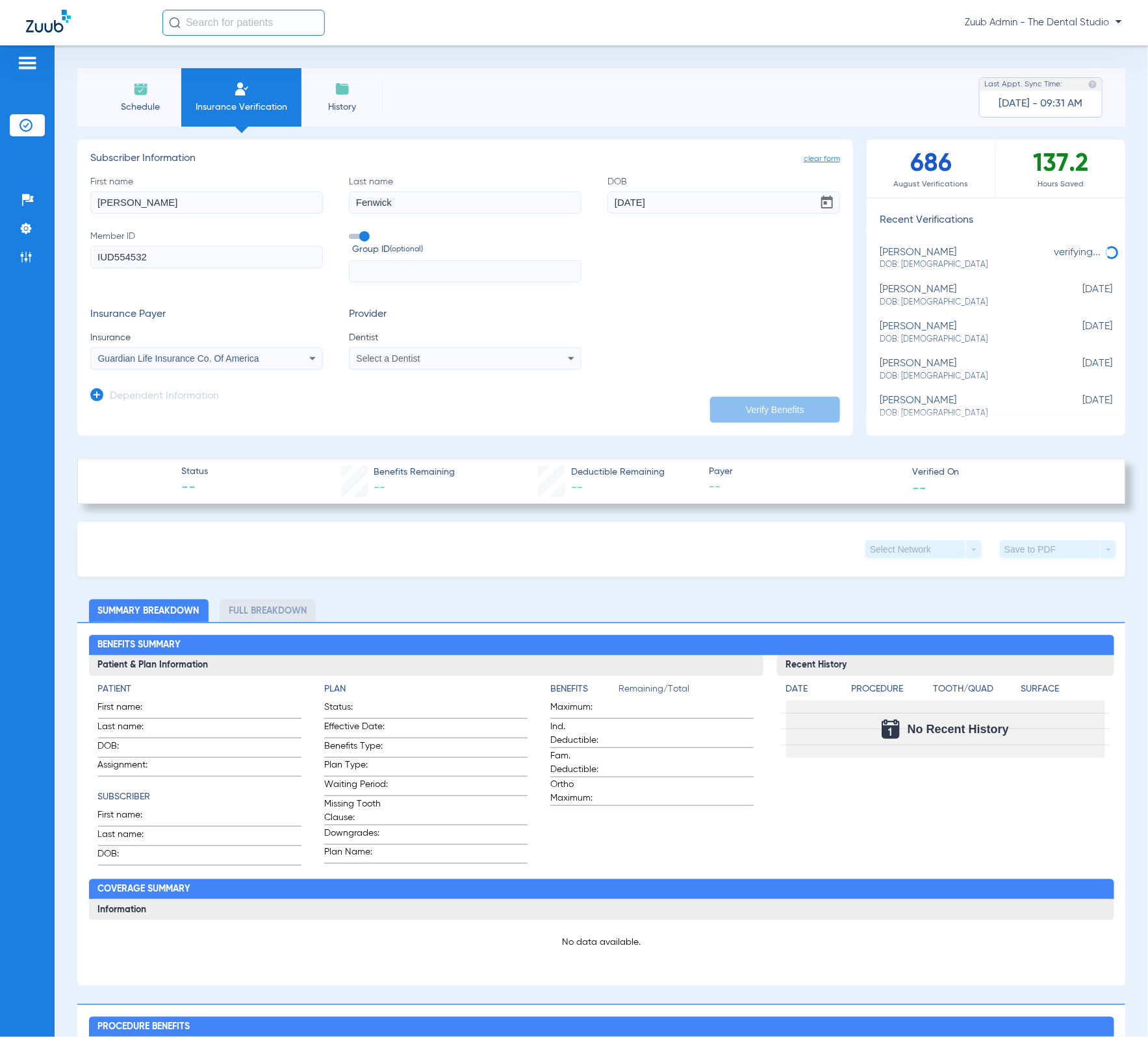
click at [451, 359] on div "Select a Dentist" at bounding box center [444, 358] width 174 height 9
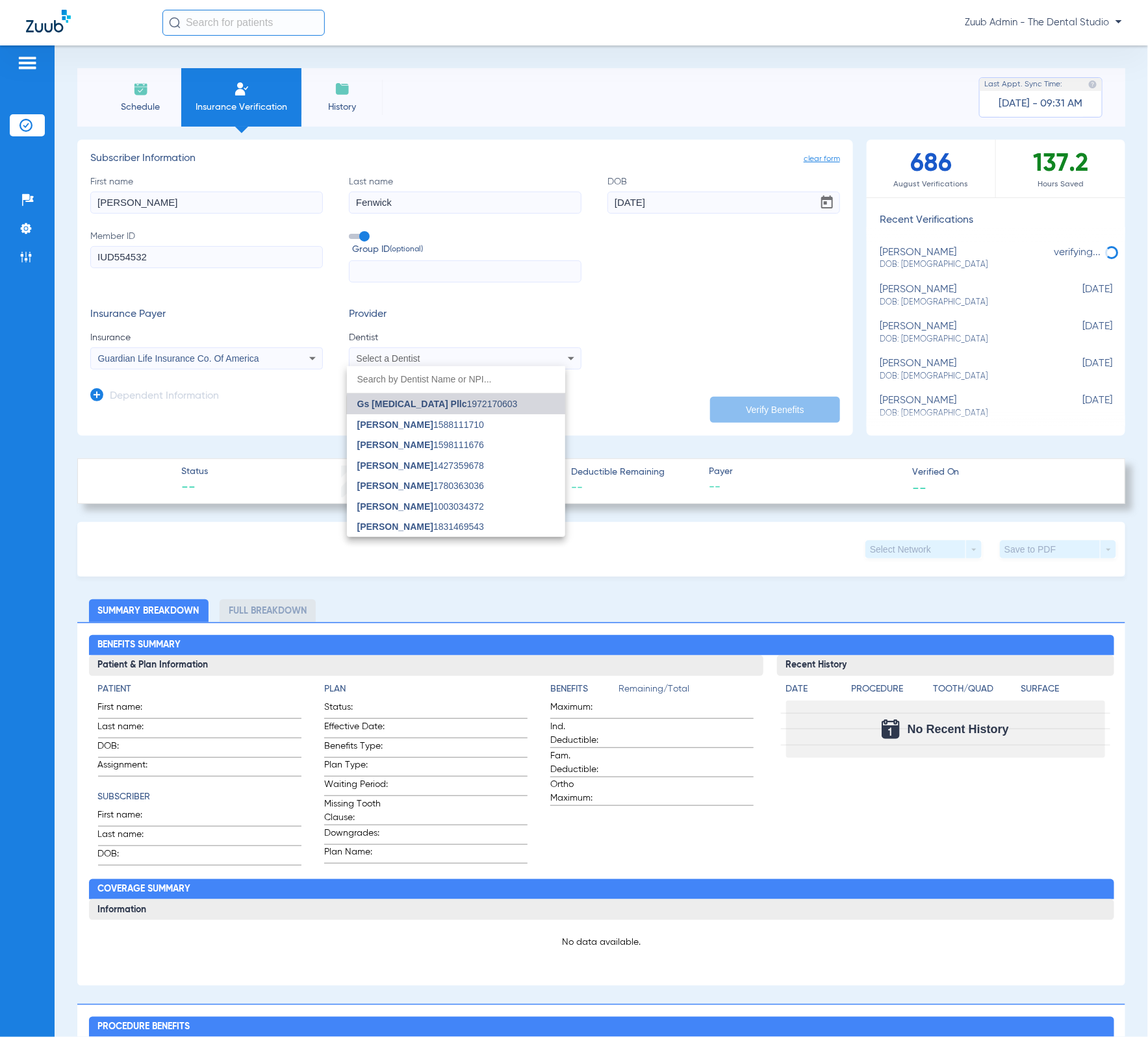
click at [457, 409] on mat-option "Gs Prosthodontics Pllc 1972170603" at bounding box center [455, 404] width 218 height 21
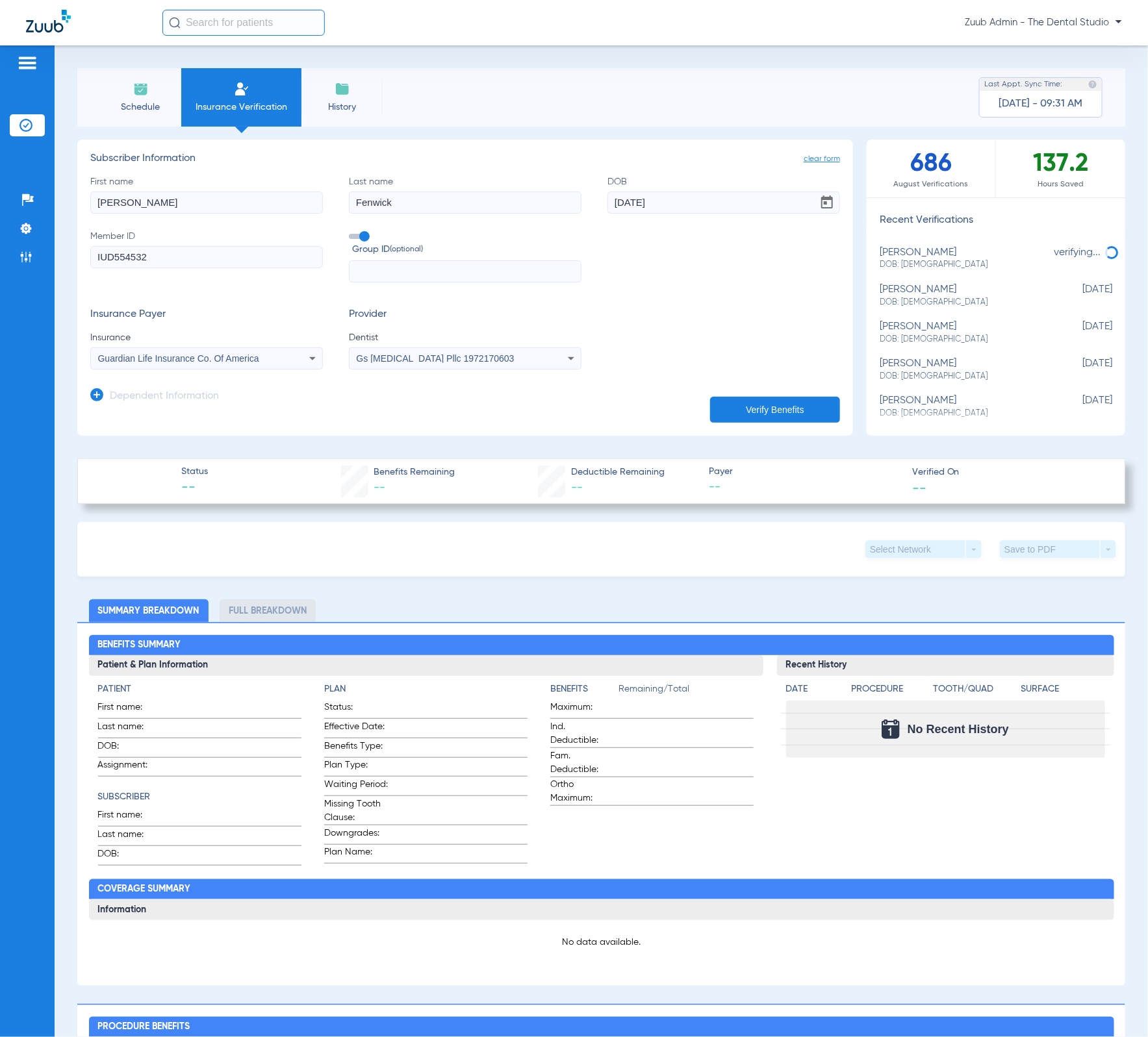
click at [818, 413] on button "Verify Benefits" at bounding box center [775, 410] width 130 height 26
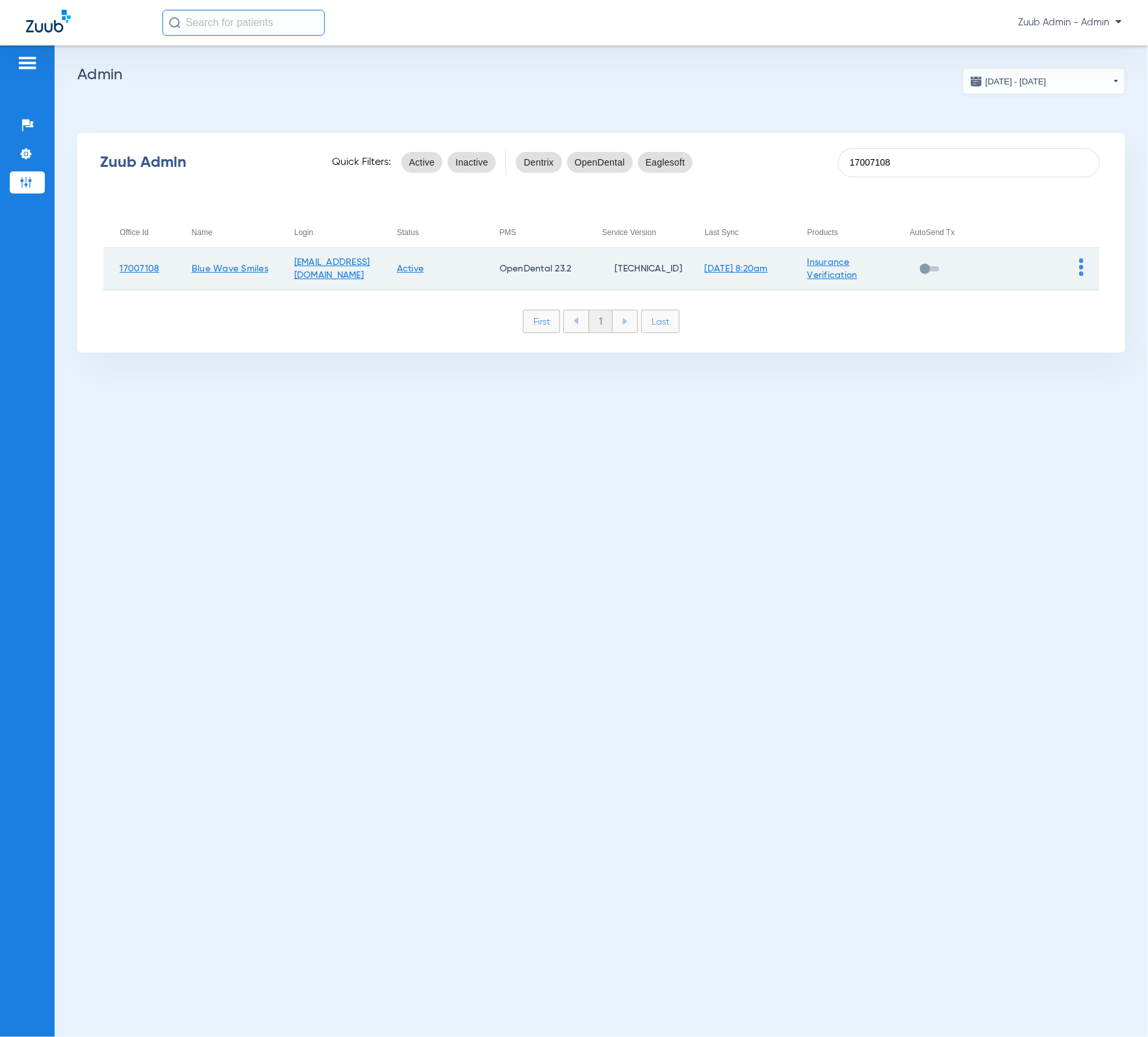
type input "17007108"
click at [756, 272] on link "[DATE] 8:20am" at bounding box center [736, 268] width 63 height 9
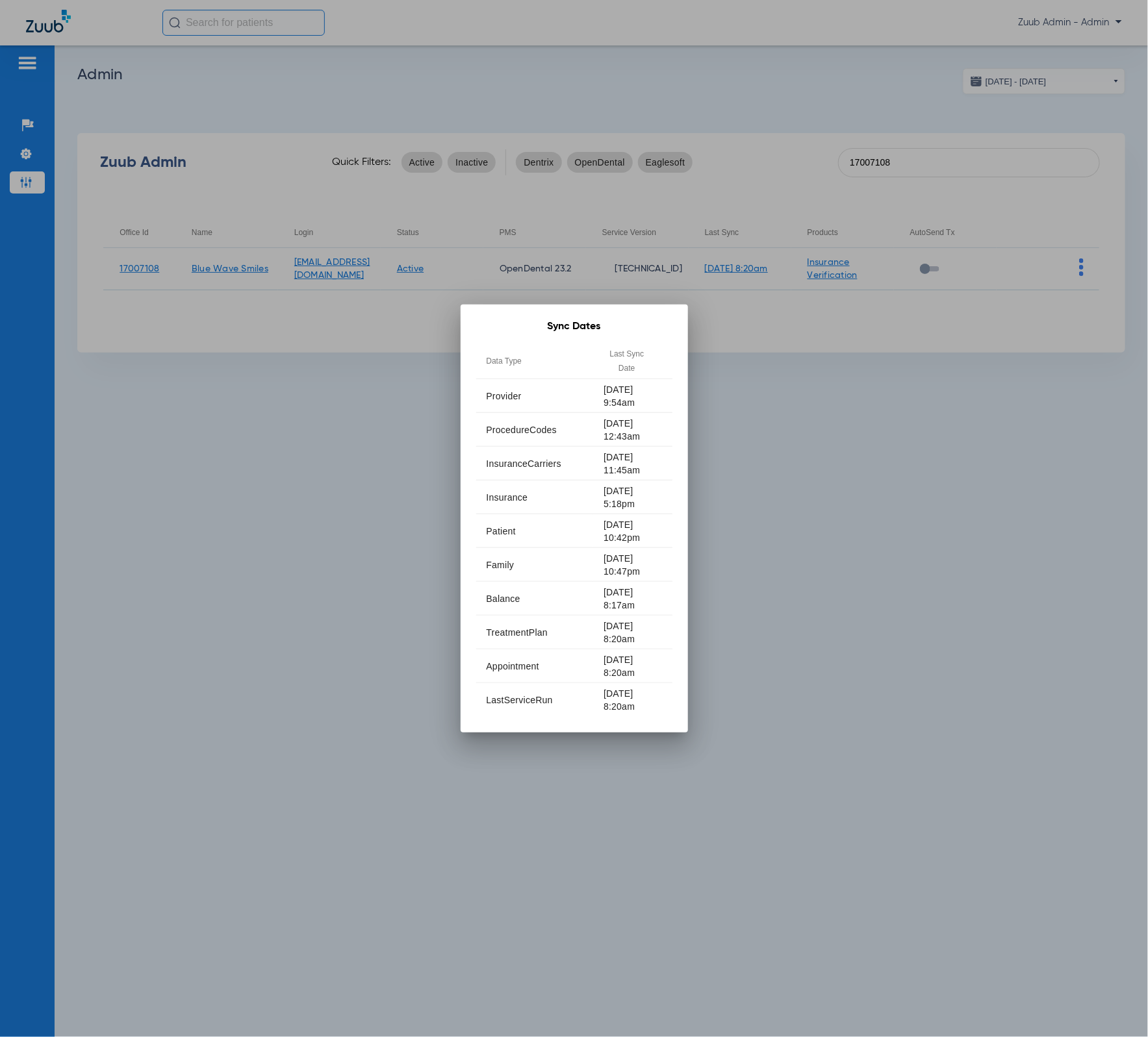
click at [848, 385] on div at bounding box center [574, 518] width 1148 height 1037
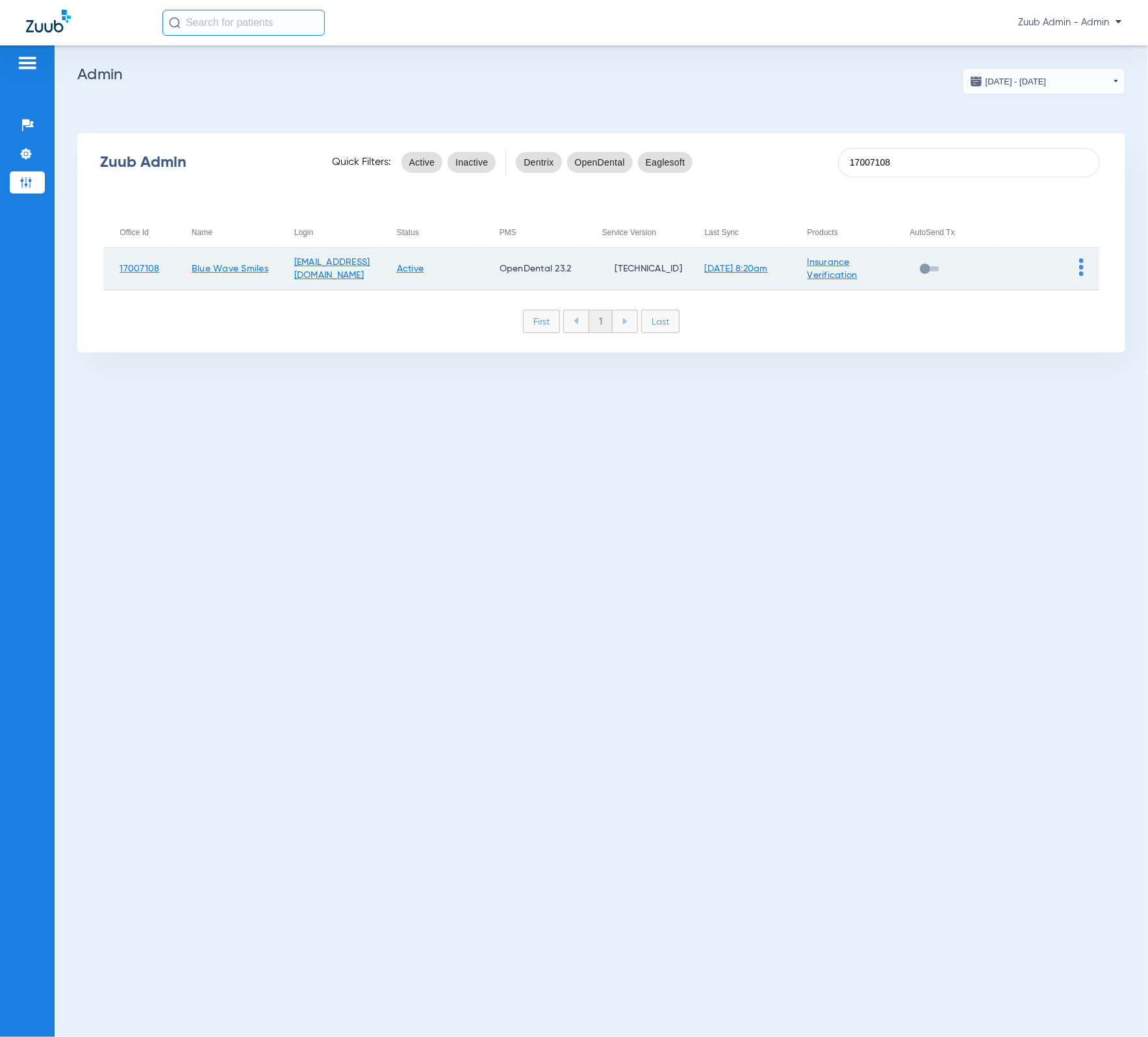
click at [1079, 263] on img at bounding box center [1081, 267] width 5 height 18
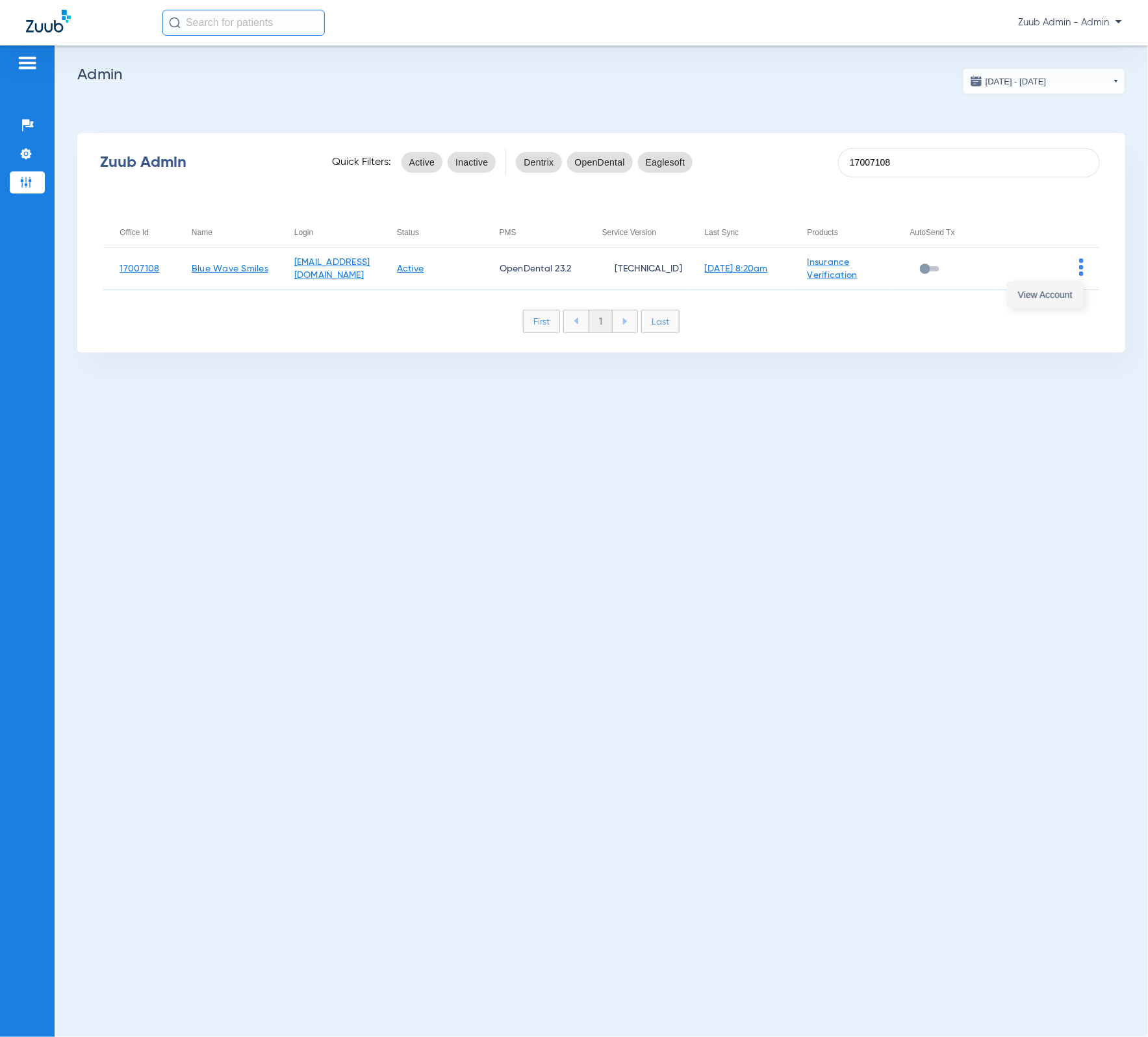
click at [1068, 283] on button "View Account" at bounding box center [1045, 295] width 75 height 26
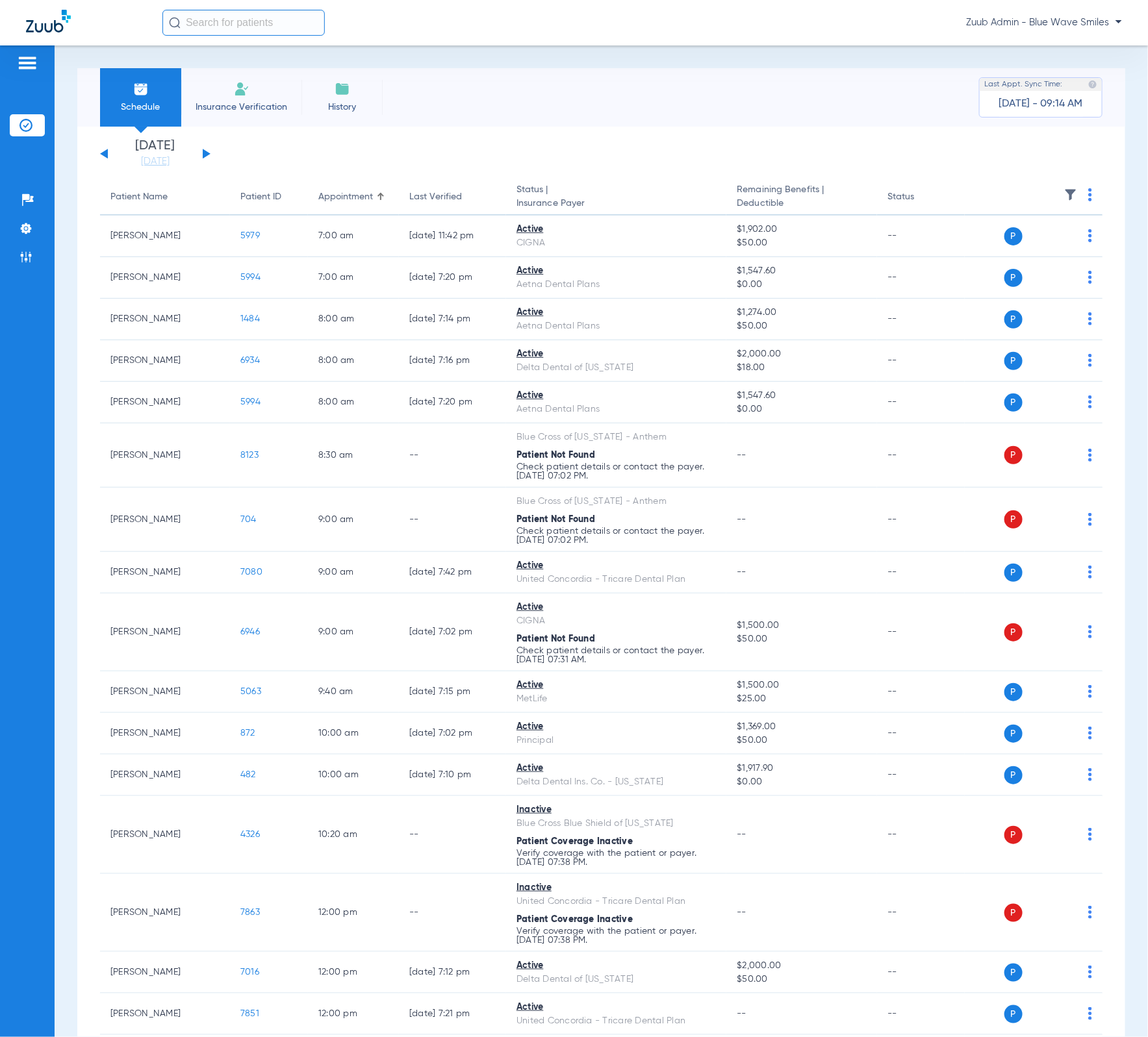
click at [1064, 188] on img at bounding box center [1071, 194] width 13 height 13
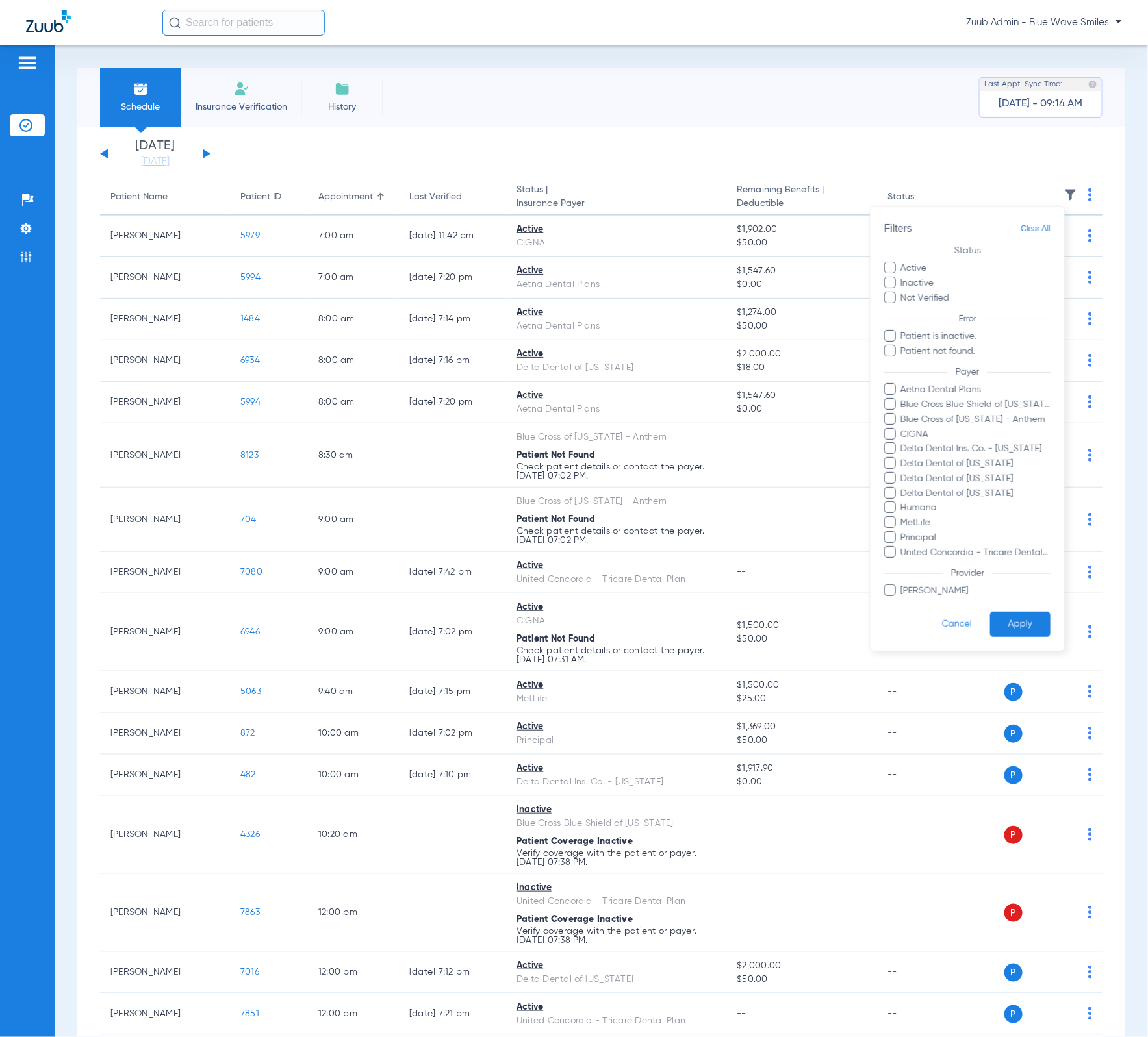
click at [375, 76] on div at bounding box center [574, 518] width 1148 height 1037
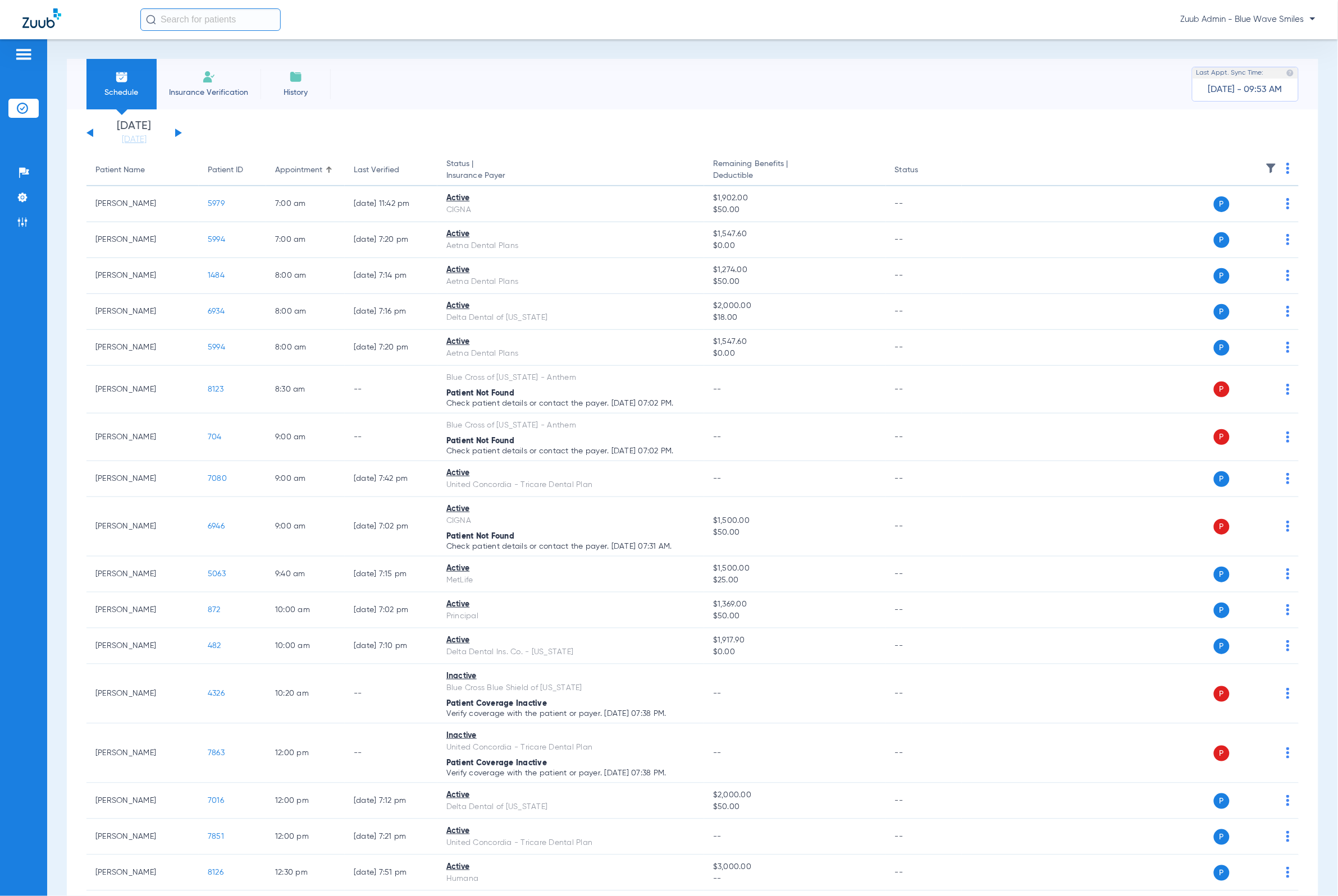
click at [179, 132] on button at bounding box center [178, 133] width 6 height 8
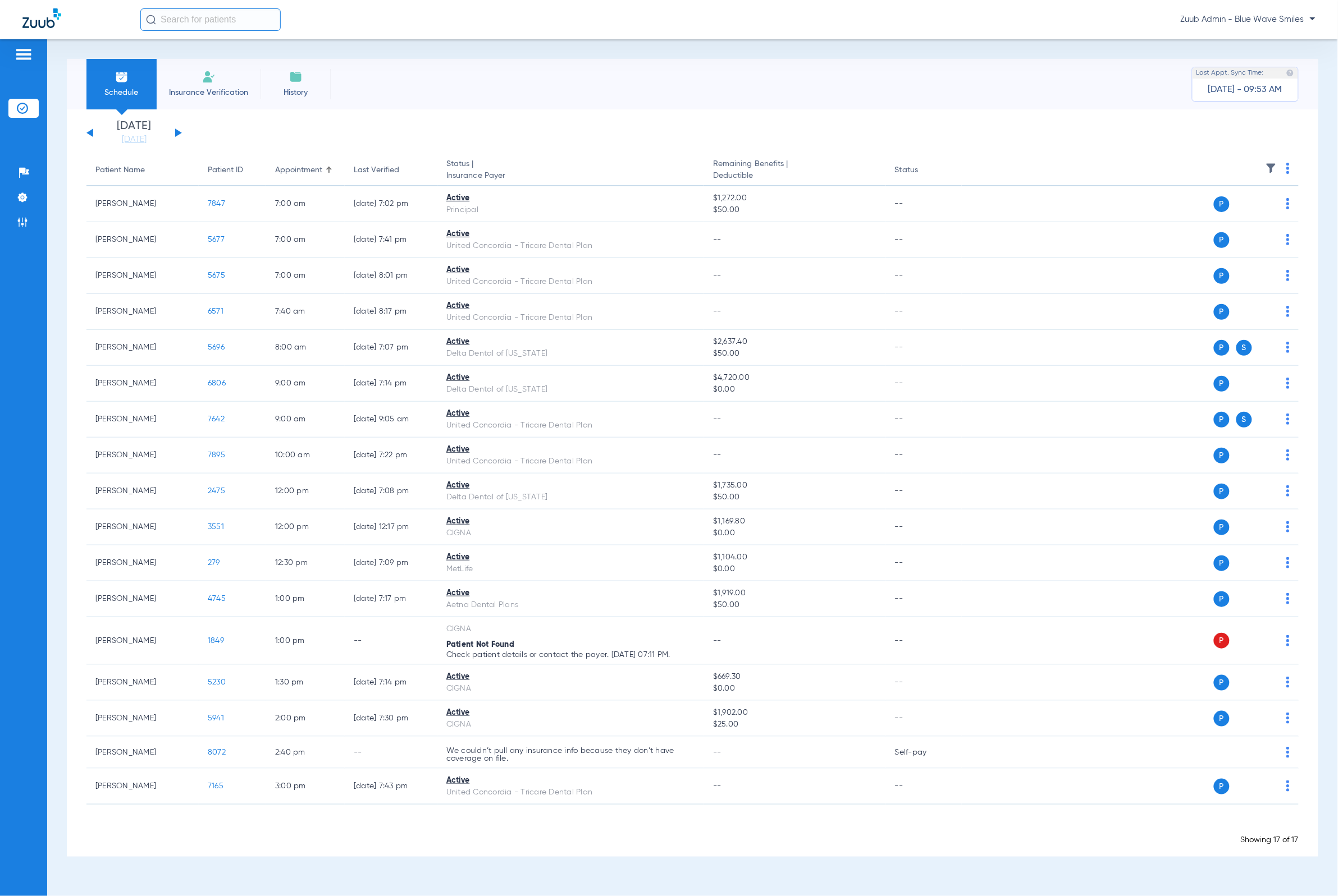
click at [179, 132] on button at bounding box center [178, 133] width 6 height 8
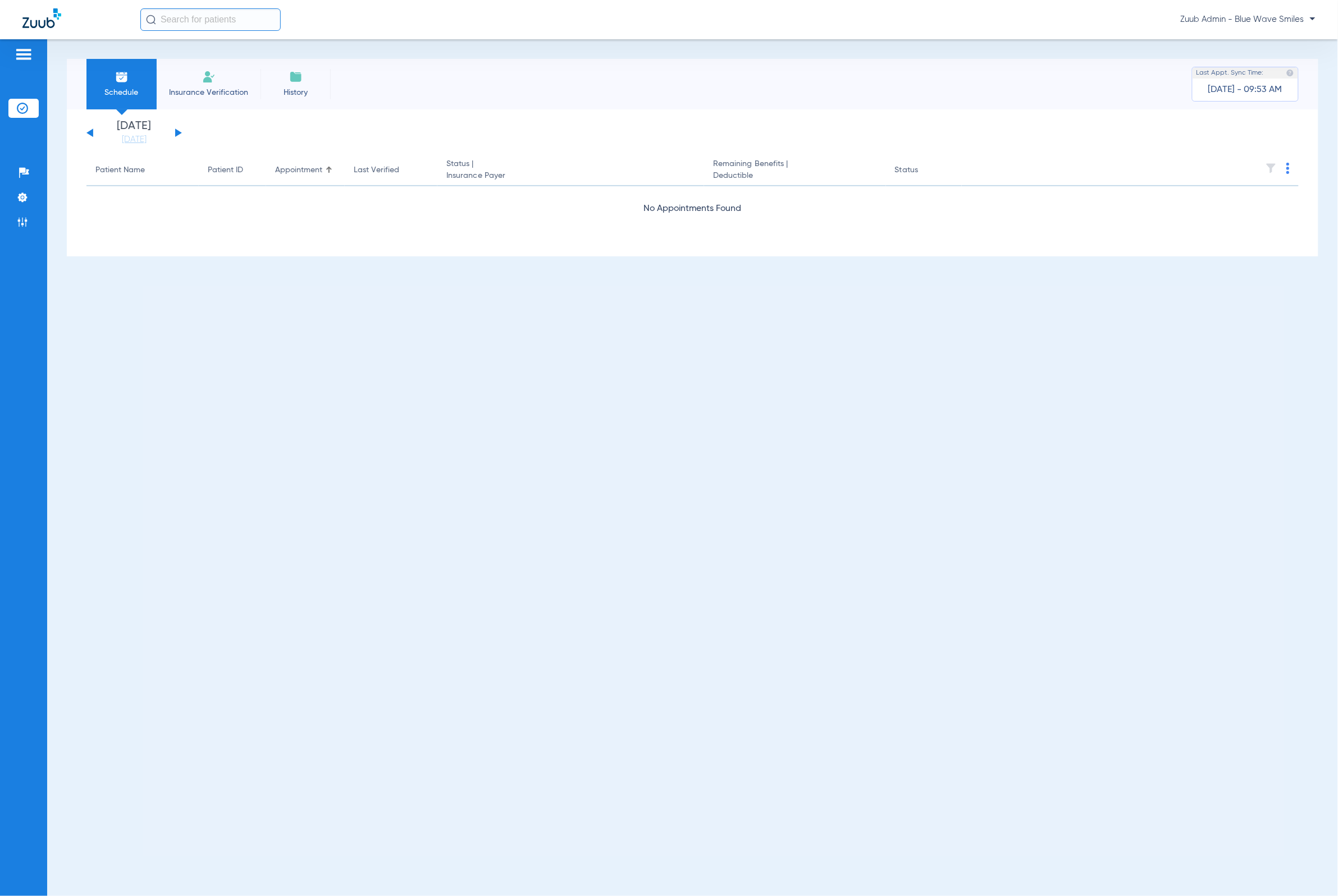
click at [179, 132] on button at bounding box center [178, 133] width 6 height 8
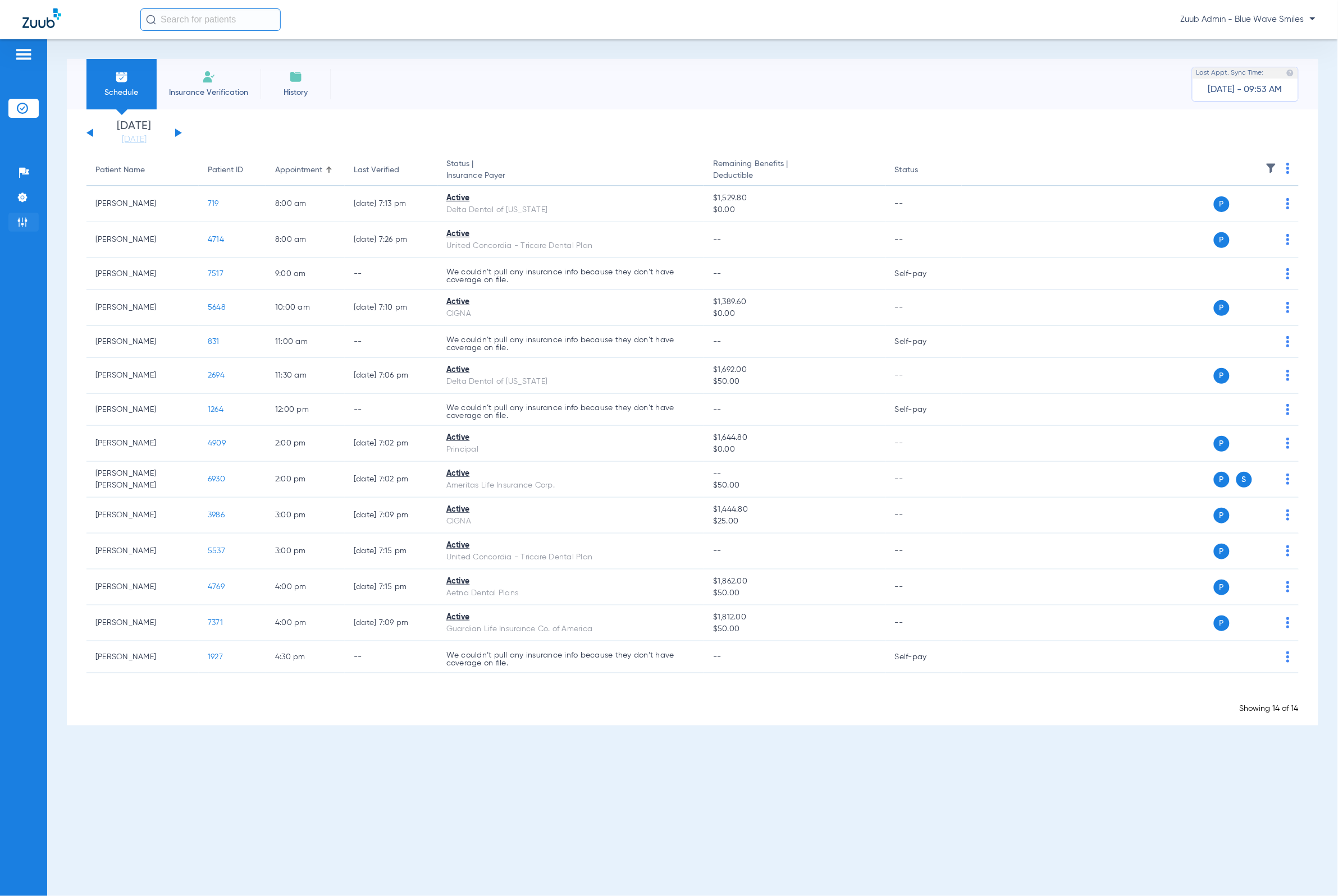
click at [29, 227] on li "Admin" at bounding box center [23, 222] width 31 height 19
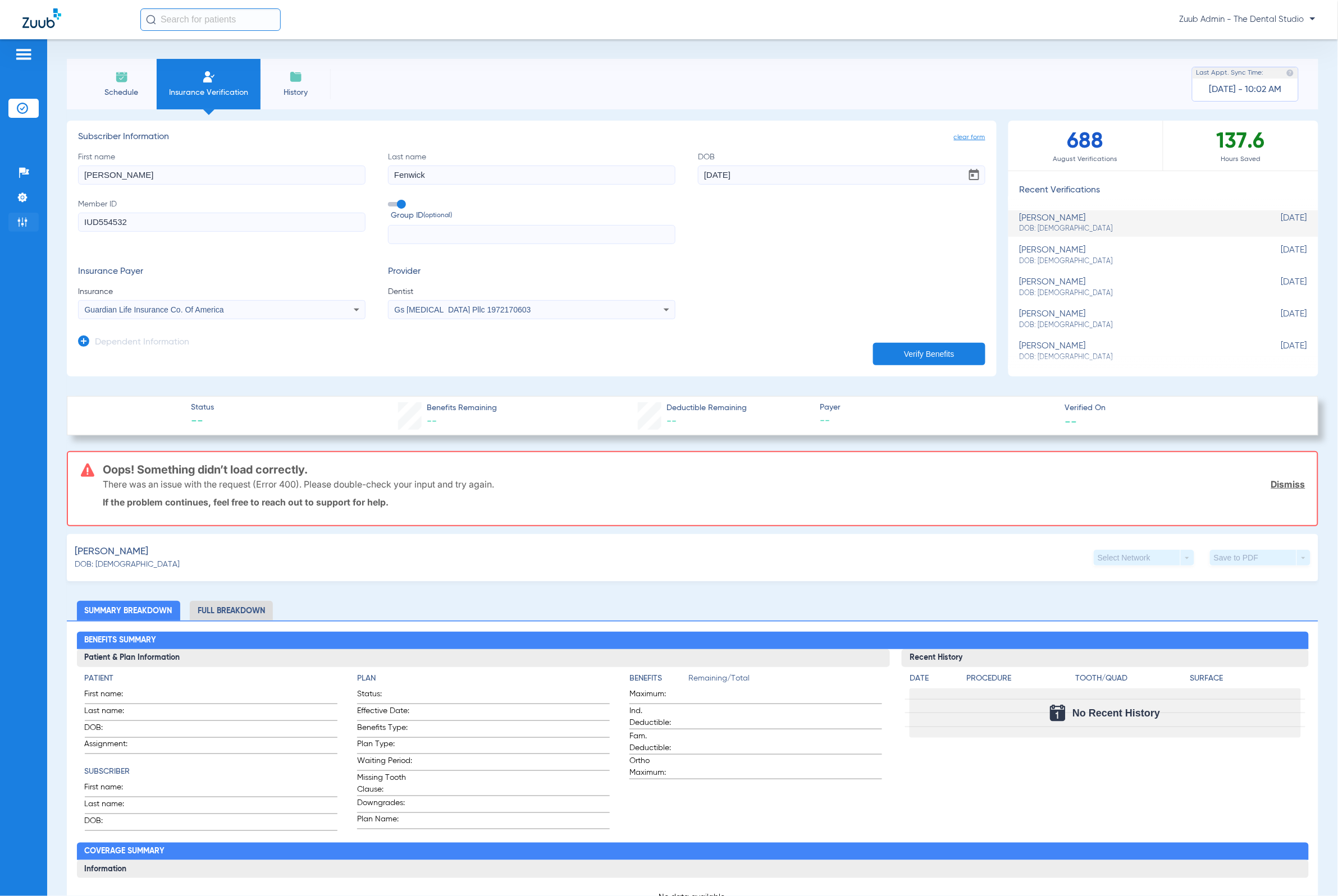
click at [27, 227] on img at bounding box center [22, 222] width 11 height 11
